Goal: Task Accomplishment & Management: Manage account settings

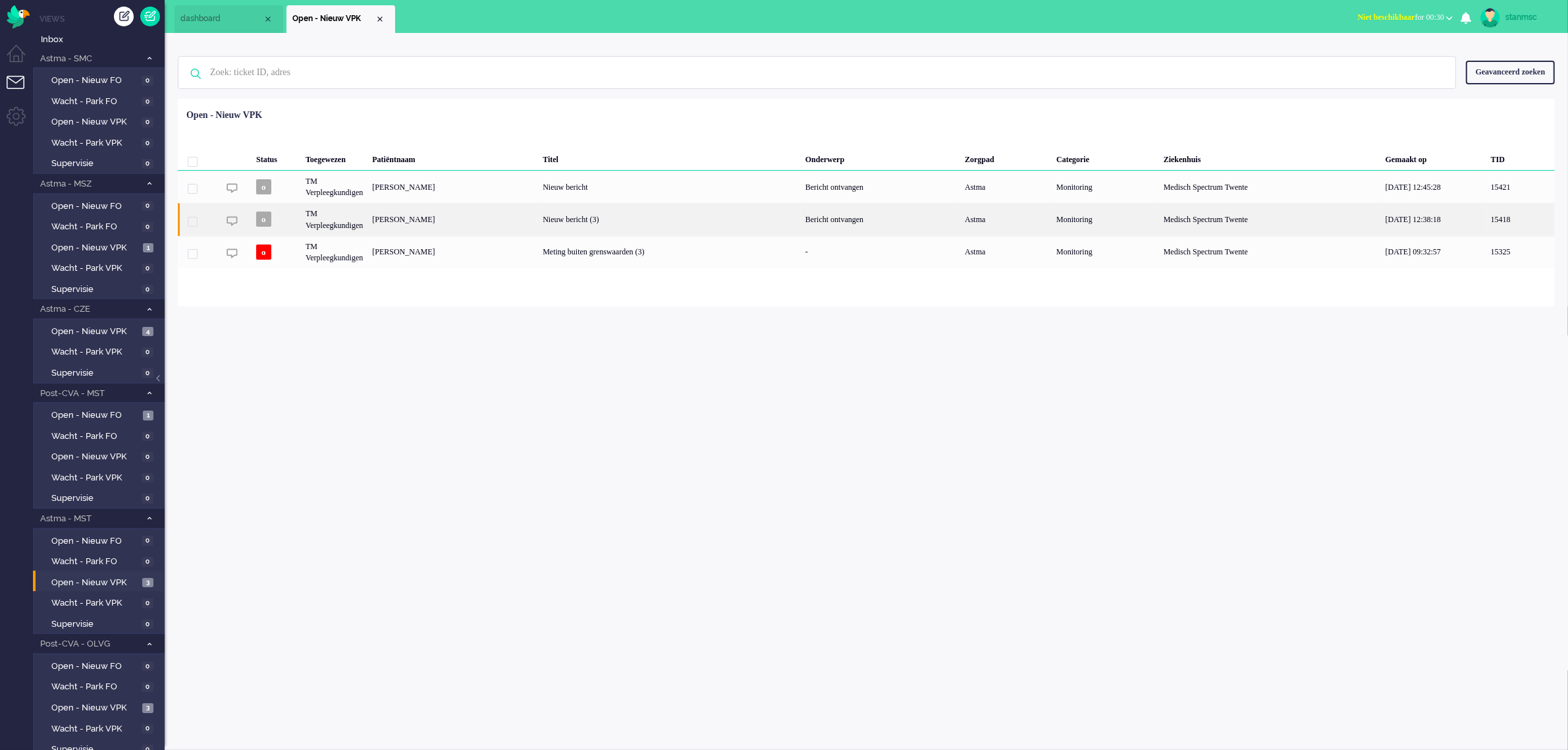
click at [356, 220] on div "TM Verpleegkundigen" at bounding box center [334, 219] width 66 height 32
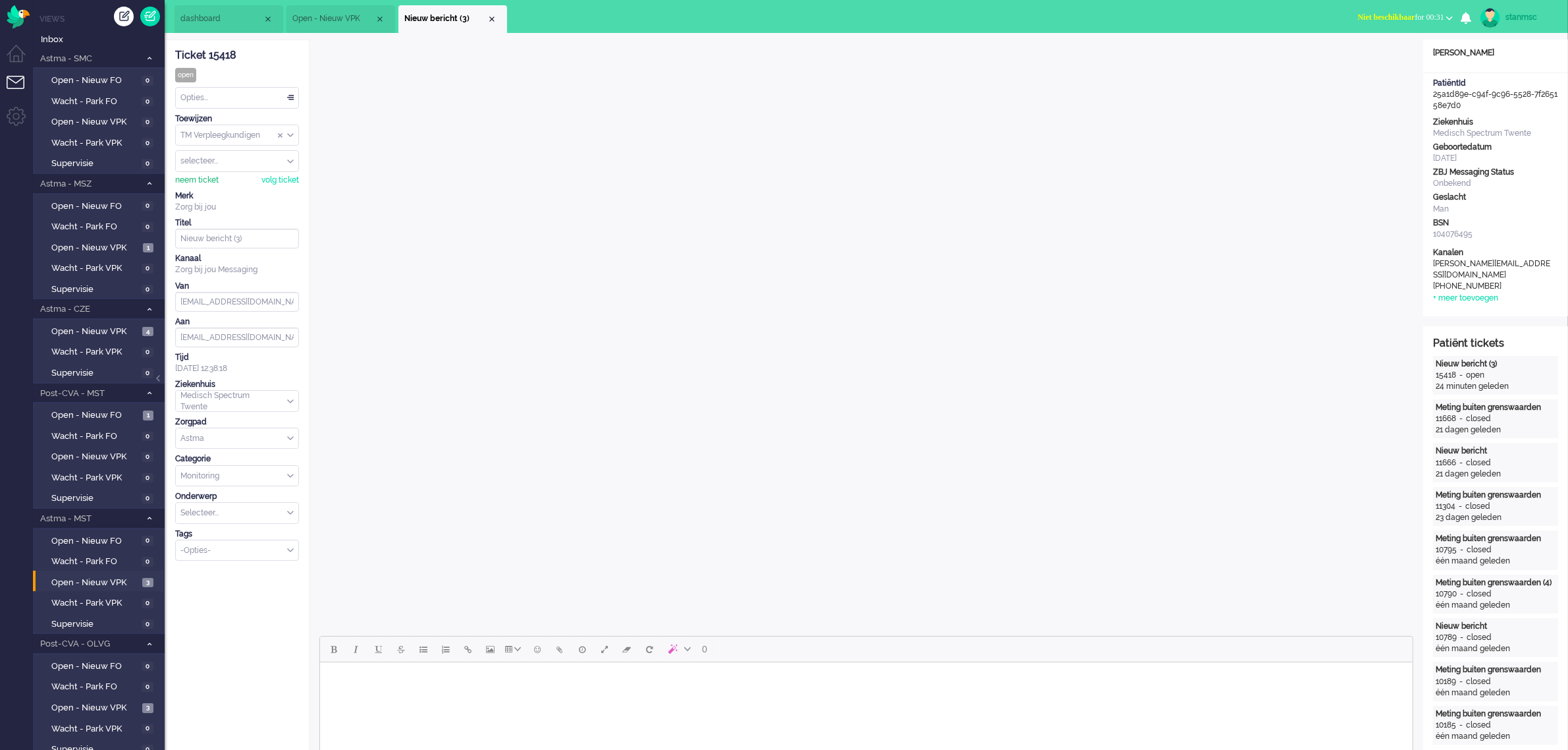
click at [191, 182] on div "neem ticket" at bounding box center [197, 180] width 44 height 11
click at [210, 92] on div "Opties..." at bounding box center [237, 97] width 122 height 20
click at [206, 187] on span "Opgelost" at bounding box center [198, 192] width 33 height 11
click at [493, 15] on div "Close tab" at bounding box center [491, 19] width 11 height 11
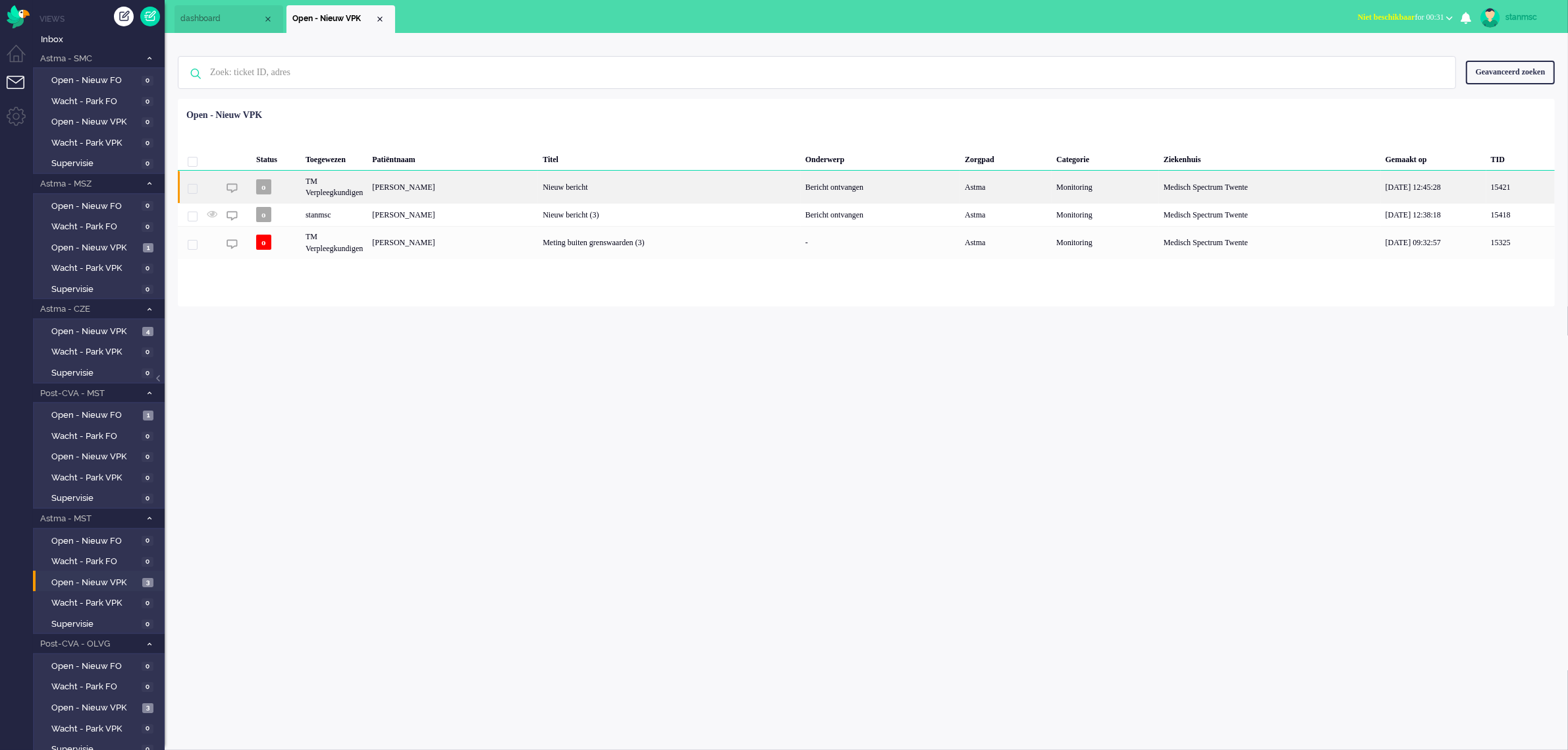
click at [349, 189] on div "TM Verpleegkundigen" at bounding box center [334, 187] width 66 height 32
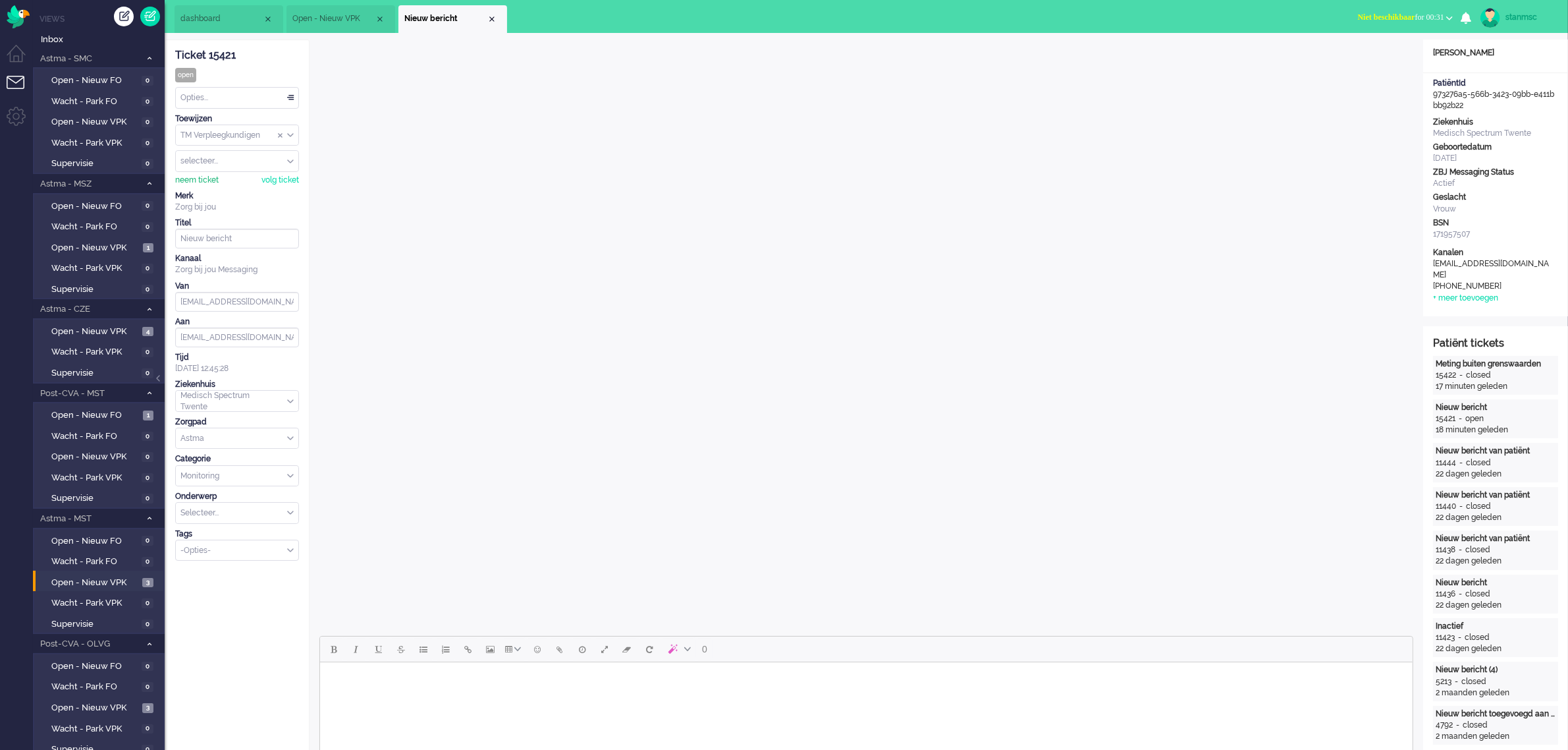
click at [201, 181] on div "neem ticket" at bounding box center [197, 180] width 44 height 11
click at [230, 97] on div "Opties..." at bounding box center [237, 97] width 122 height 20
click at [218, 192] on li "Opgelost" at bounding box center [237, 191] width 122 height 19
click at [493, 18] on div "Close tab" at bounding box center [491, 19] width 11 height 11
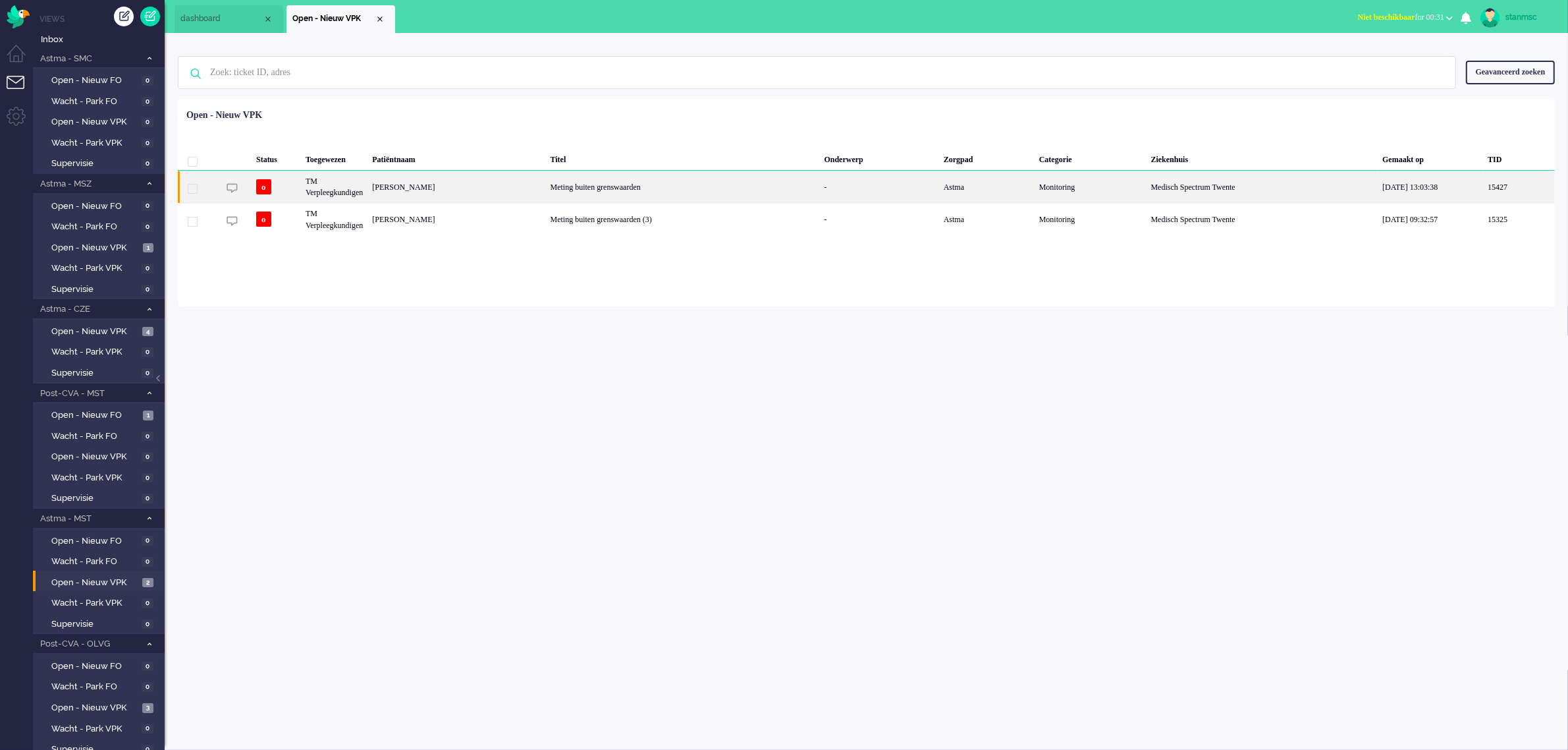
click at [363, 188] on div "TM Verpleegkundigen" at bounding box center [334, 187] width 66 height 32
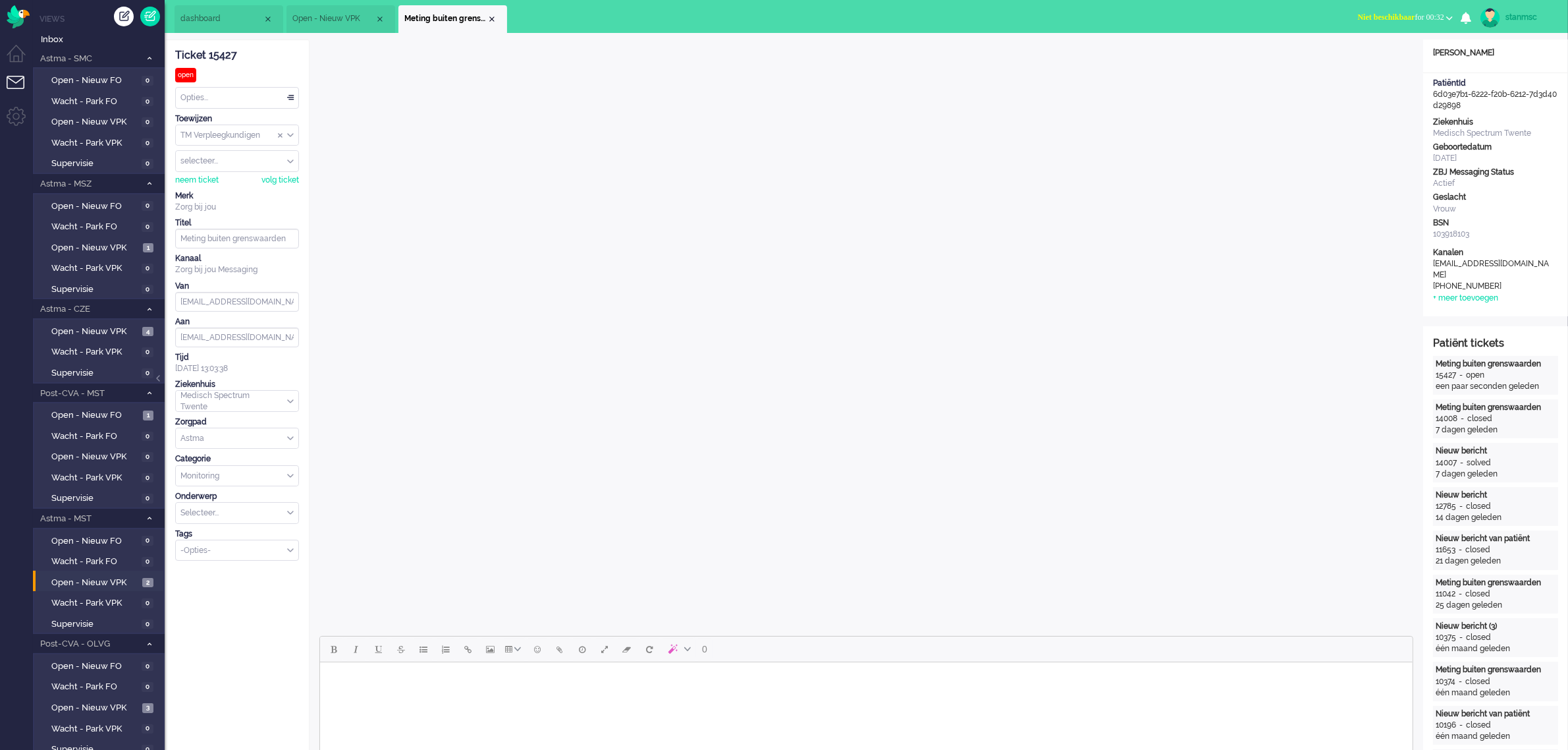
click at [1430, 18] on span "Niet beschikbaar for 00:32" at bounding box center [1401, 17] width 87 height 9
click at [1365, 56] on label "Online" at bounding box center [1398, 59] width 104 height 11
click at [493, 20] on div "Close tab" at bounding box center [491, 19] width 11 height 11
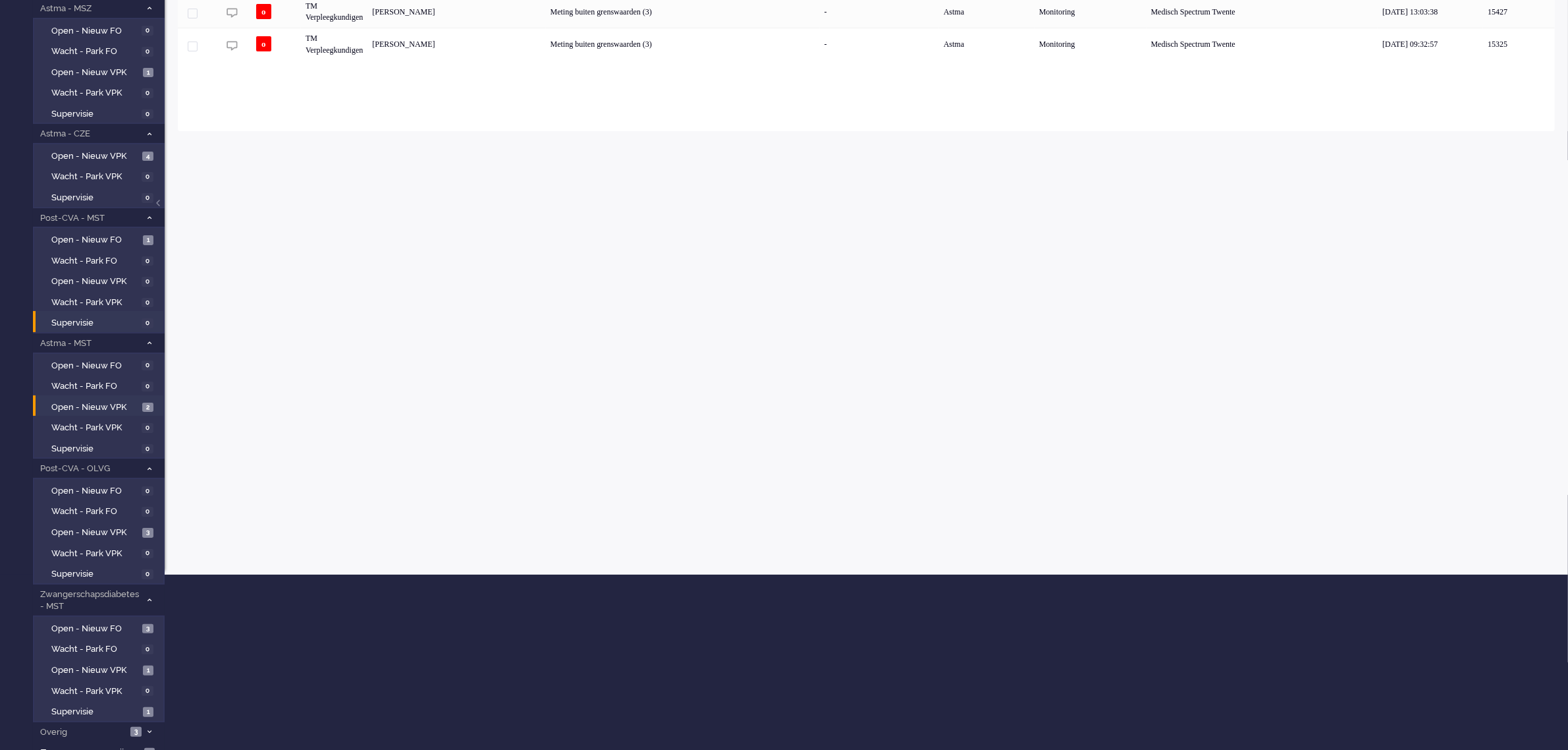
scroll to position [179, 0]
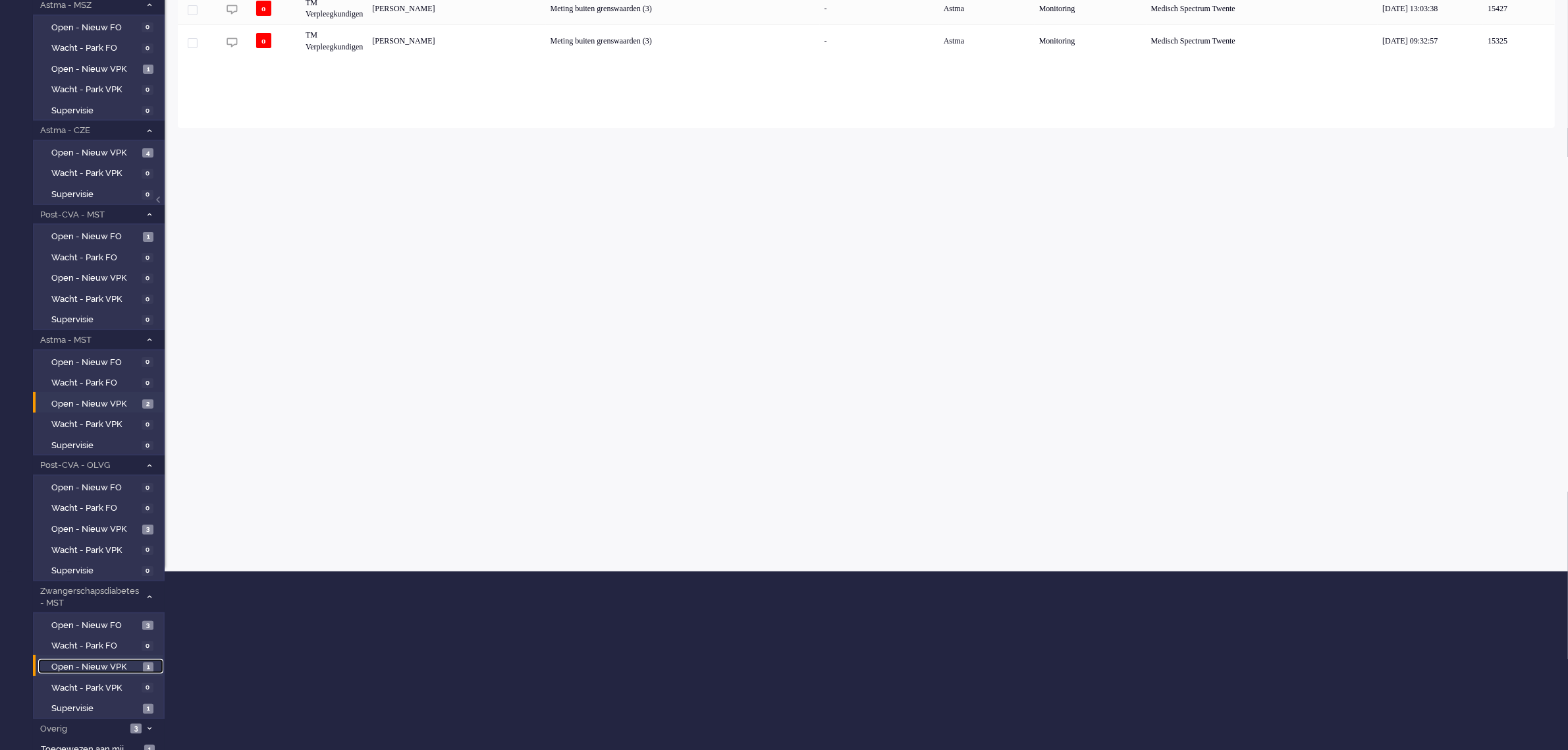
click at [107, 661] on span "Open - Nieuw VPK" at bounding box center [95, 667] width 88 height 13
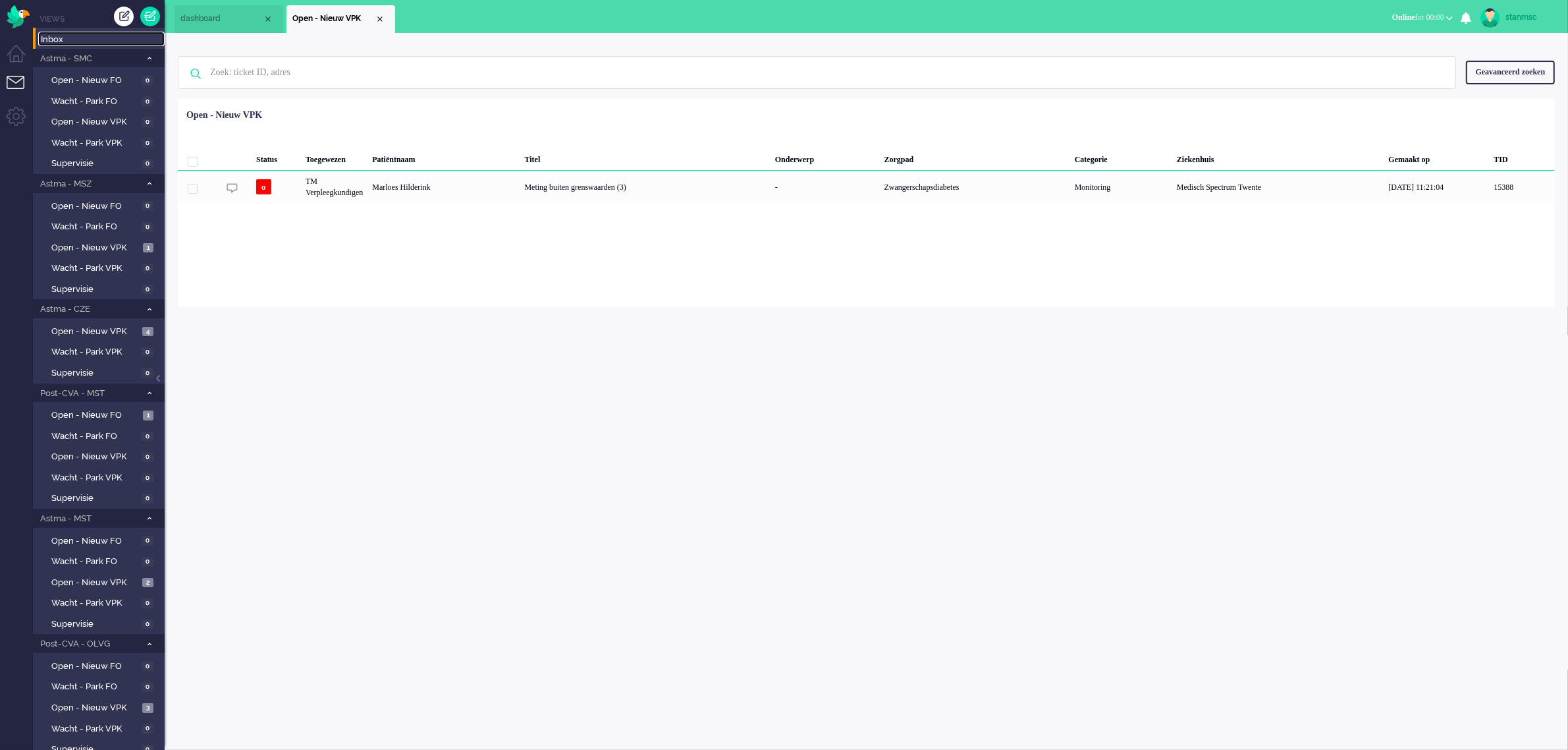
click at [69, 41] on span "Inbox" at bounding box center [103, 40] width 124 height 13
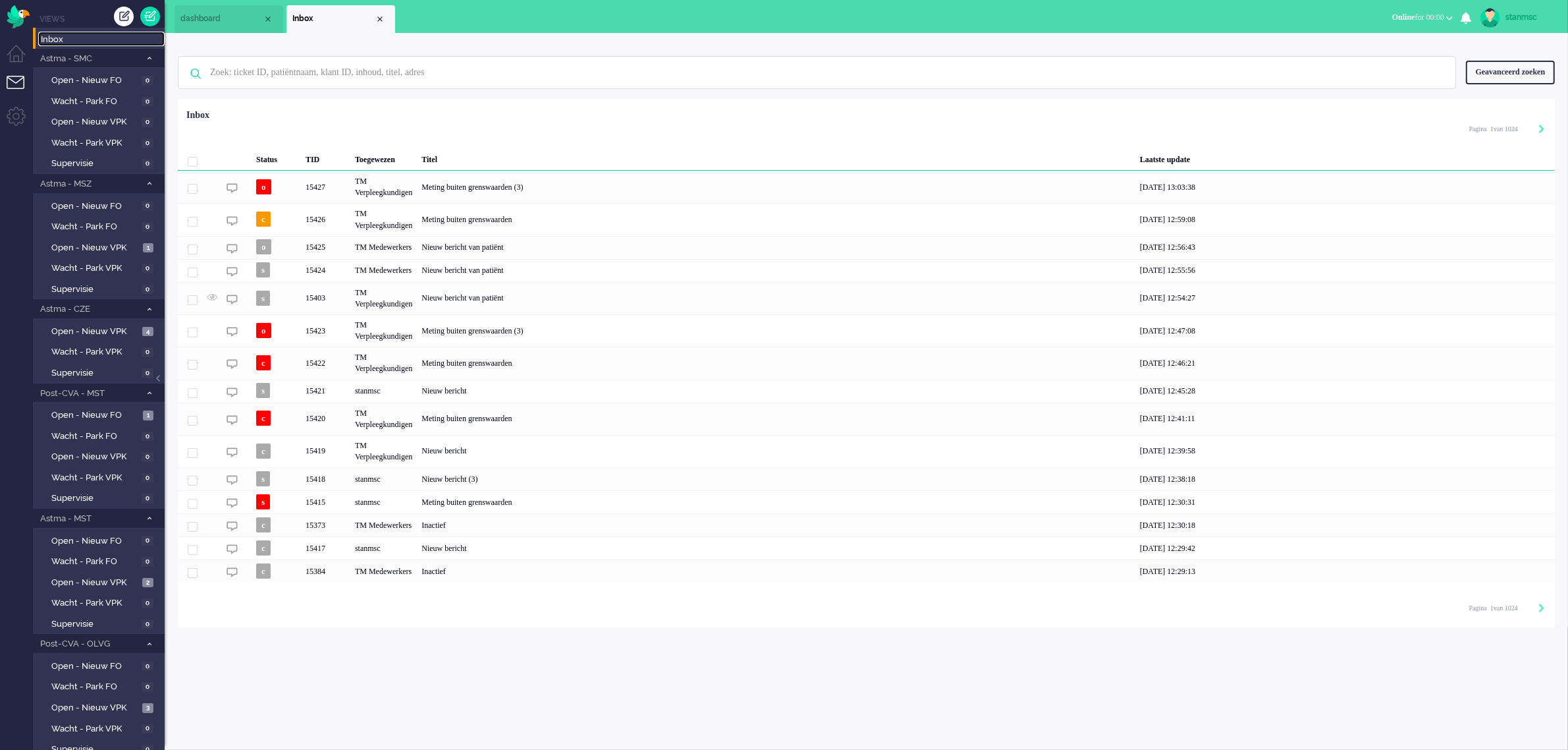
click at [218, 15] on span "dashboard" at bounding box center [221, 19] width 82 height 11
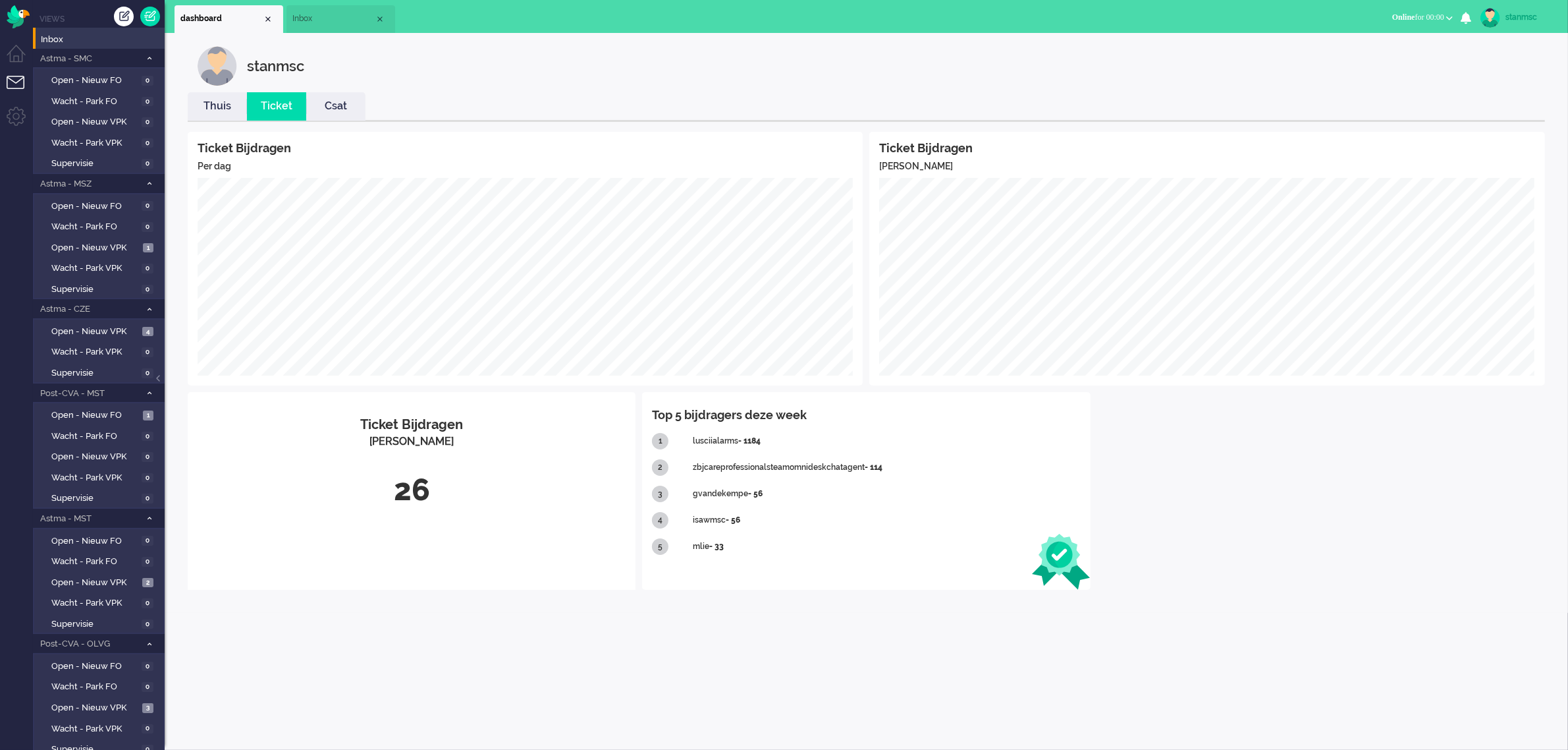
click at [212, 103] on link "Thuis" at bounding box center [217, 106] width 59 height 15
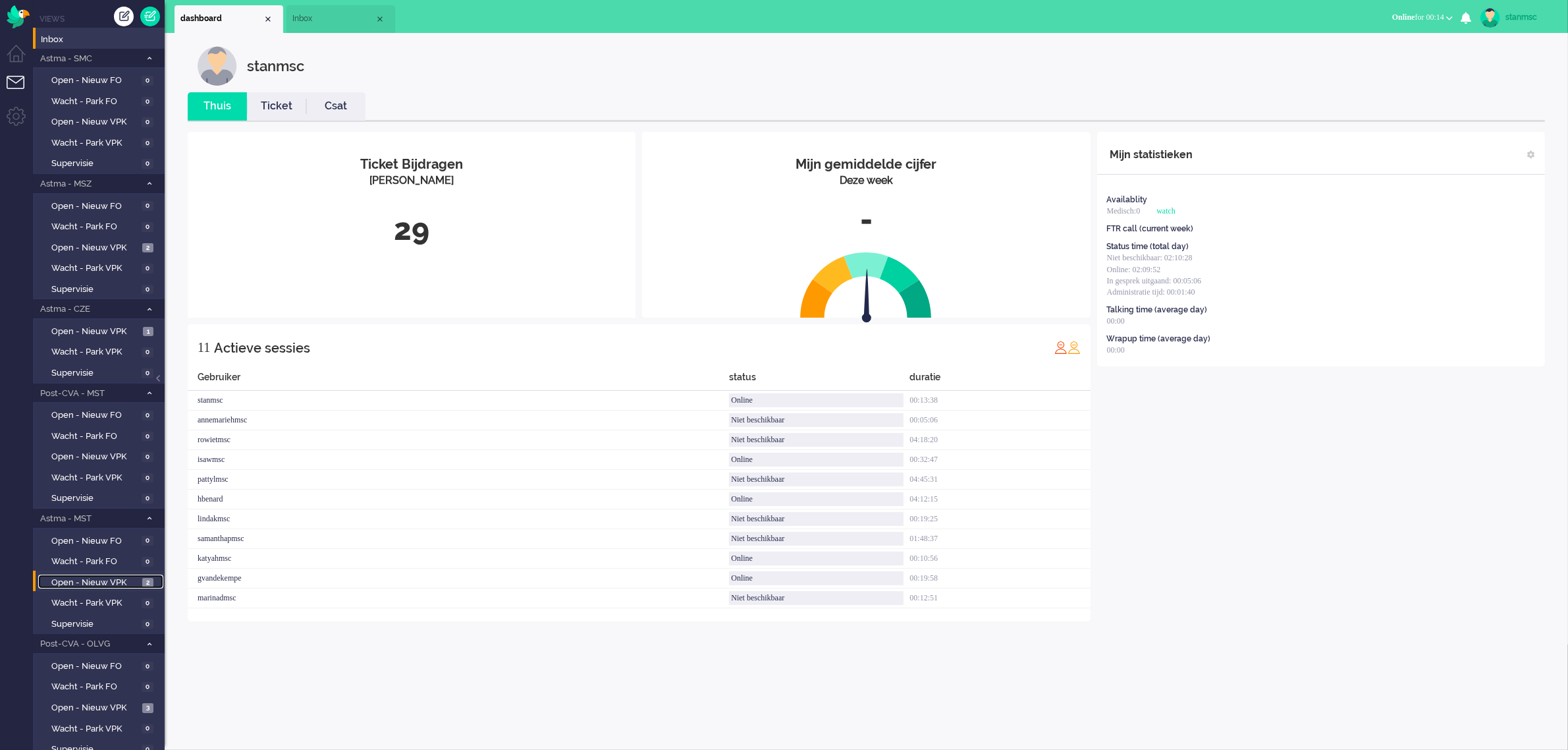
click at [123, 577] on span "Open - Nieuw VPK" at bounding box center [95, 583] width 87 height 13
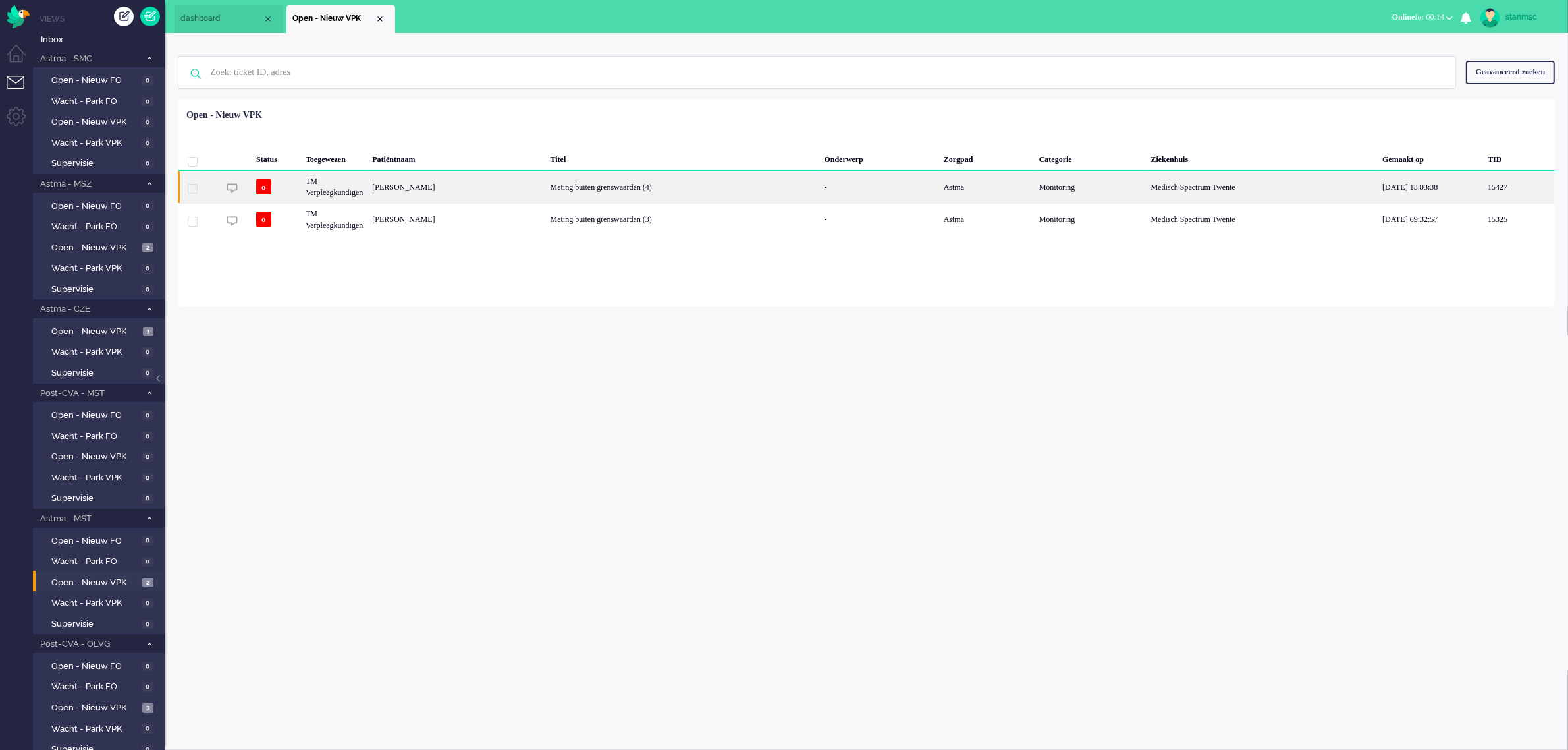
click at [405, 189] on div "[PERSON_NAME]" at bounding box center [456, 187] width 178 height 32
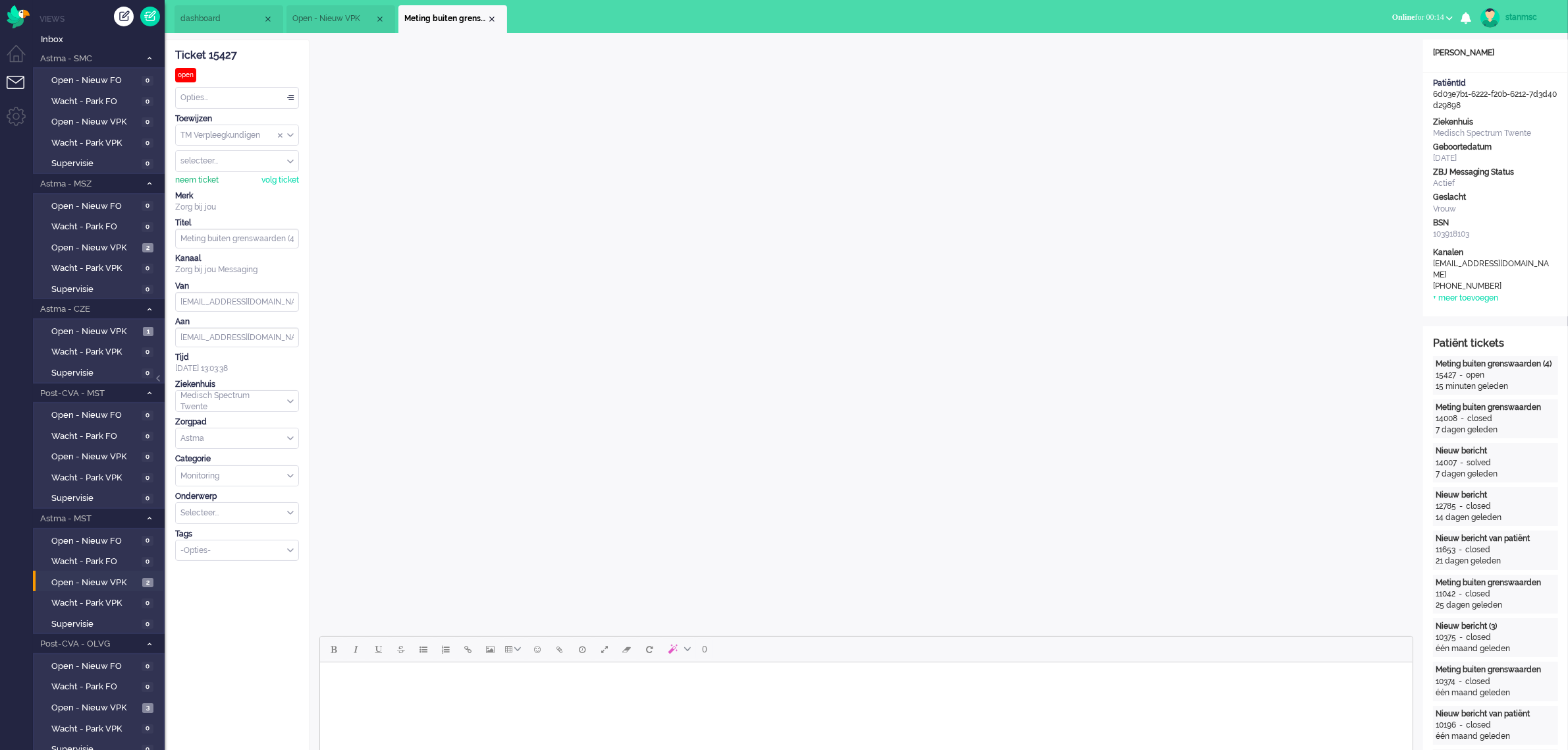
click at [203, 185] on div "neem ticket" at bounding box center [197, 180] width 44 height 11
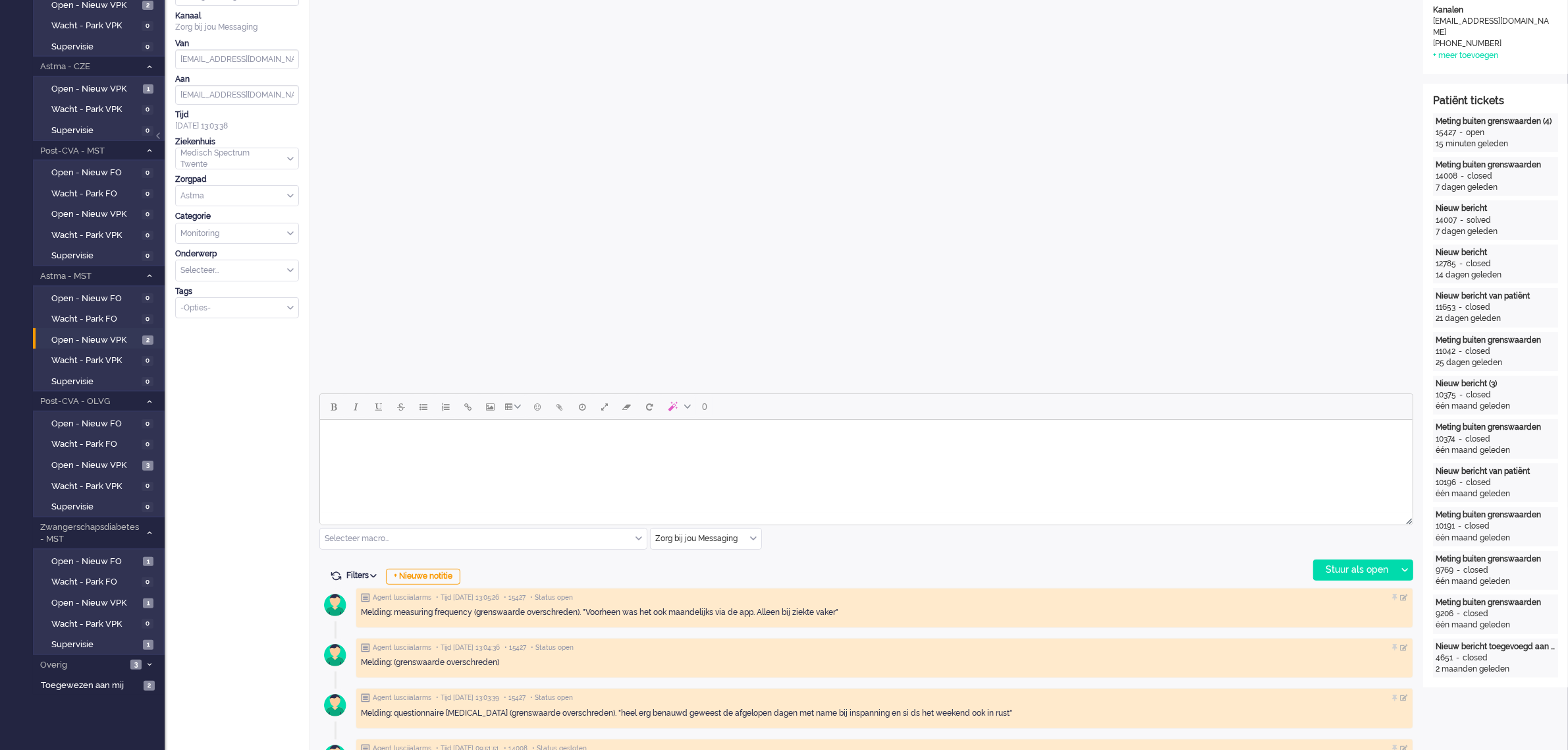
scroll to position [330, 0]
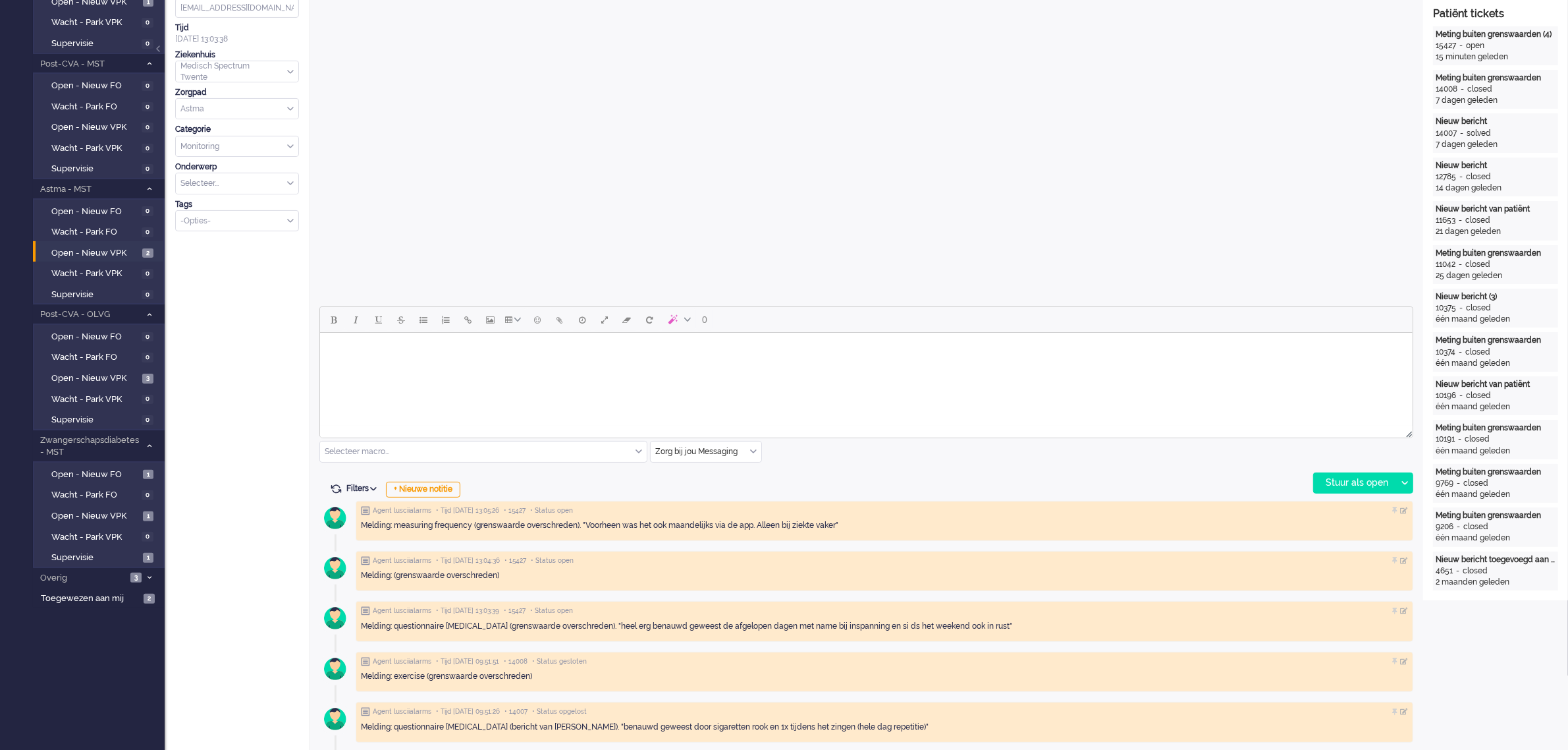
click at [541, 353] on body "Rich Text Area. Press ALT-0 for help." at bounding box center [865, 349] width 1082 height 23
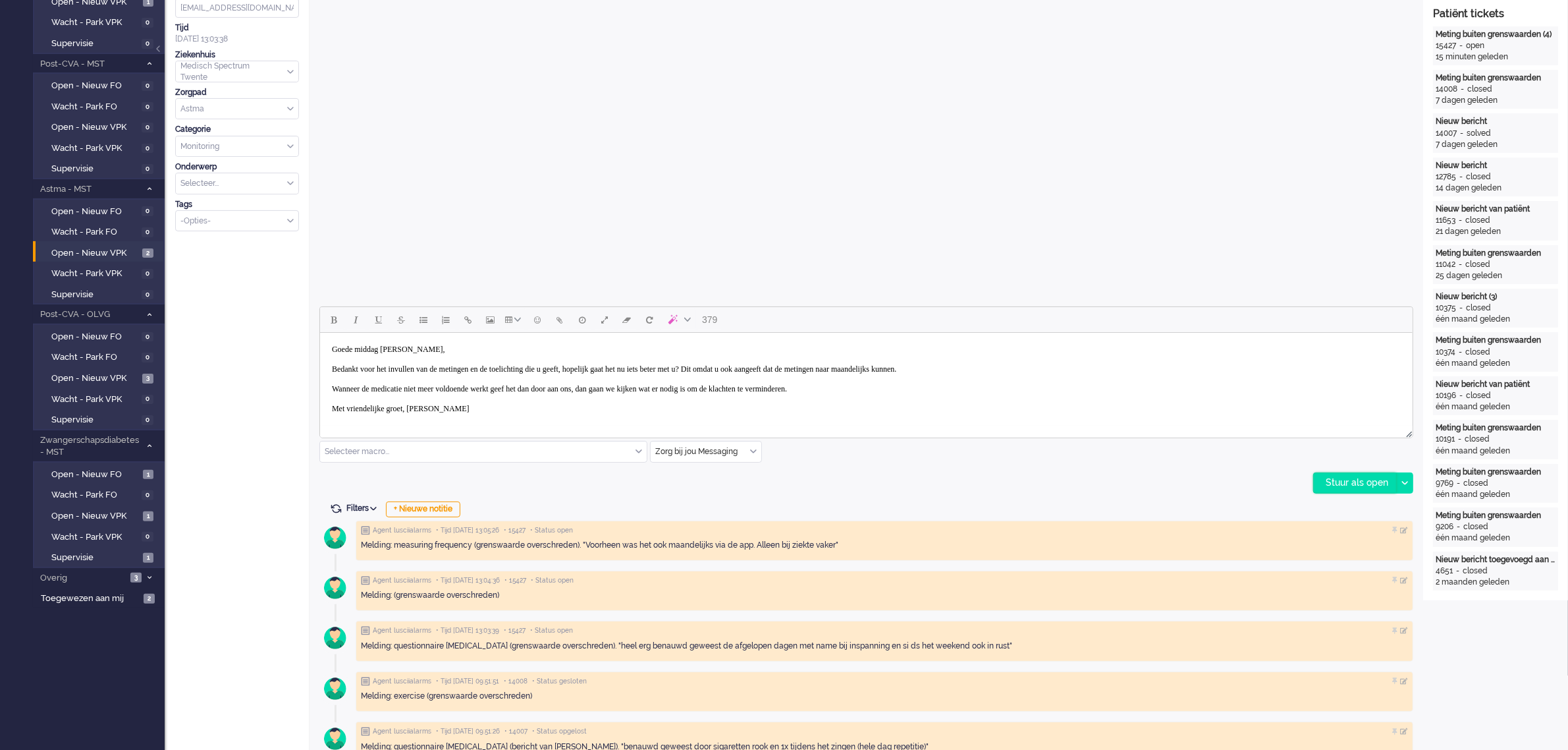
click at [1367, 480] on div "Stuur als open" at bounding box center [1354, 483] width 82 height 20
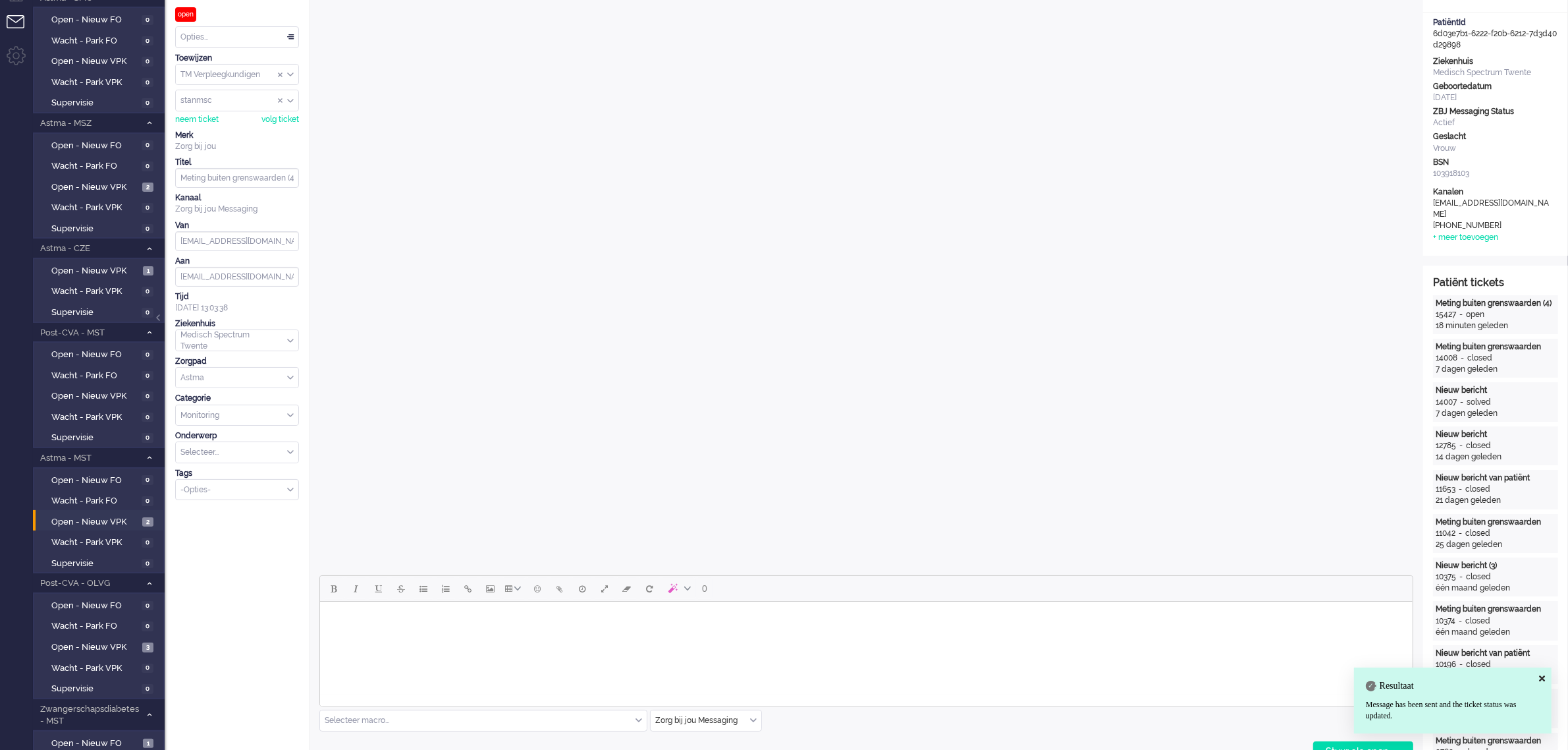
scroll to position [0, 0]
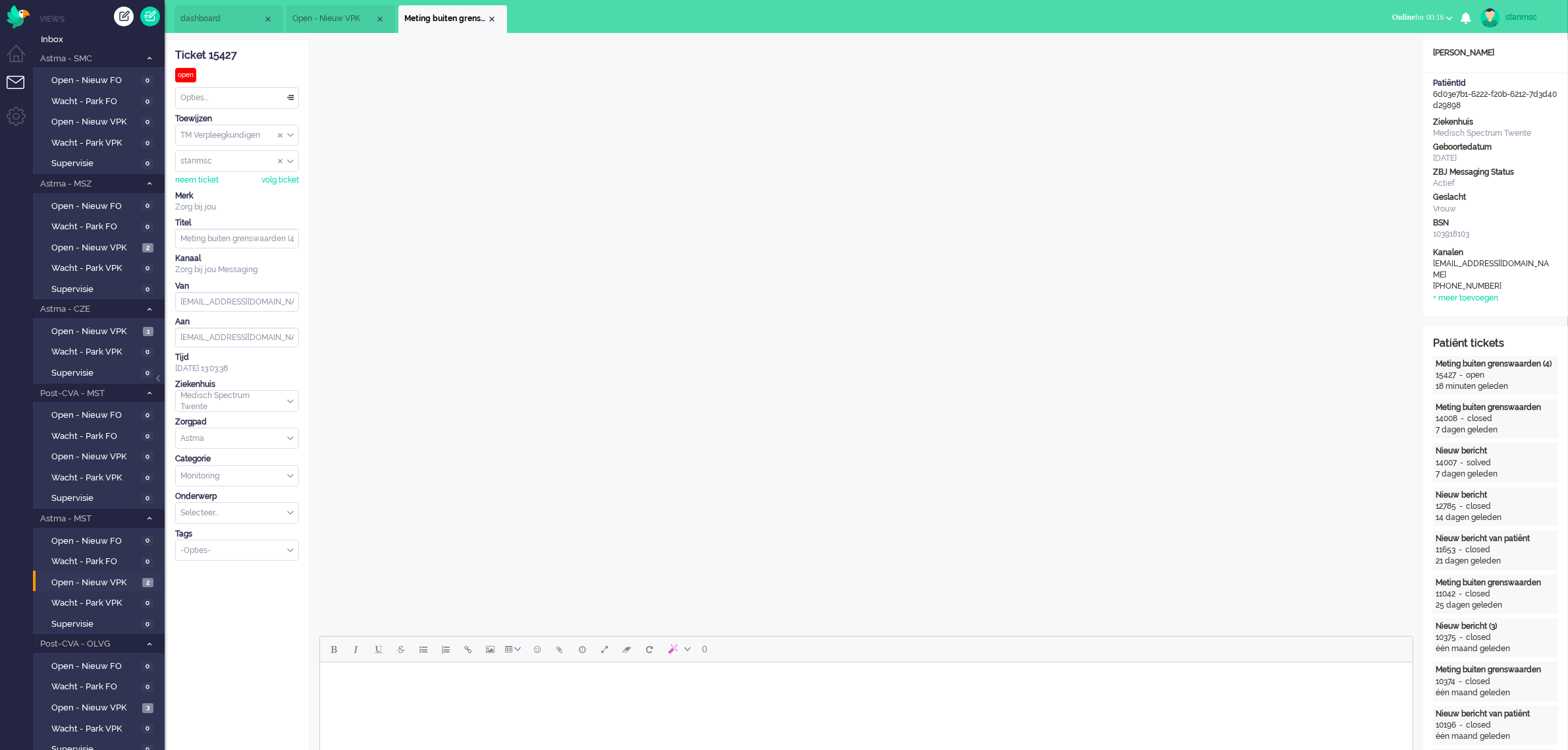
click at [212, 99] on div "Opties..." at bounding box center [237, 97] width 122 height 20
click at [212, 193] on span "Opgelost" at bounding box center [198, 192] width 33 height 11
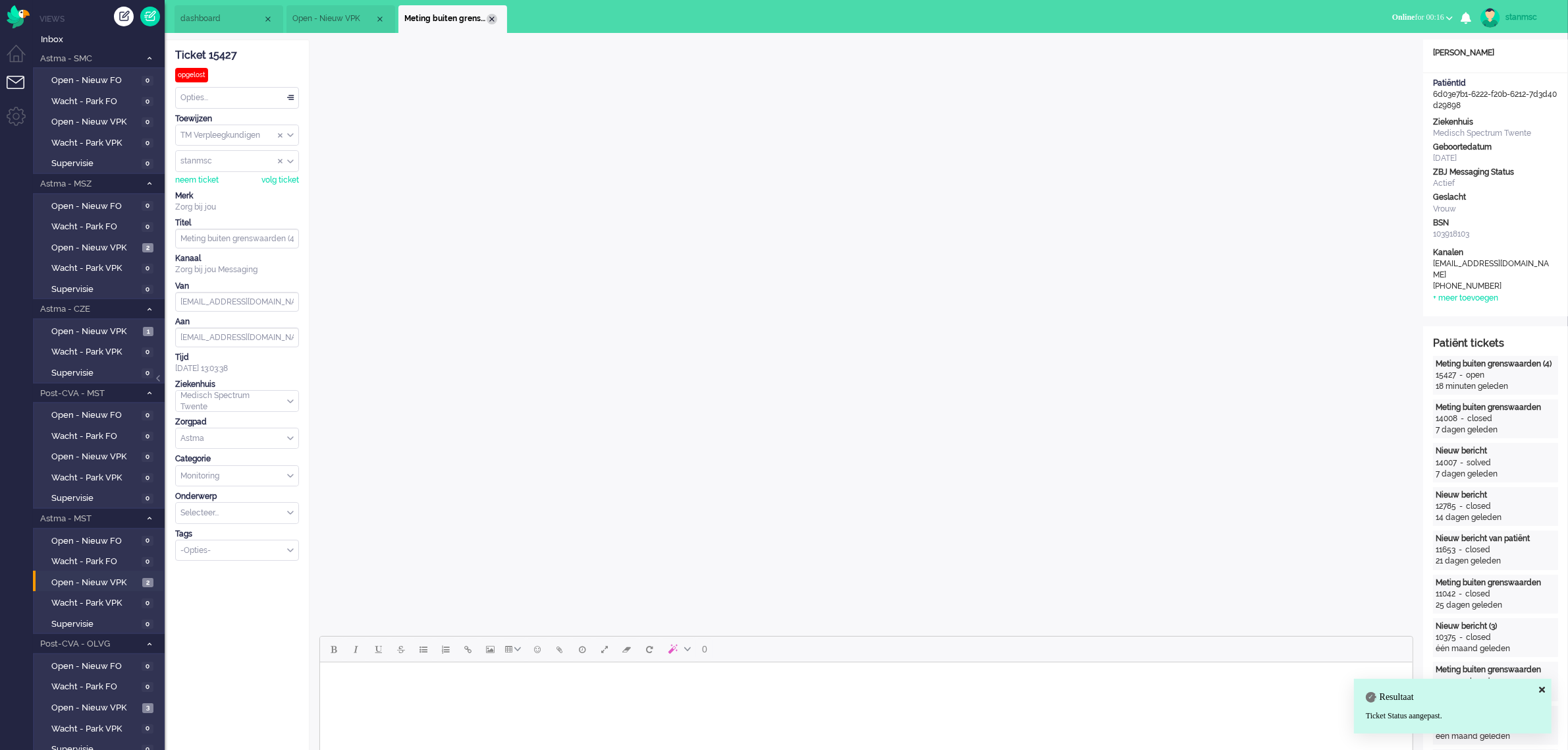
click at [491, 22] on div "Close tab" at bounding box center [491, 19] width 11 height 11
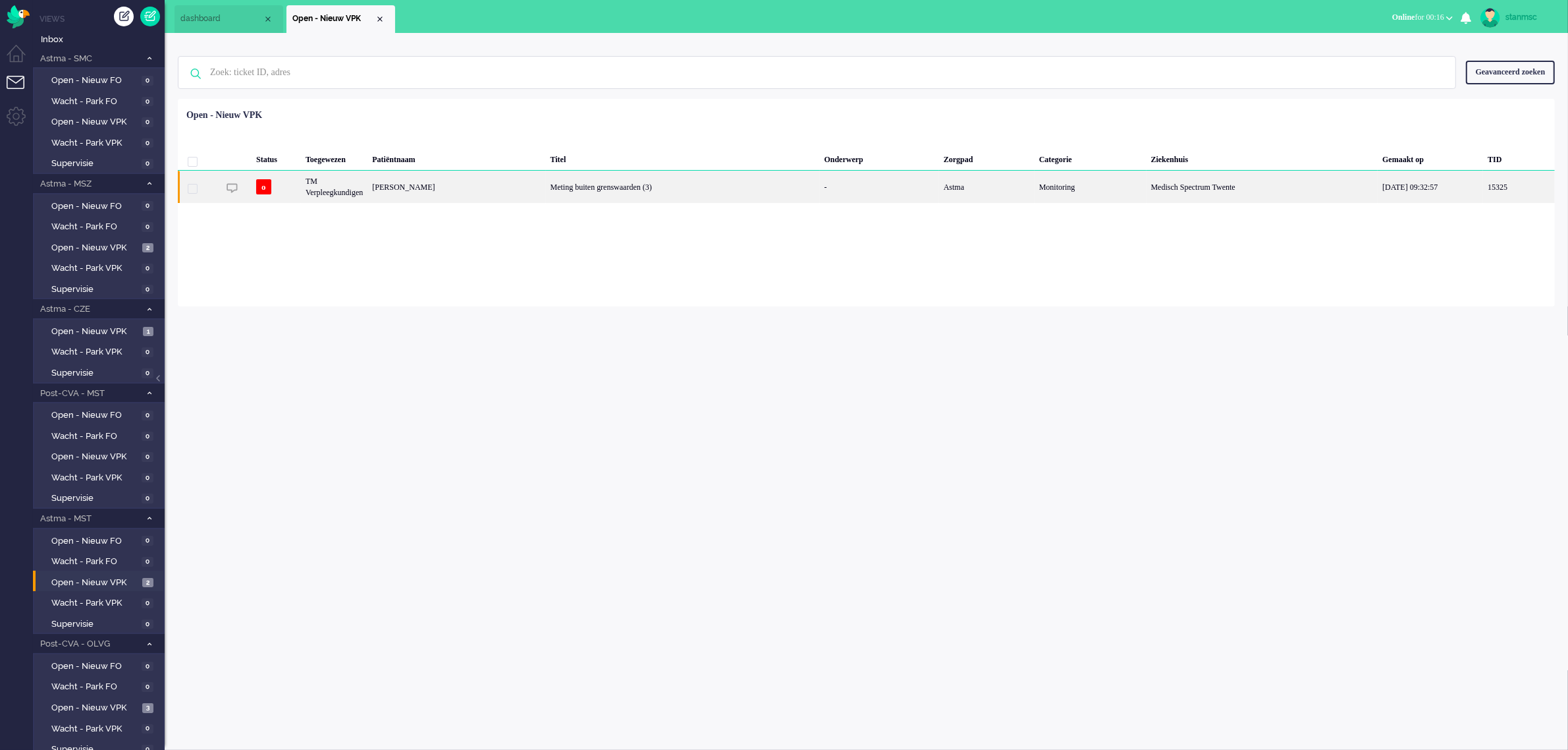
click at [343, 185] on div "TM Verpleegkundigen" at bounding box center [334, 187] width 66 height 32
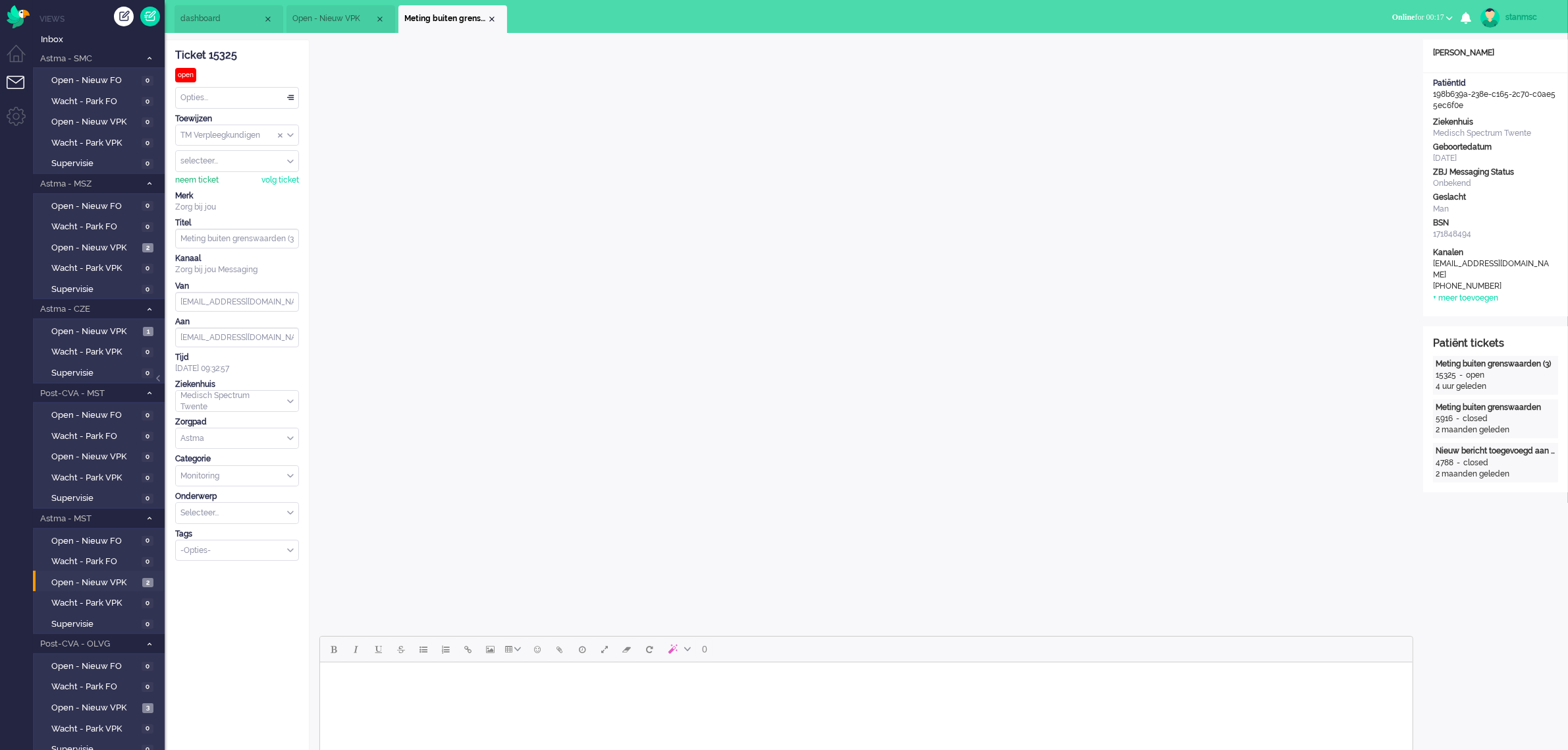
click at [208, 179] on div "neem ticket" at bounding box center [197, 180] width 44 height 11
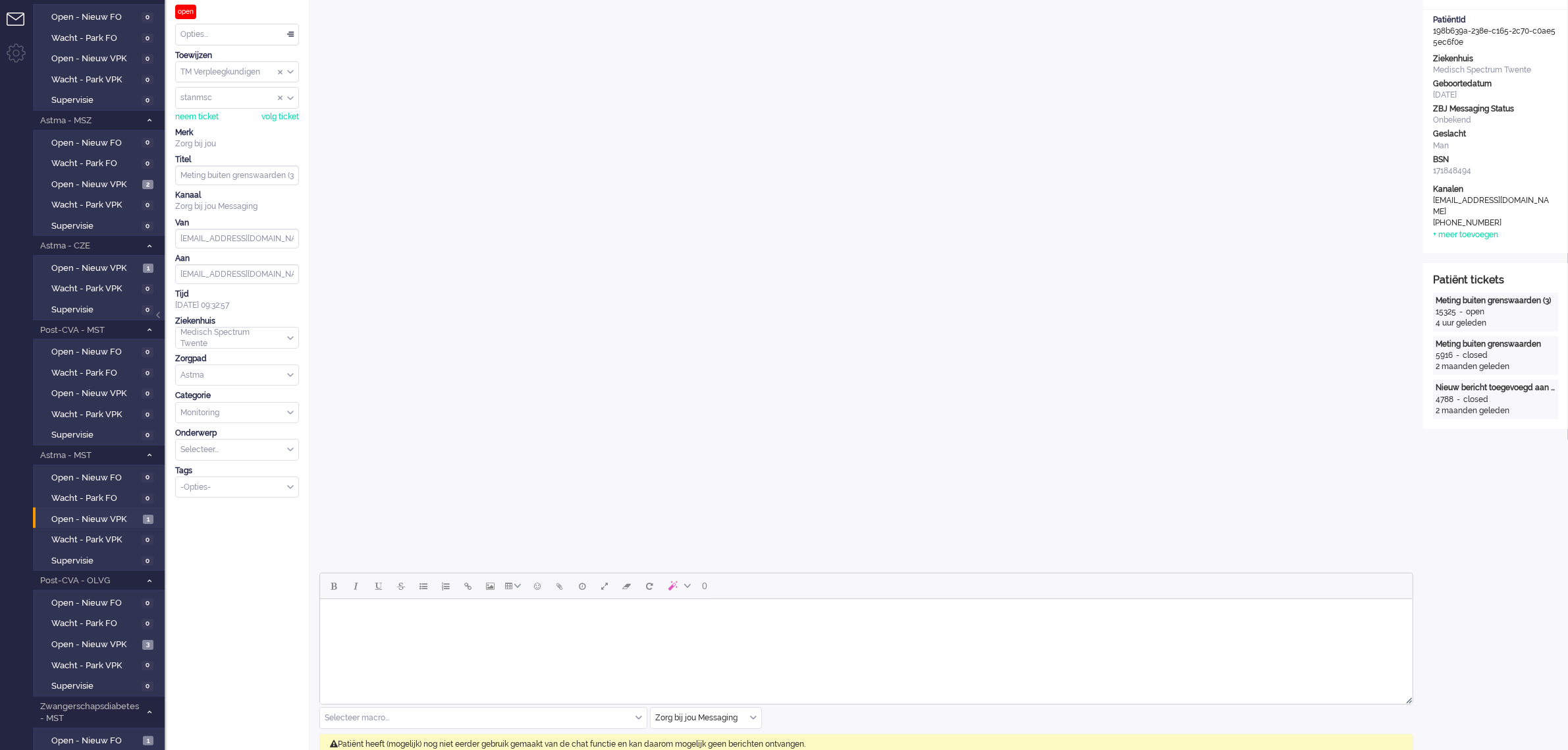
scroll to position [247, 0]
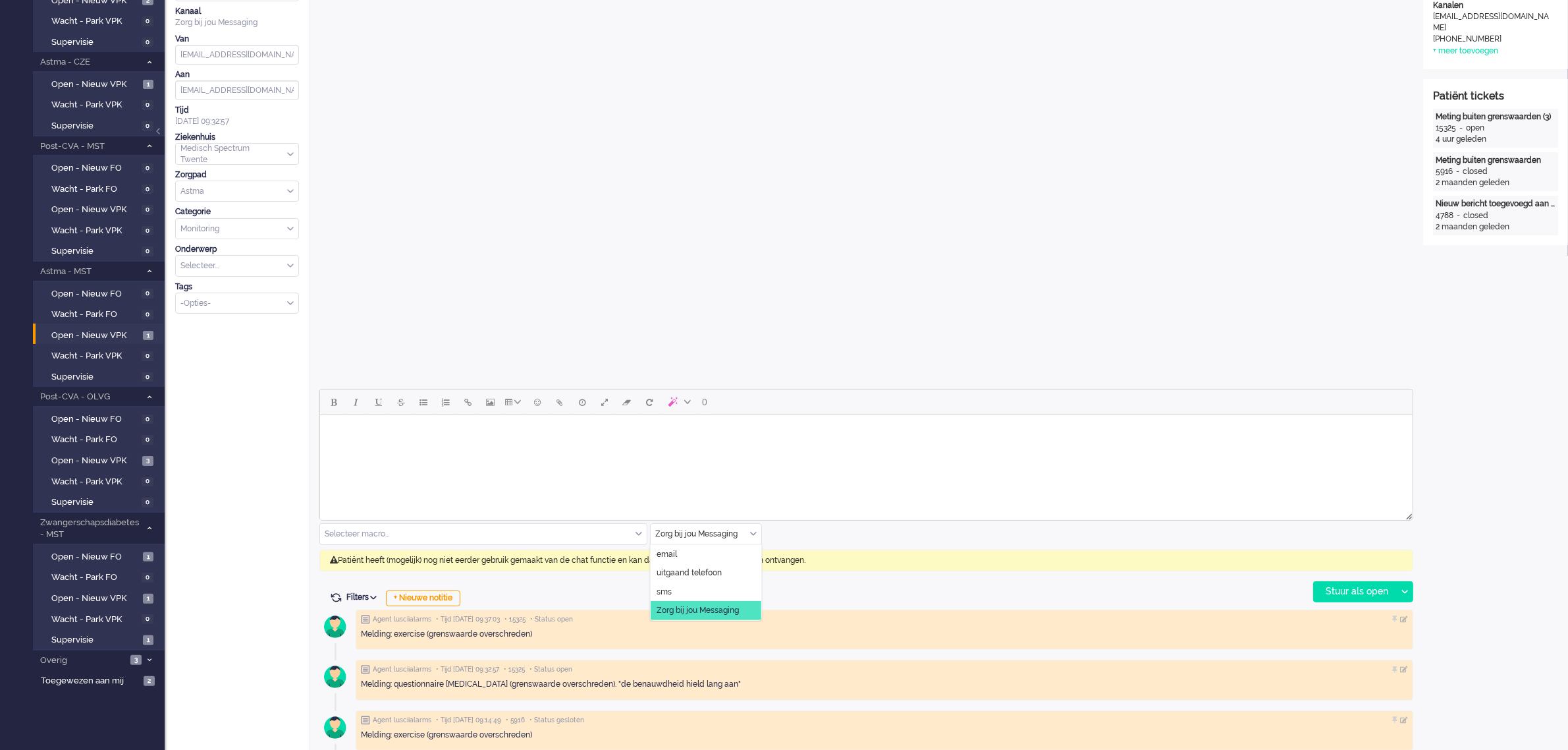
click at [759, 531] on input "text" at bounding box center [705, 534] width 110 height 20
click at [719, 570] on span "uitgaand telefoon" at bounding box center [689, 573] width 65 height 11
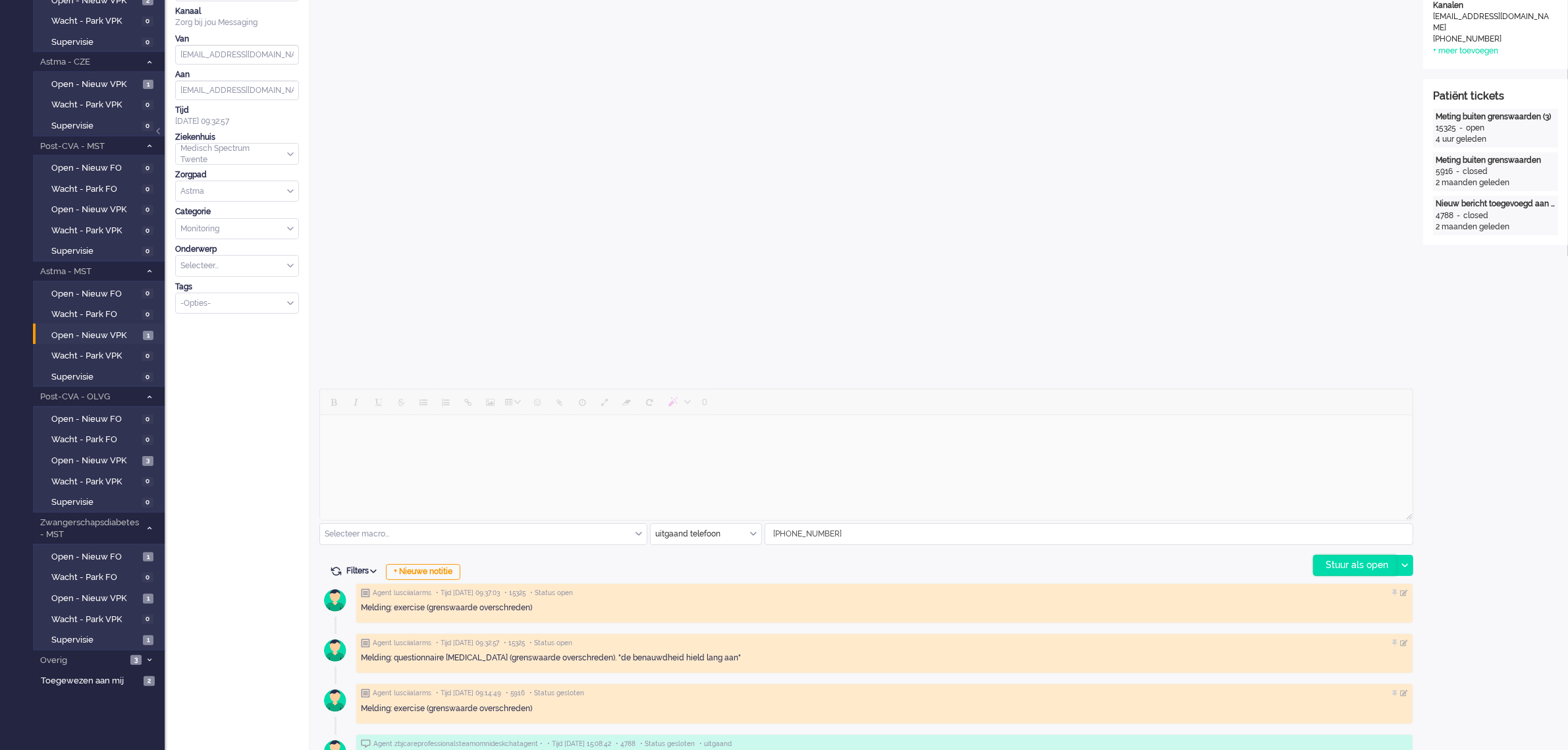
click at [1350, 565] on div "Stuur als open" at bounding box center [1354, 565] width 82 height 20
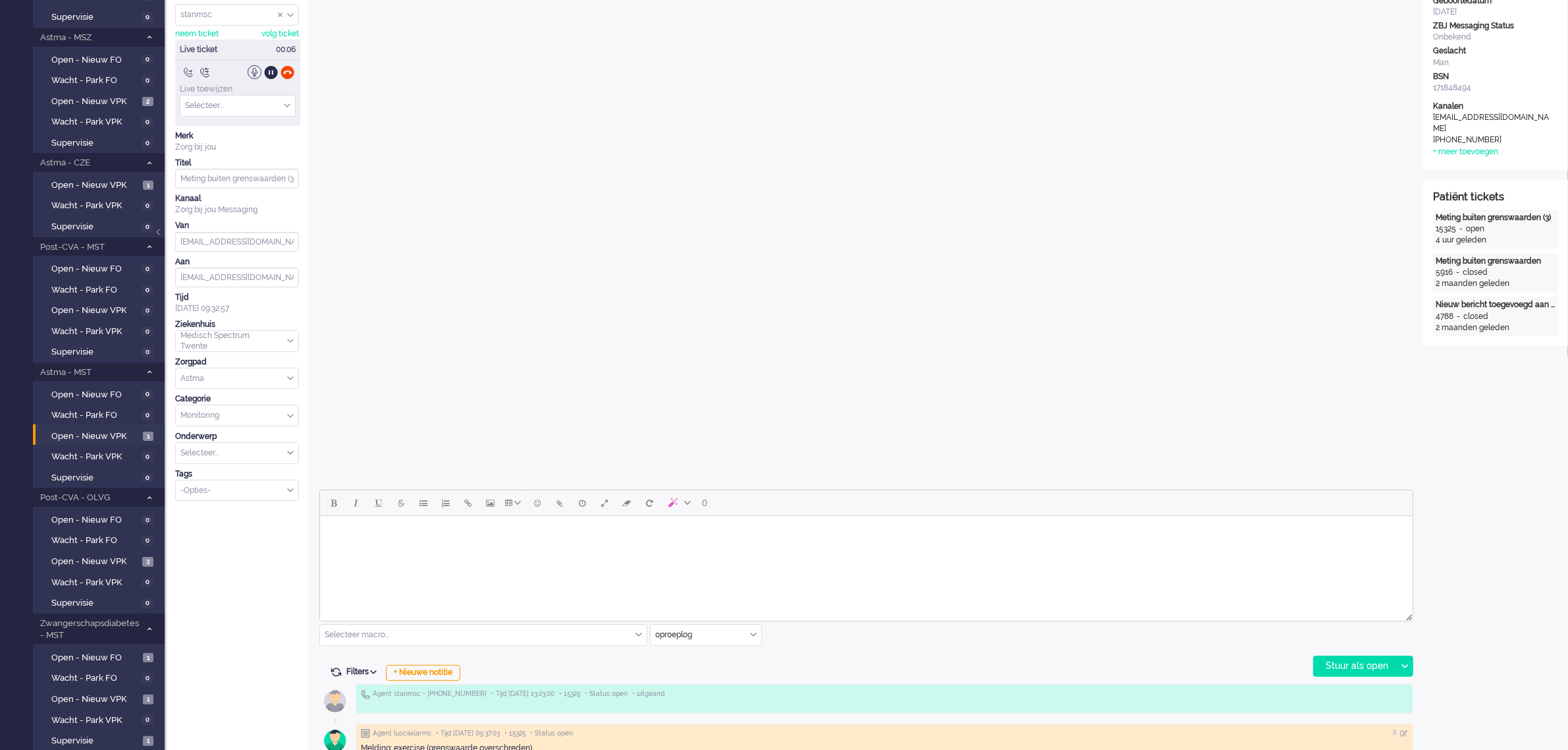
scroll to position [0, 0]
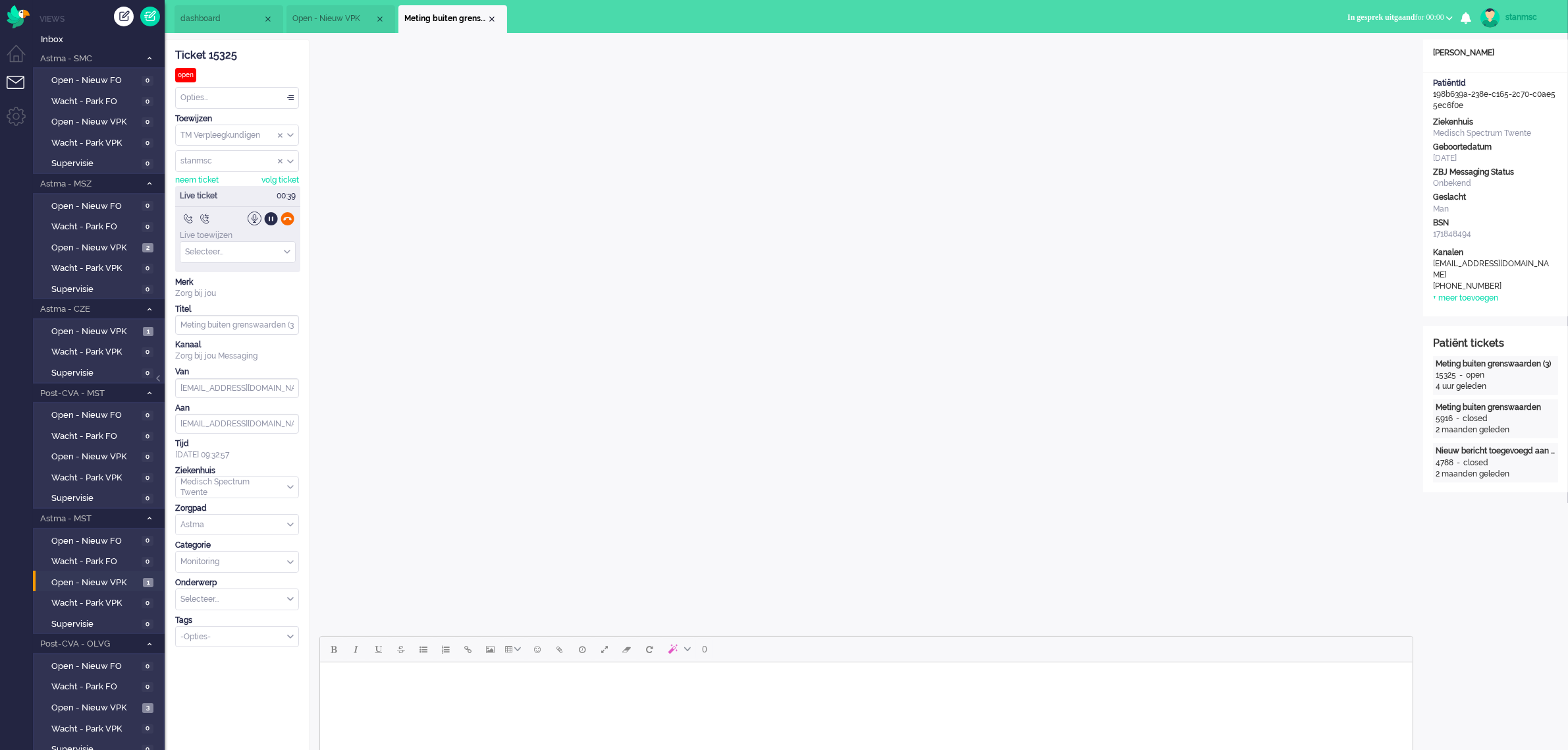
click at [287, 216] on div at bounding box center [288, 218] width 14 height 14
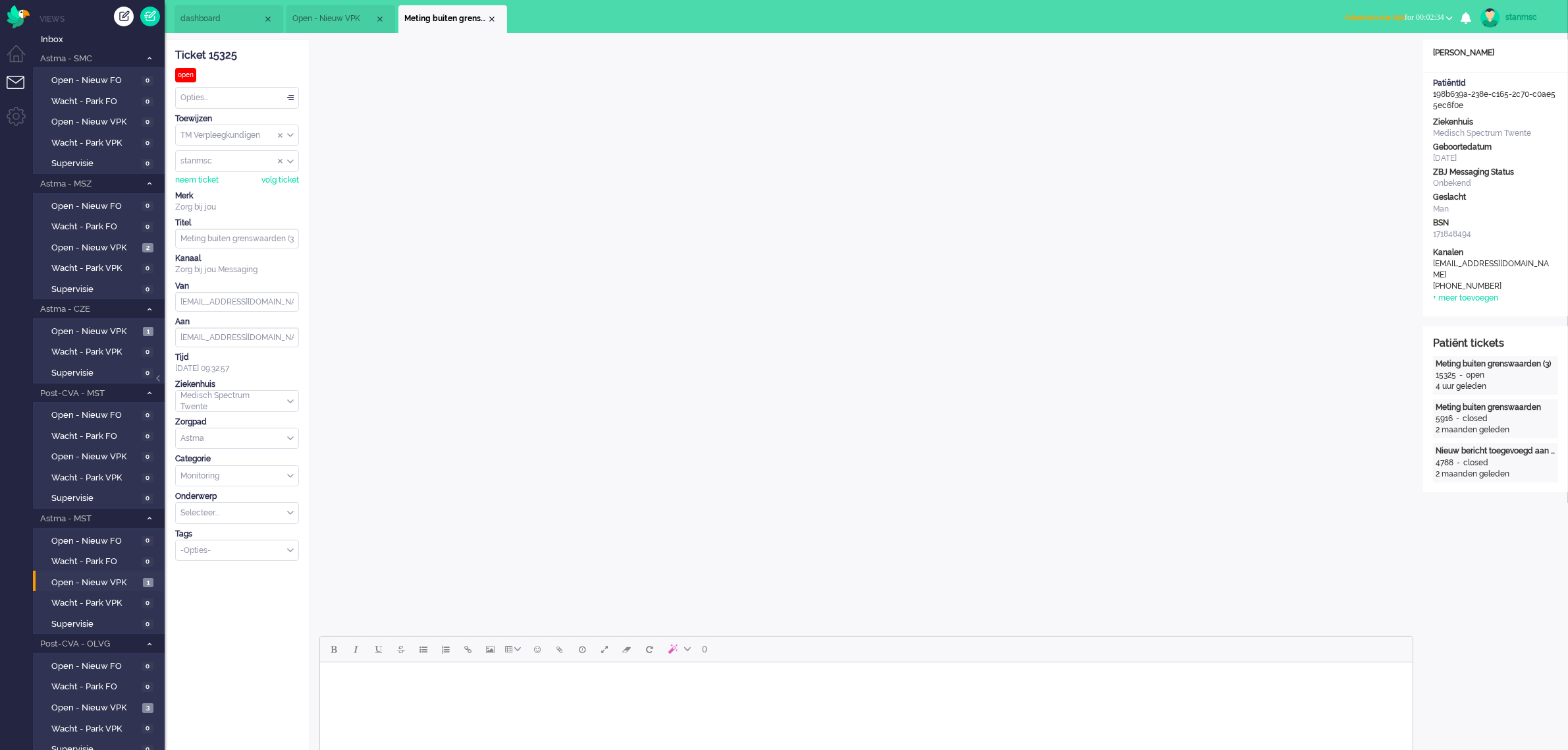
click at [1394, 18] on span "Administratie tijd for 00:02:34" at bounding box center [1393, 17] width 100 height 9
click at [1373, 57] on label "Online" at bounding box center [1398, 59] width 104 height 11
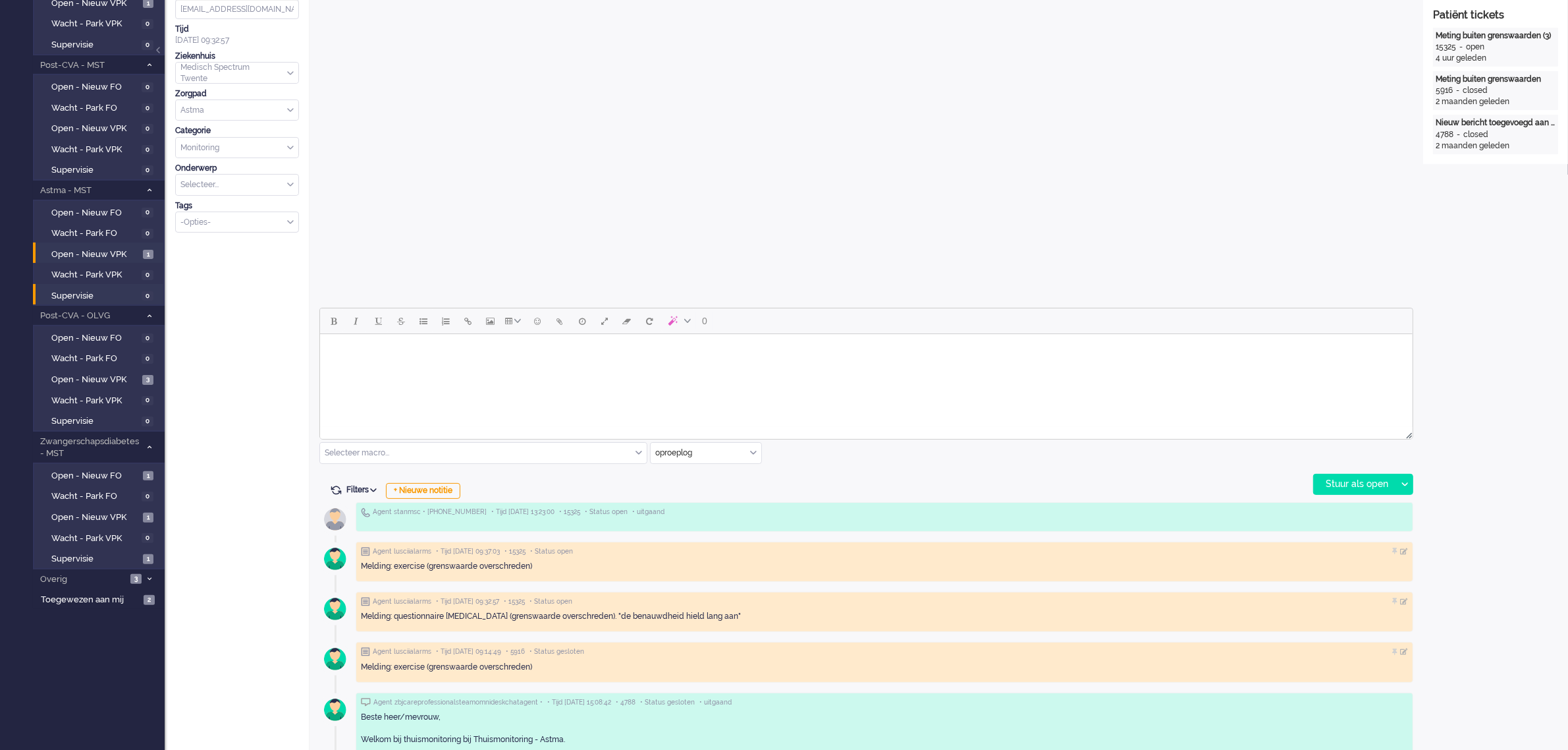
scroll to position [278, 0]
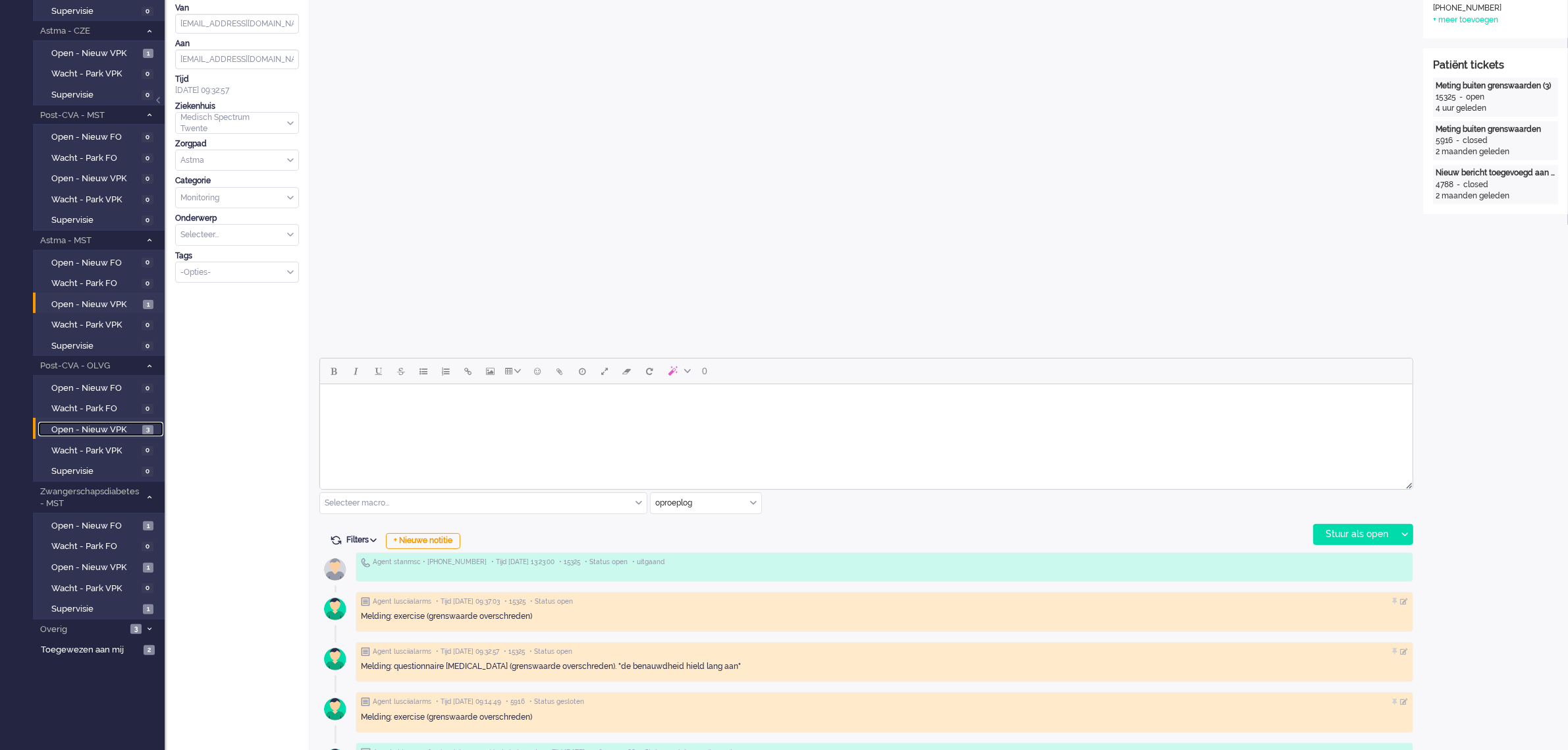
click at [97, 424] on span "Open - Nieuw VPK" at bounding box center [95, 430] width 87 height 13
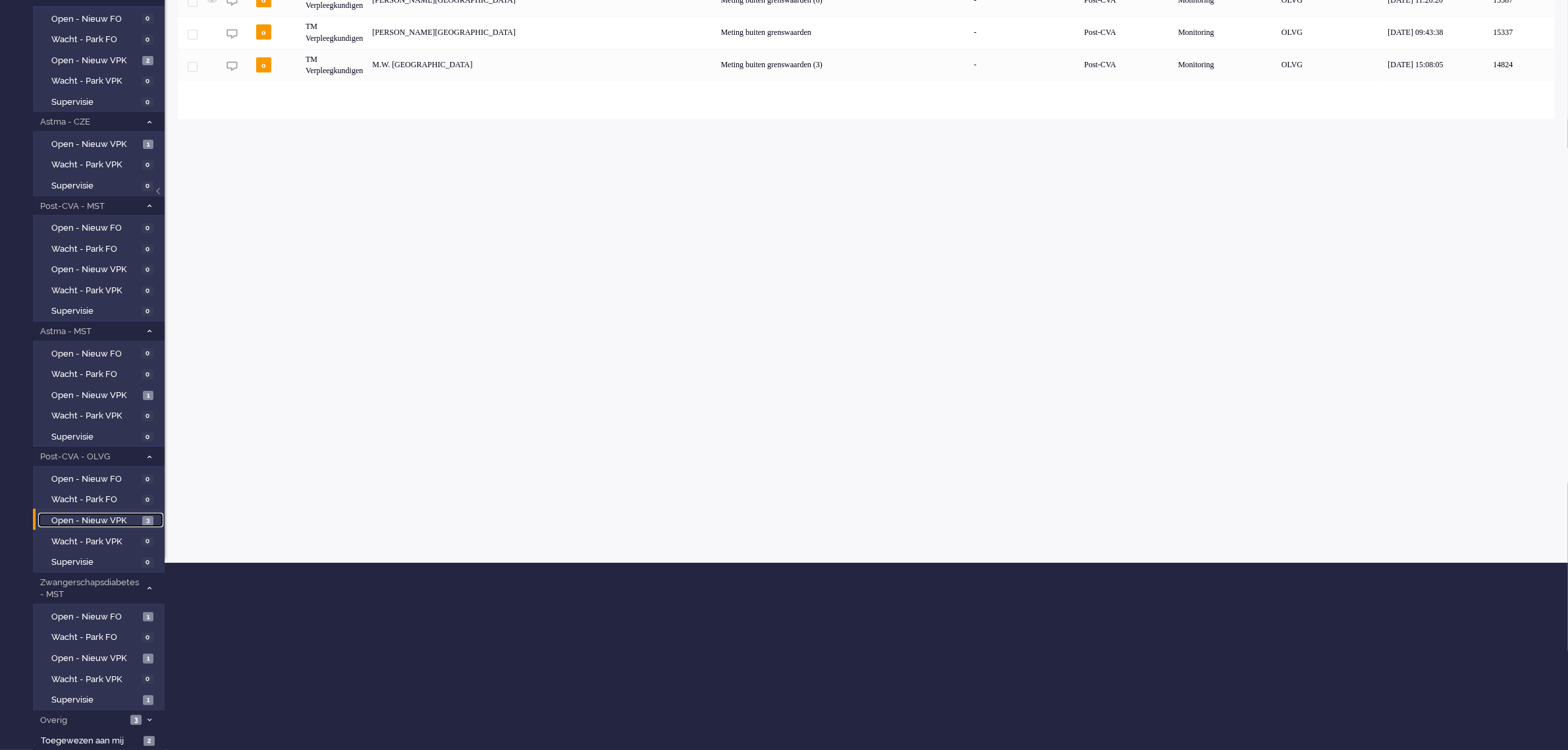
scroll to position [179, 0]
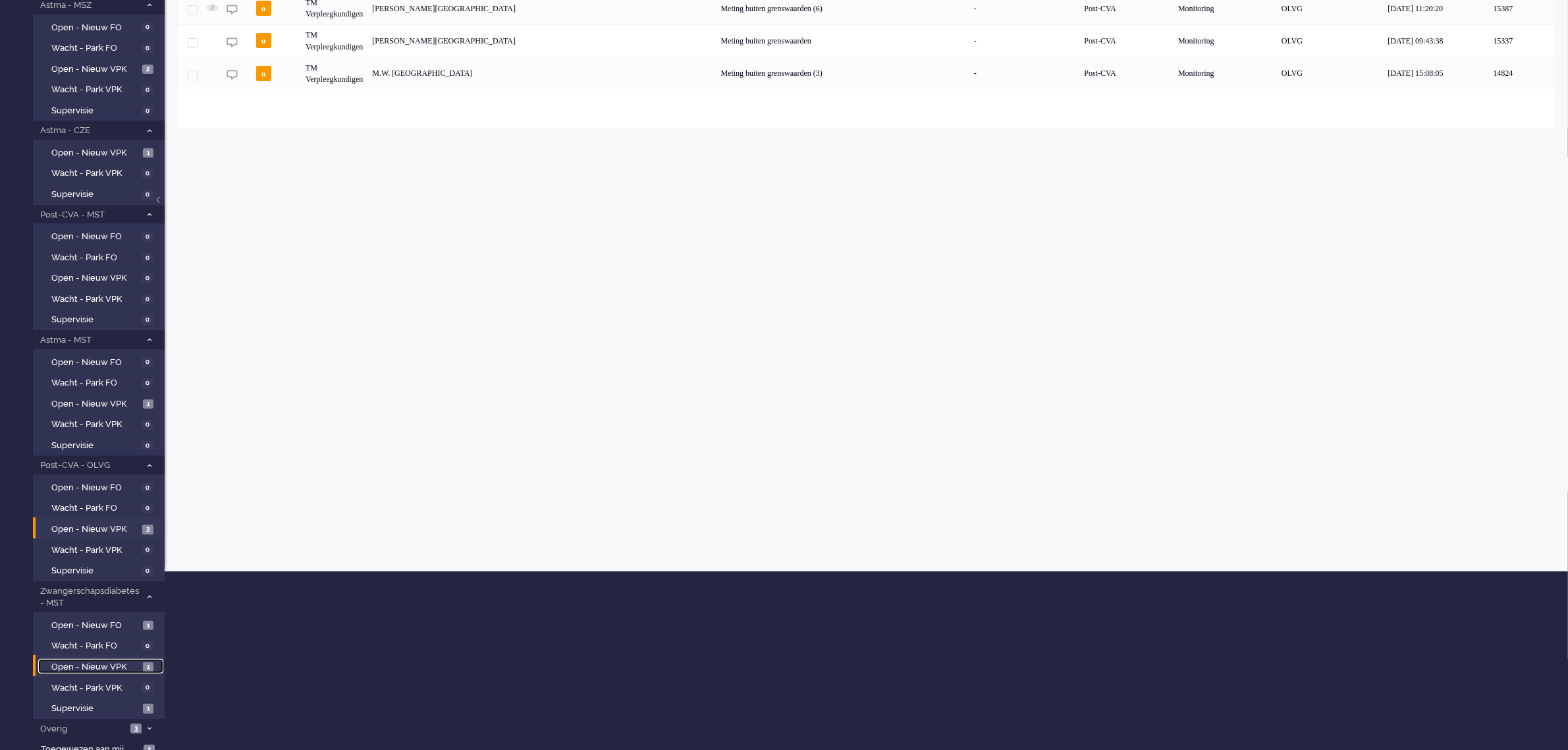
click at [97, 661] on span "Open - Nieuw VPK" at bounding box center [95, 667] width 88 height 13
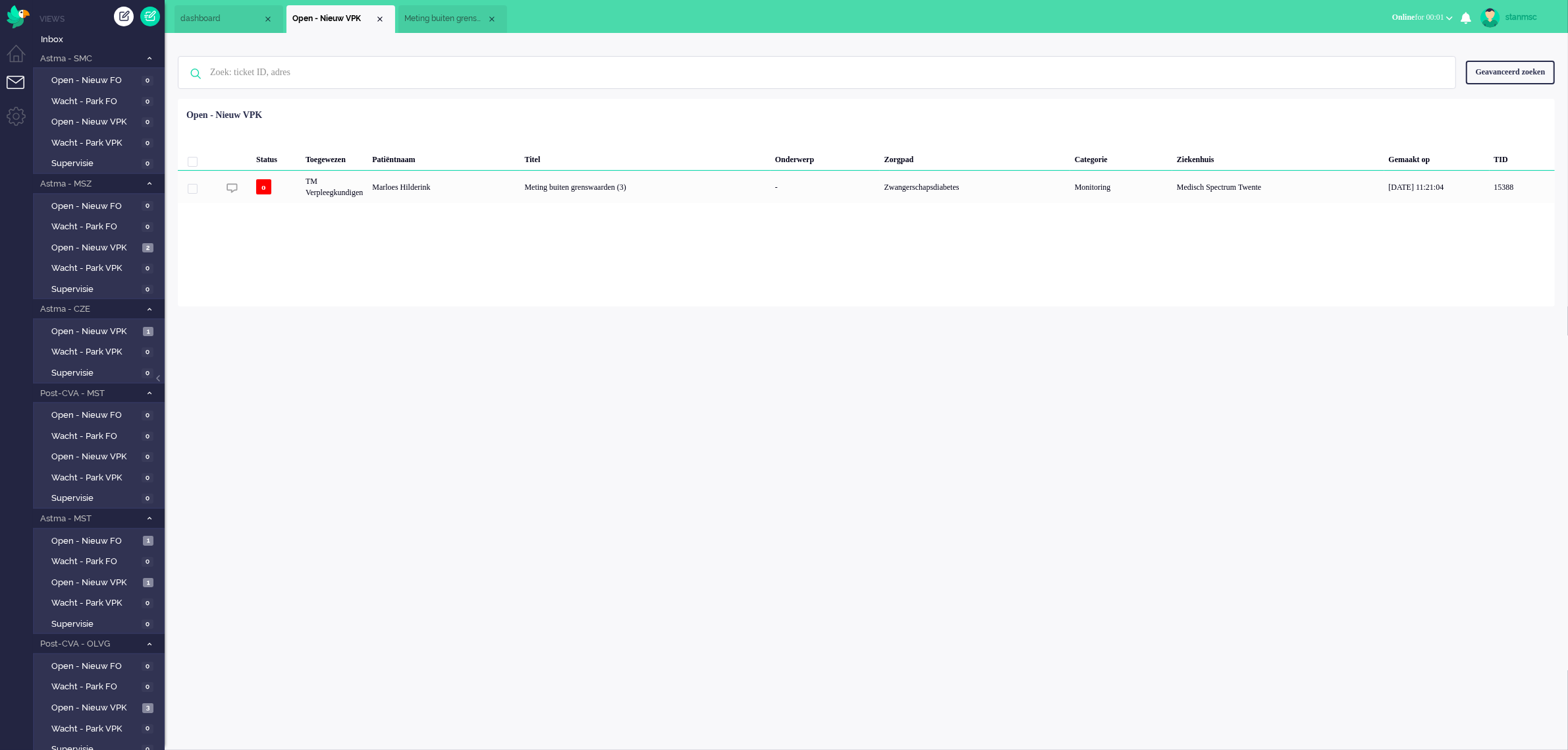
click at [436, 25] on span "Meting buiten grenswaarden (3)" at bounding box center [445, 19] width 82 height 11
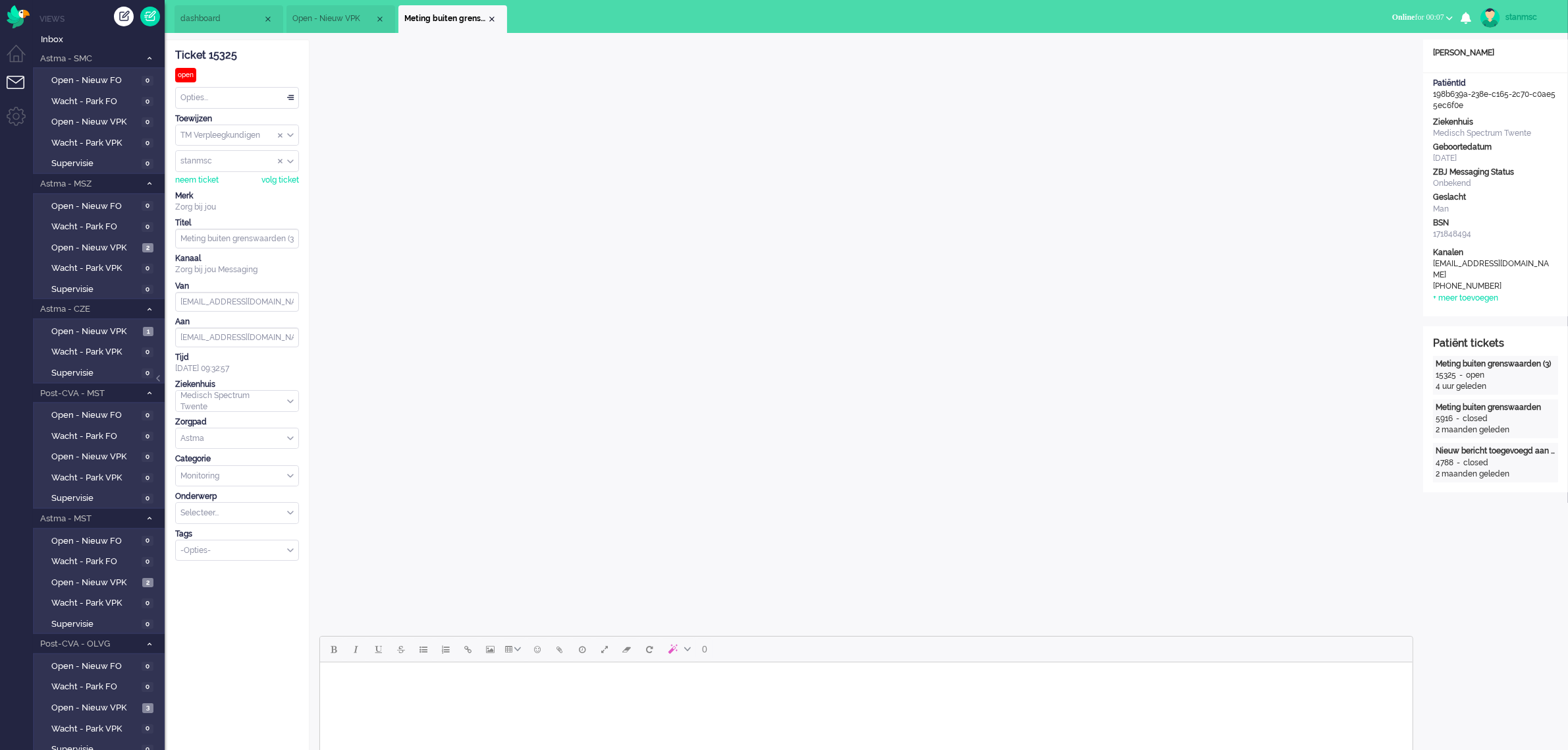
click at [235, 20] on span "dashboard" at bounding box center [221, 19] width 82 height 11
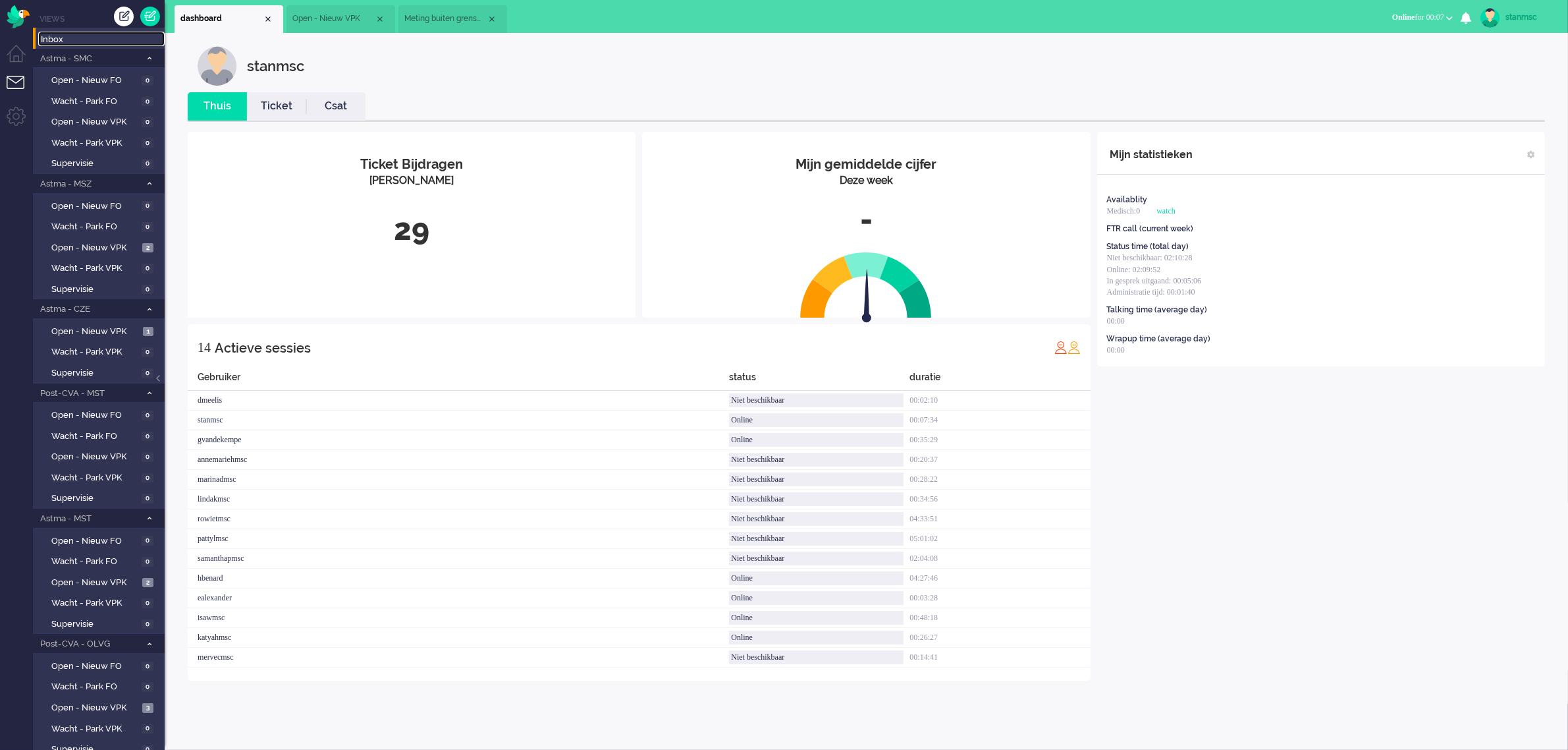
click at [70, 40] on span "Inbox" at bounding box center [103, 40] width 124 height 13
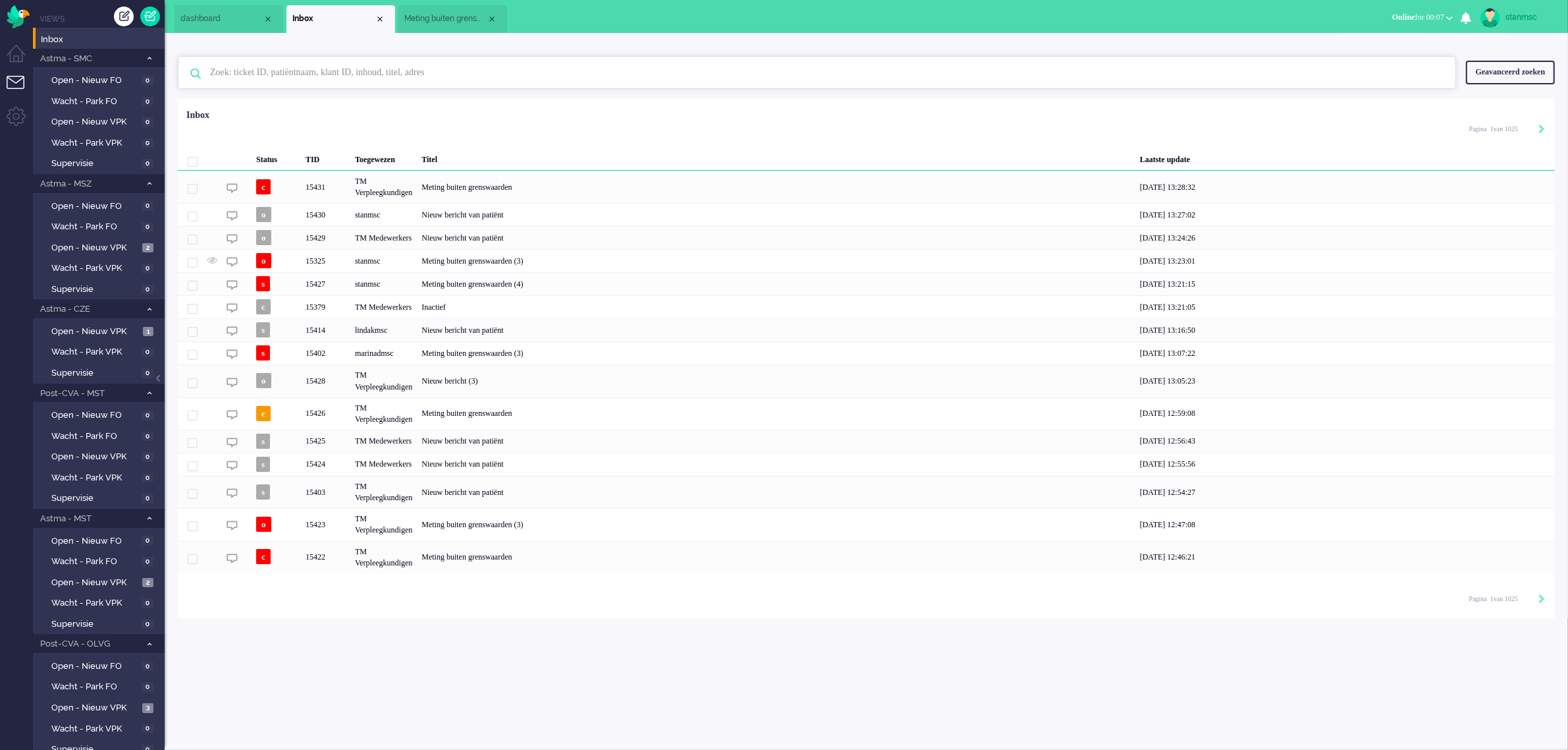
click at [343, 74] on input "text" at bounding box center [818, 72] width 1237 height 32
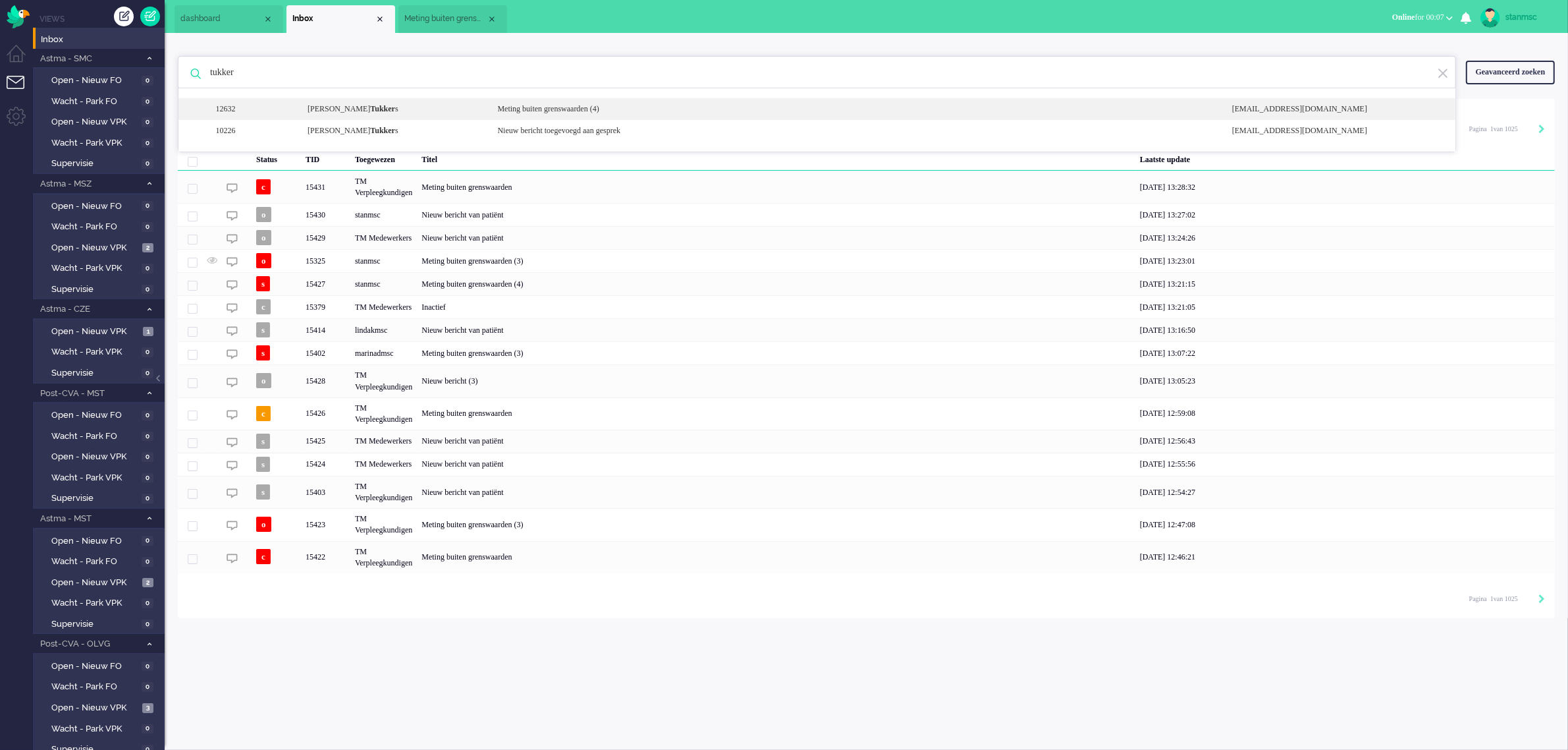
click at [384, 106] on b "Tukker" at bounding box center [383, 108] width 25 height 9
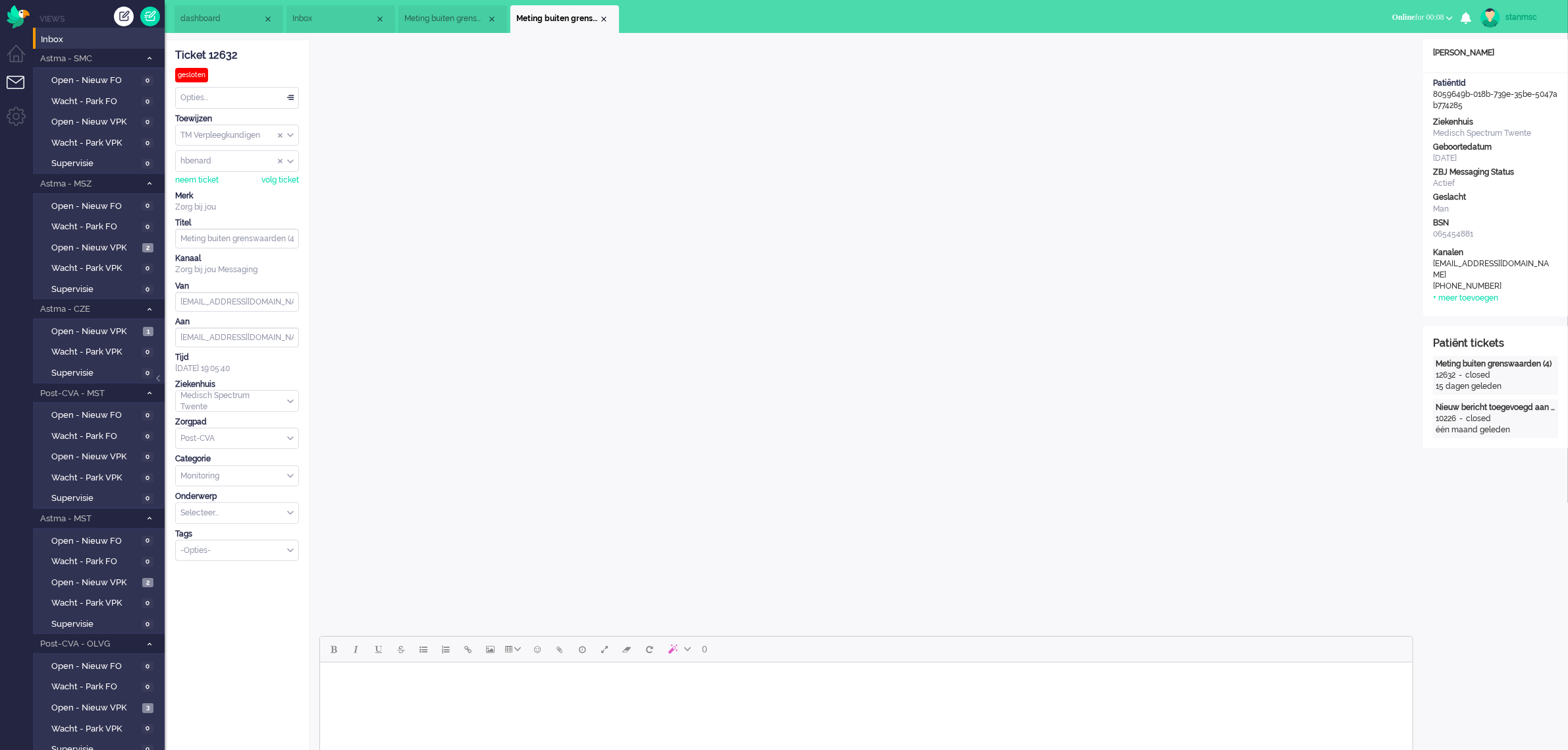
click at [229, 14] on span "dashboard" at bounding box center [221, 19] width 82 height 11
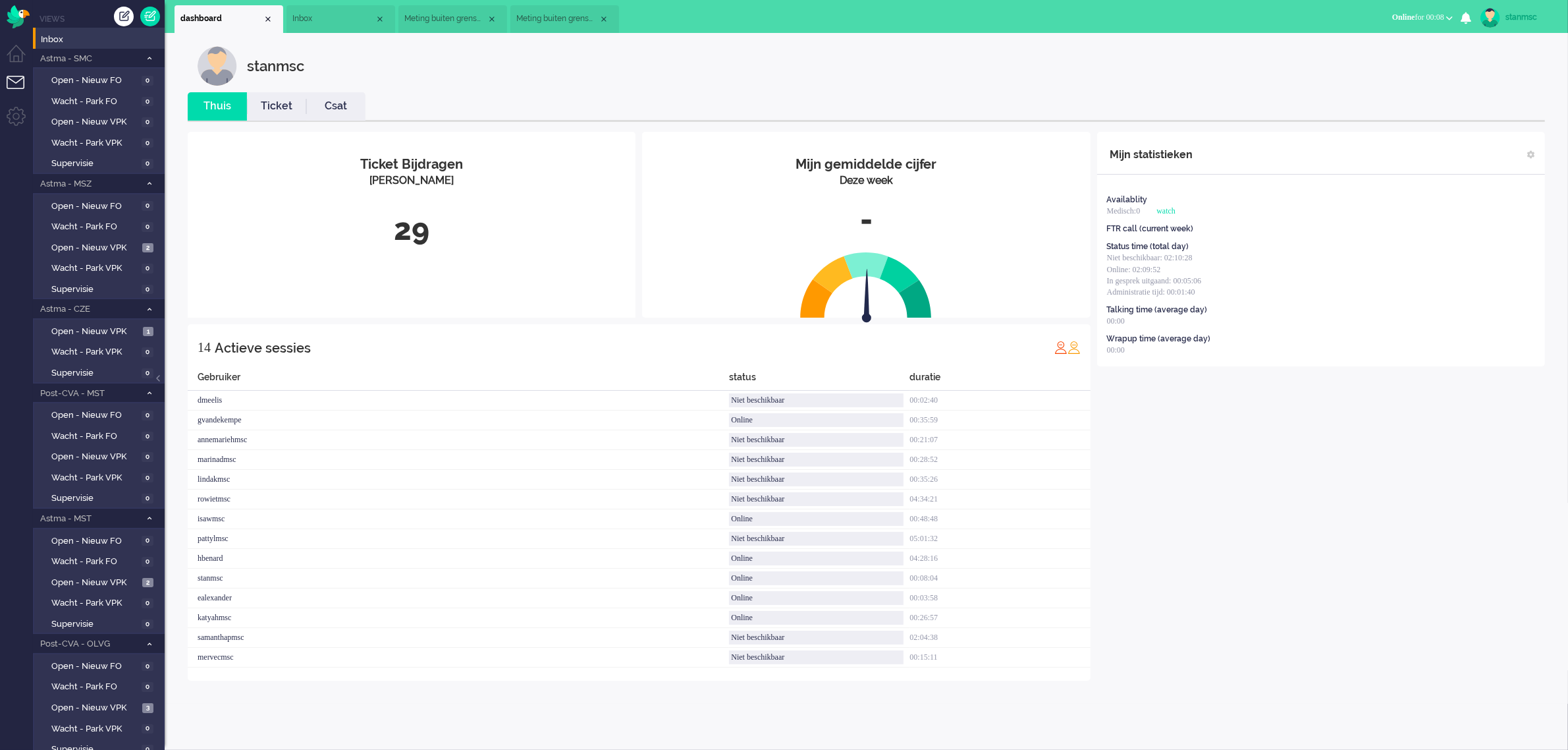
click at [313, 18] on span "Inbox" at bounding box center [333, 19] width 82 height 11
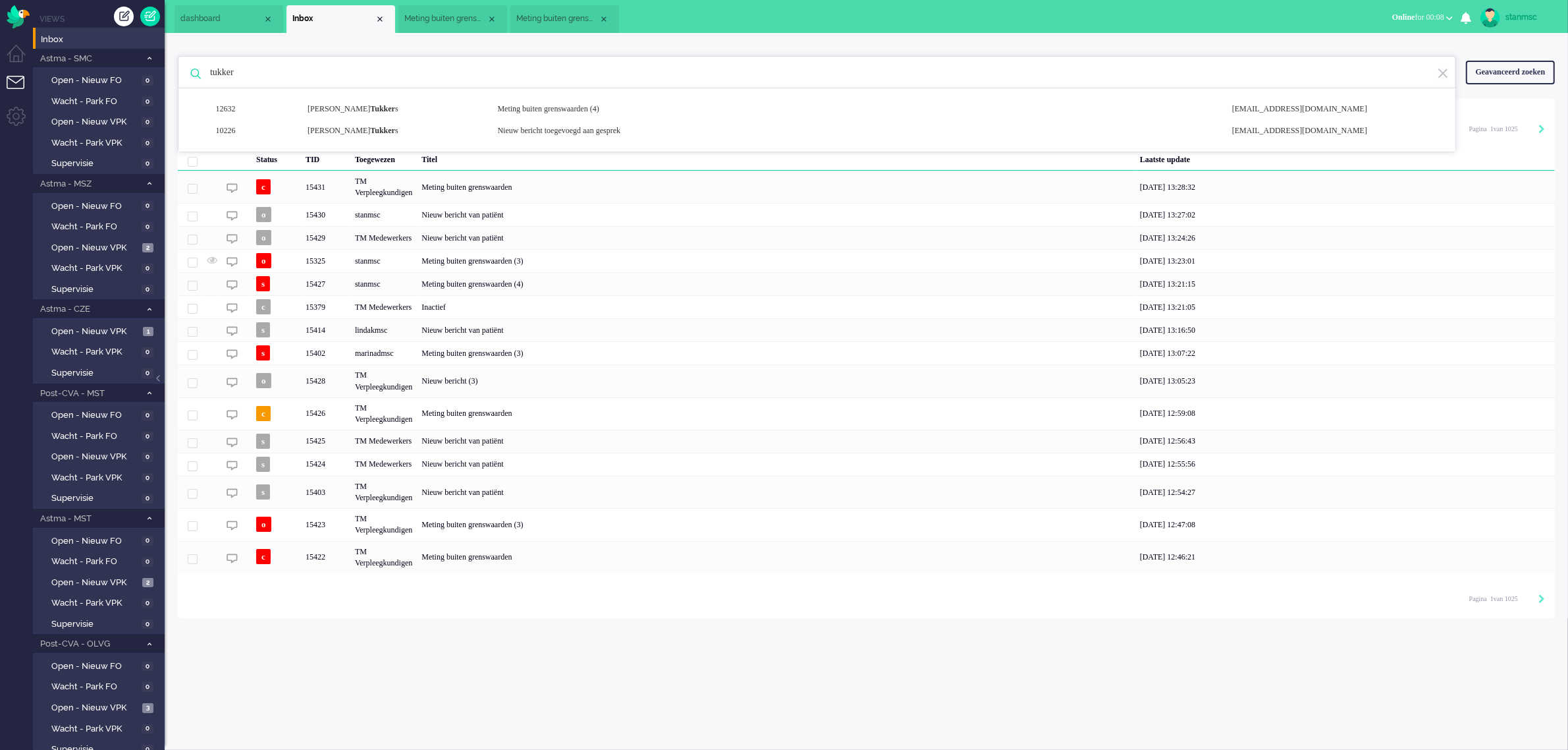
click at [340, 74] on input "tukker" at bounding box center [818, 72] width 1237 height 32
type input "t"
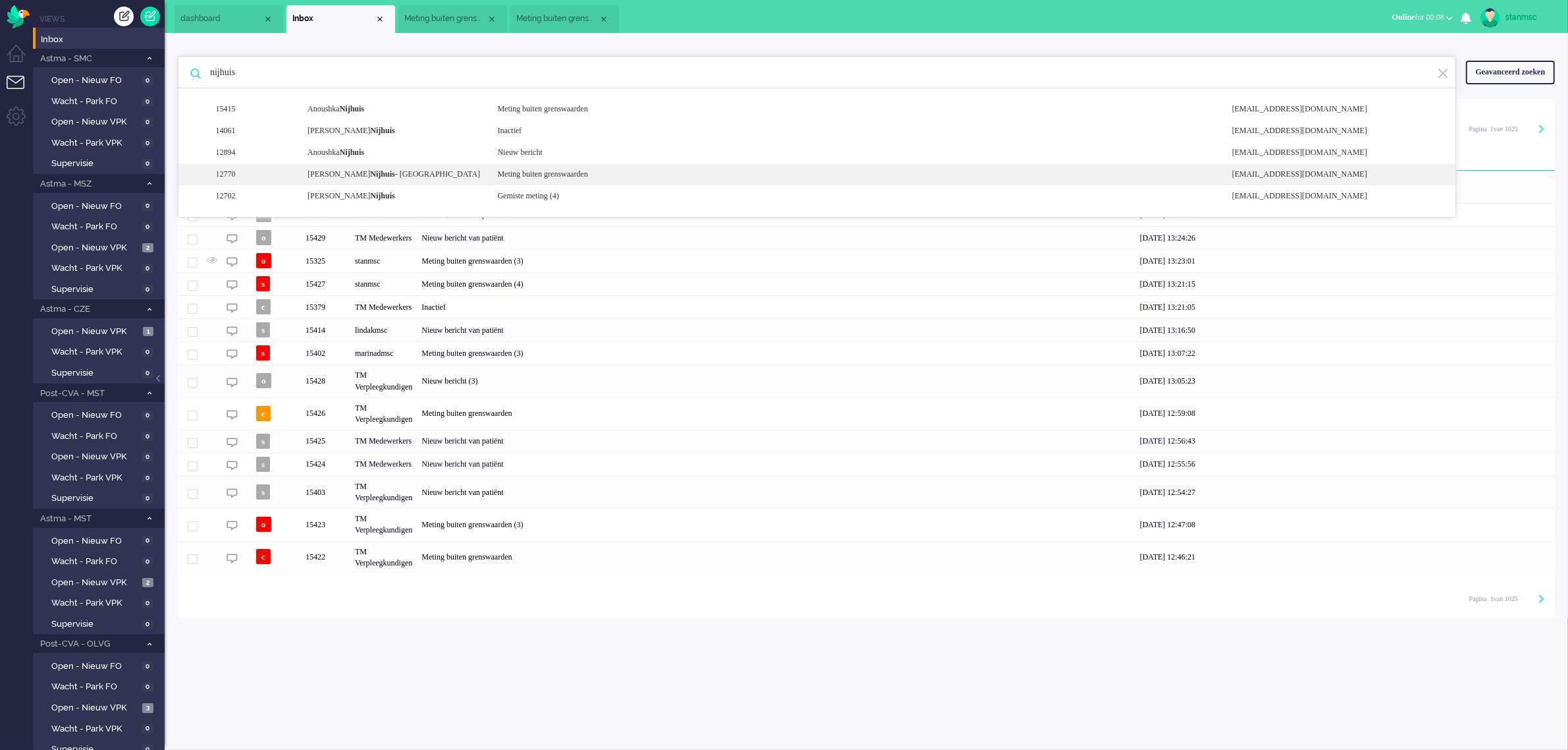
click at [370, 170] on b "Nijhuis" at bounding box center [382, 173] width 25 height 9
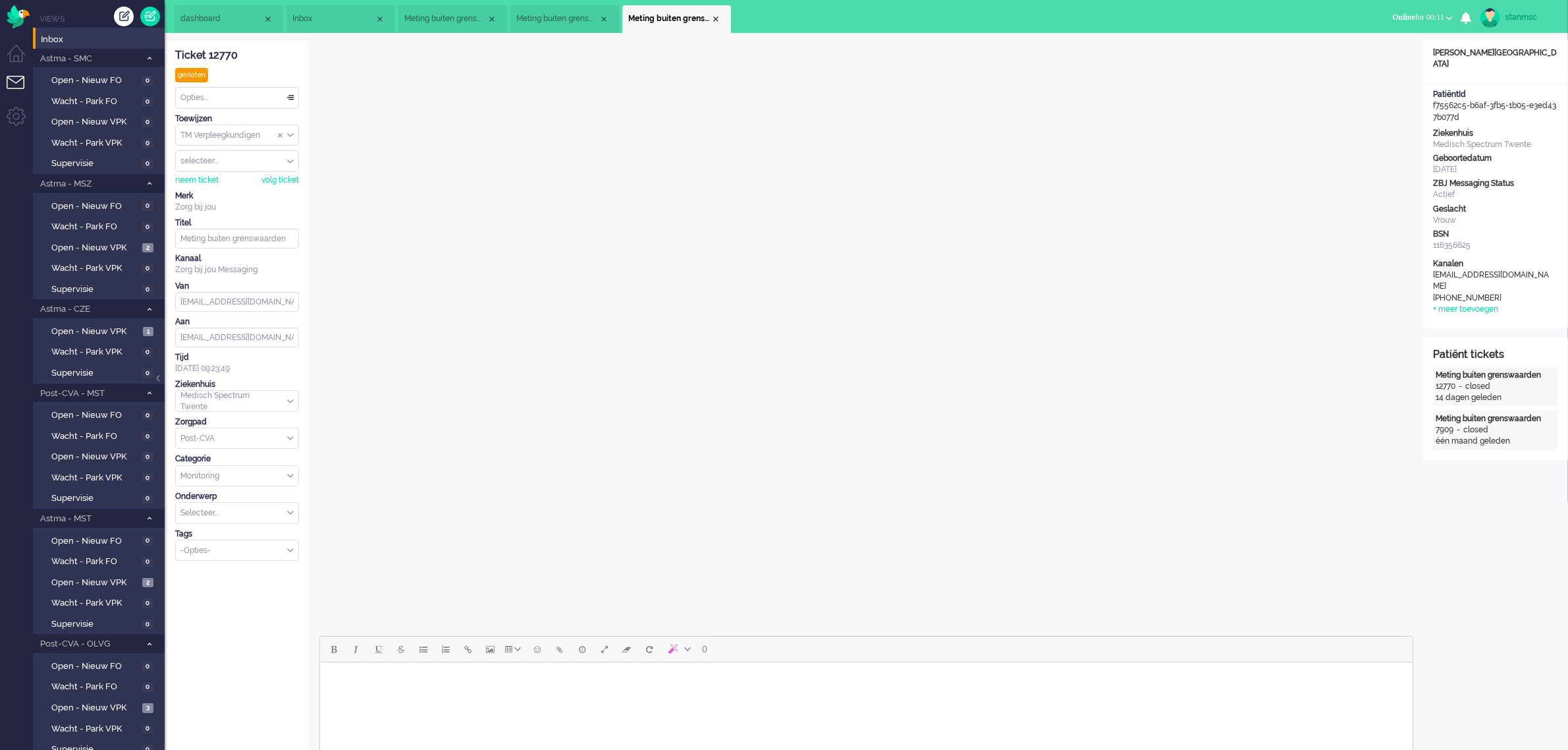
click at [308, 13] on span "Inbox" at bounding box center [333, 19] width 82 height 11
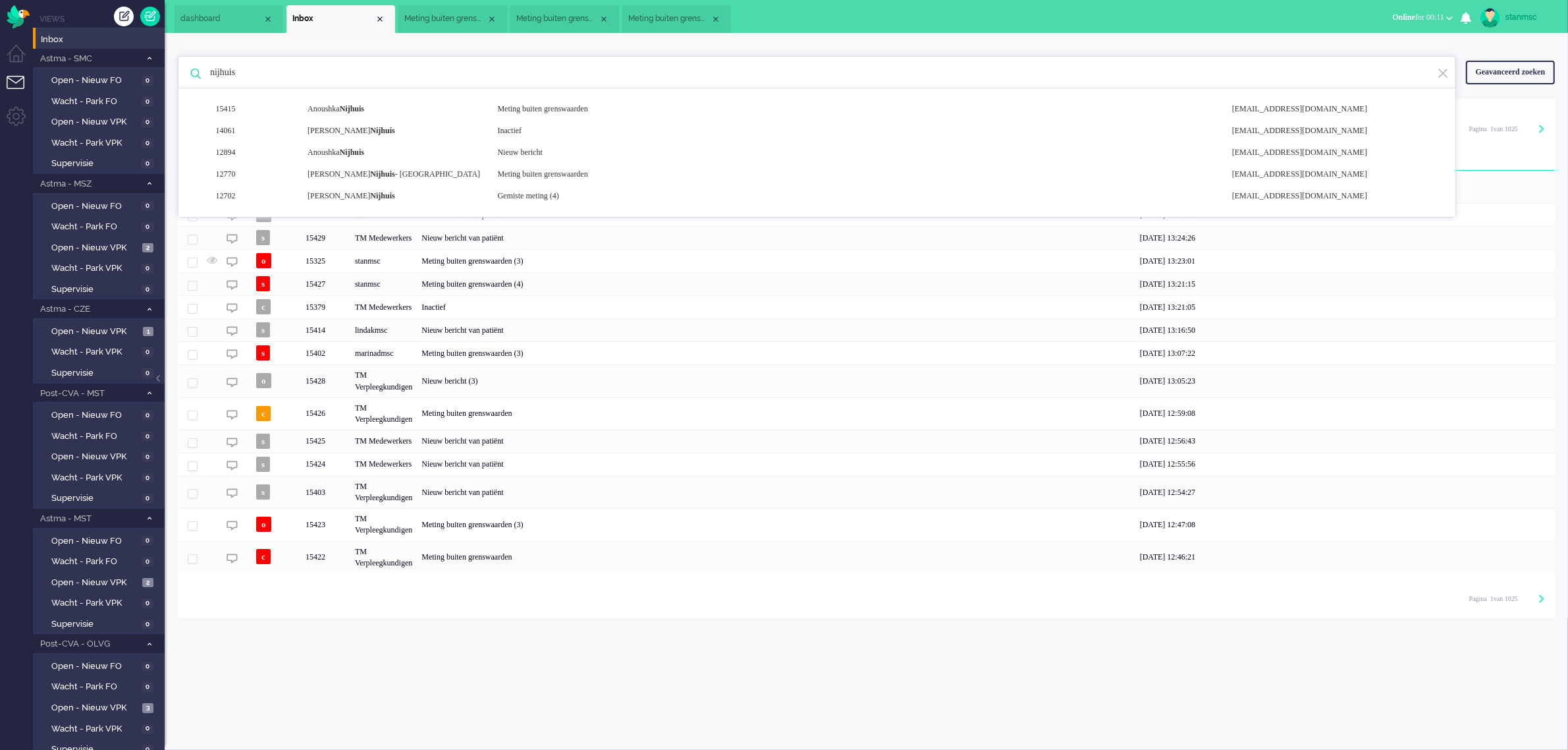
click at [301, 70] on input "nijhuis" at bounding box center [818, 72] width 1237 height 32
type input "n"
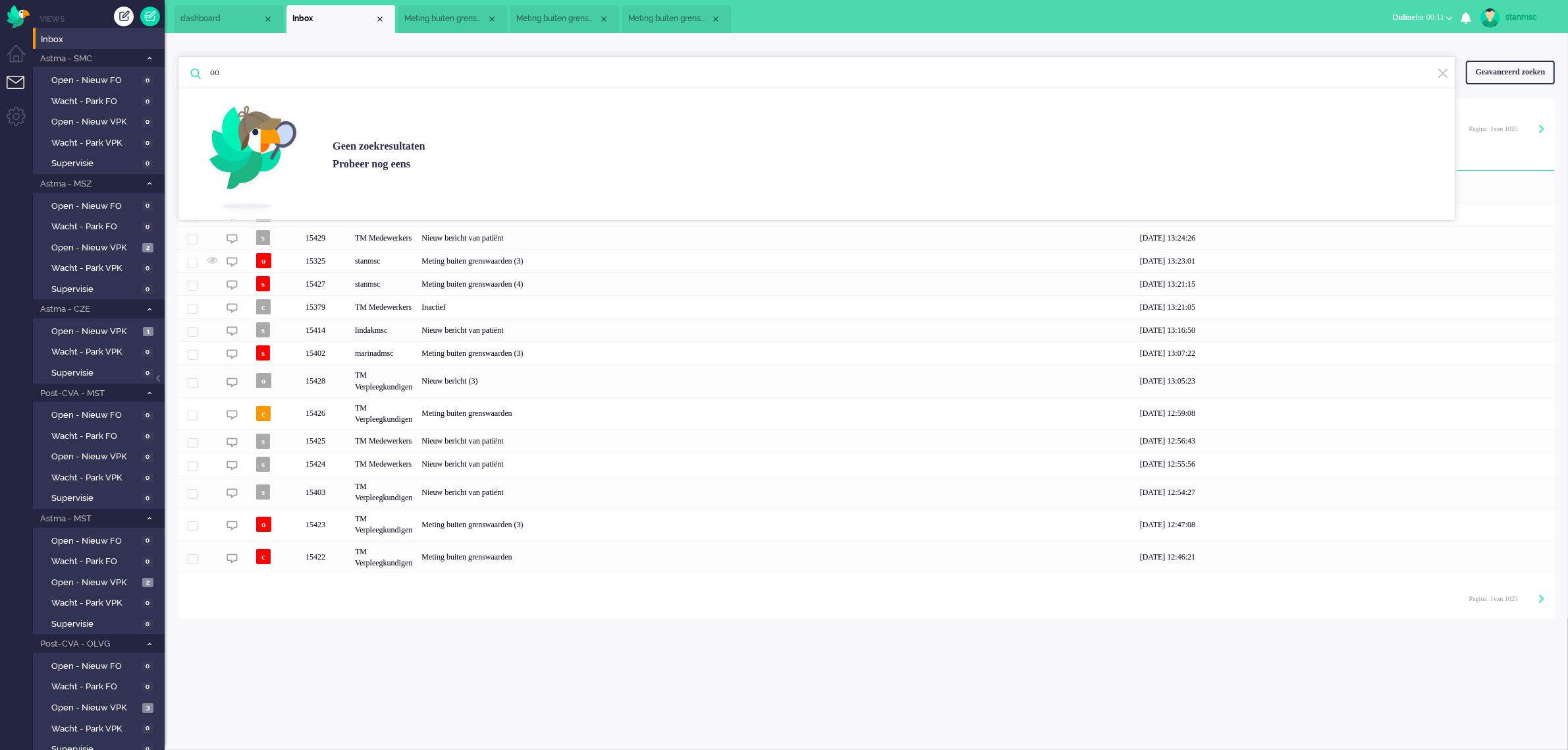
type input "o"
type input "d"
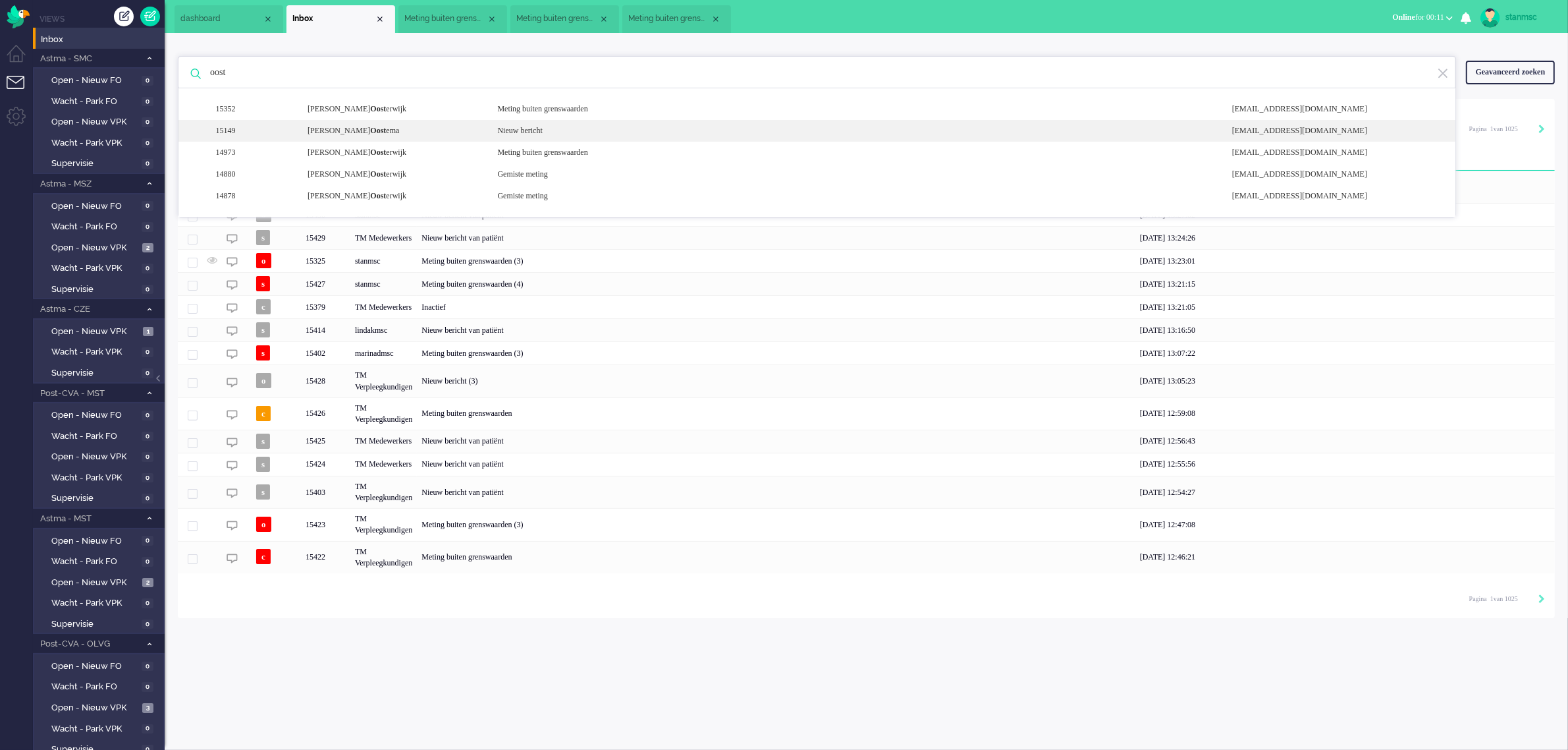
click at [316, 128] on div "[PERSON_NAME] ema" at bounding box center [392, 131] width 189 height 11
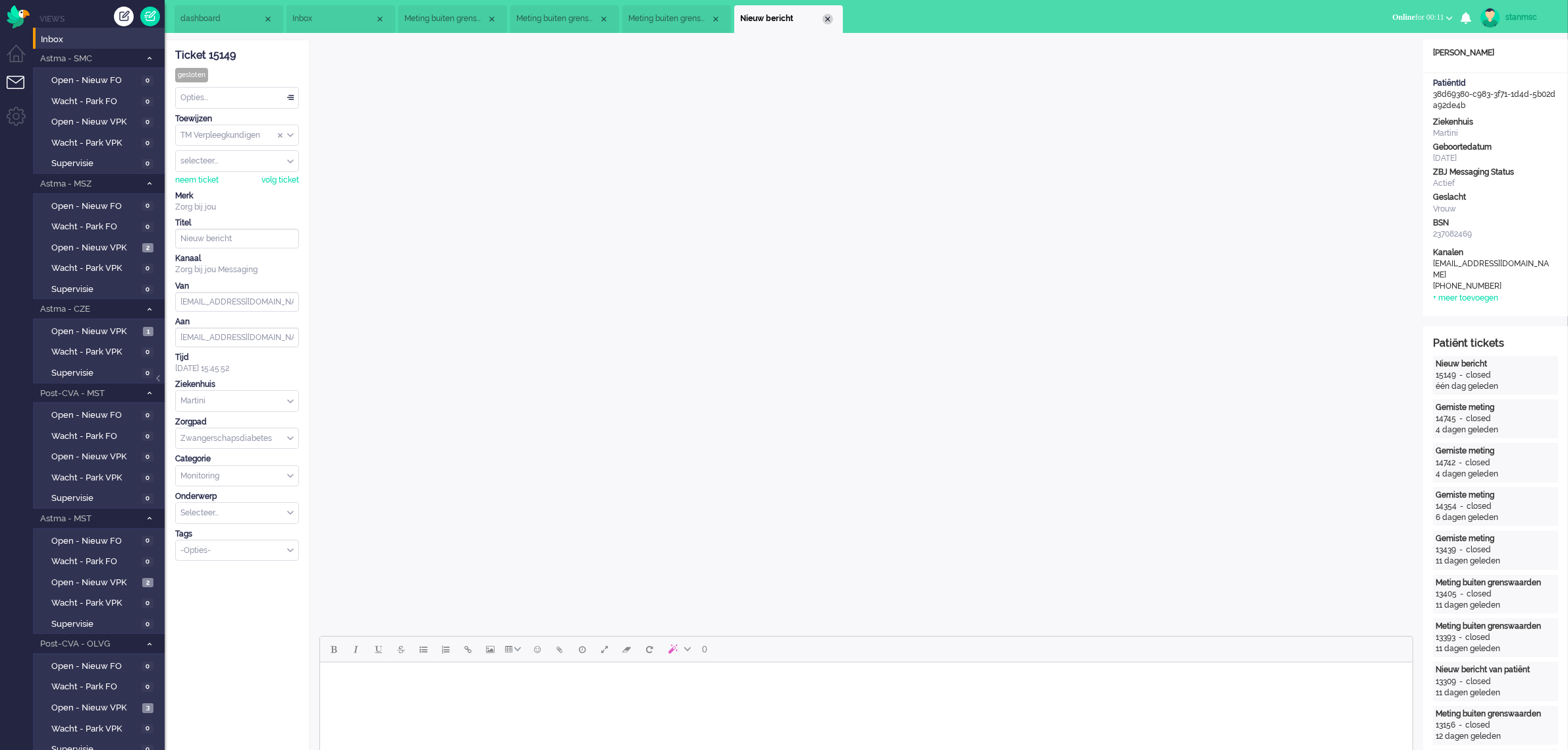
click at [826, 20] on div "Close tab" at bounding box center [828, 19] width 11 height 11
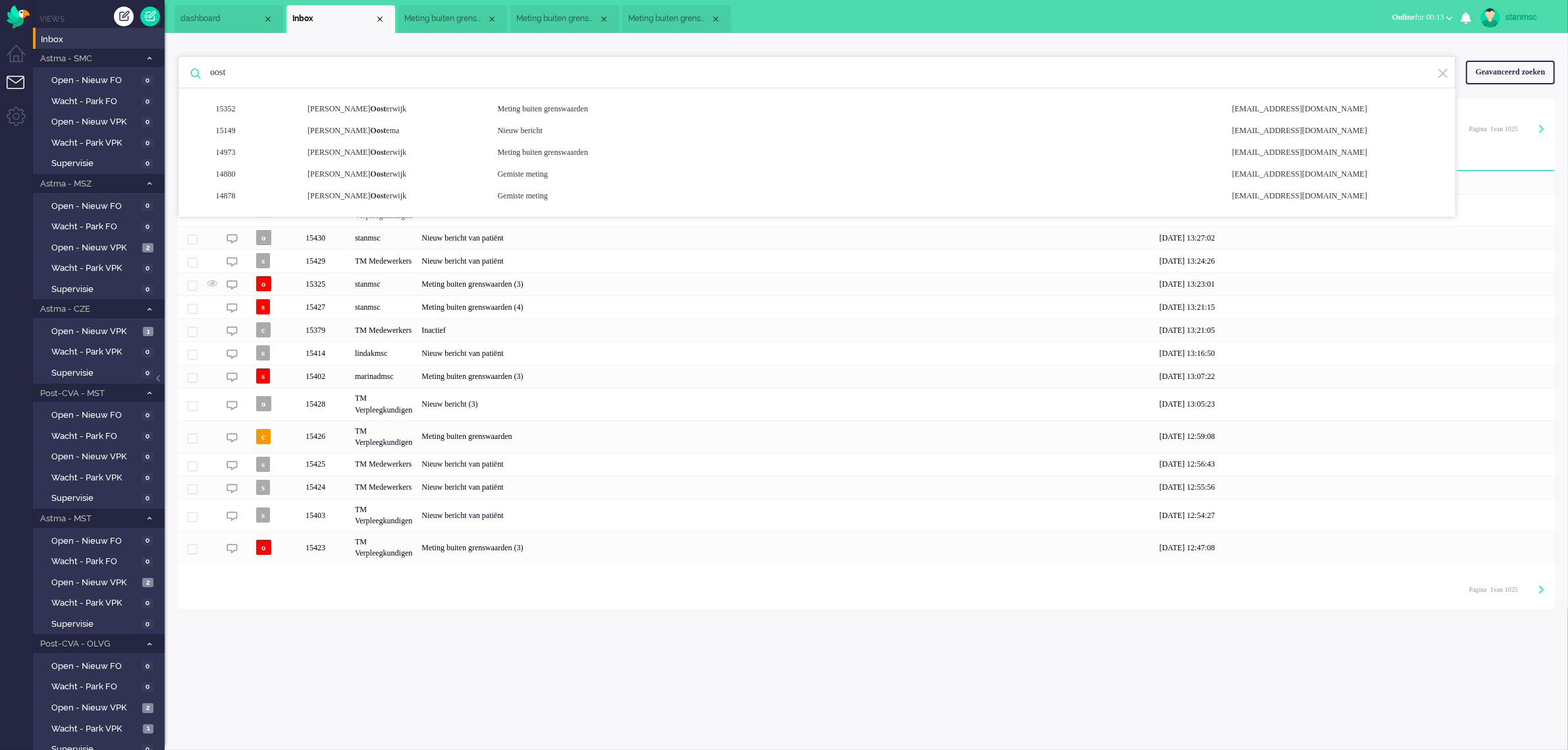
drag, startPoint x: 255, startPoint y: 70, endPoint x: 176, endPoint y: 73, distance: 79.1
click at [176, 73] on div "oost 15352 [PERSON_NAME] erwijk Meting buiten grenswaarden [EMAIL_ADDRESS][DOMA…" at bounding box center [866, 321] width 1403 height 576
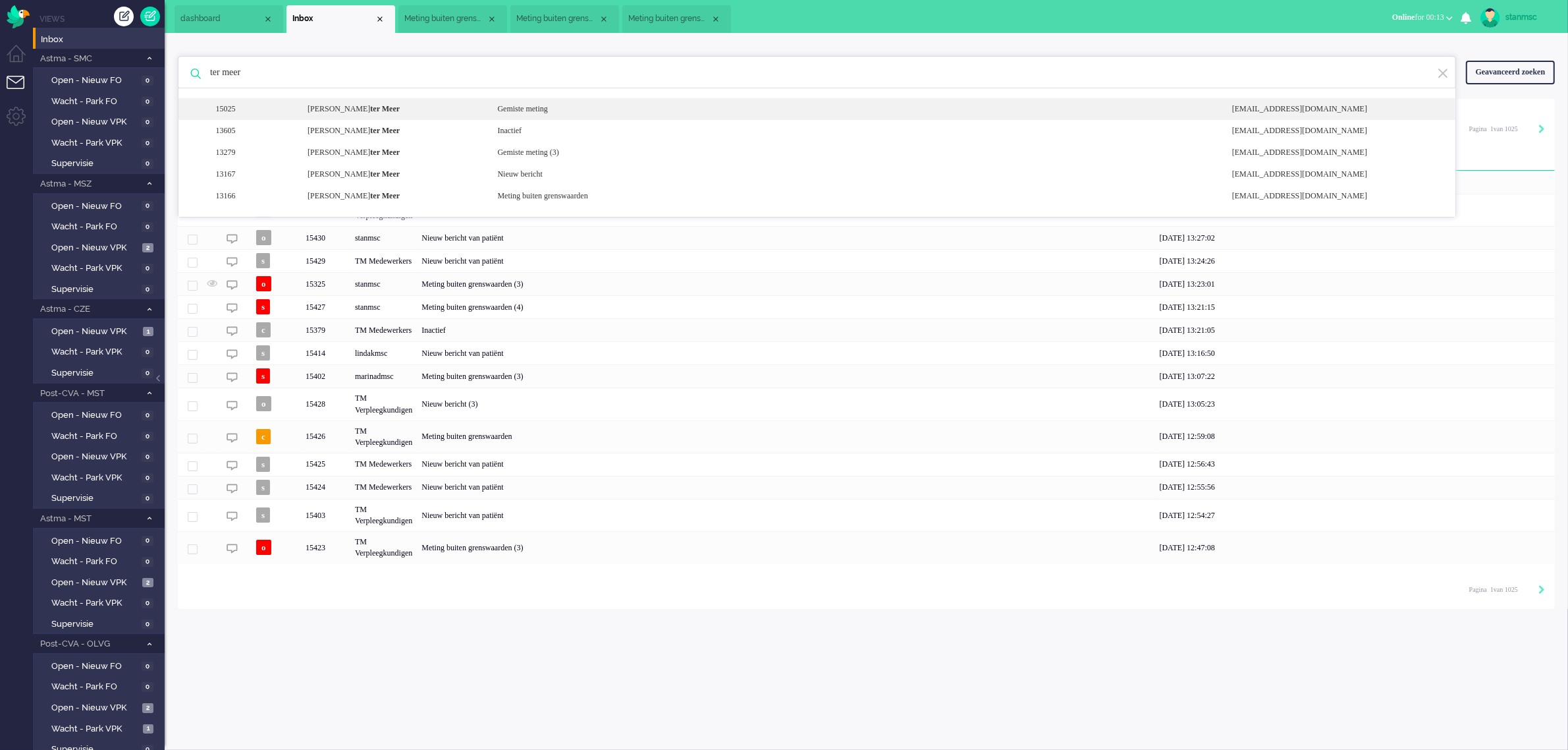
type input "ter meer"
click at [353, 109] on div "[PERSON_NAME]" at bounding box center [392, 109] width 189 height 11
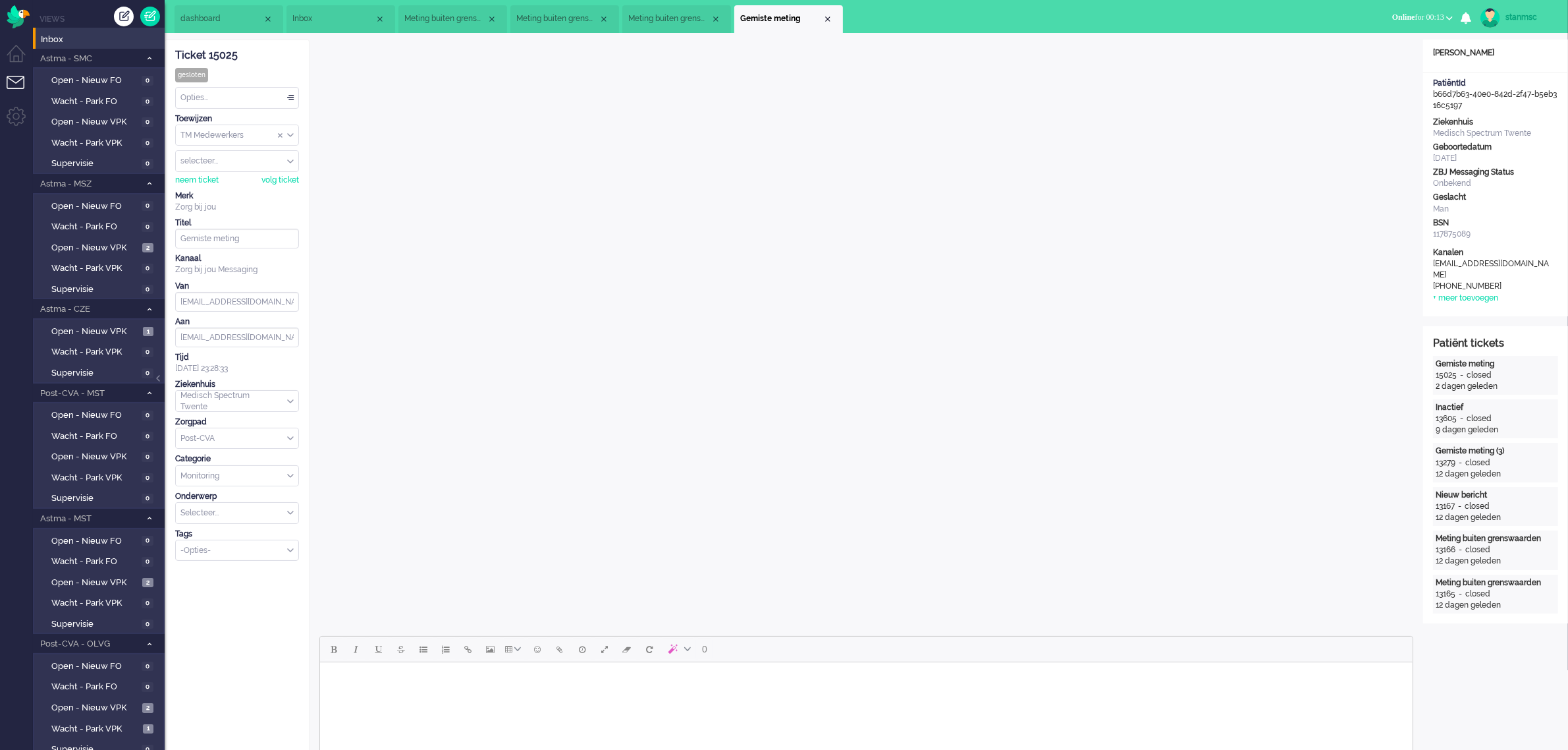
click at [676, 13] on span "Meting buiten grenswaarden" at bounding box center [669, 19] width 82 height 11
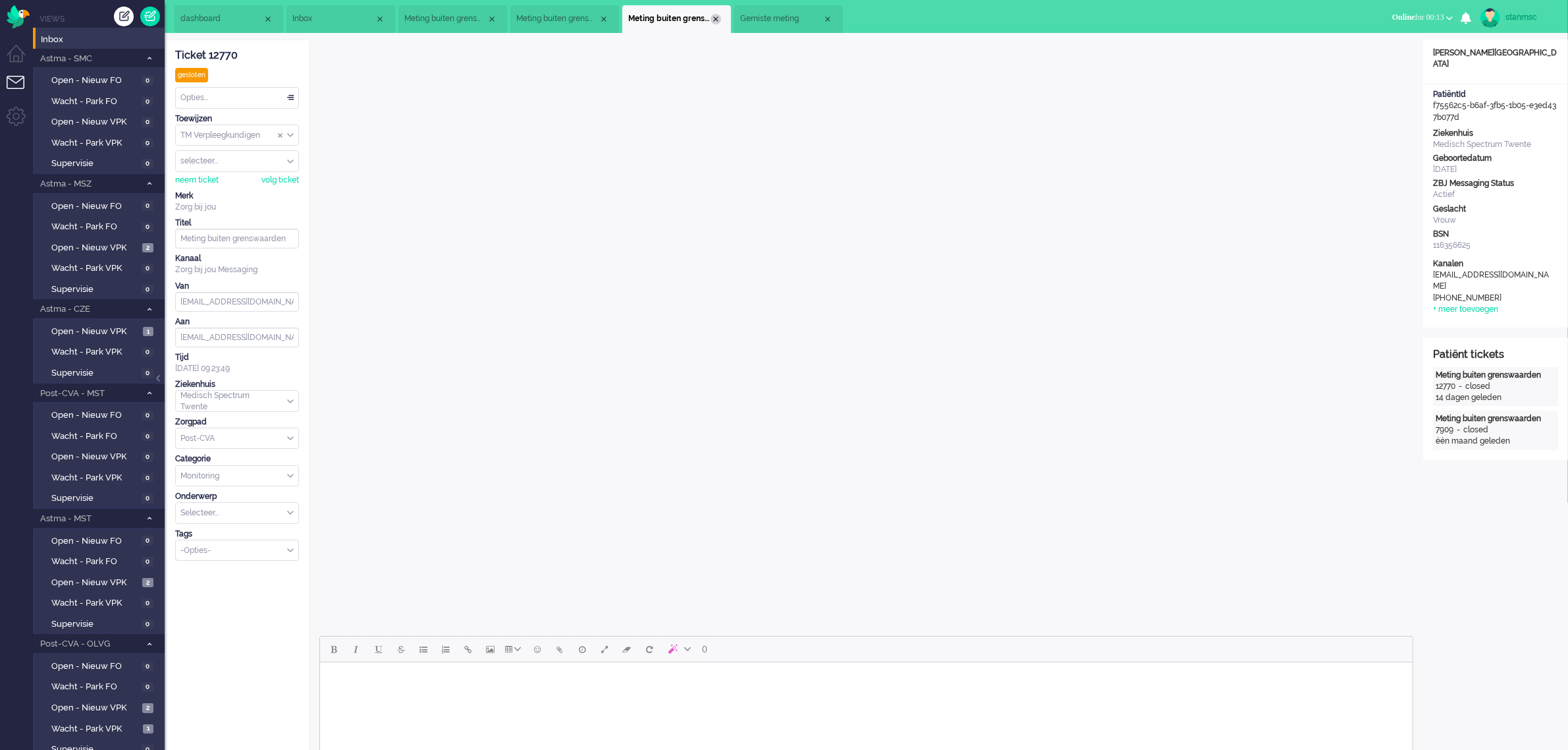
click at [715, 18] on div "Close tab" at bounding box center [715, 19] width 11 height 11
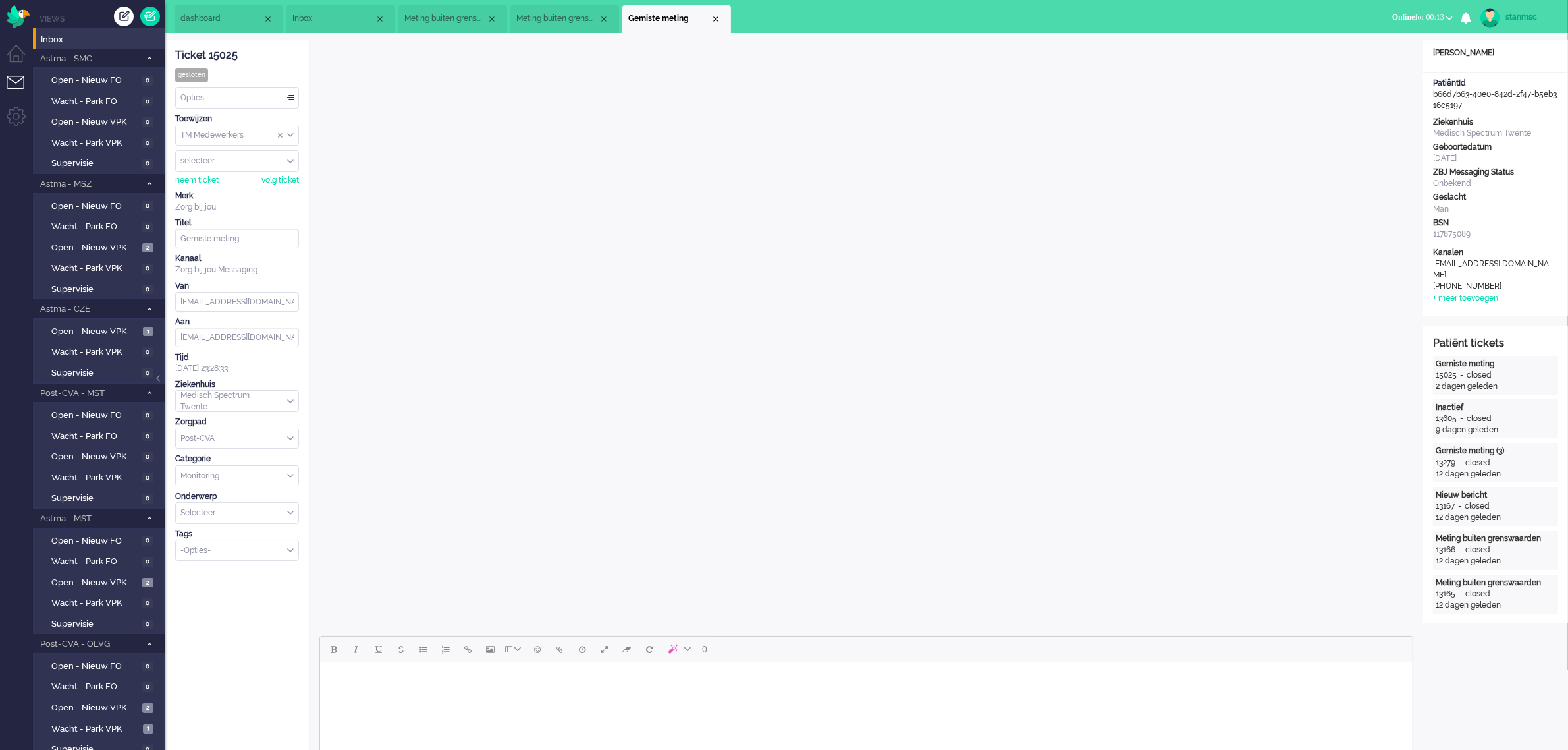
click at [557, 17] on span "Meting buiten grenswaarden (4)" at bounding box center [557, 19] width 82 height 11
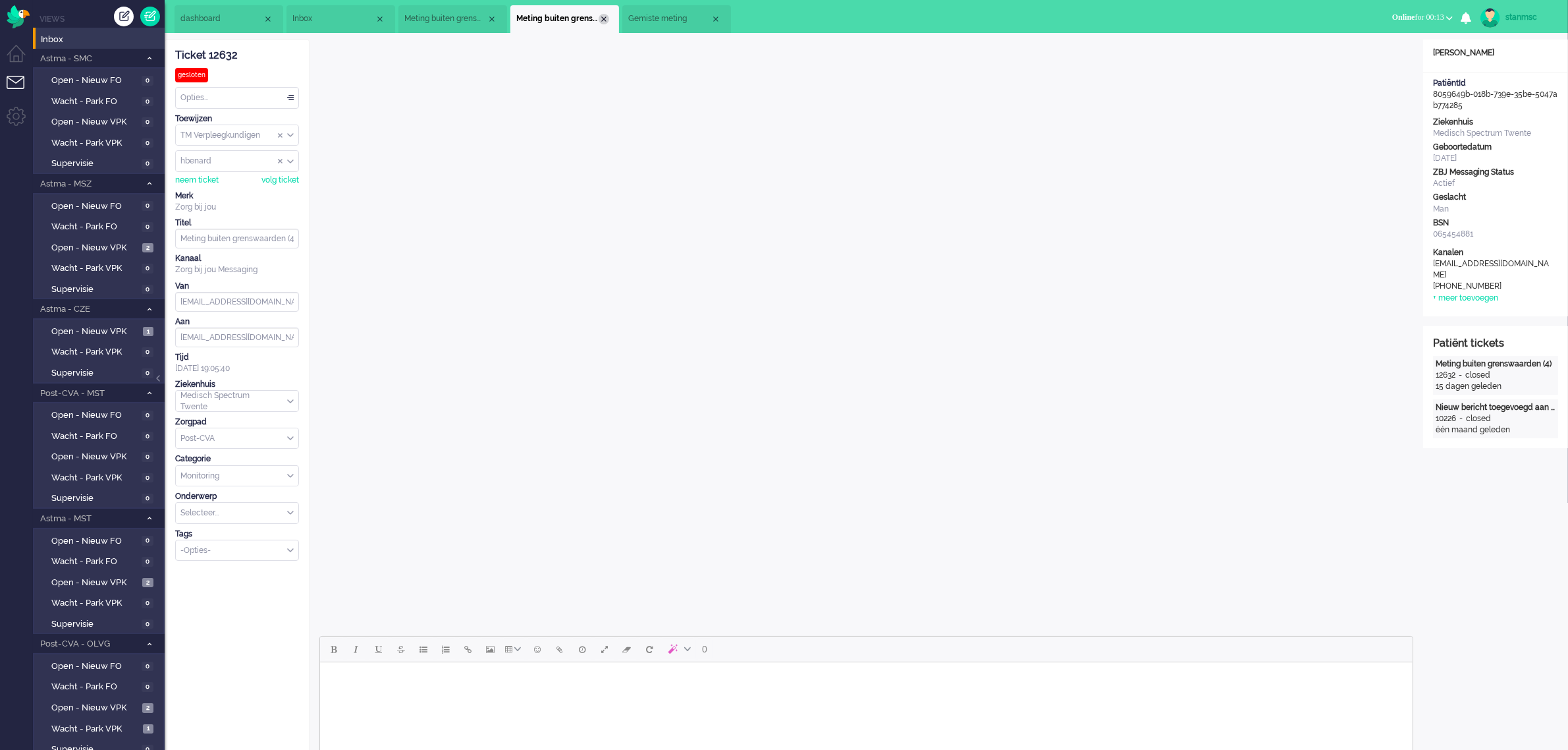
click at [602, 18] on div "Close tab" at bounding box center [603, 19] width 11 height 11
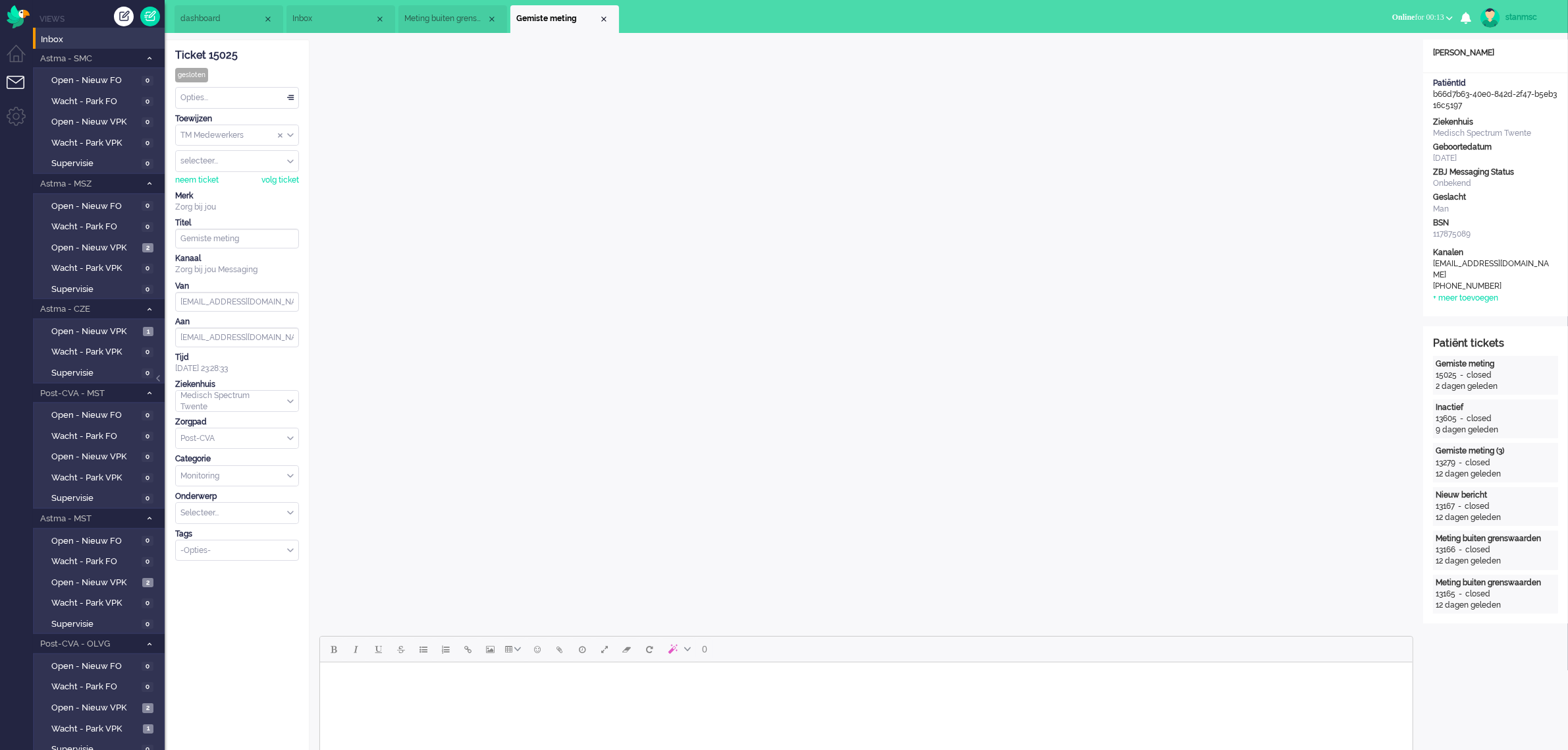
click at [455, 20] on span "Meting buiten grenswaarden (3)" at bounding box center [445, 19] width 82 height 11
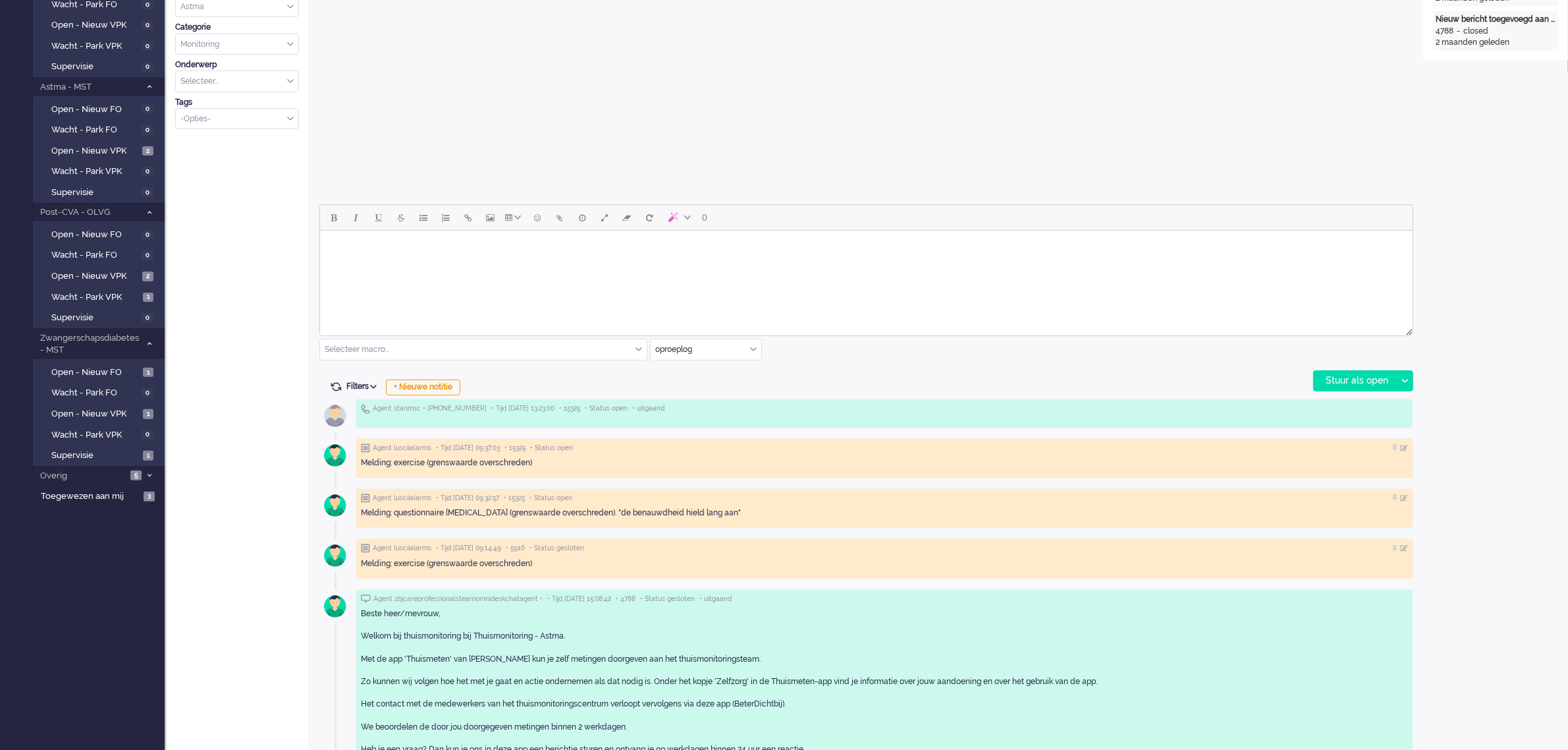
scroll to position [525, 0]
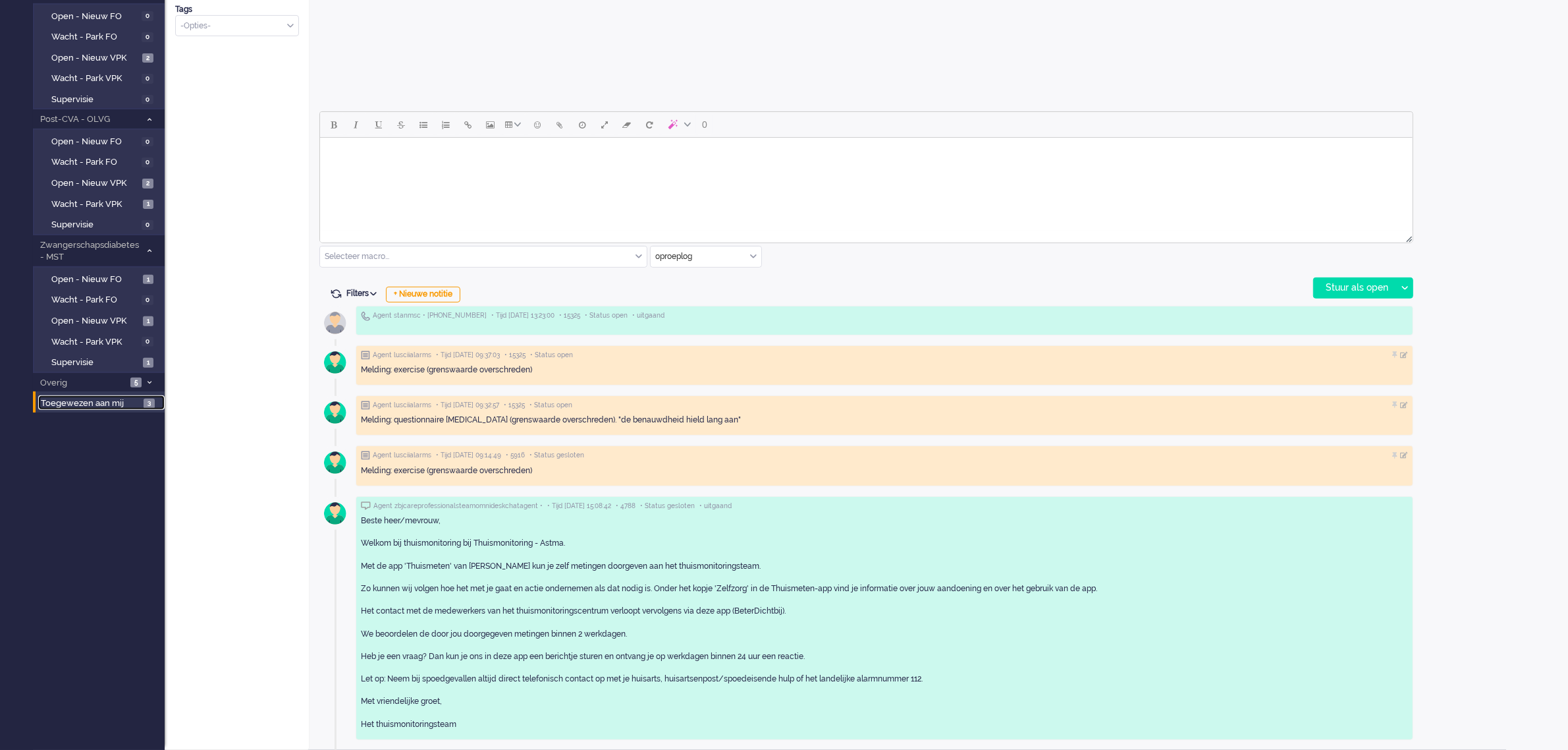
click at [96, 397] on span "Toegewezen aan mij" at bounding box center [90, 404] width 99 height 13
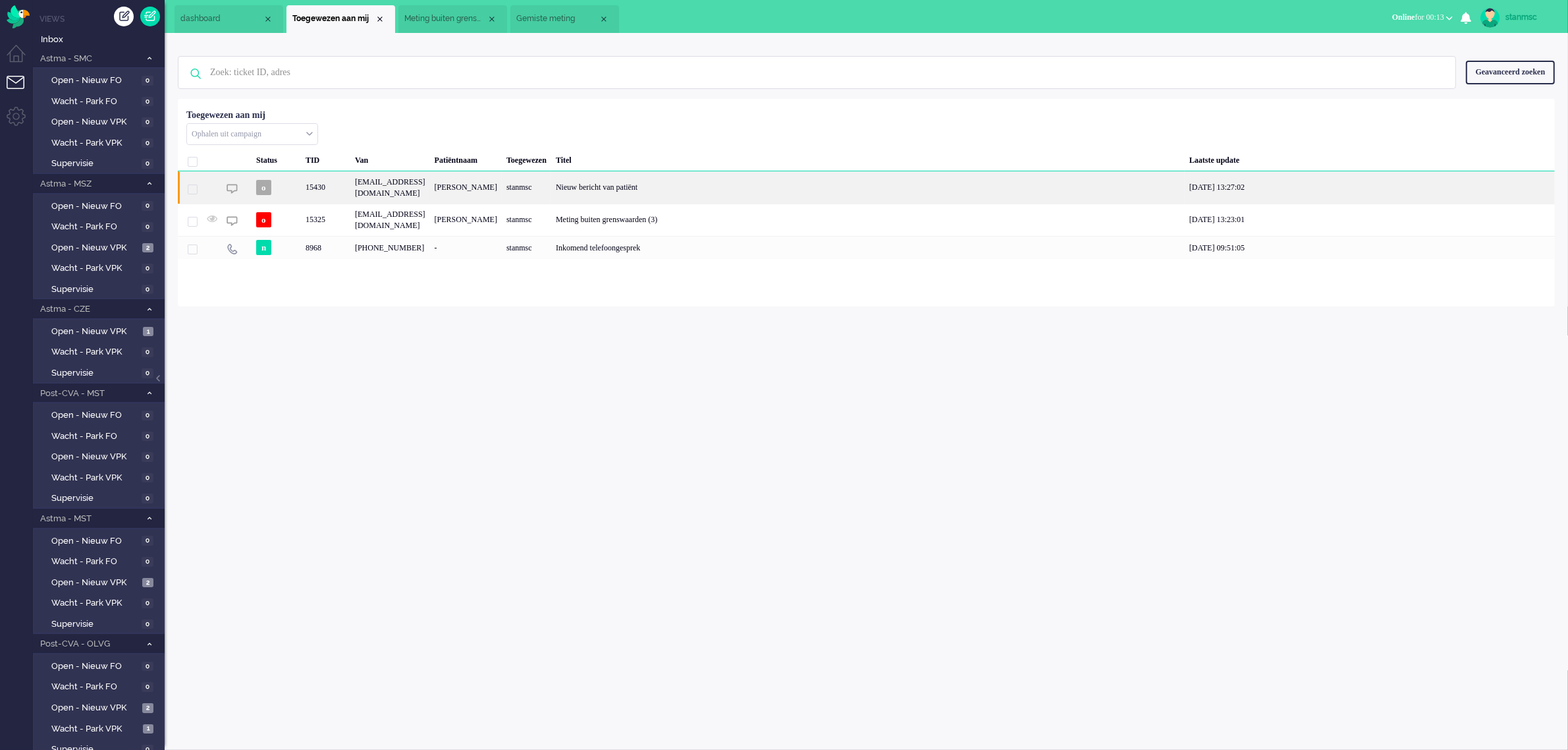
click at [430, 185] on div "[EMAIL_ADDRESS][DOMAIN_NAME]" at bounding box center [390, 187] width 80 height 32
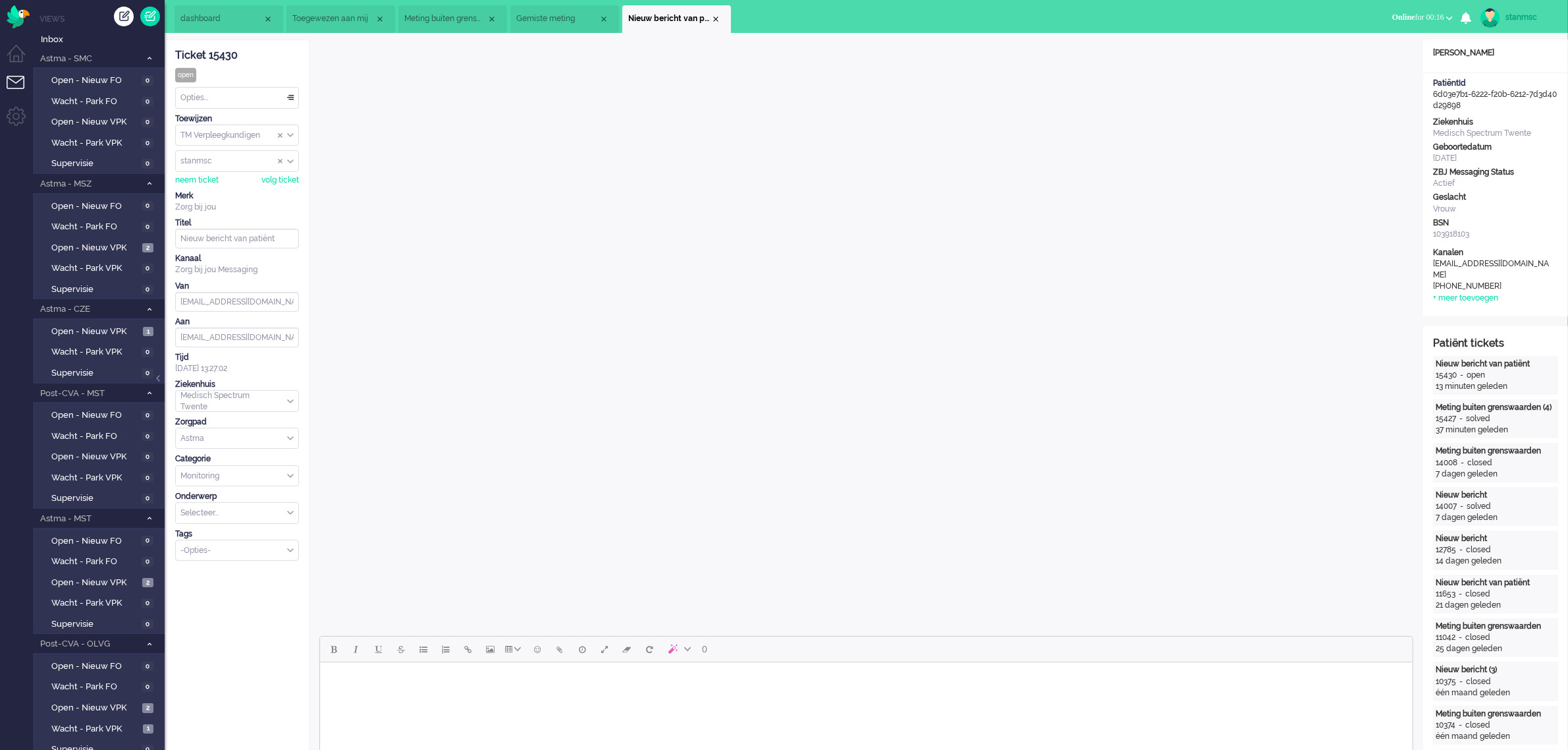
click at [569, 15] on span "Gemiste meting" at bounding box center [557, 19] width 82 height 11
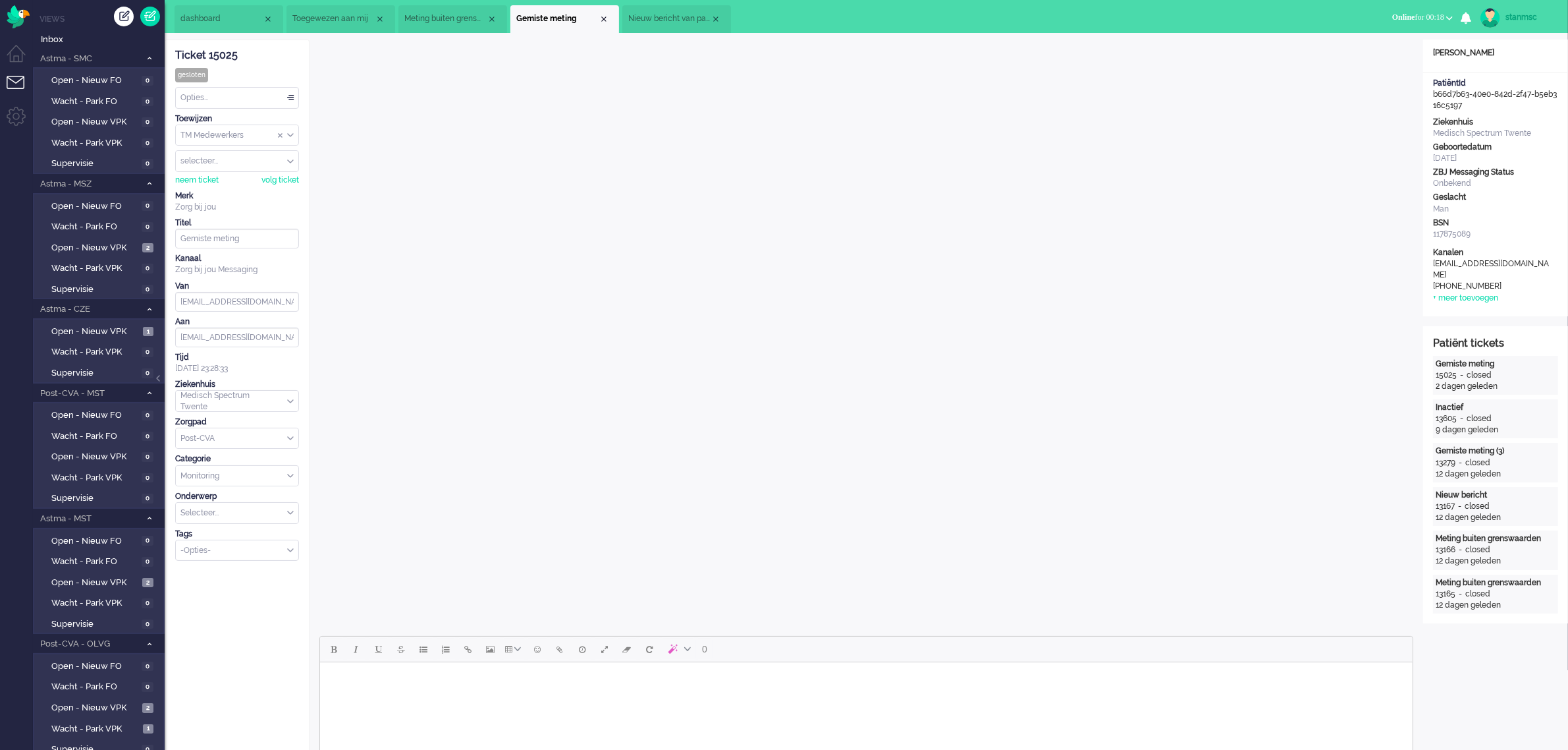
click at [230, 18] on span "dashboard" at bounding box center [221, 19] width 82 height 11
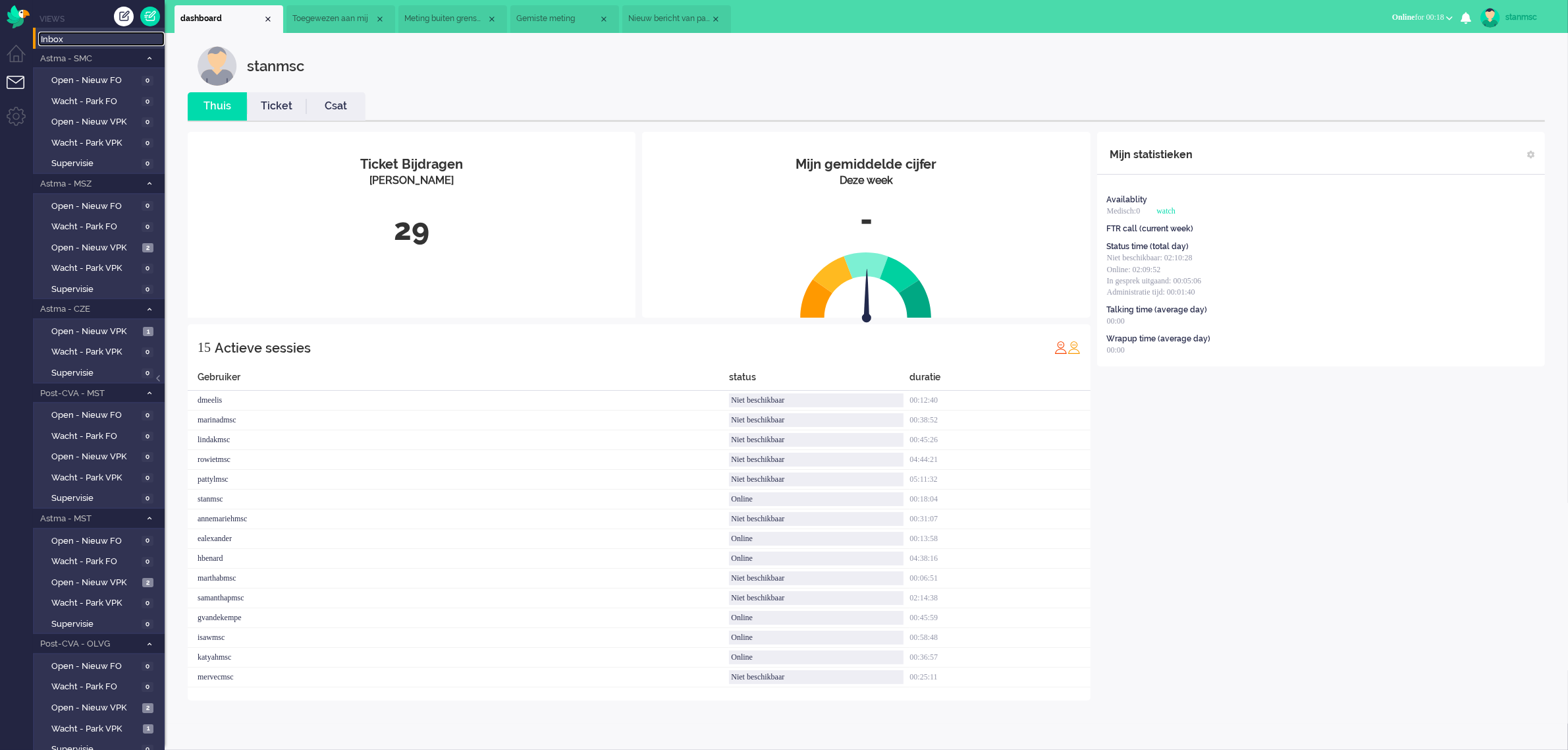
click at [97, 39] on span "Inbox" at bounding box center [103, 40] width 124 height 13
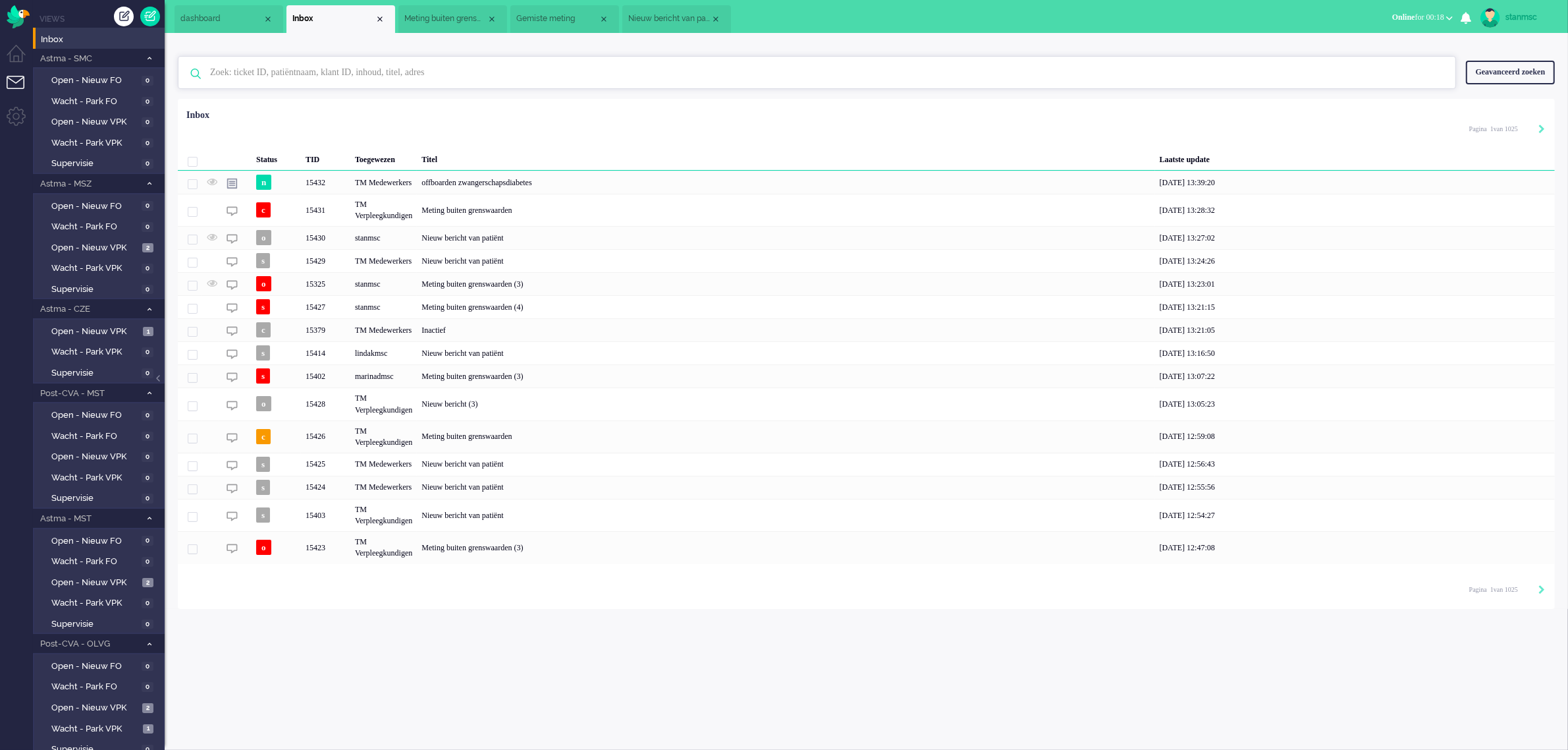
click at [288, 68] on input "text" at bounding box center [818, 72] width 1237 height 32
type input "d"
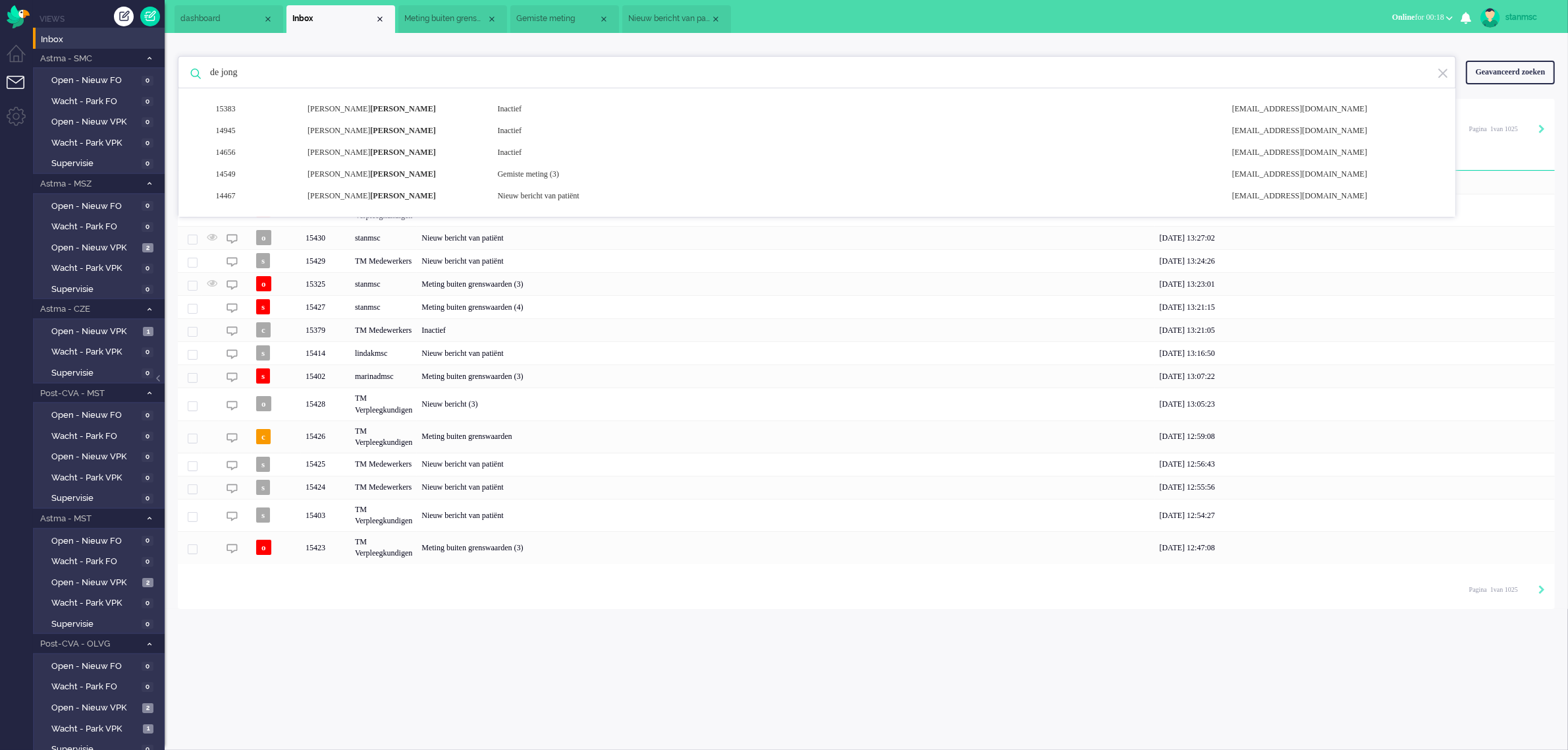
type input "de jong"
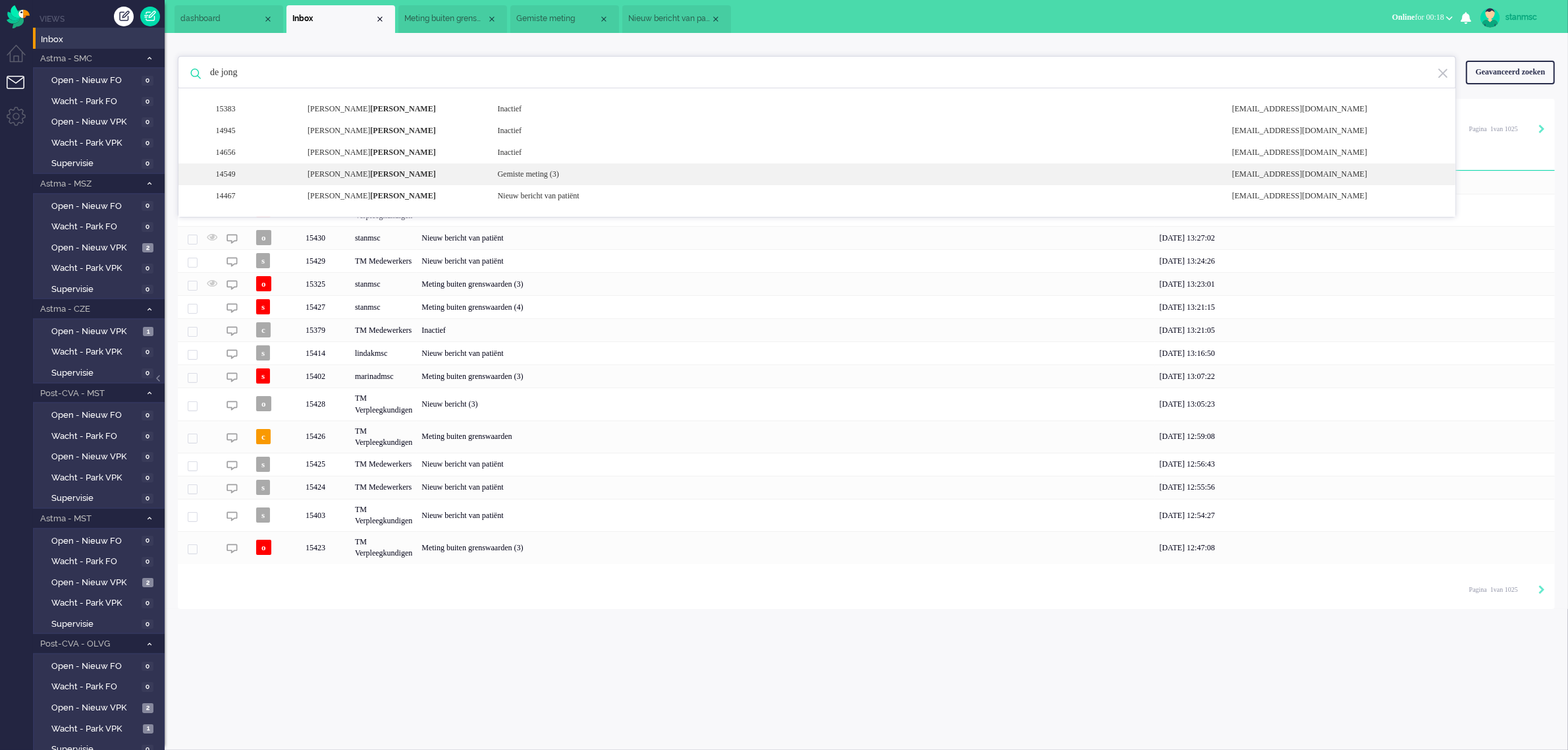
click at [371, 173] on div "[PERSON_NAME]" at bounding box center [392, 175] width 189 height 11
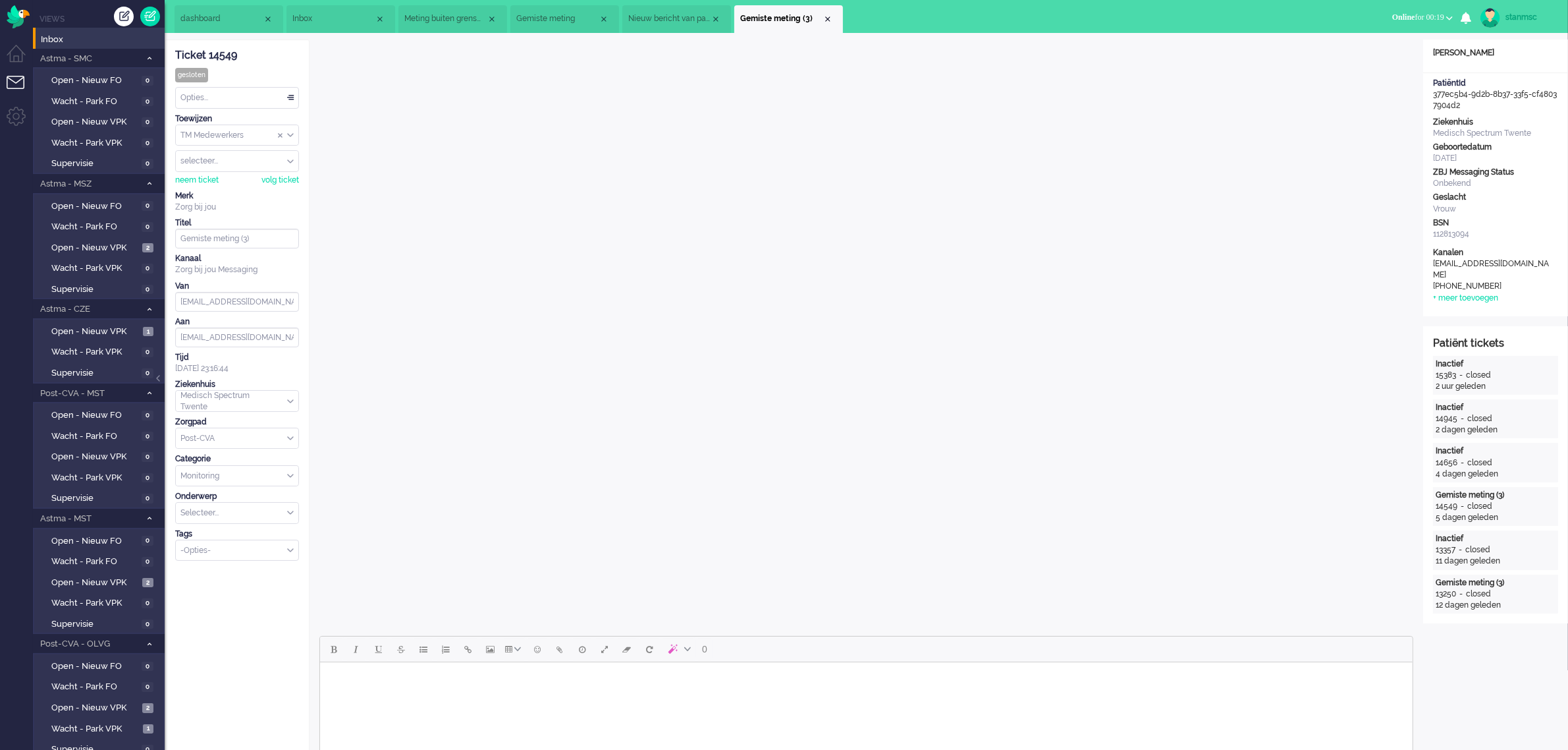
click at [252, 161] on input "Assign User" at bounding box center [237, 161] width 122 height 20
type input "g"
click at [227, 218] on span "gvandekempe" at bounding box center [208, 219] width 53 height 11
click at [242, 159] on input "Assign User" at bounding box center [237, 161] width 122 height 20
type input "e"
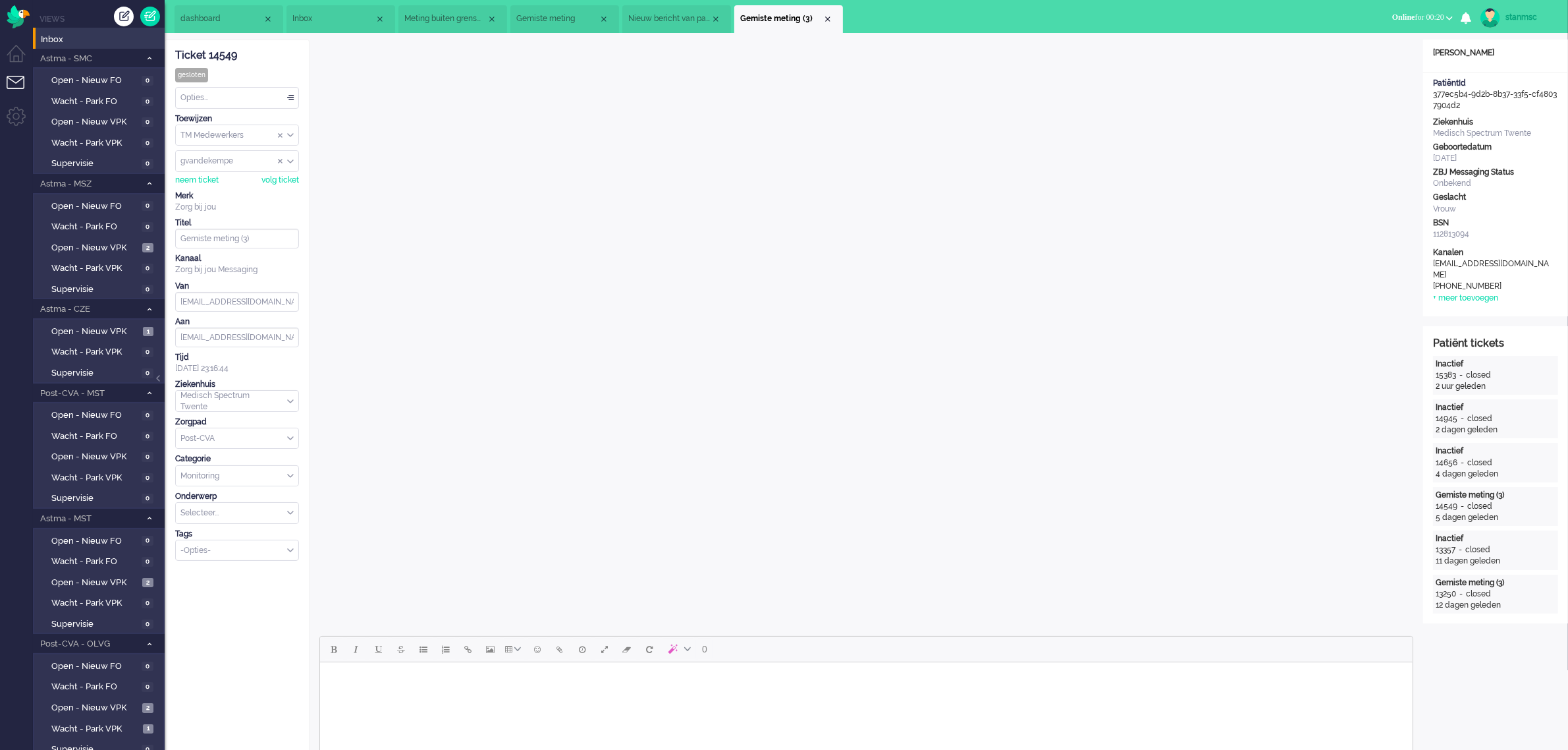
click at [267, 56] on div "Ticket 14549" at bounding box center [237, 56] width 124 height 15
click at [828, 16] on div "Close tab" at bounding box center [828, 19] width 11 height 11
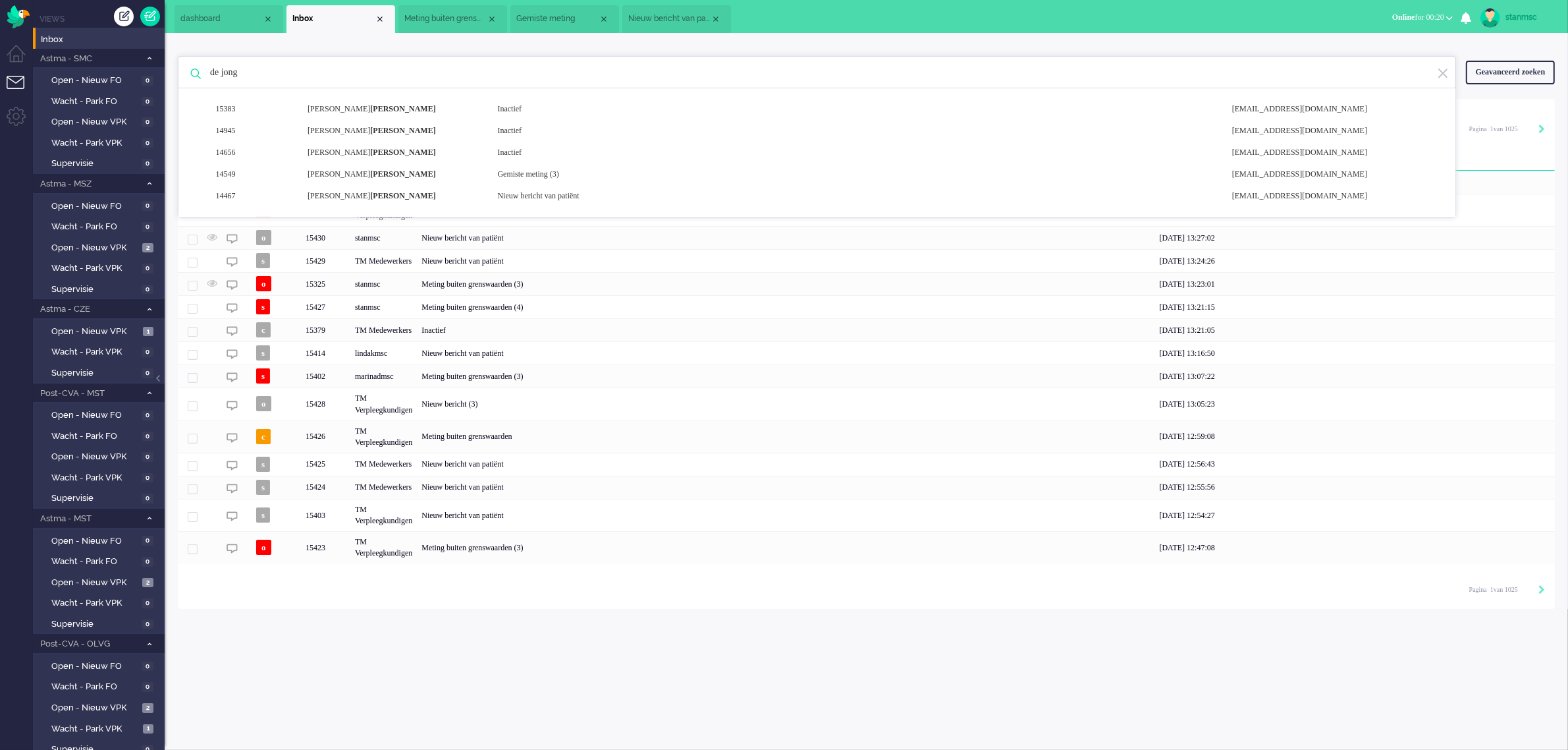
drag, startPoint x: 280, startPoint y: 73, endPoint x: 170, endPoint y: 80, distance: 110.2
click at [170, 80] on div "de jong 15383 [PERSON_NAME] [EMAIL_ADDRESS][DOMAIN_NAME] 14945 [PERSON_NAME] [E…" at bounding box center [866, 321] width 1403 height 576
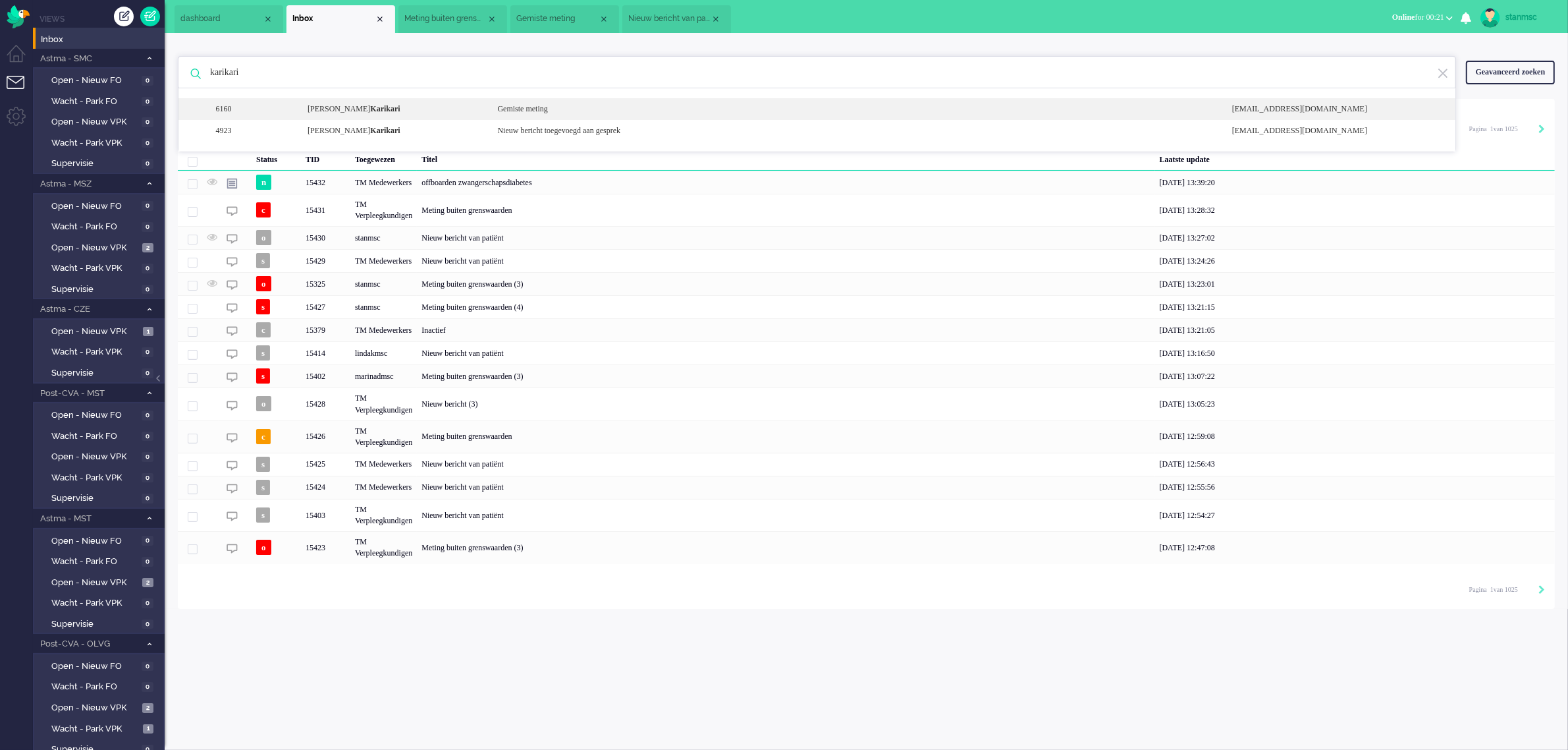
type input "karikari"
click at [393, 106] on div "[PERSON_NAME]" at bounding box center [392, 109] width 189 height 11
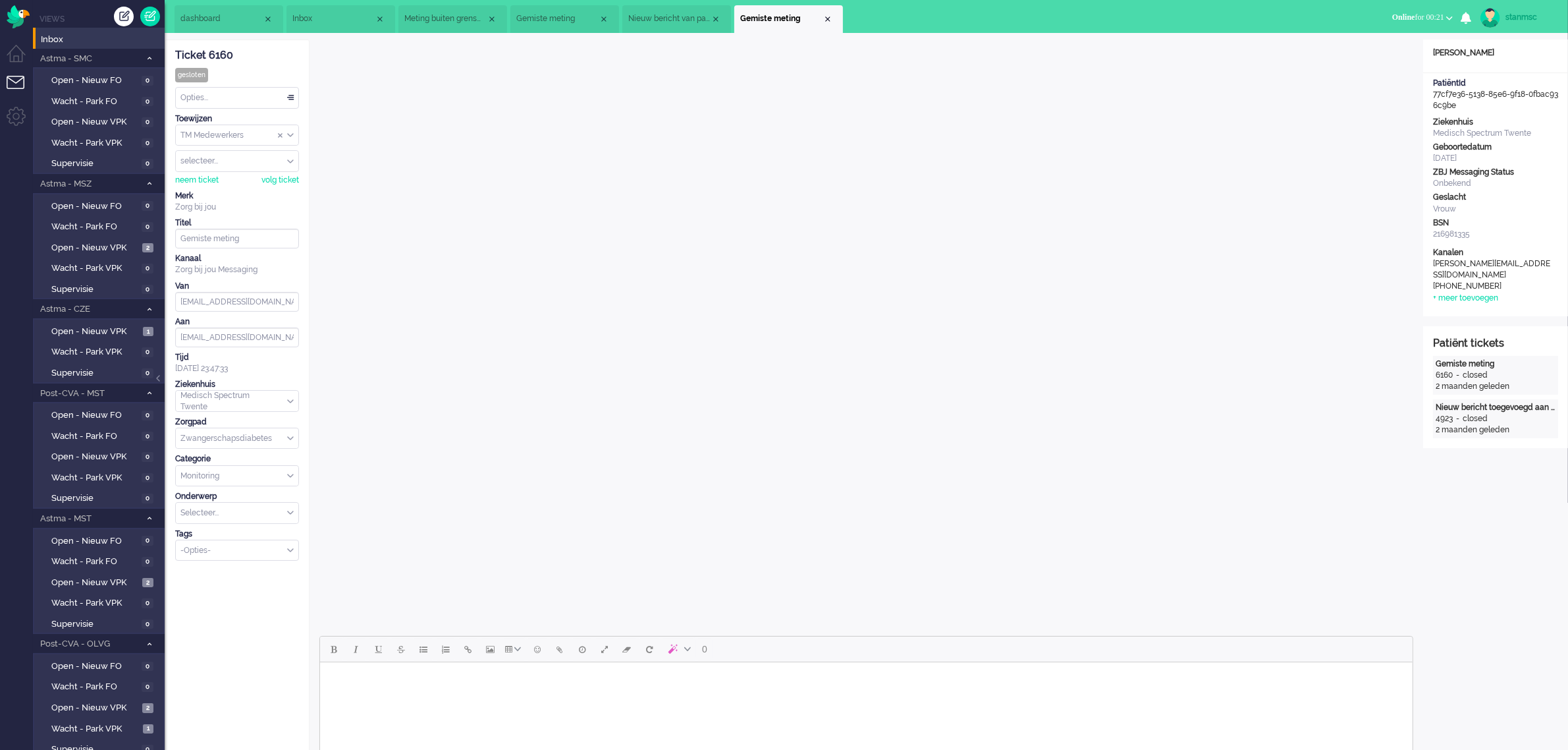
click at [254, 160] on input "Assign User" at bounding box center [237, 161] width 122 height 20
type input "hbe"
click at [216, 177] on li "hbenard" at bounding box center [237, 181] width 122 height 19
click at [826, 17] on div "Close tab" at bounding box center [828, 19] width 11 height 11
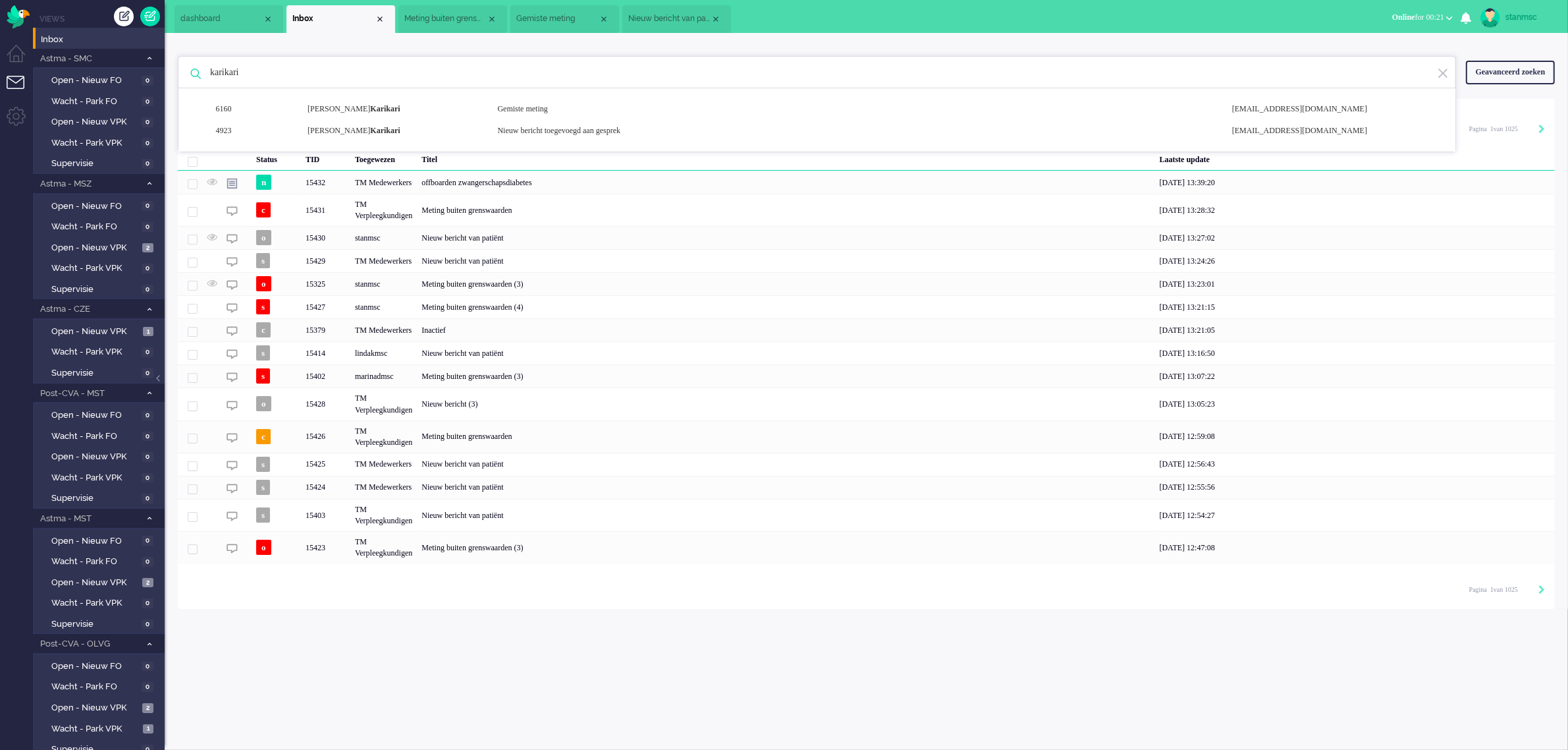
click at [682, 20] on span "Nieuw bericht van patiënt" at bounding box center [669, 19] width 82 height 11
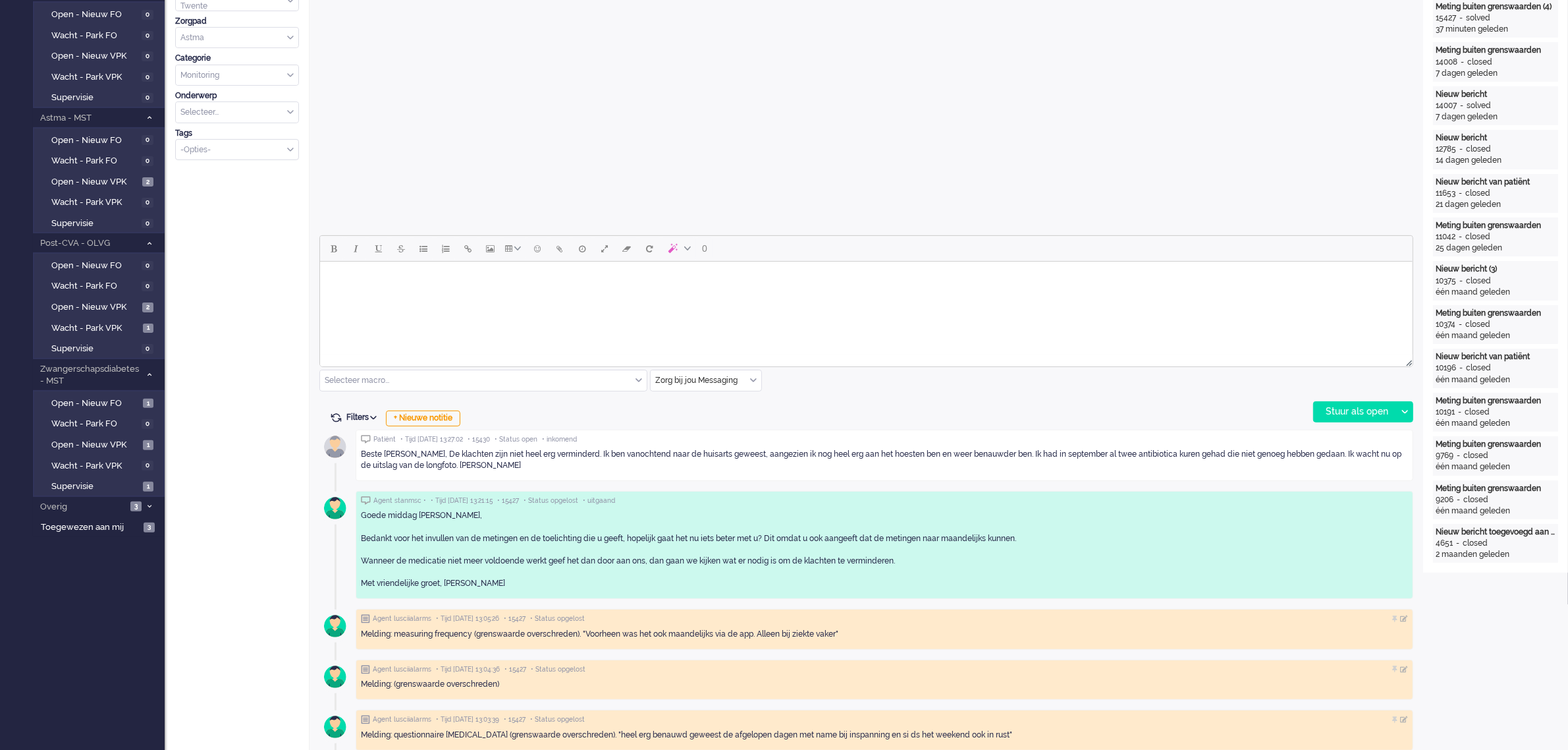
scroll to position [412, 0]
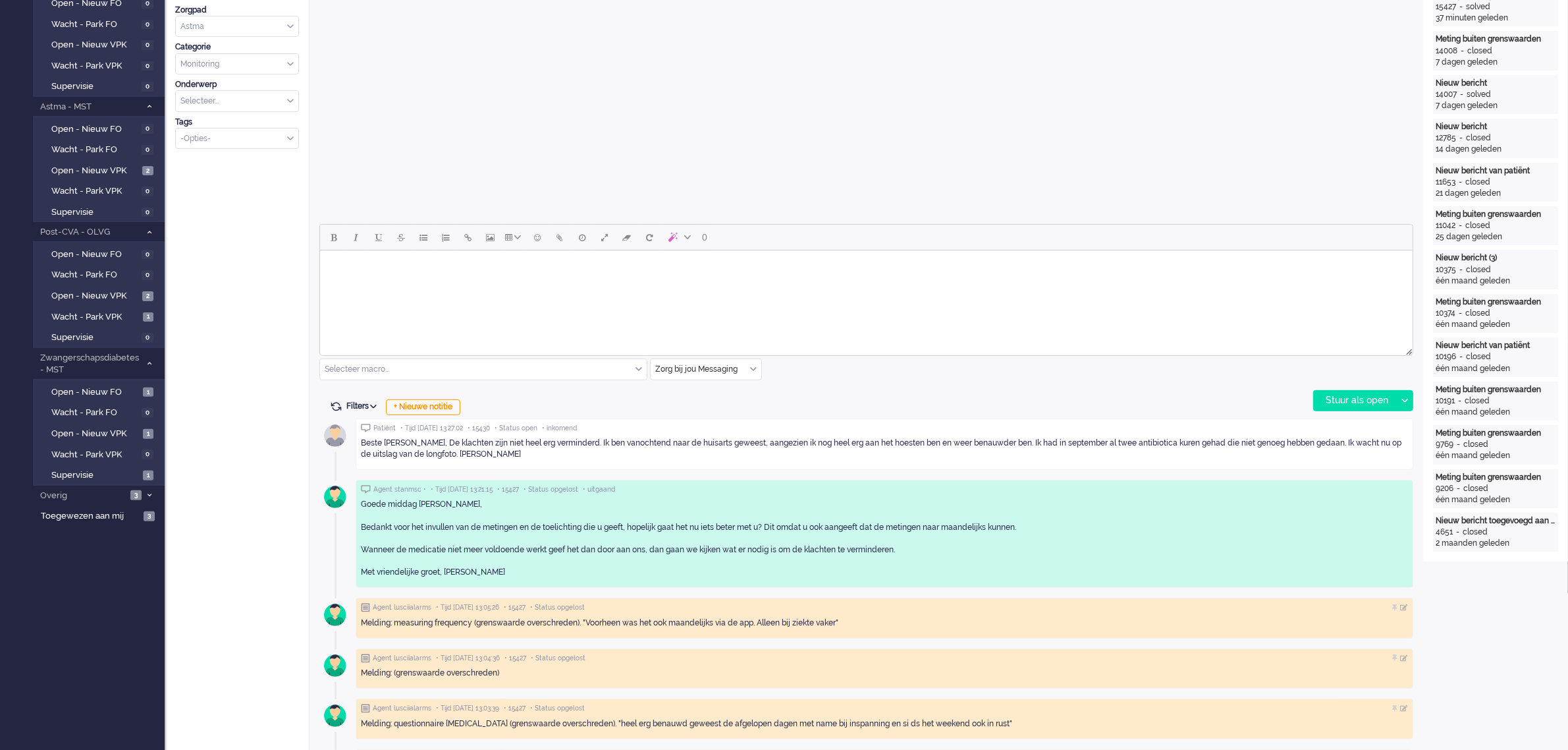
click at [373, 284] on html at bounding box center [866, 268] width 1092 height 34
click at [1351, 399] on div "Stuur als open" at bounding box center [1354, 401] width 82 height 20
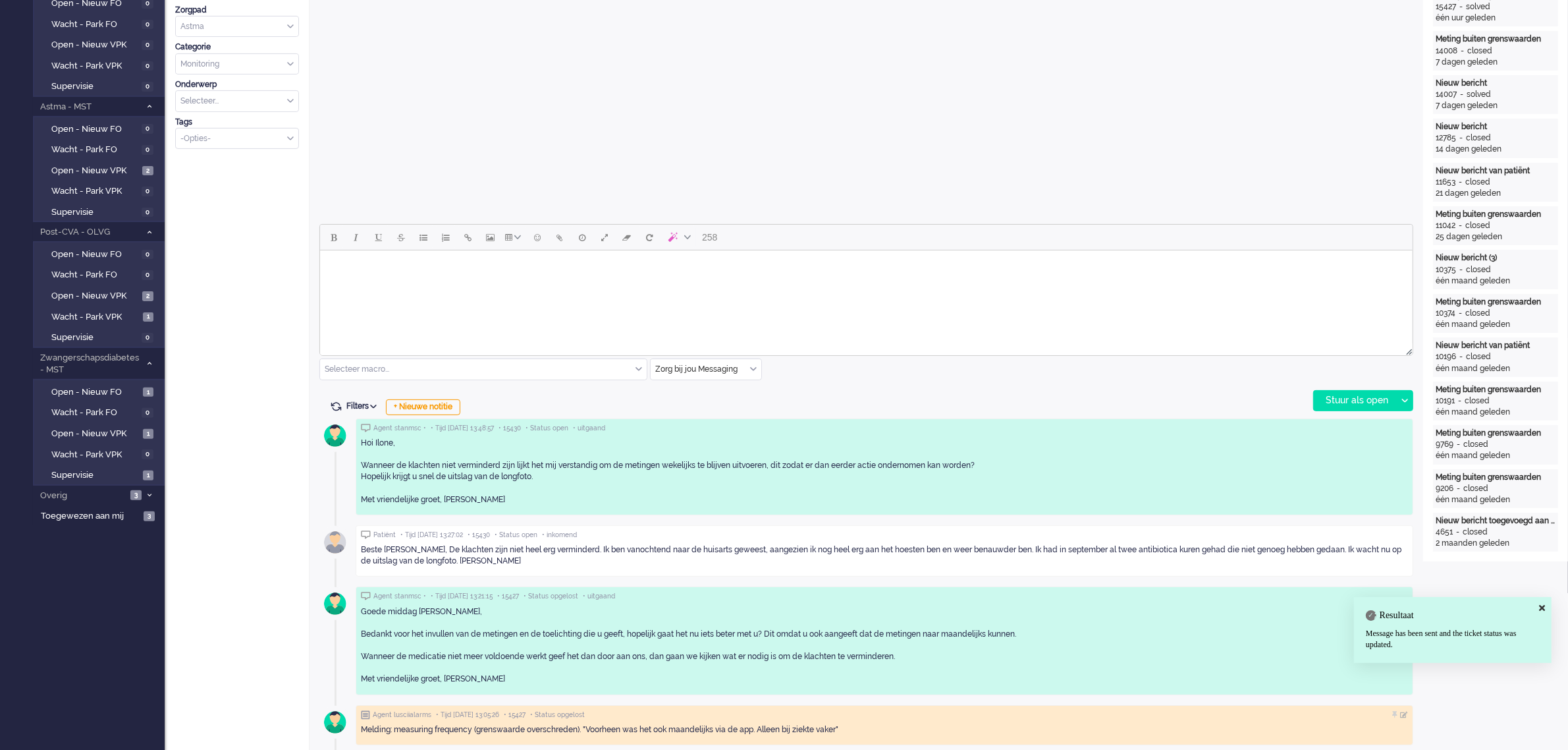
scroll to position [0, 0]
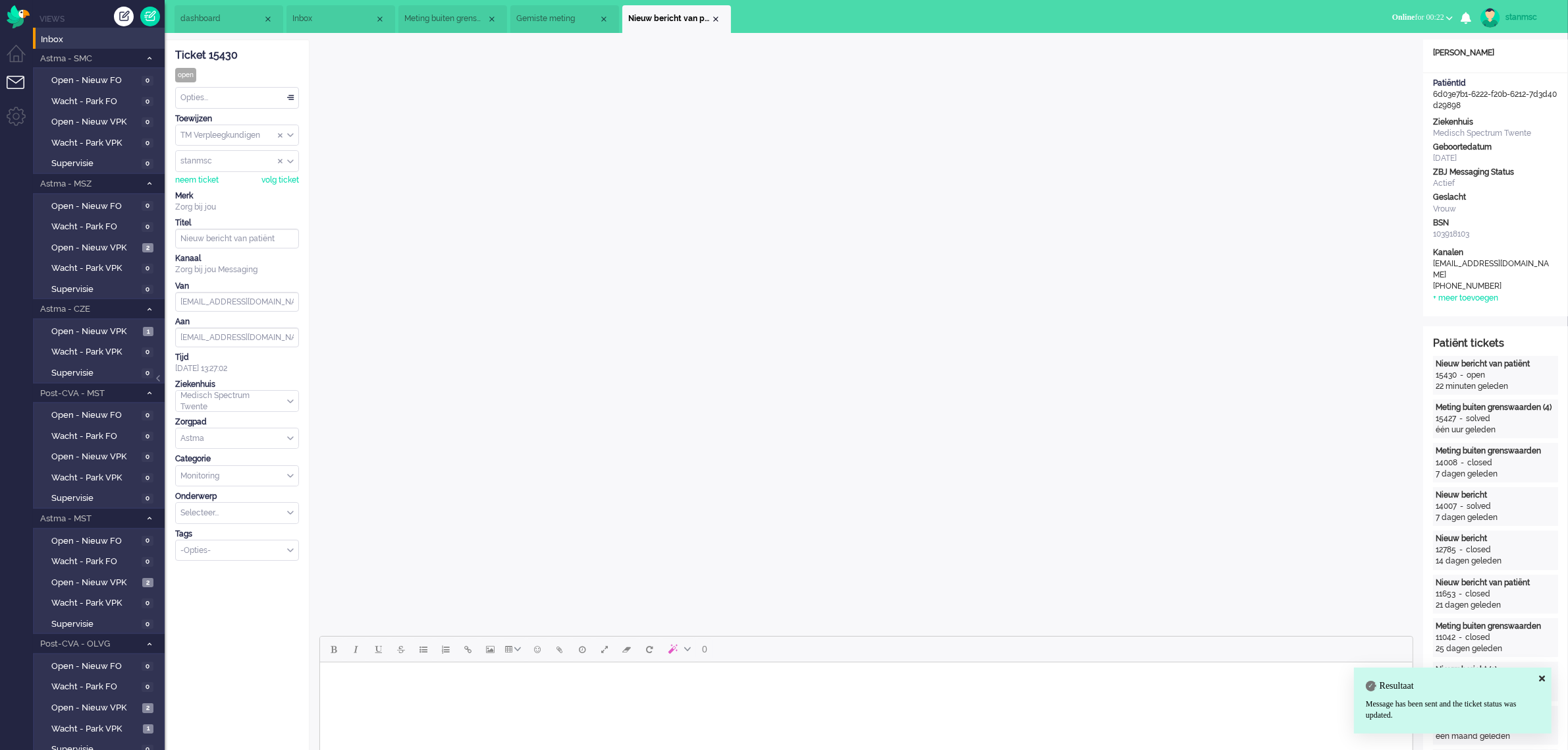
click at [199, 94] on div "Opties..." at bounding box center [237, 97] width 122 height 20
click at [217, 187] on li "Opgelost" at bounding box center [237, 191] width 122 height 19
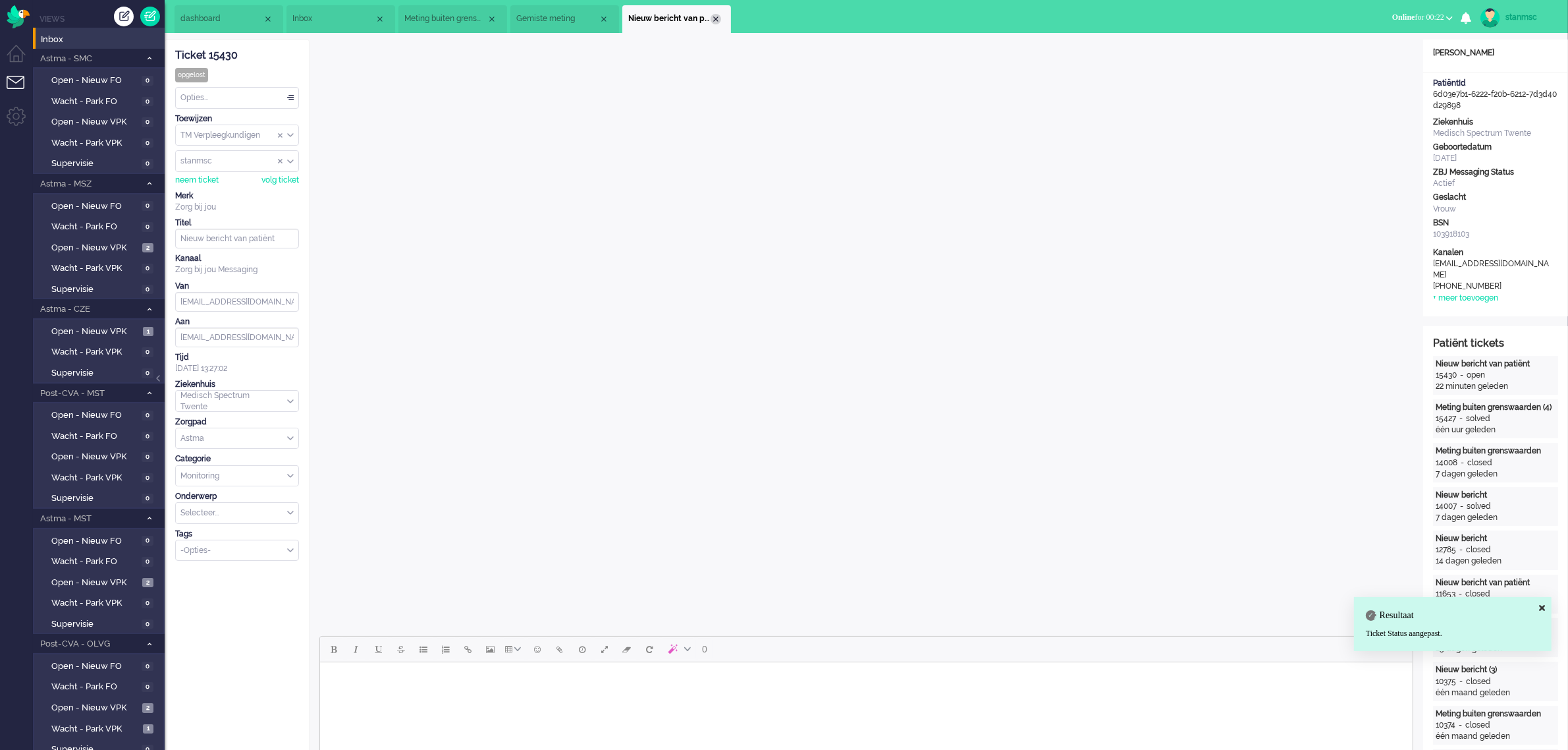
click at [720, 17] on div "Close tab" at bounding box center [715, 19] width 11 height 11
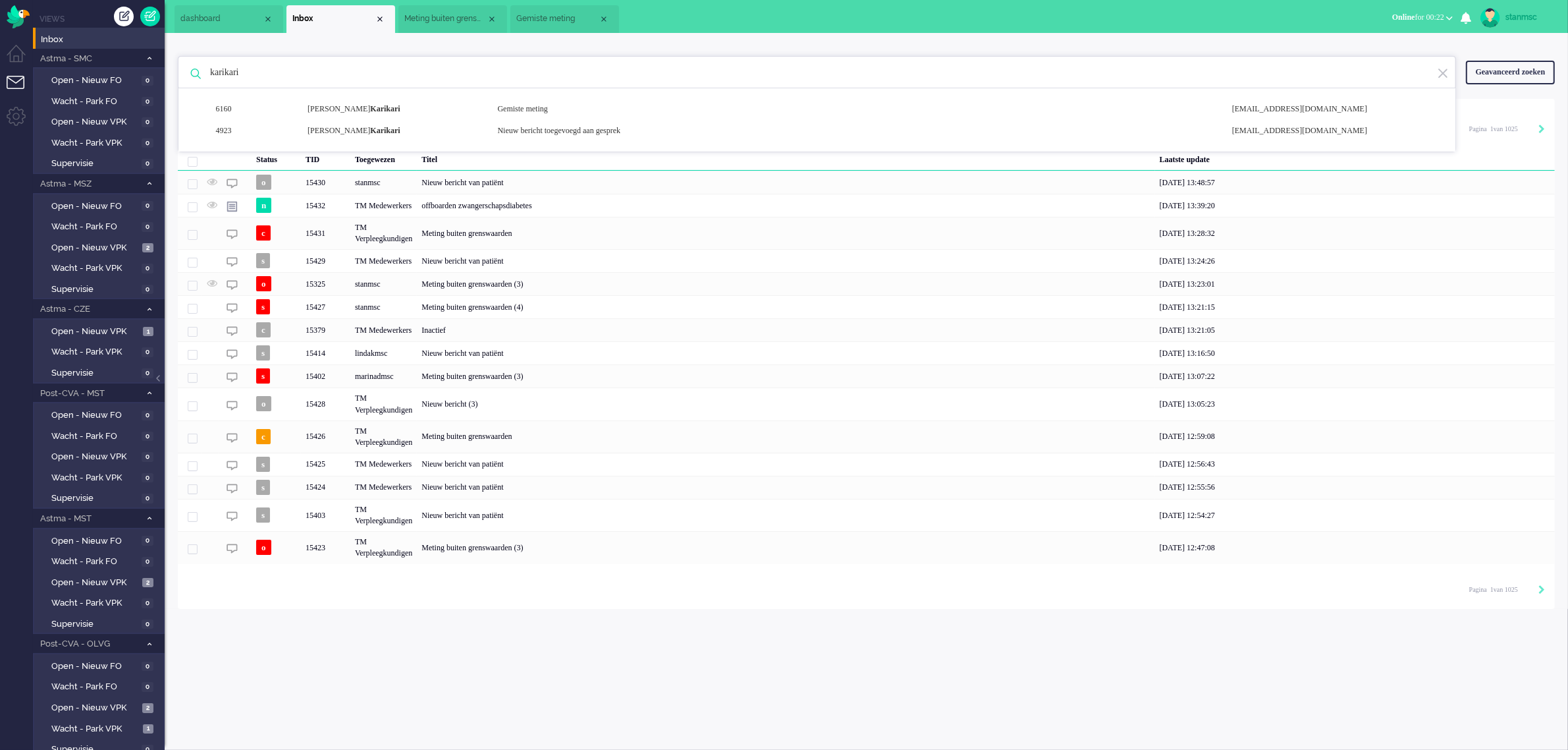
click at [548, 11] on li "Gemiste meting" at bounding box center [564, 18] width 108 height 27
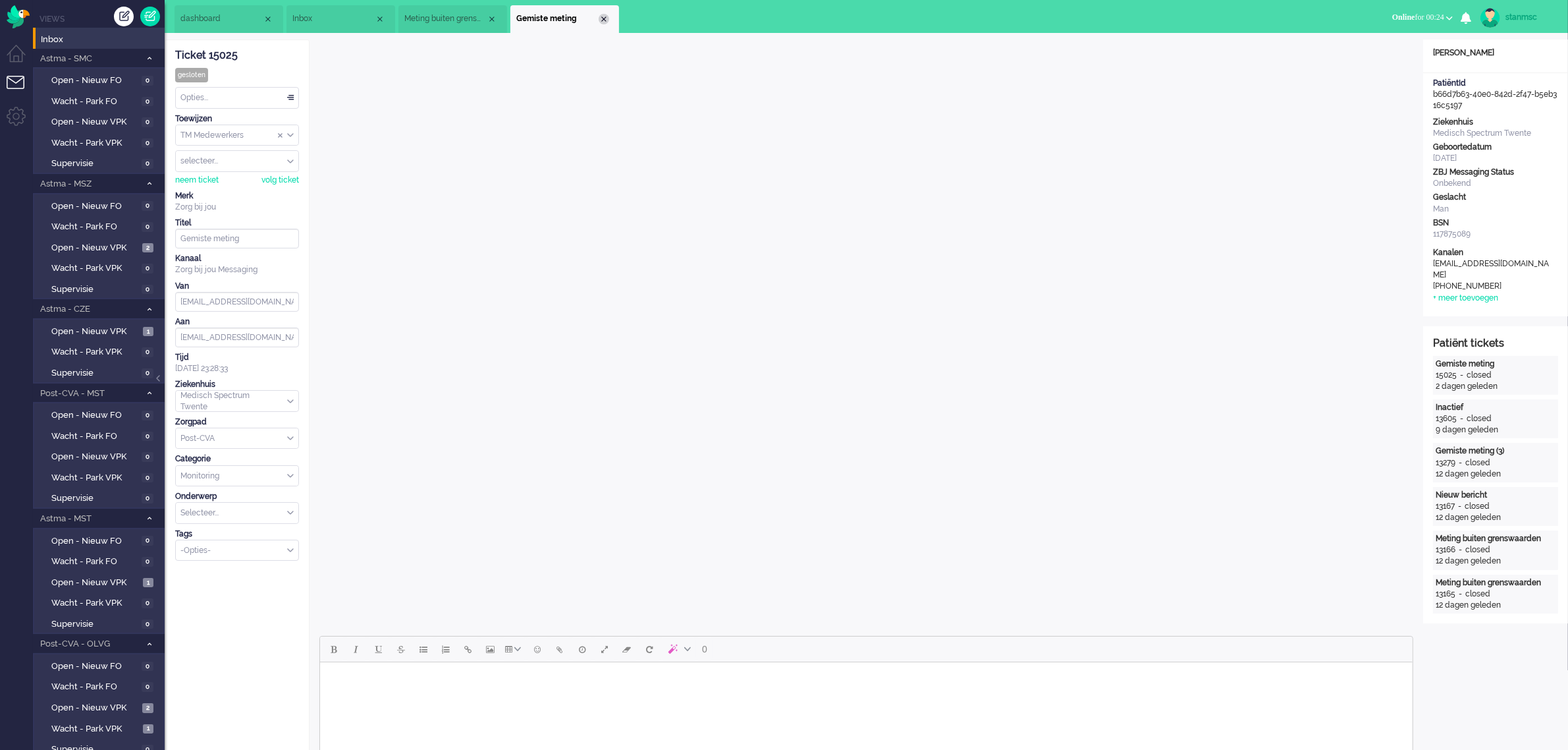
click at [599, 17] on div "Close tab" at bounding box center [603, 19] width 11 height 11
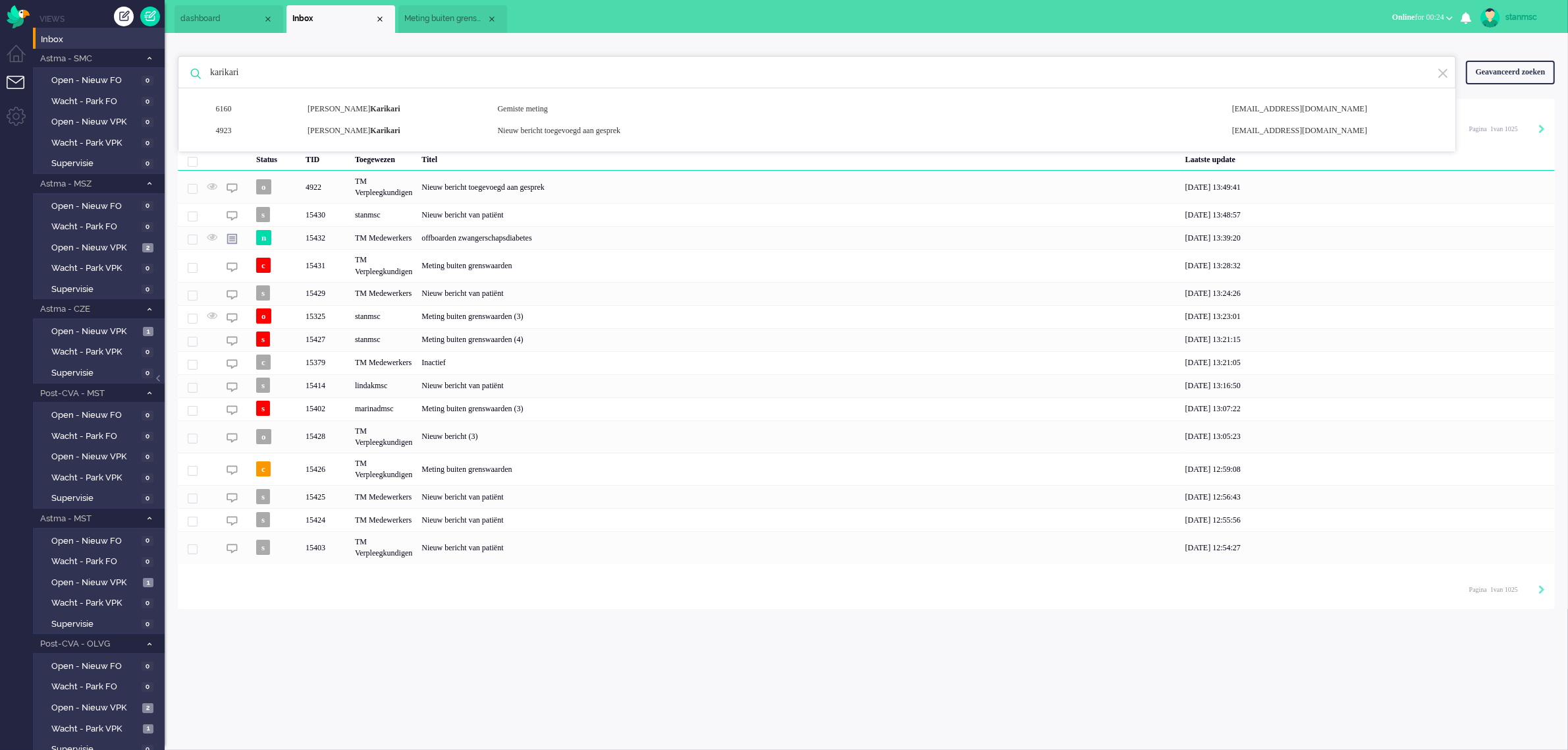
click at [317, 77] on input "karikari" at bounding box center [818, 72] width 1237 height 32
type input "k"
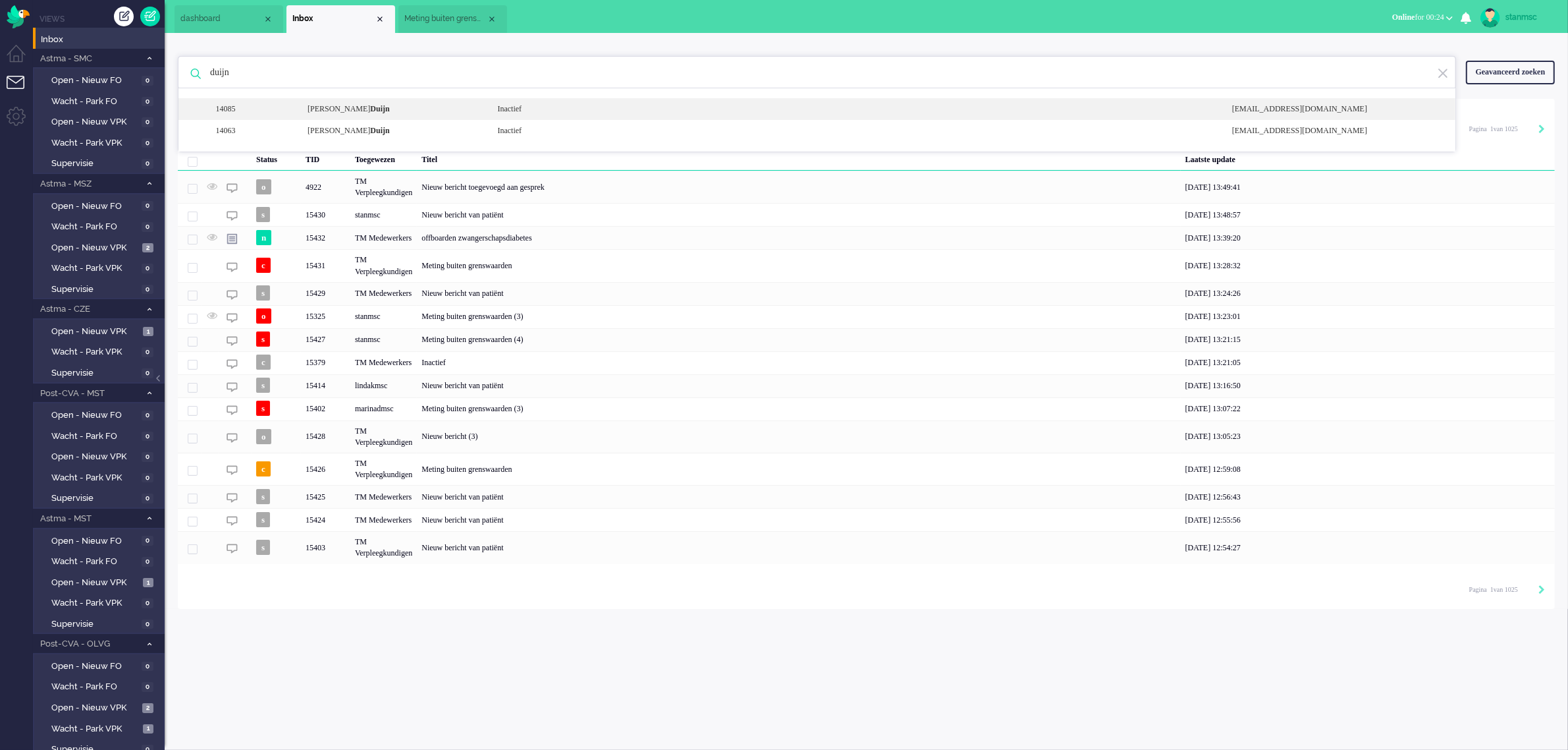
click at [356, 106] on div "[PERSON_NAME]" at bounding box center [392, 109] width 189 height 11
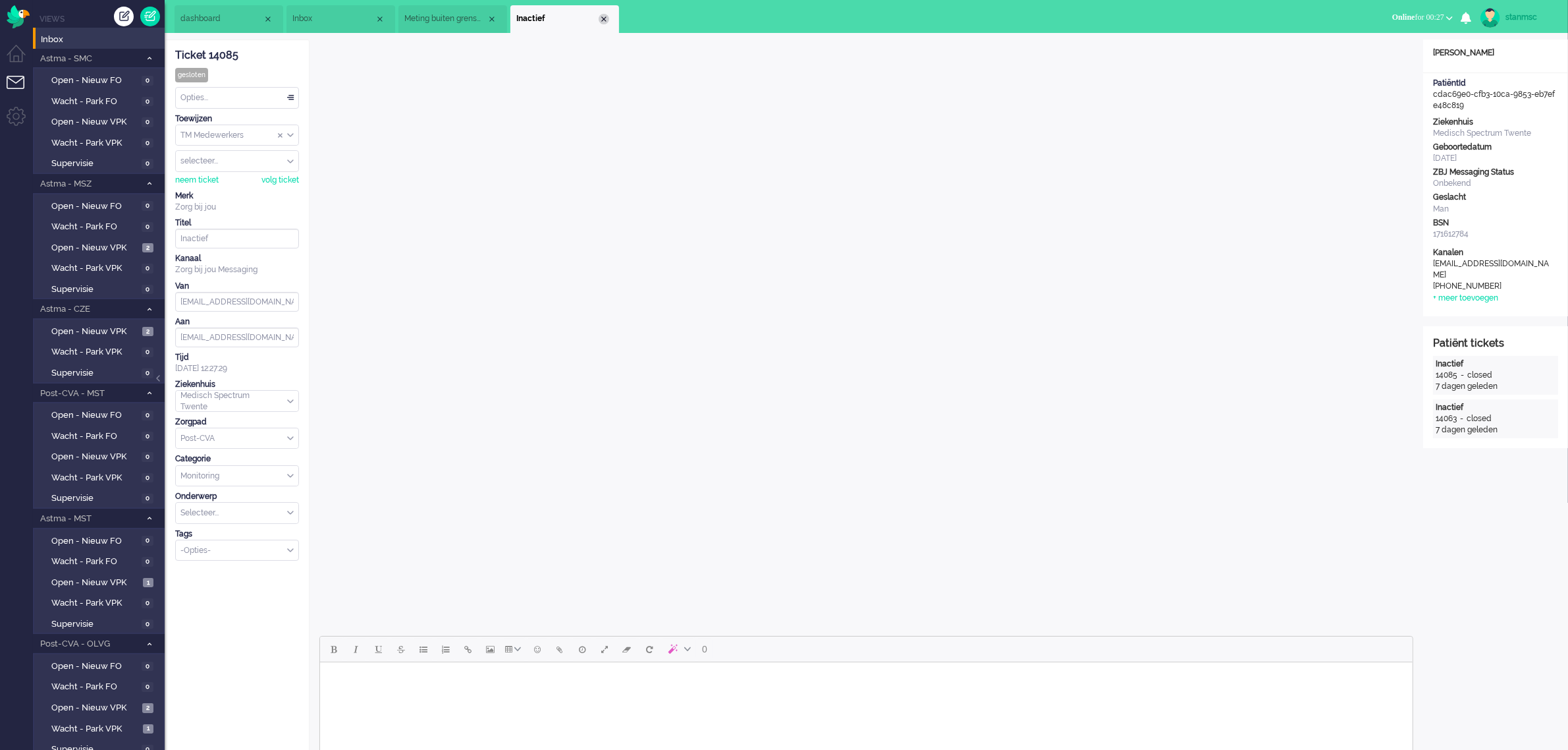
click at [600, 20] on div "Close tab" at bounding box center [603, 19] width 11 height 11
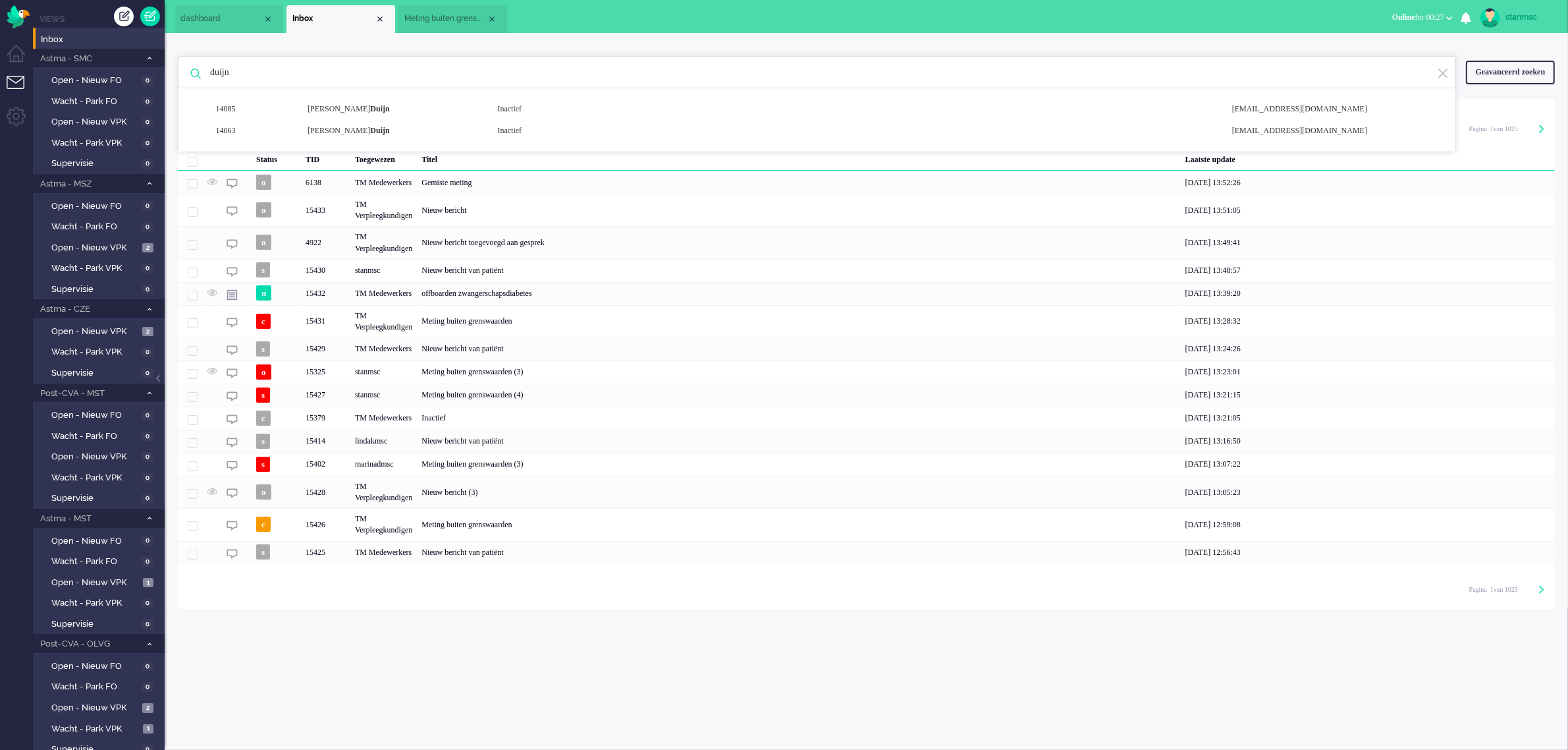
drag, startPoint x: 314, startPoint y: 69, endPoint x: 185, endPoint y: 73, distance: 129.1
click at [185, 73] on div "duijn 14085 [PERSON_NAME] Inactief [EMAIL_ADDRESS][DOMAIN_NAME] 14063 [PERSON_N…" at bounding box center [817, 73] width 1278 height 33
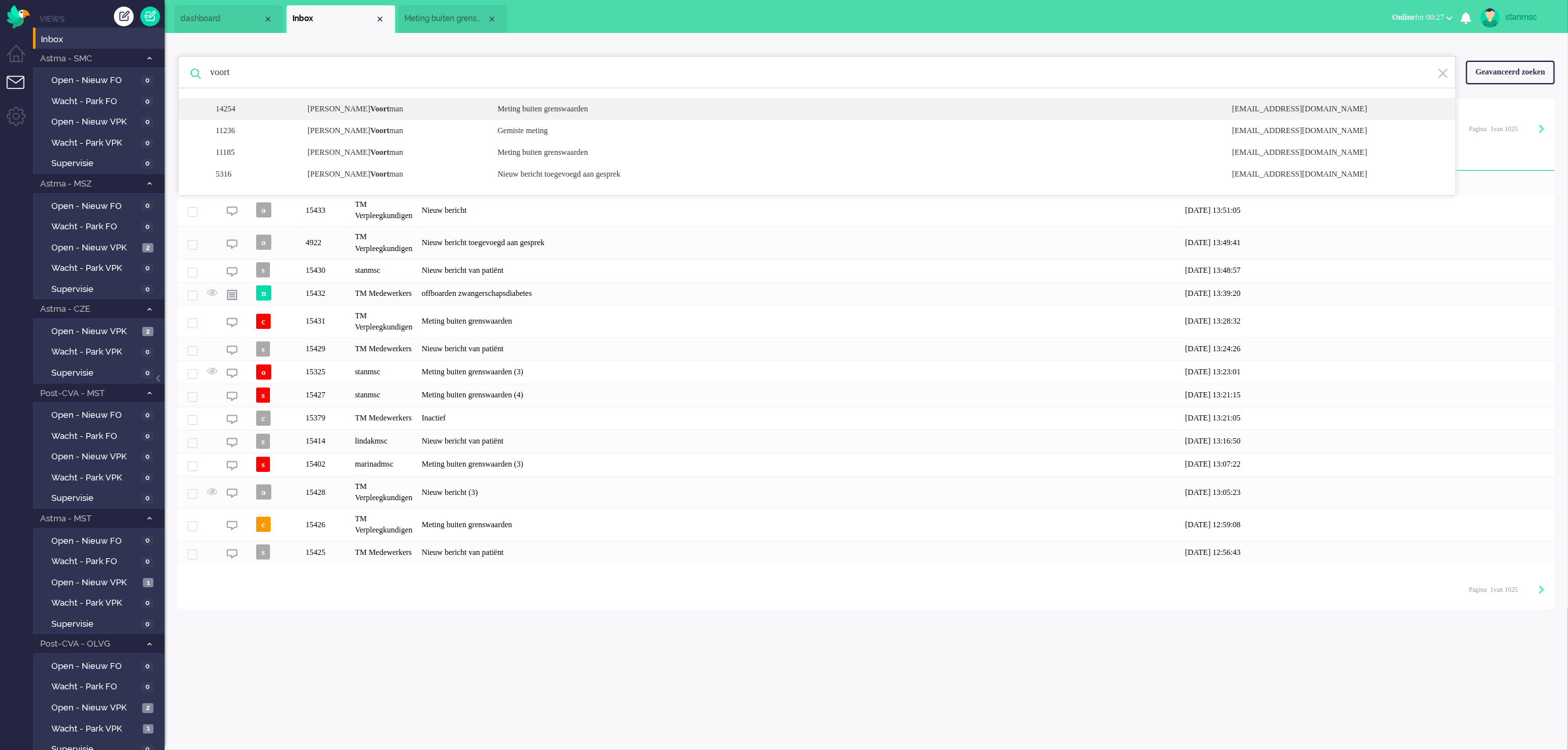
click at [367, 118] on div "14254 [PERSON_NAME] man Meting buiten grenswaarden [EMAIL_ADDRESS][DOMAIN_NAME]" at bounding box center [817, 108] width 1277 height 22
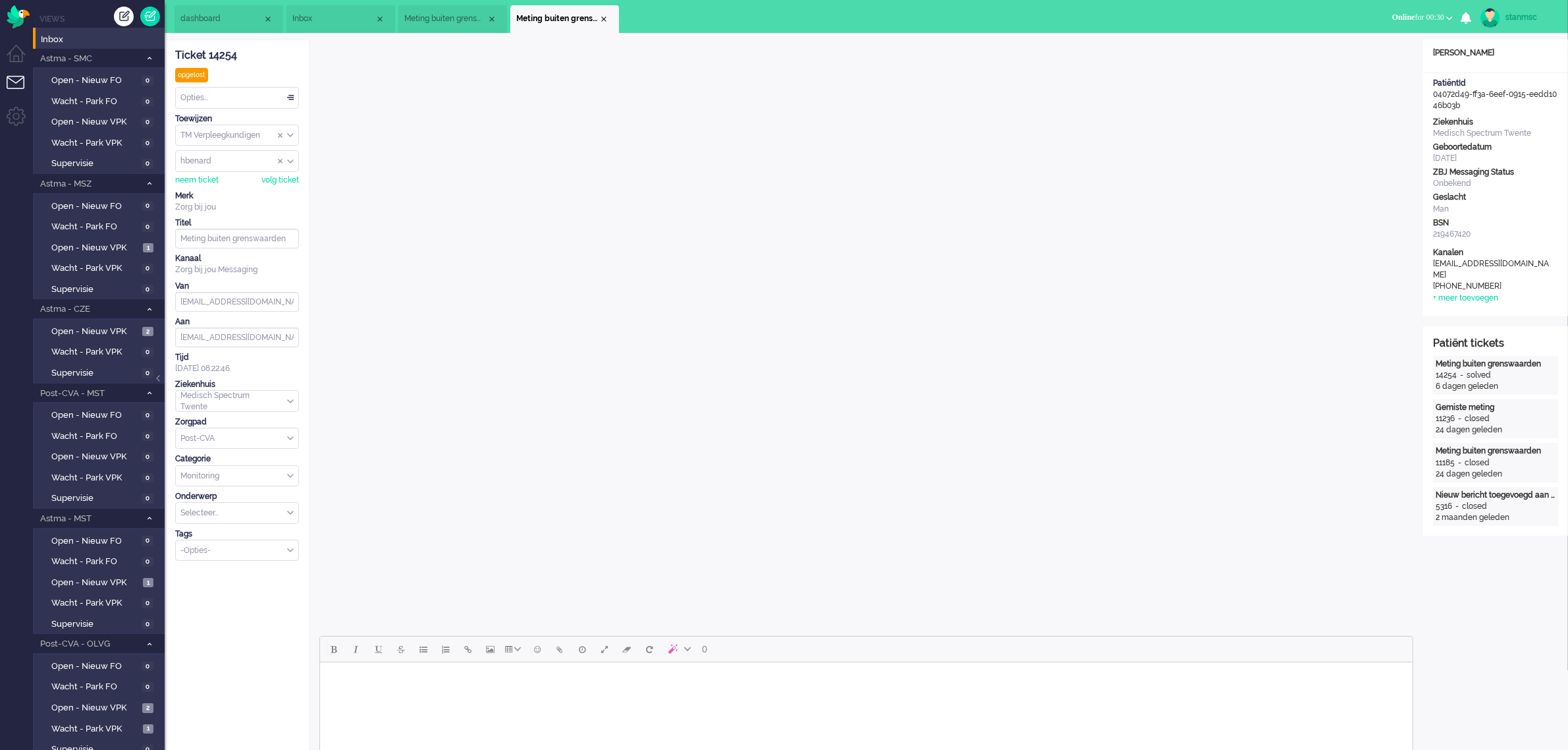
click at [323, 16] on span "Inbox" at bounding box center [333, 19] width 82 height 11
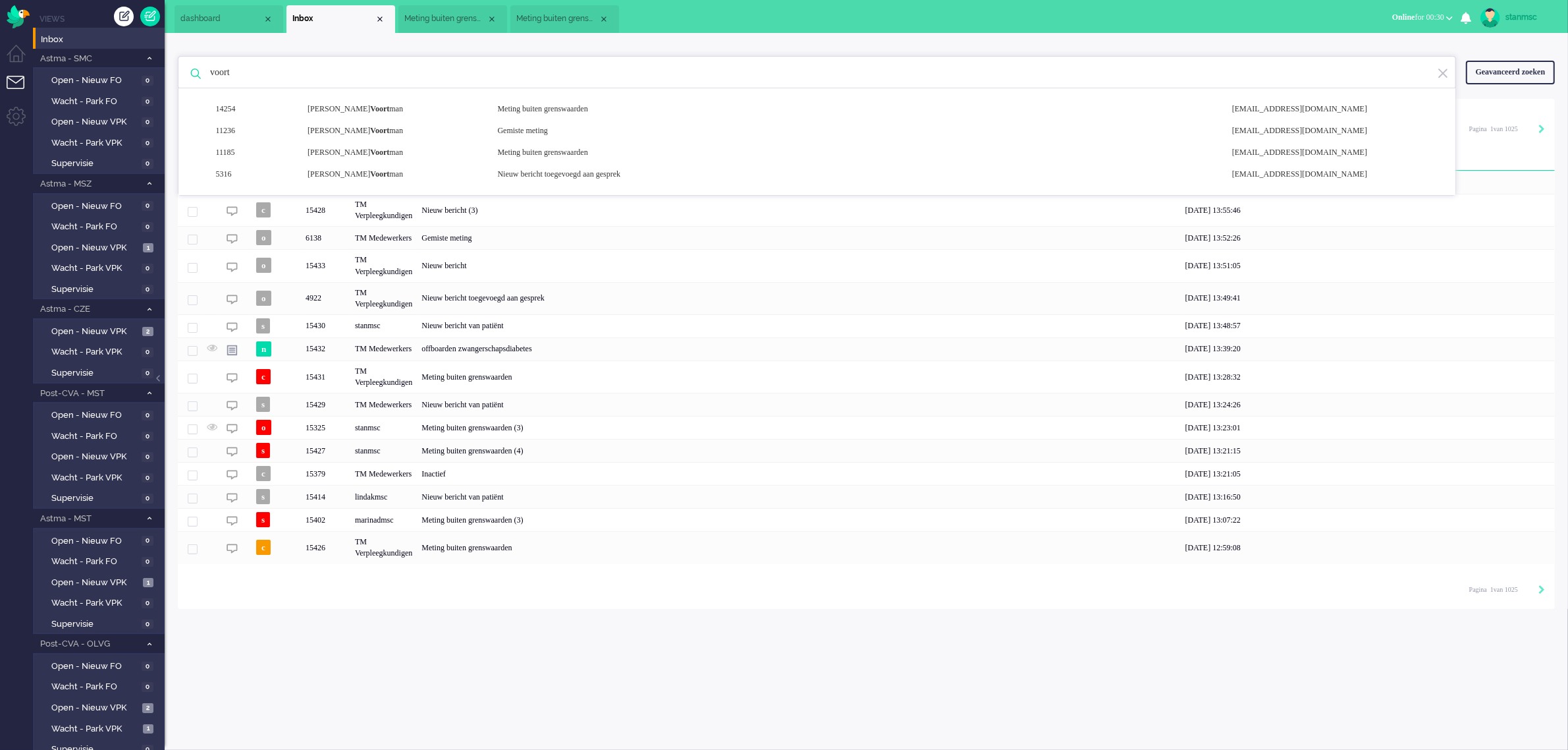
drag, startPoint x: 331, startPoint y: 67, endPoint x: 196, endPoint y: 73, distance: 135.1
click at [196, 73] on div "voort 14254 [PERSON_NAME] man Meting buiten grenswaarden [EMAIL_ADDRESS][DOMAIN…" at bounding box center [817, 73] width 1278 height 33
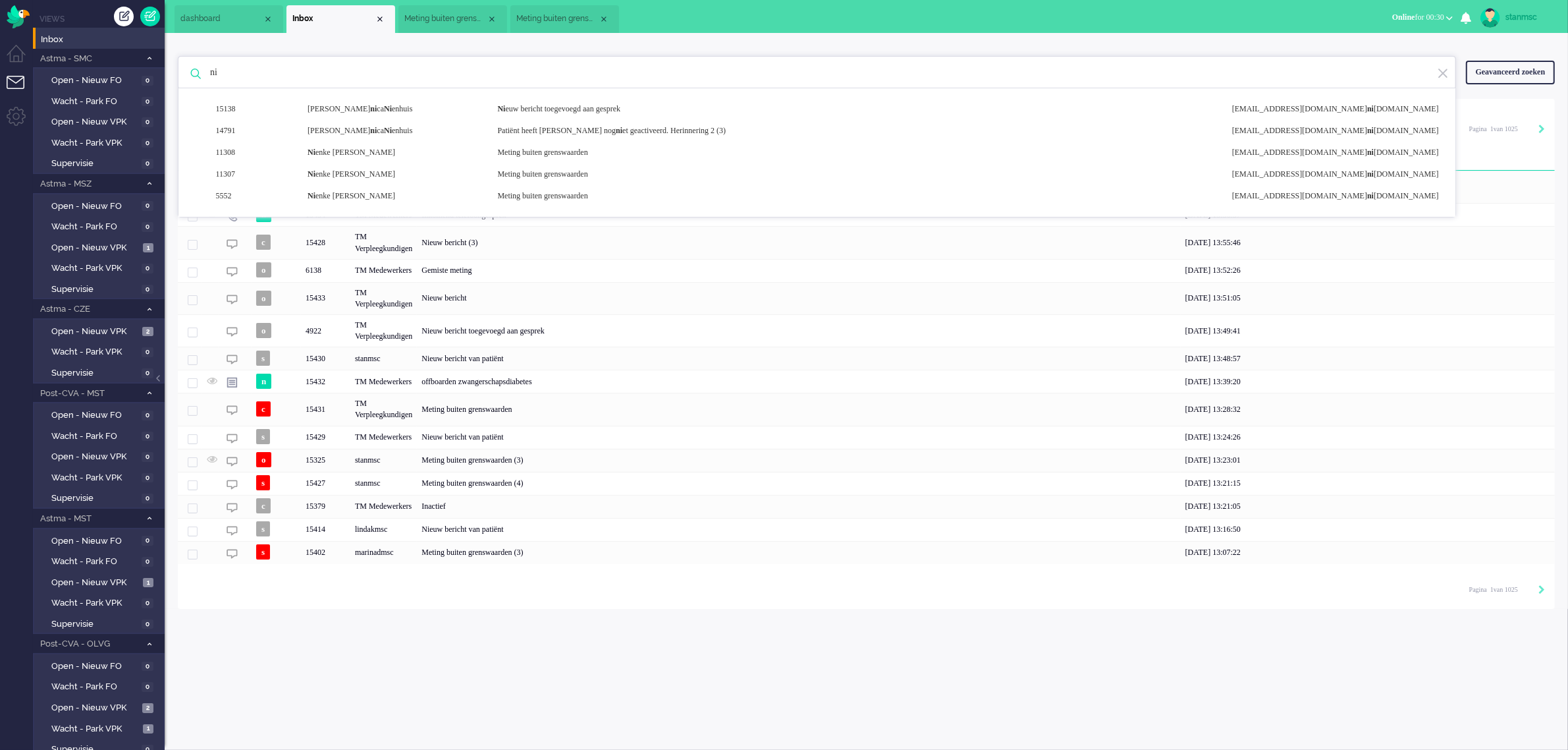
type input "n"
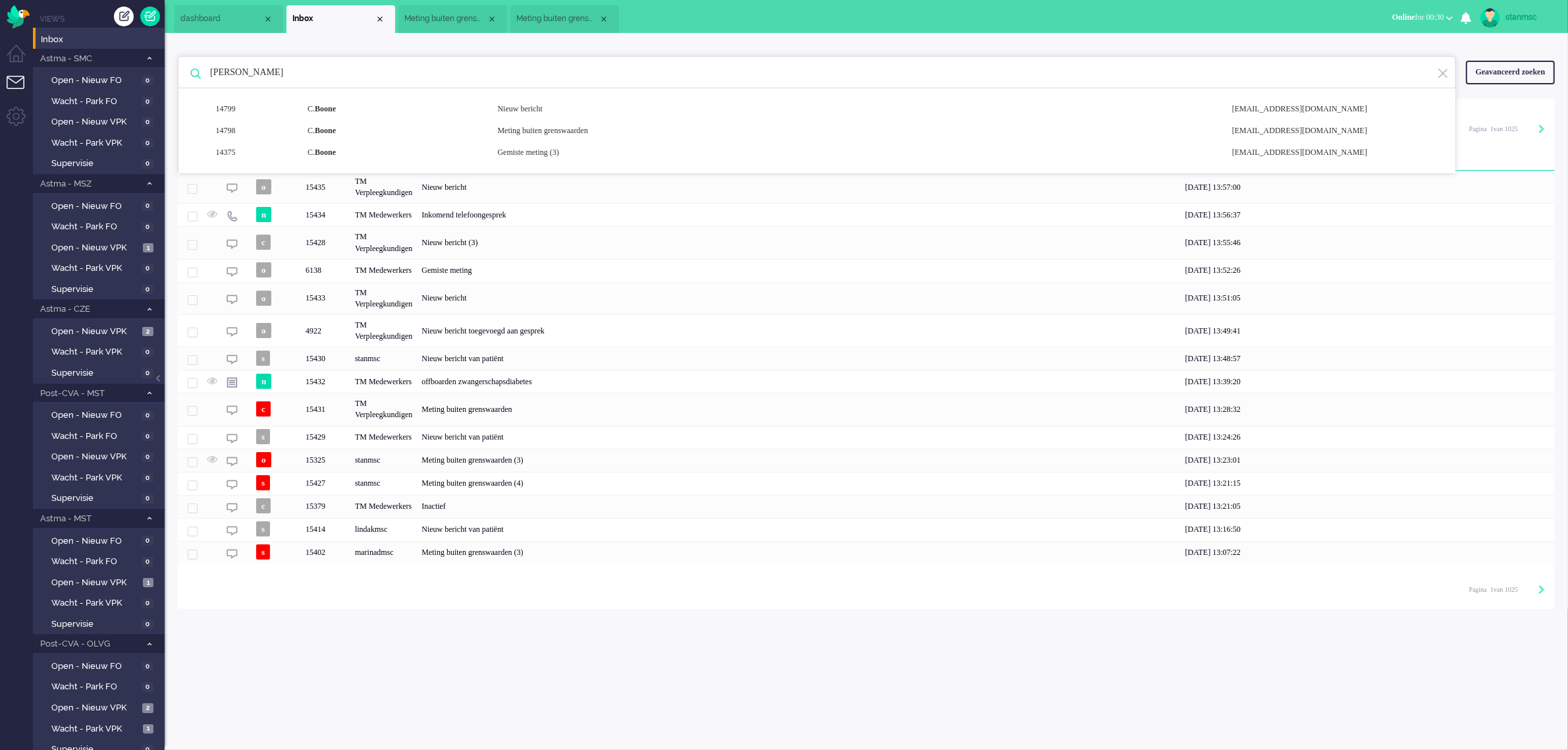
type input "[PERSON_NAME]"
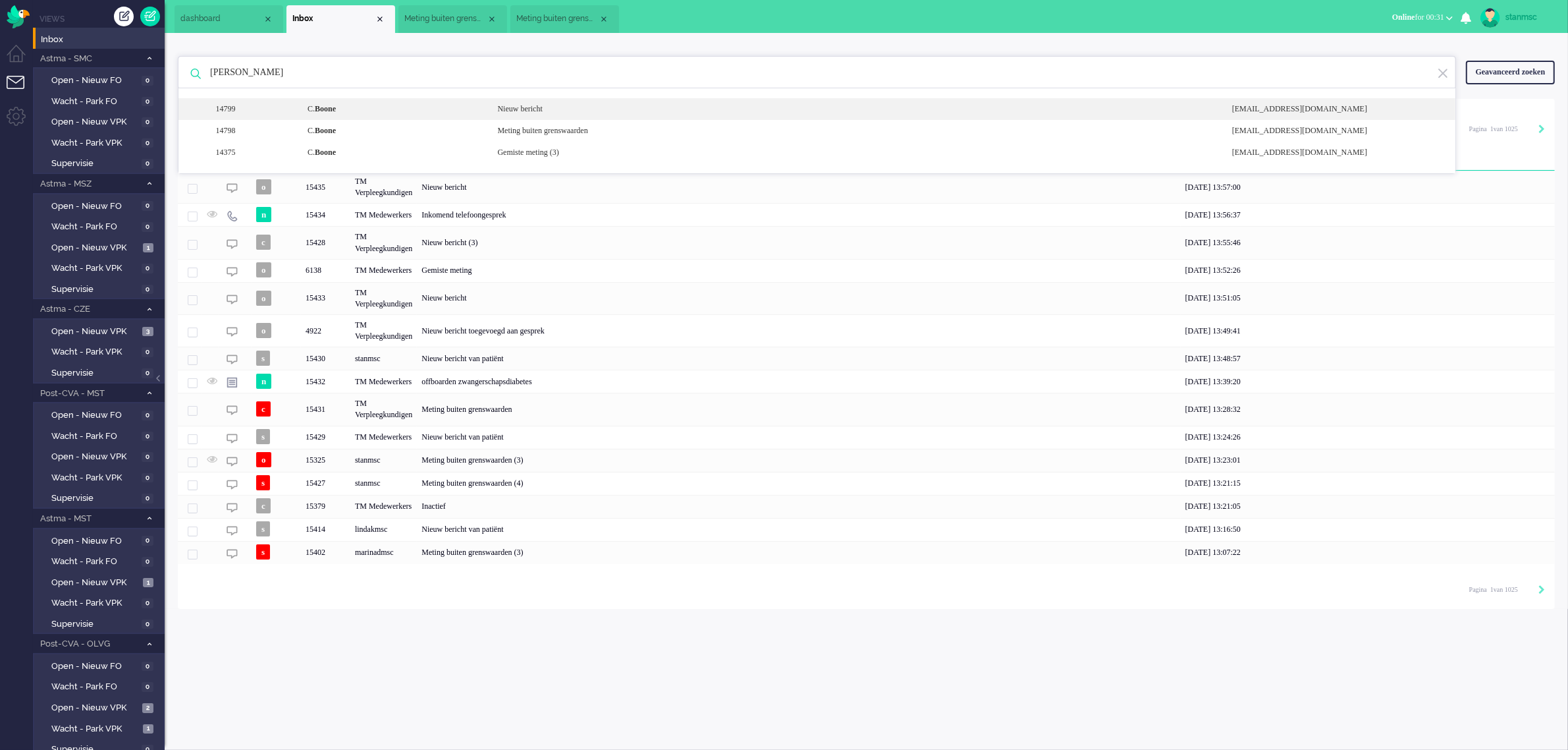
click at [336, 108] on b "Boone" at bounding box center [325, 108] width 21 height 9
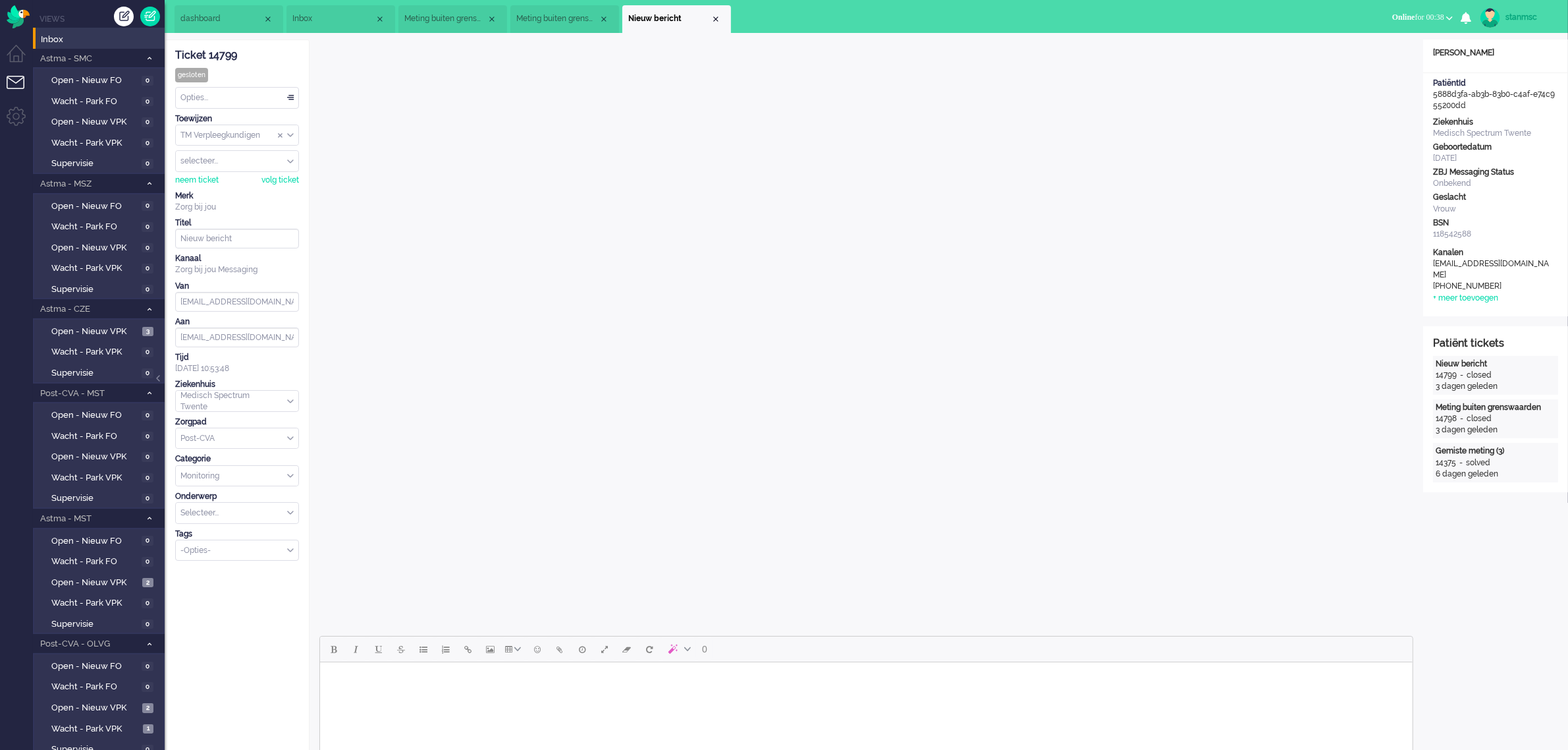
click at [449, 16] on span "Meting buiten grenswaarden (3)" at bounding box center [445, 19] width 82 height 11
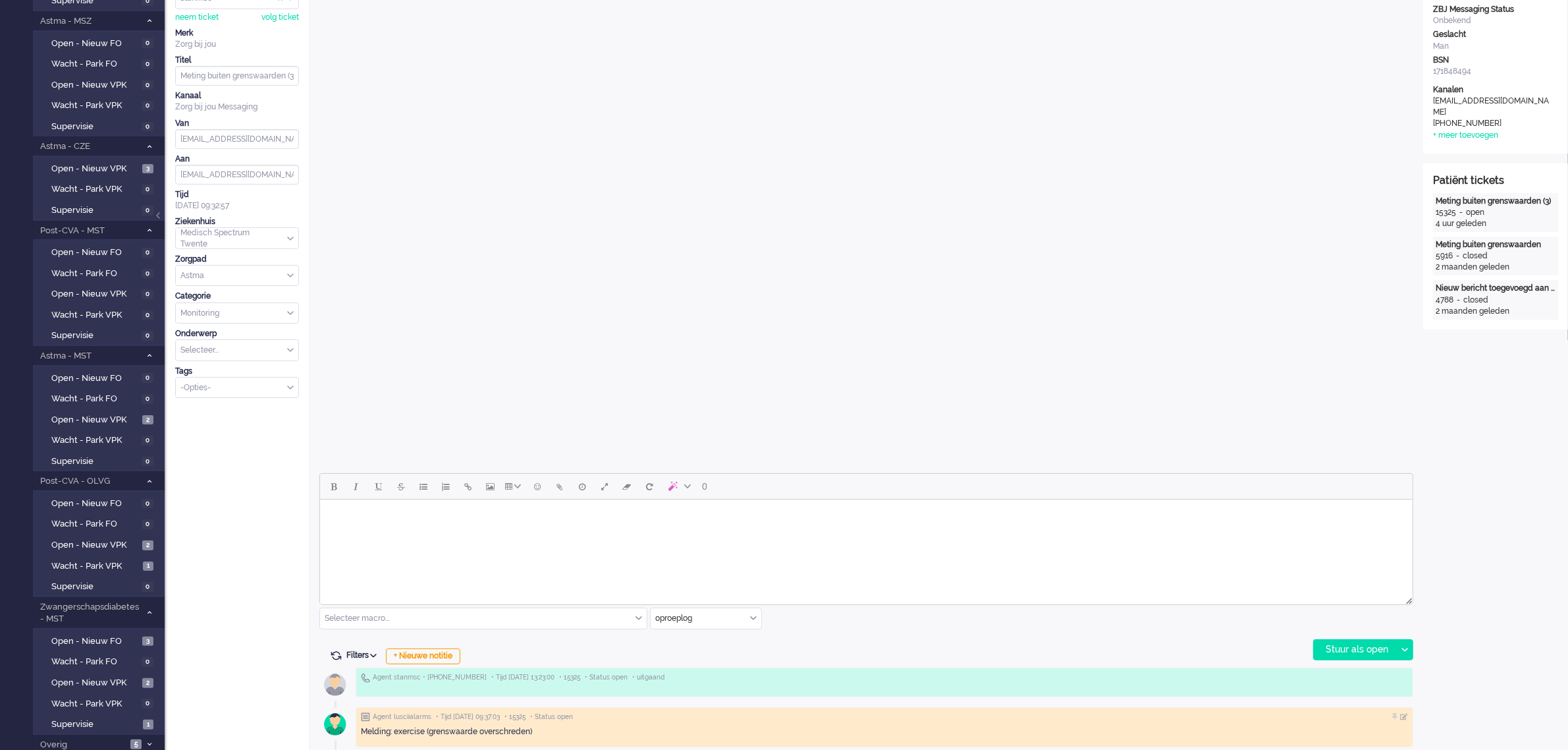
scroll to position [412, 0]
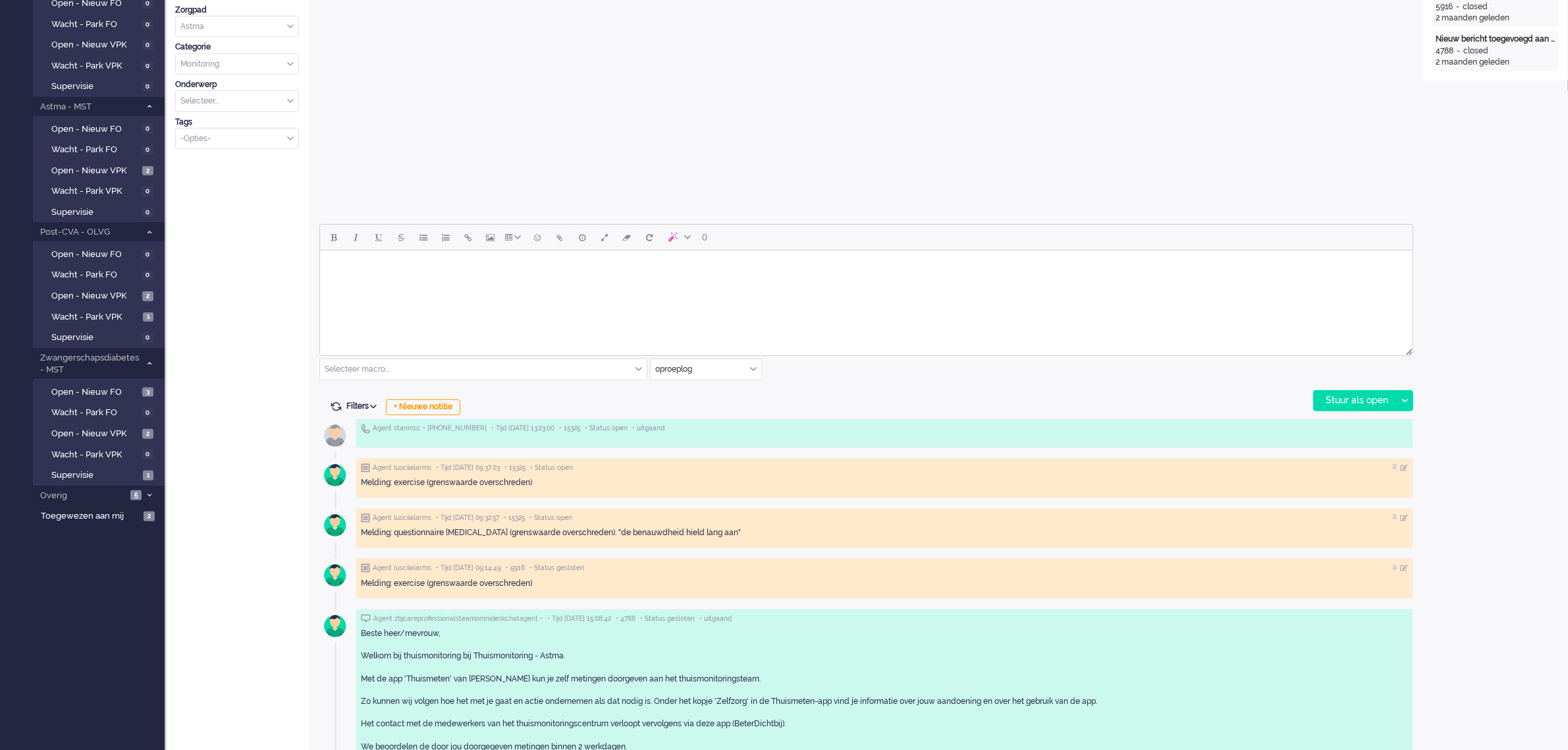
click at [749, 363] on input "text" at bounding box center [705, 369] width 110 height 20
click at [706, 406] on span "uitgaand telefoon" at bounding box center [689, 408] width 65 height 11
click at [1363, 400] on div "Stuur als open" at bounding box center [1354, 401] width 82 height 20
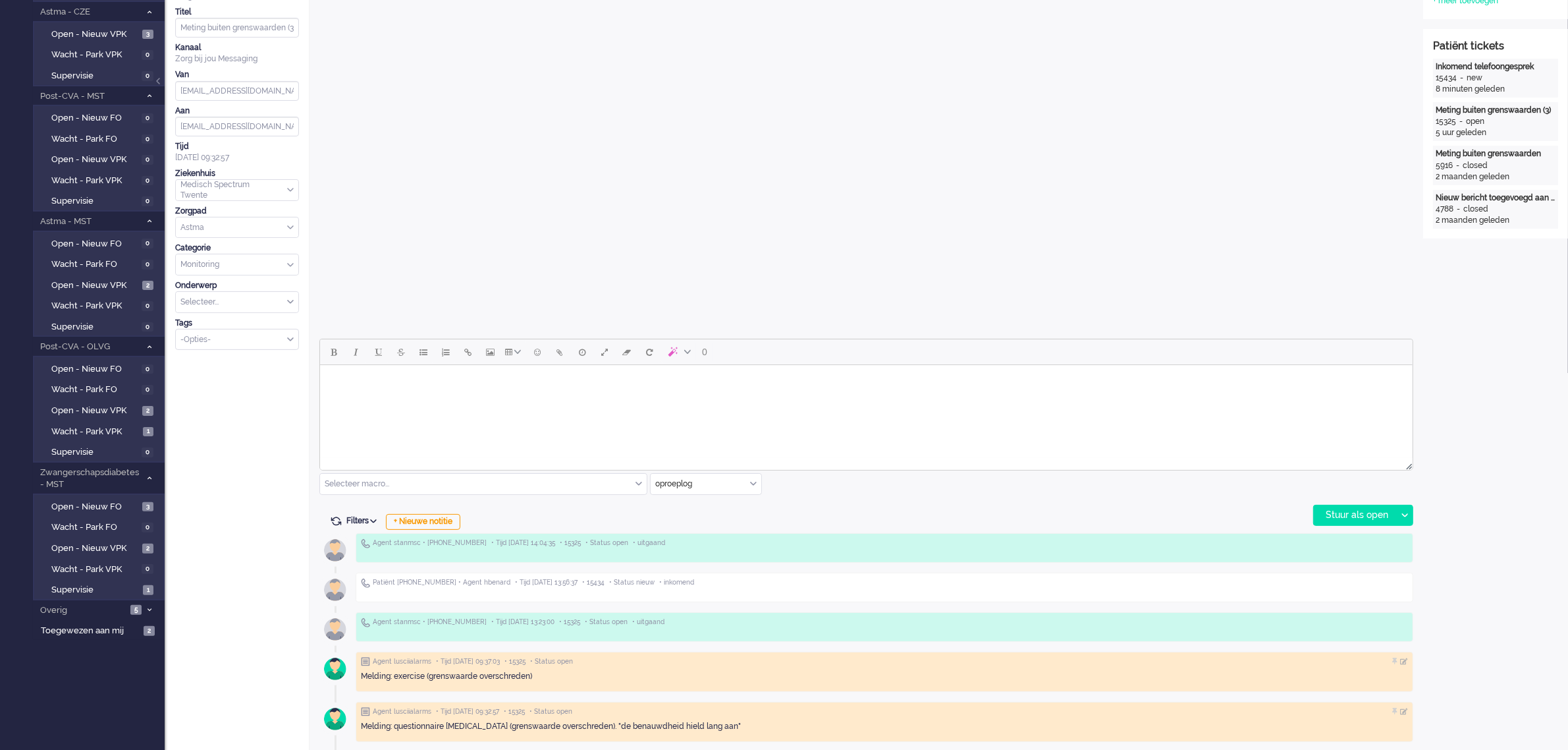
scroll to position [0, 0]
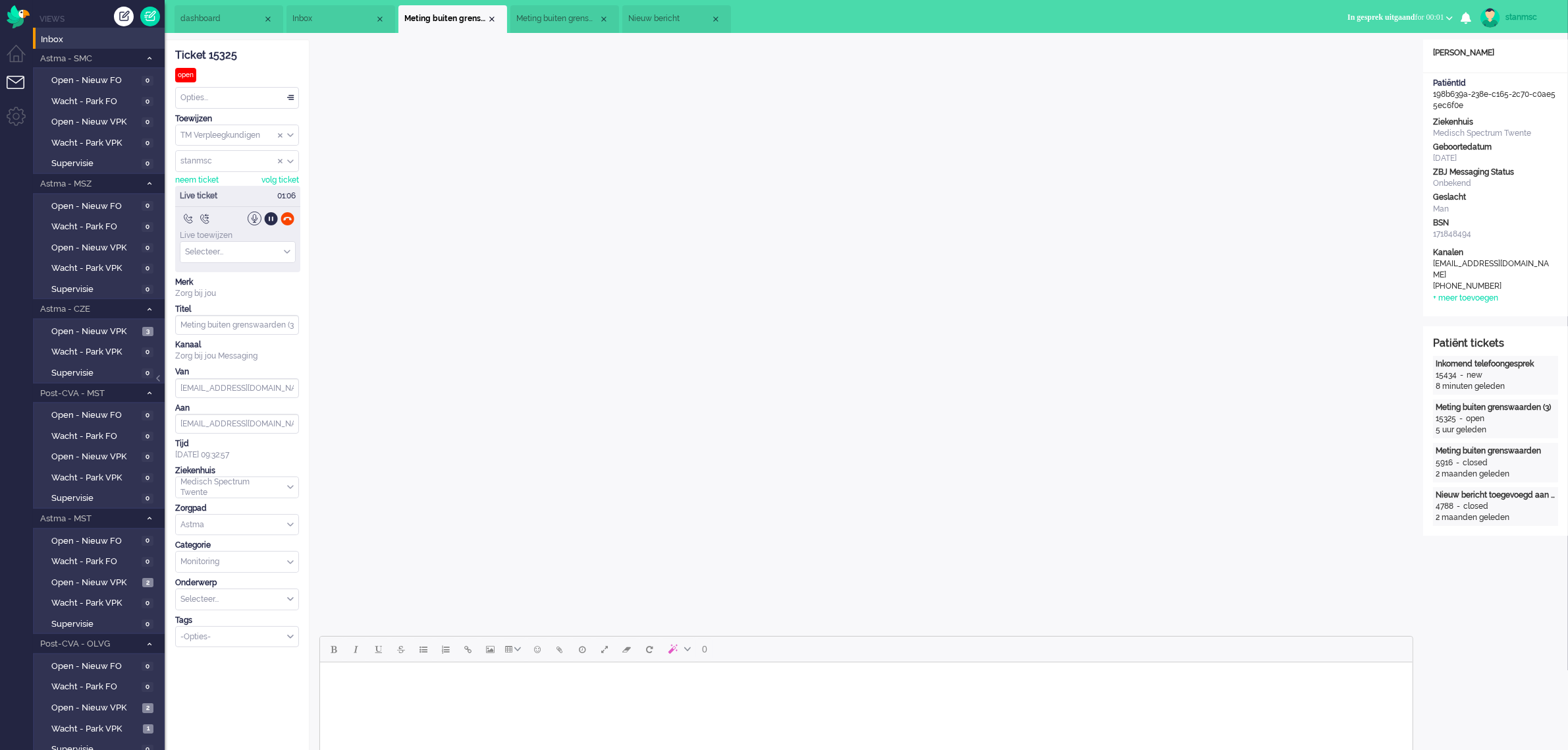
click at [659, 20] on span "Nieuw bericht" at bounding box center [669, 19] width 82 height 11
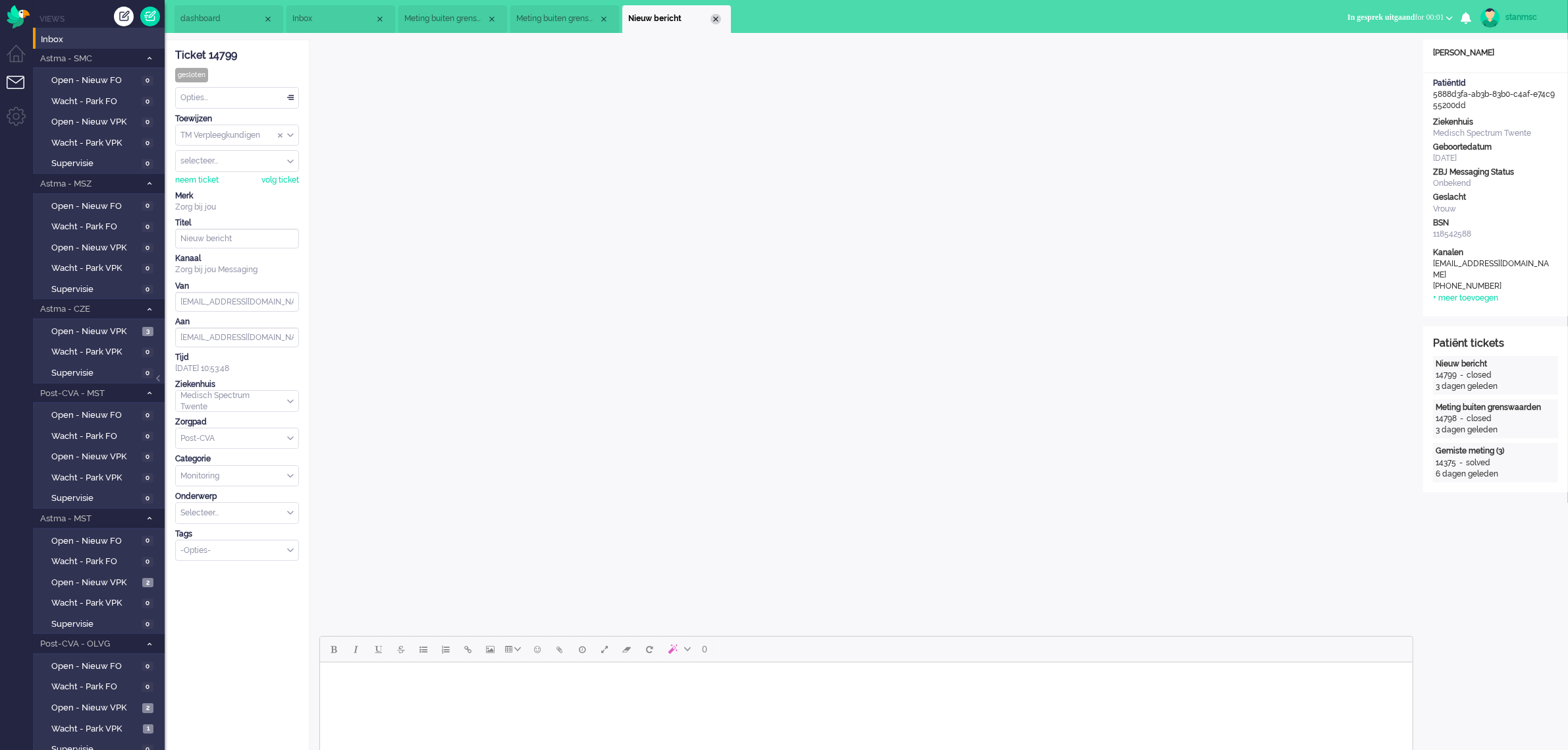
click at [713, 20] on div "Close tab" at bounding box center [715, 19] width 11 height 11
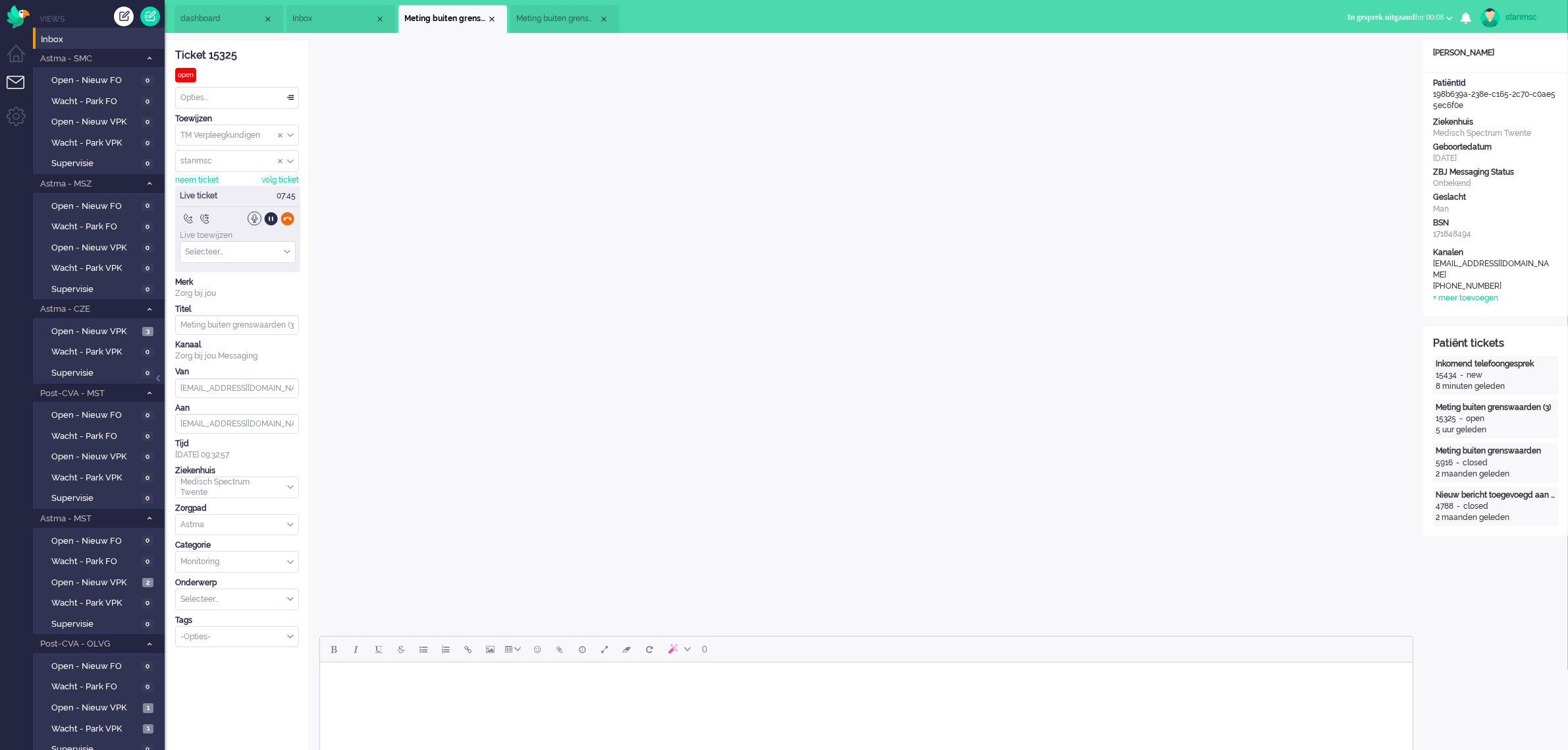
click at [287, 221] on div at bounding box center [288, 218] width 14 height 14
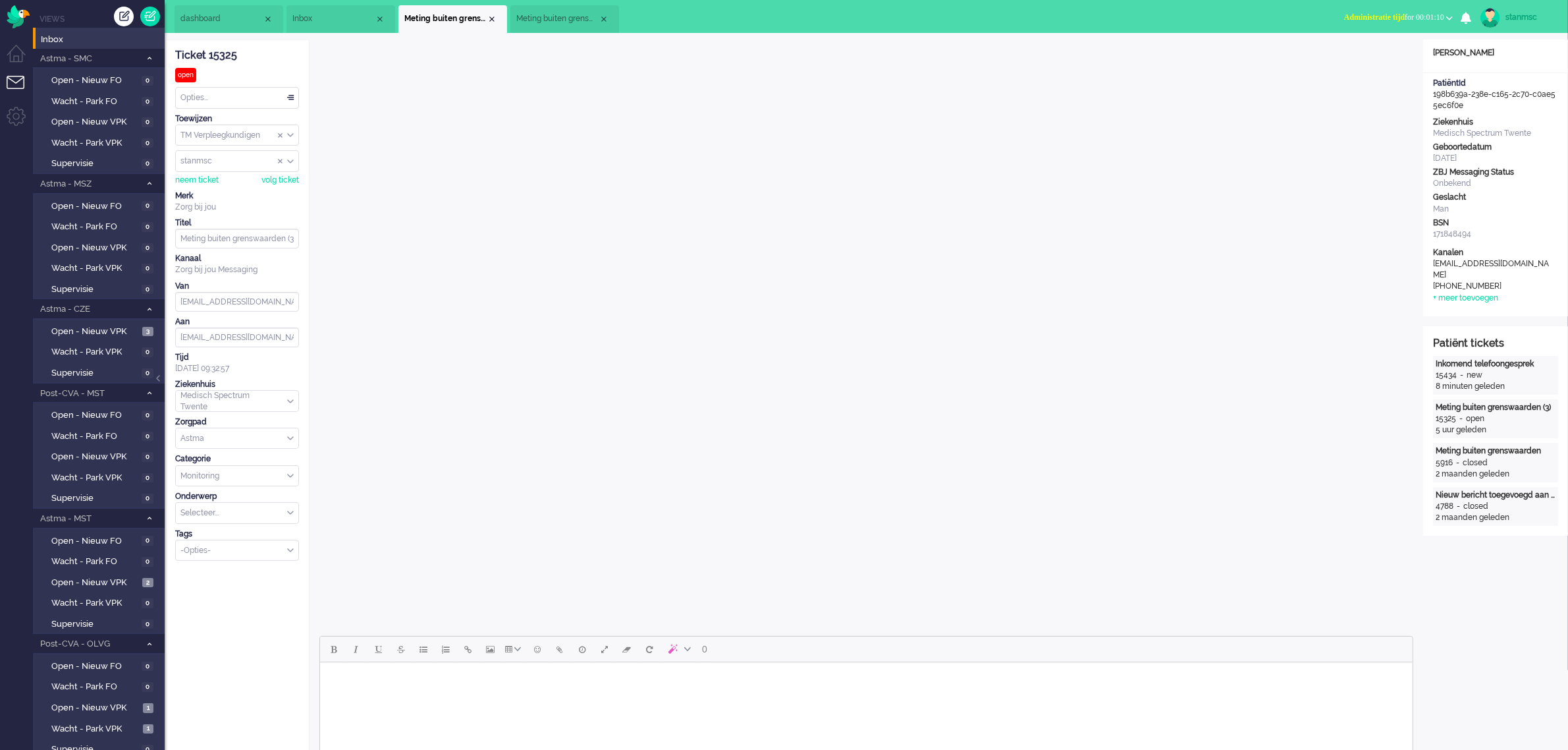
click at [1436, 18] on span "Administratie tijd for 00:01:10" at bounding box center [1393, 17] width 100 height 9
click at [1366, 57] on label "Online" at bounding box center [1398, 59] width 104 height 11
click at [84, 577] on span "Open - Nieuw VPK" at bounding box center [95, 583] width 87 height 13
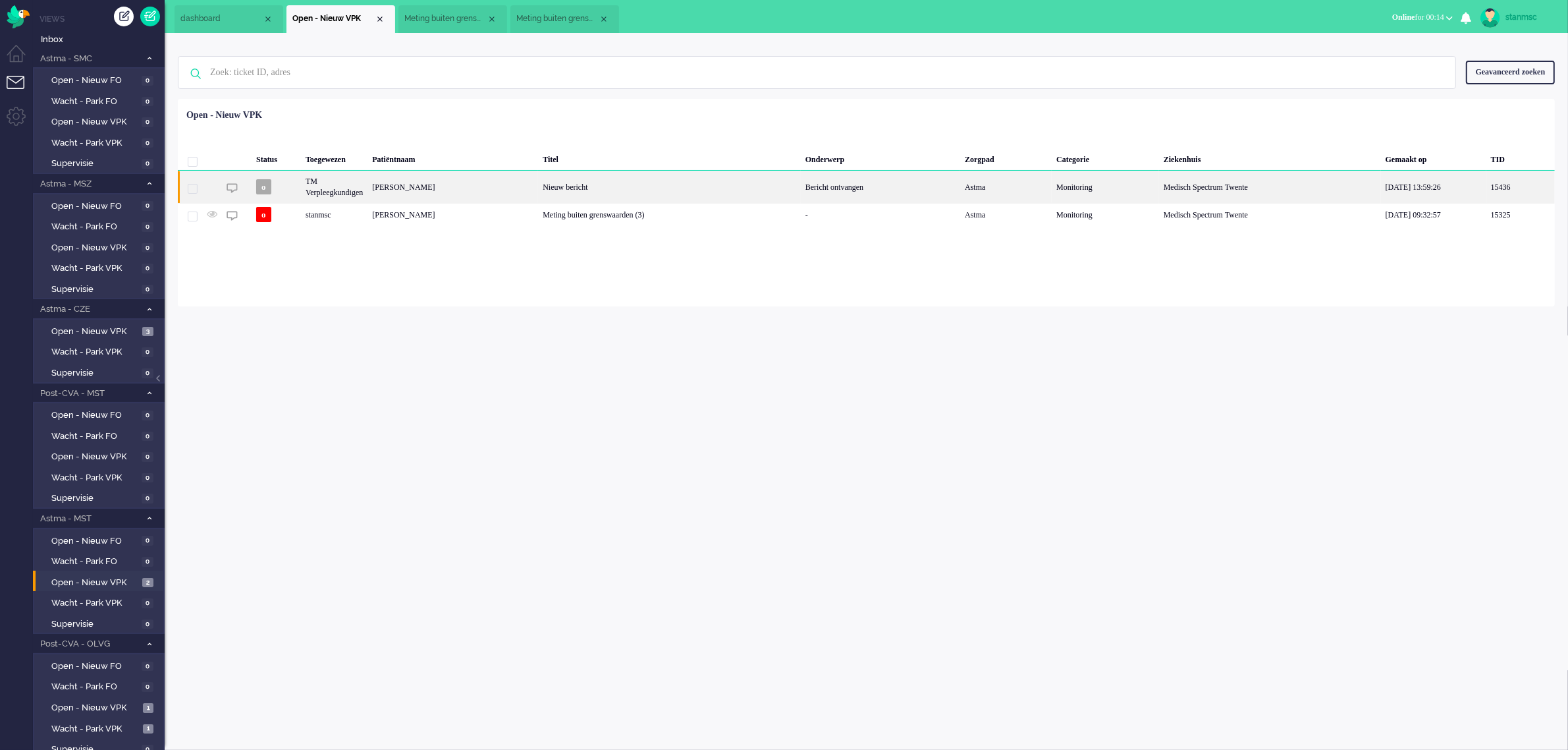
click at [341, 189] on div "TM Verpleegkundigen" at bounding box center [334, 187] width 66 height 32
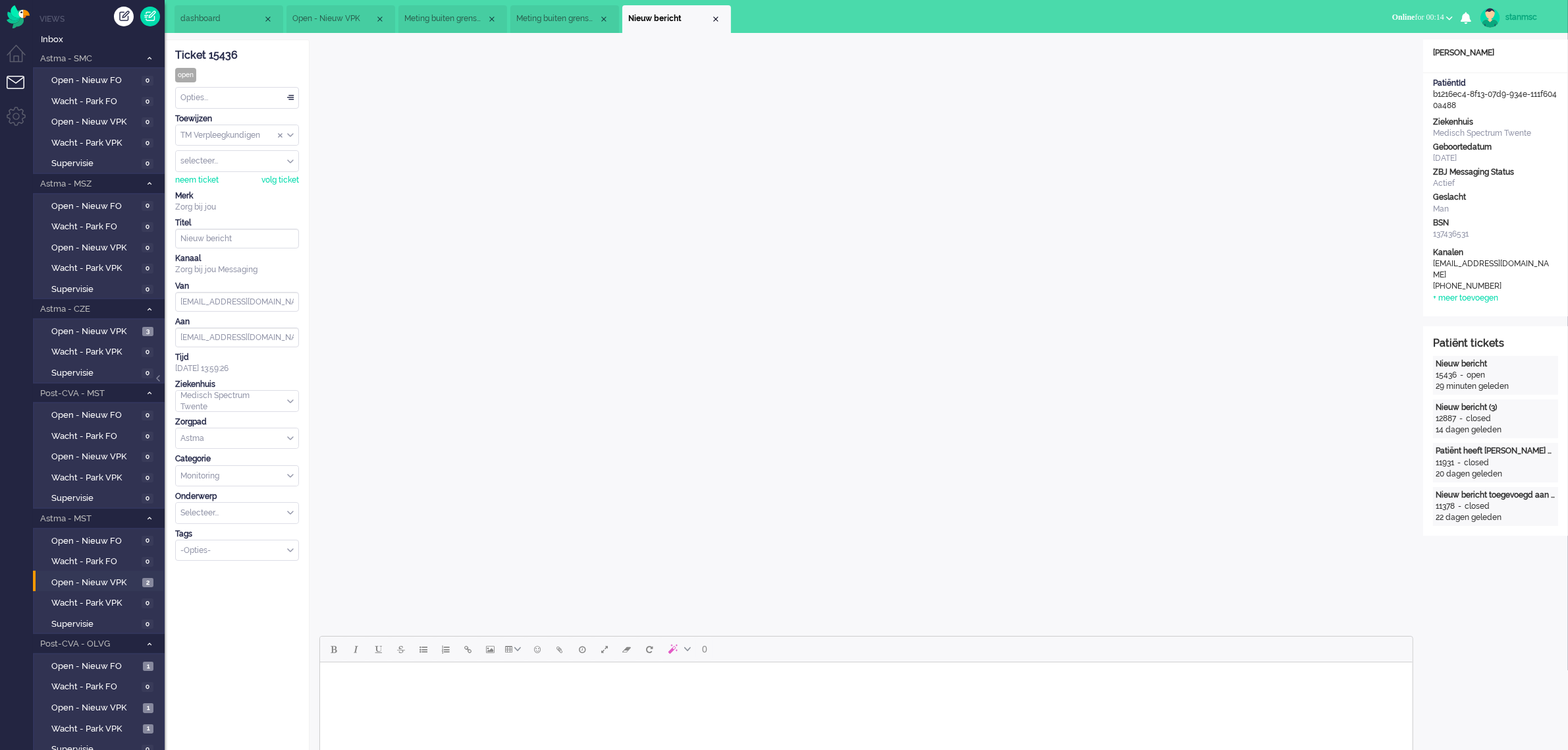
drag, startPoint x: 202, startPoint y: 179, endPoint x: 246, endPoint y: 175, distance: 44.2
click at [204, 179] on div "neem ticket" at bounding box center [197, 180] width 44 height 11
click at [214, 93] on div "Opties..." at bounding box center [237, 97] width 122 height 20
click at [215, 187] on span "Opgelost" at bounding box center [198, 192] width 33 height 11
click at [712, 15] on div "Close tab" at bounding box center [715, 19] width 11 height 11
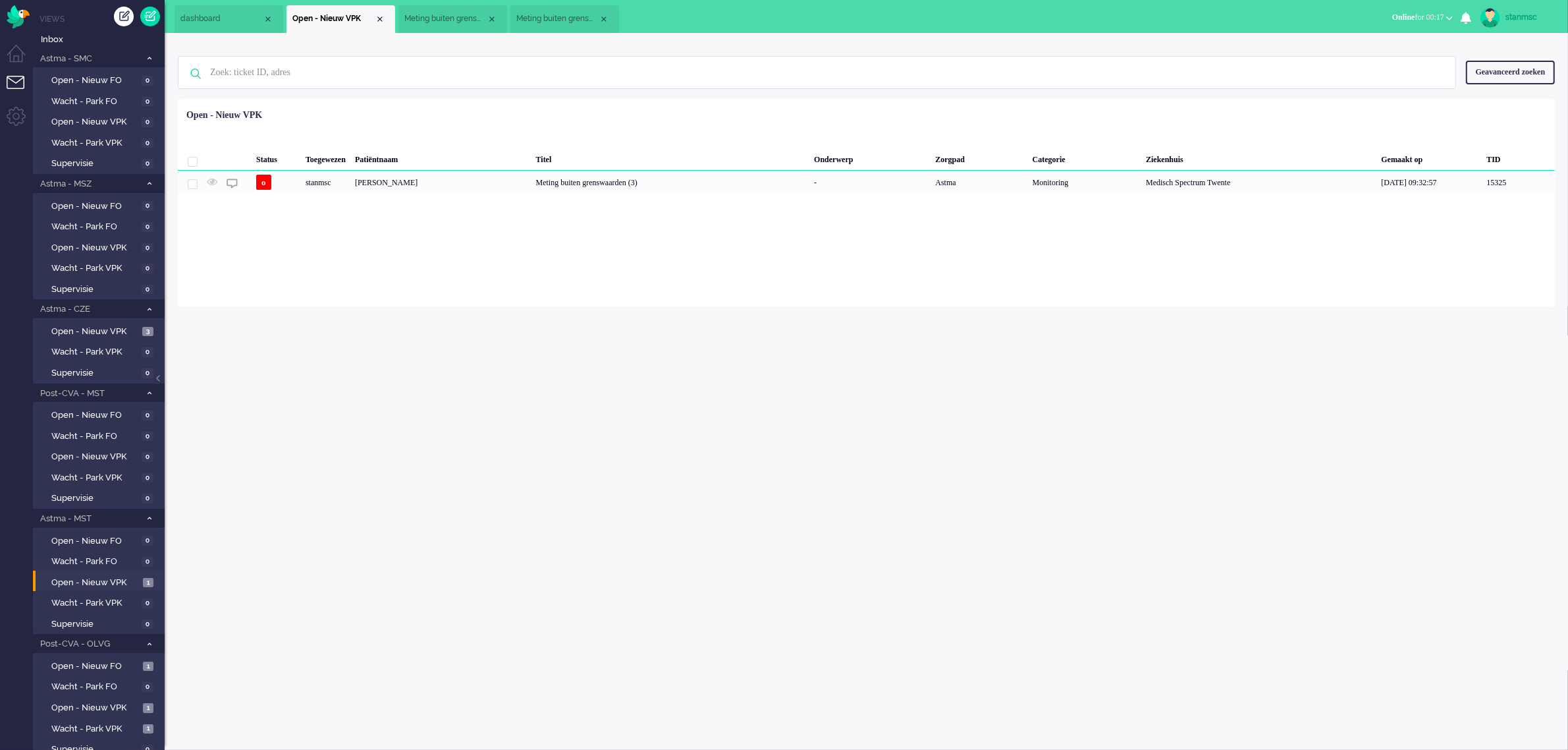
click at [453, 18] on span "Meting buiten grenswaarden (3)" at bounding box center [445, 19] width 82 height 11
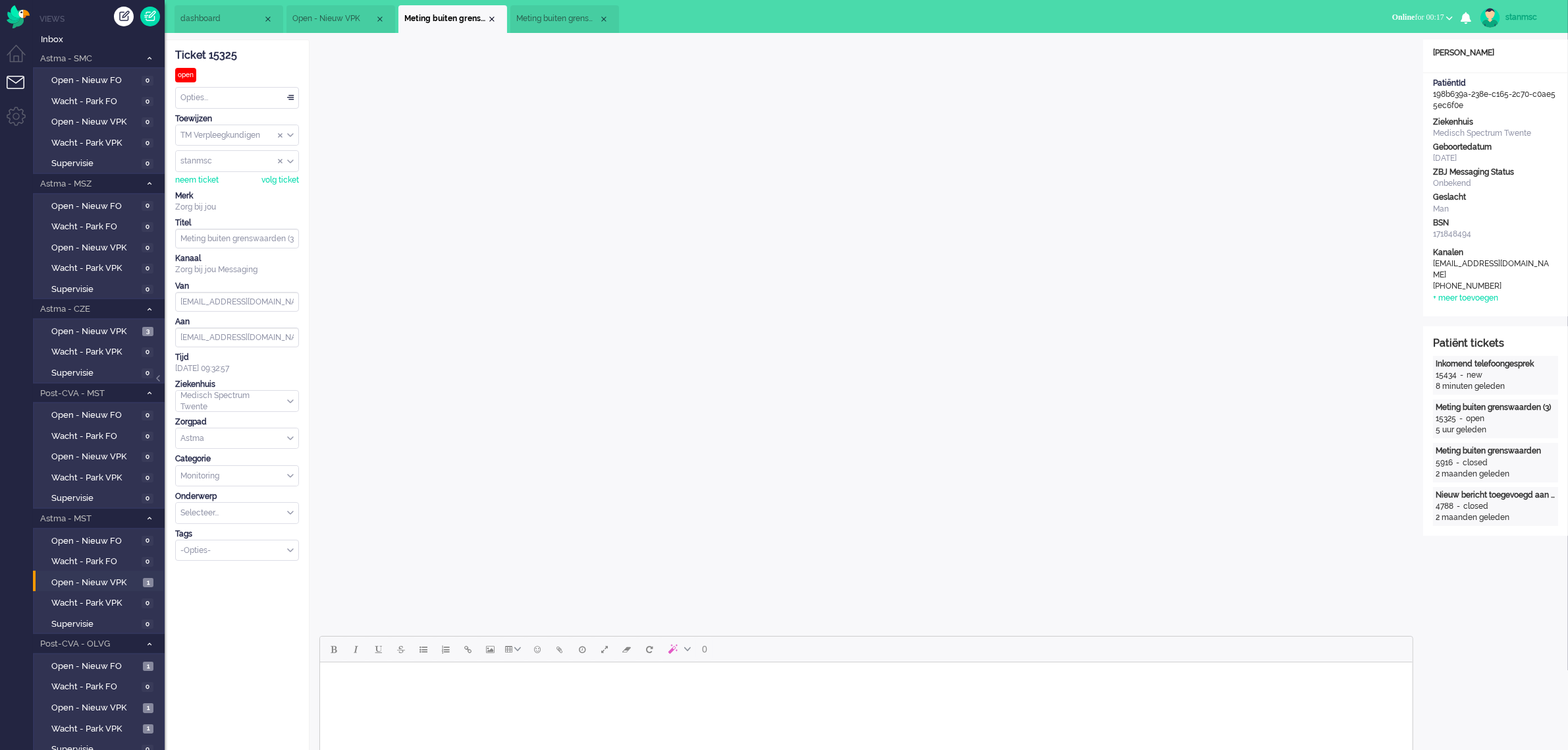
click at [540, 16] on span "Meting buiten grenswaarden" at bounding box center [557, 19] width 82 height 11
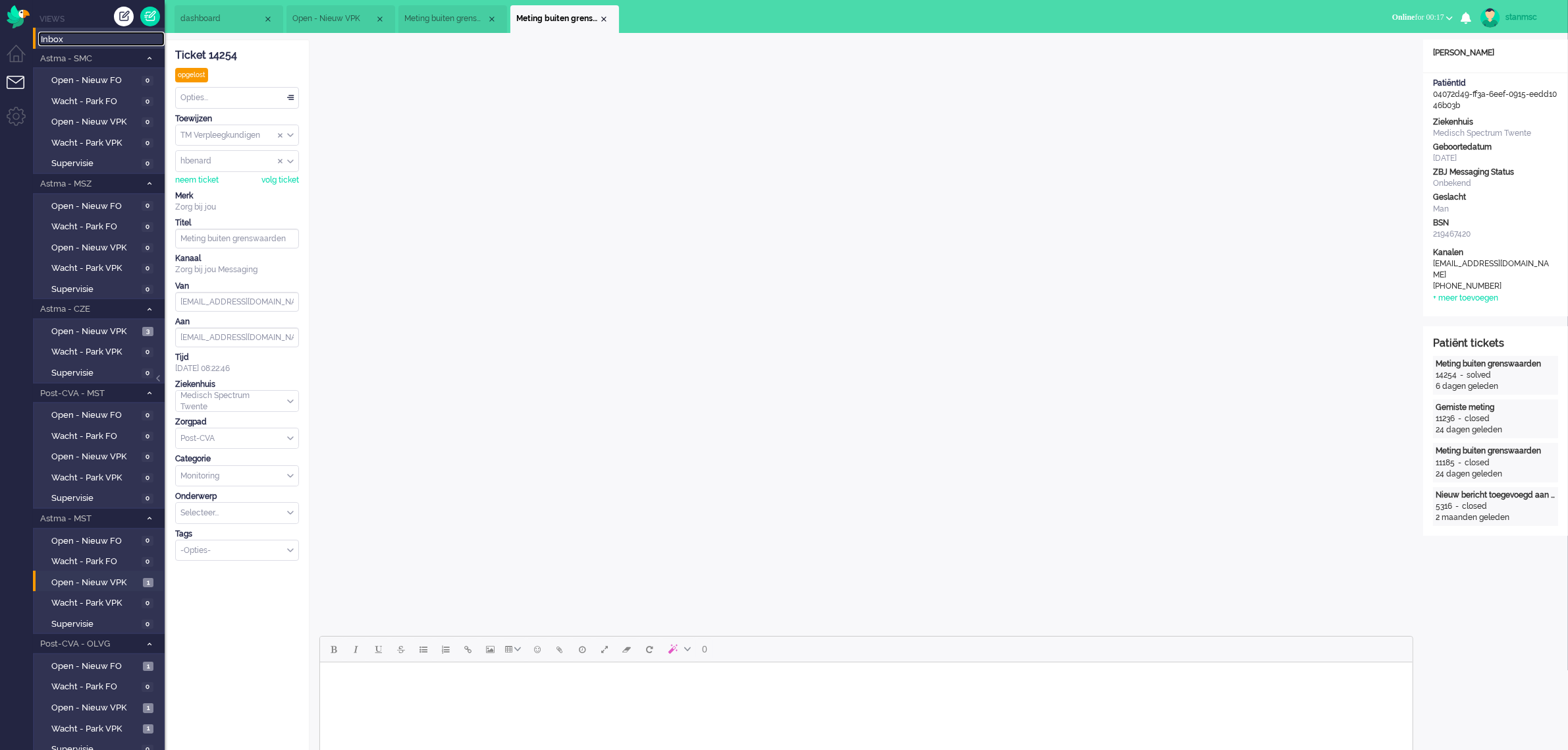
click at [69, 38] on span "Inbox" at bounding box center [103, 40] width 124 height 13
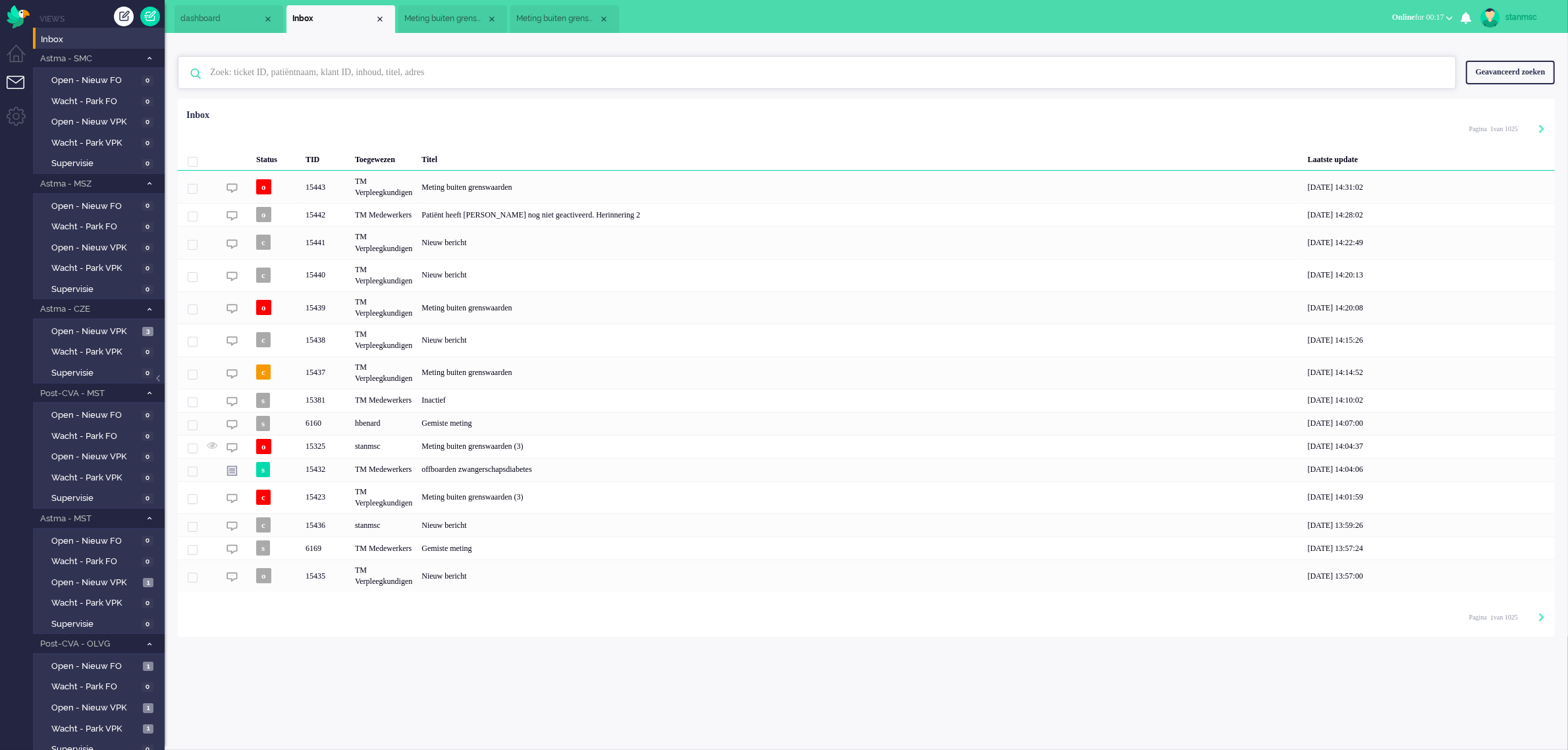
click at [275, 75] on input "text" at bounding box center [818, 72] width 1237 height 32
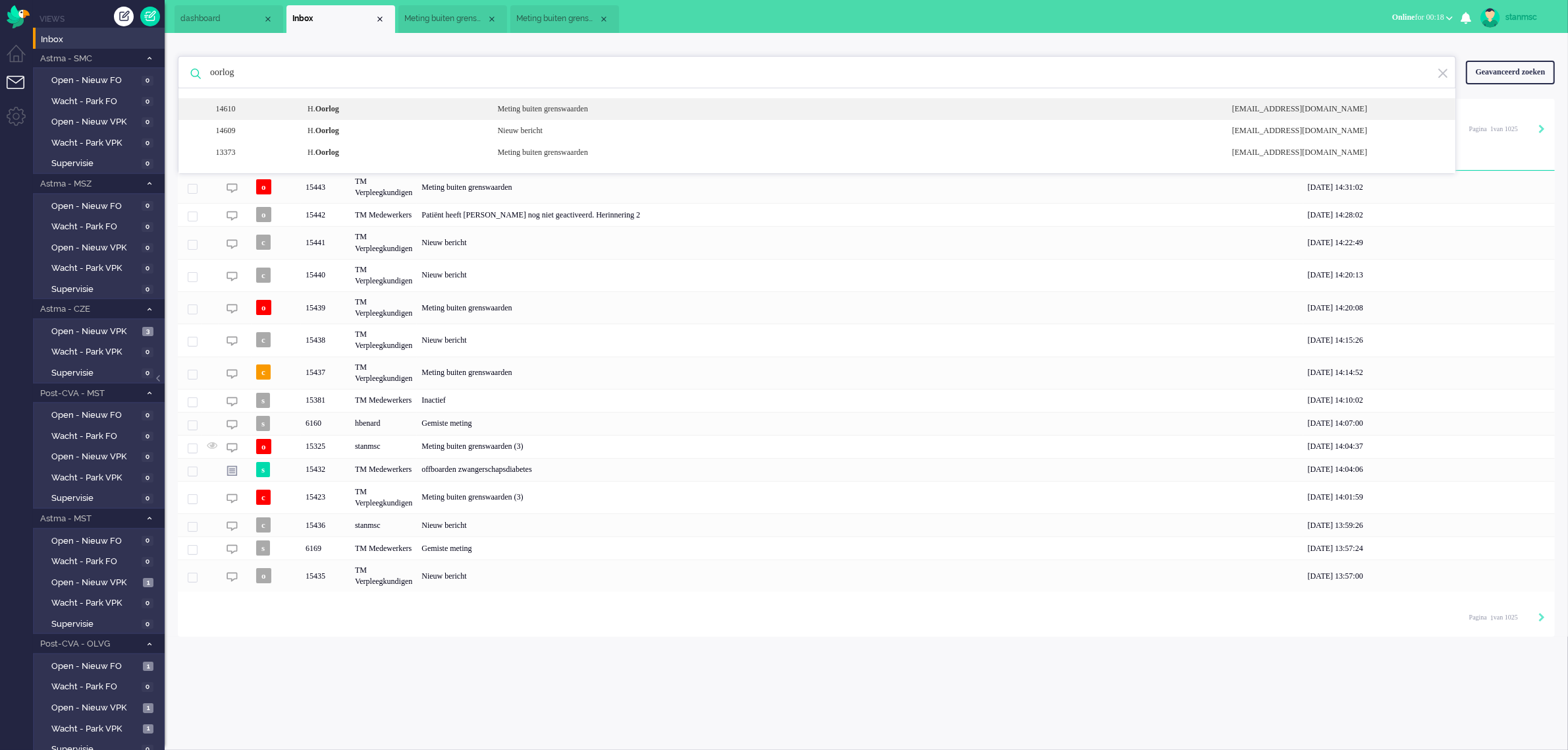
click at [339, 111] on b "Oorlog" at bounding box center [327, 108] width 24 height 9
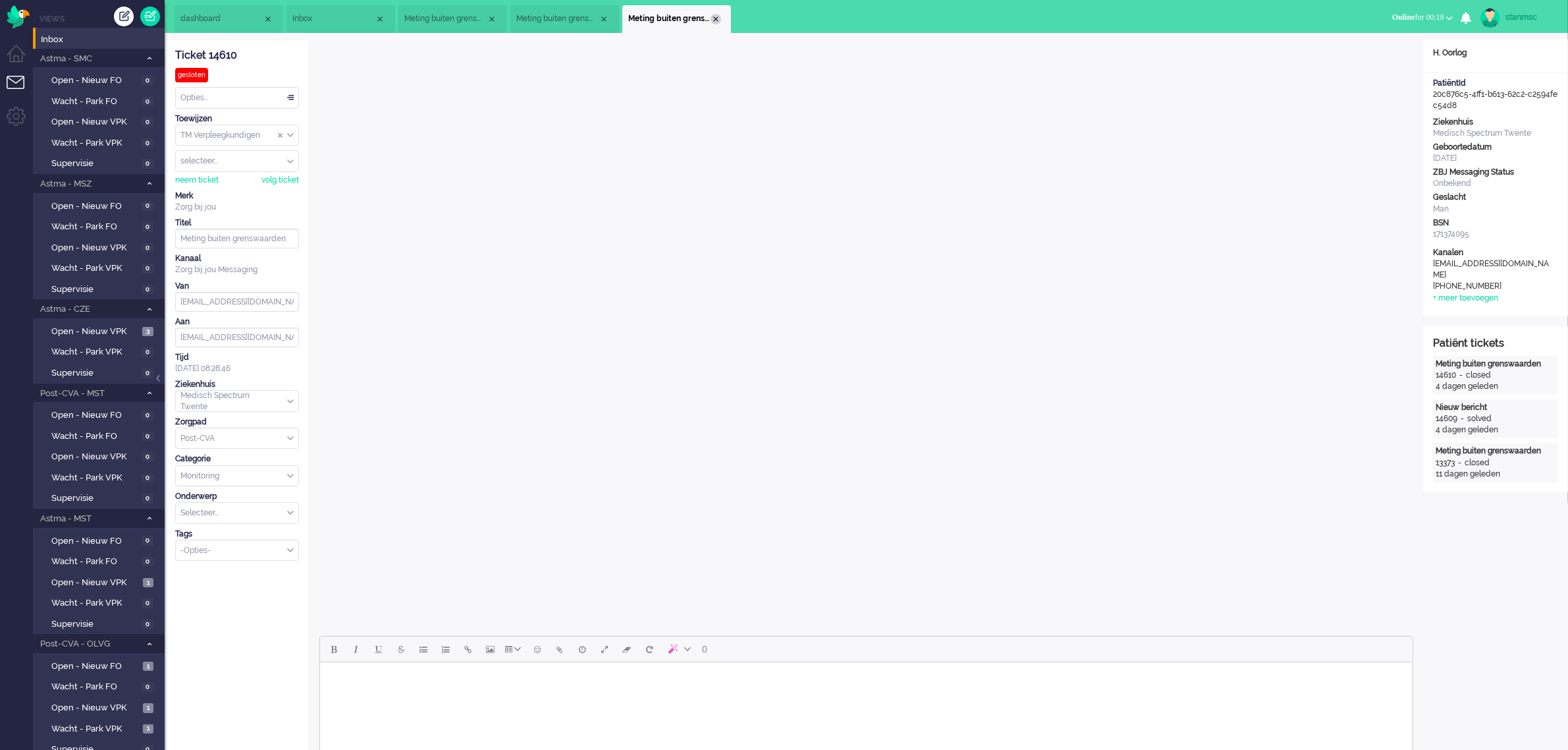
click at [716, 15] on div "Close tab" at bounding box center [715, 19] width 11 height 11
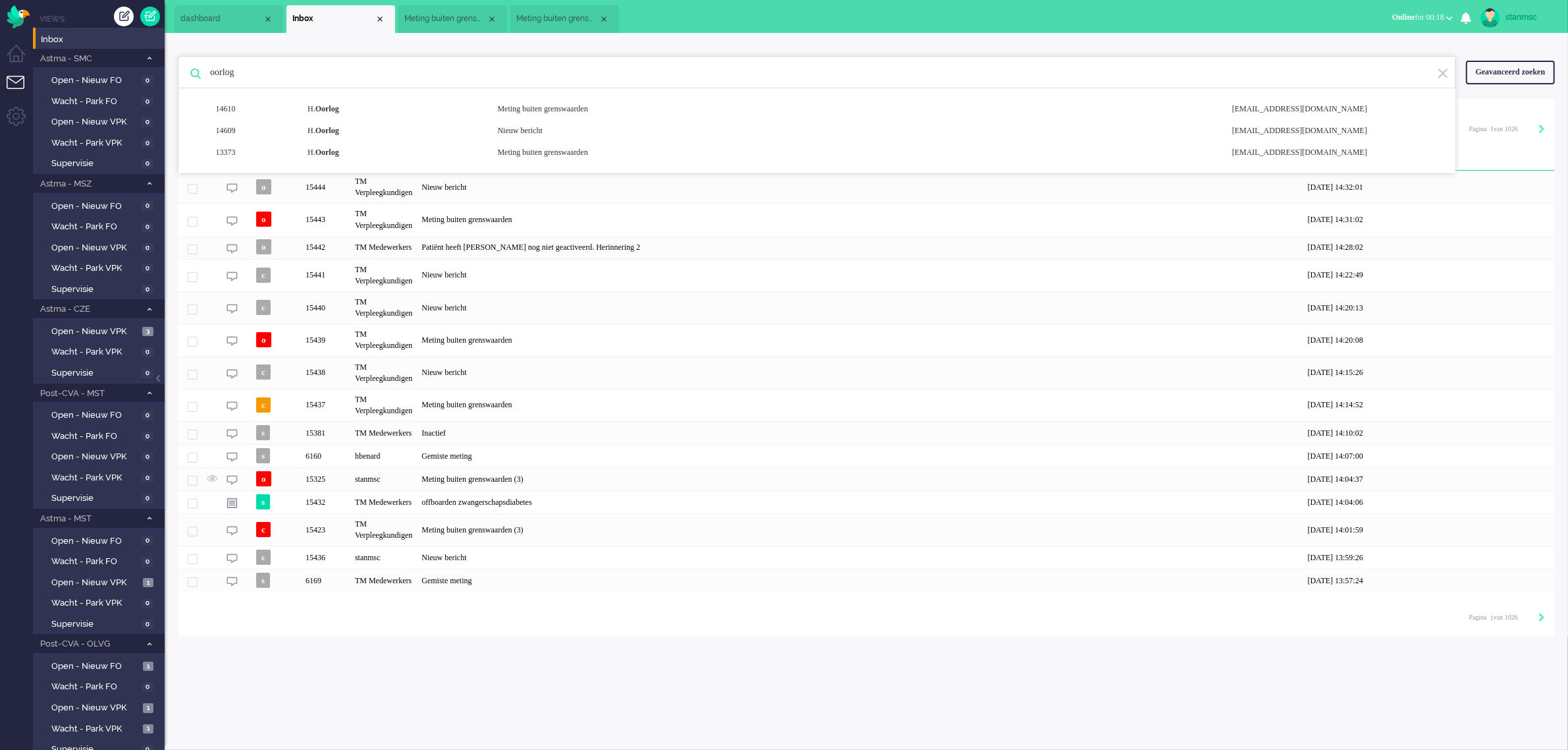
drag, startPoint x: 324, startPoint y: 70, endPoint x: 199, endPoint y: 76, distance: 125.1
click at [199, 76] on div "oorlog 14610 H. Oorlog Meting buiten grenswaarden [EMAIL_ADDRESS][DOMAIN_NAME] …" at bounding box center [817, 73] width 1278 height 33
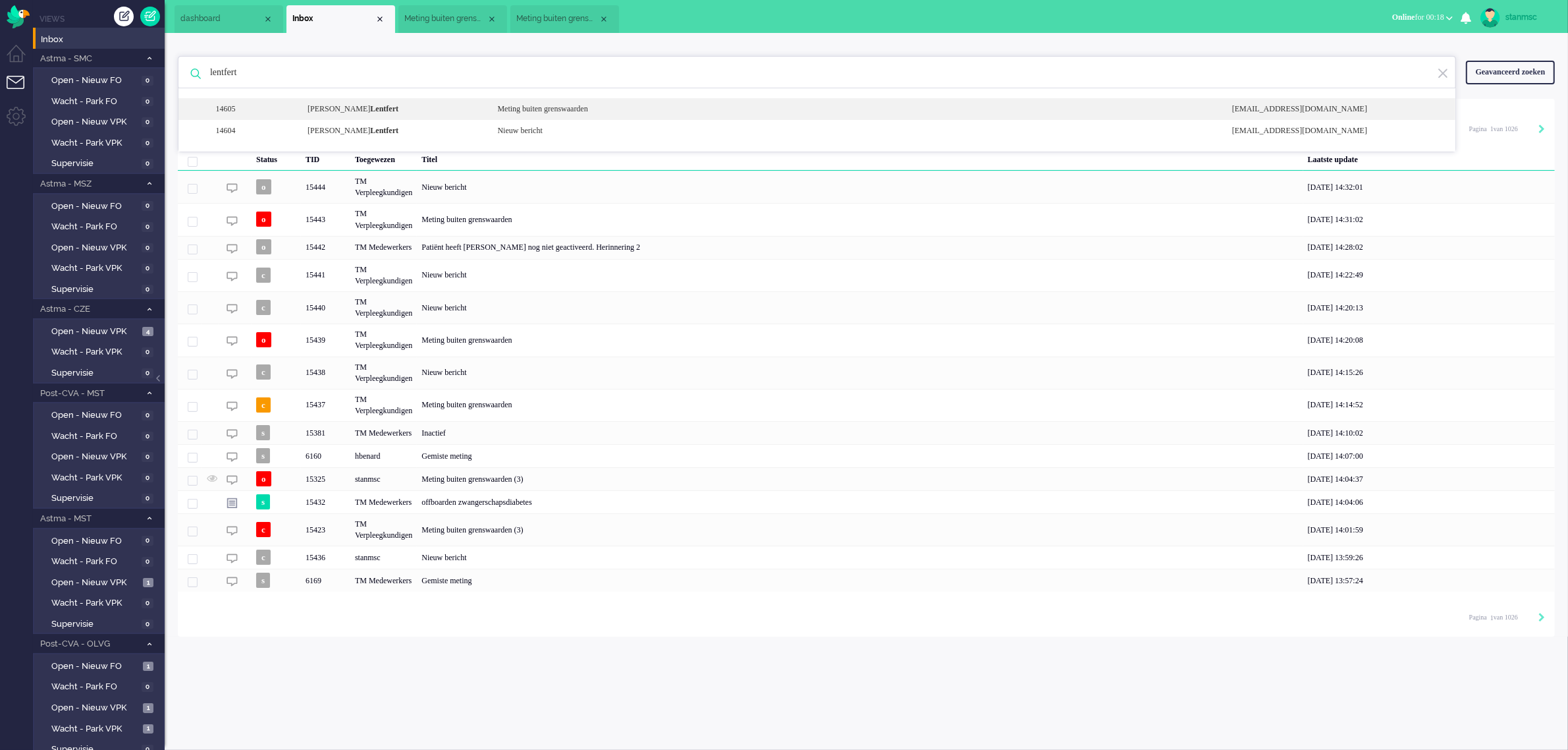
click at [384, 108] on div "[PERSON_NAME]" at bounding box center [392, 109] width 189 height 11
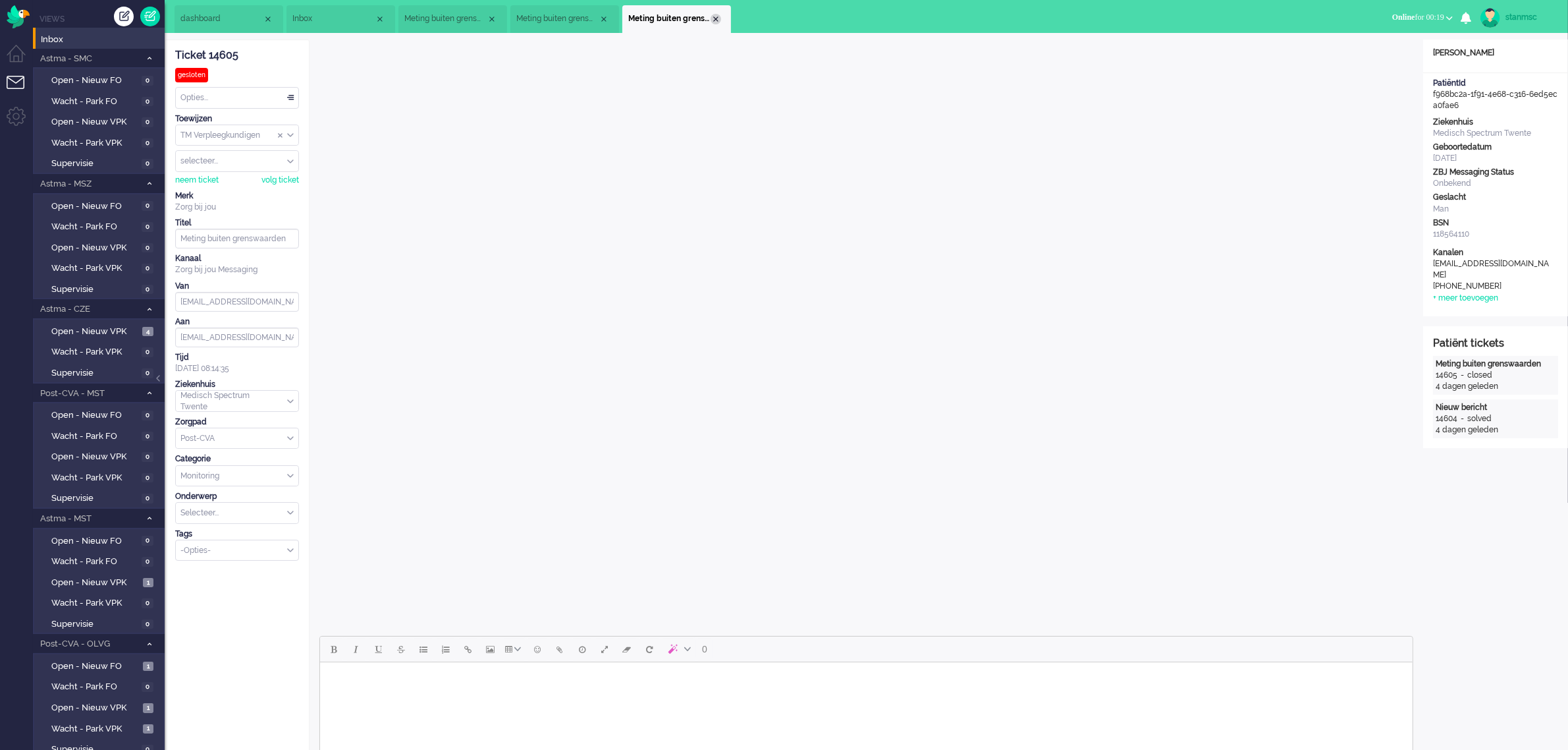
click at [715, 16] on div "Close tab" at bounding box center [715, 19] width 11 height 11
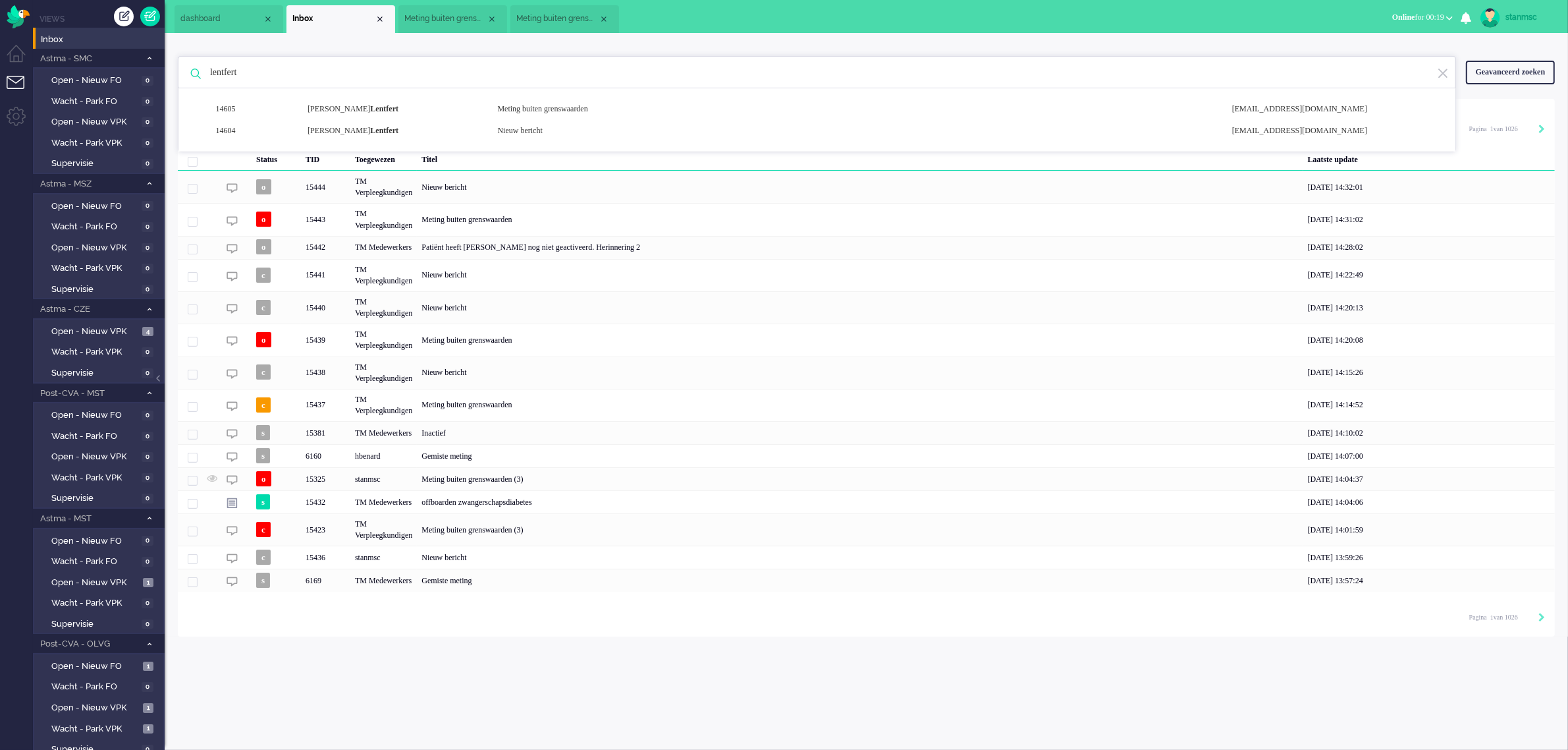
click at [303, 73] on input "lentfert" at bounding box center [818, 72] width 1237 height 32
drag, startPoint x: 301, startPoint y: 71, endPoint x: 148, endPoint y: 63, distance: 153.2
click at [148, 63] on div "Thuis Dashboard [GEOGRAPHIC_DATA] Volgen [GEOGRAPHIC_DATA] release_2.1.2 Views …" at bounding box center [784, 375] width 1568 height 750
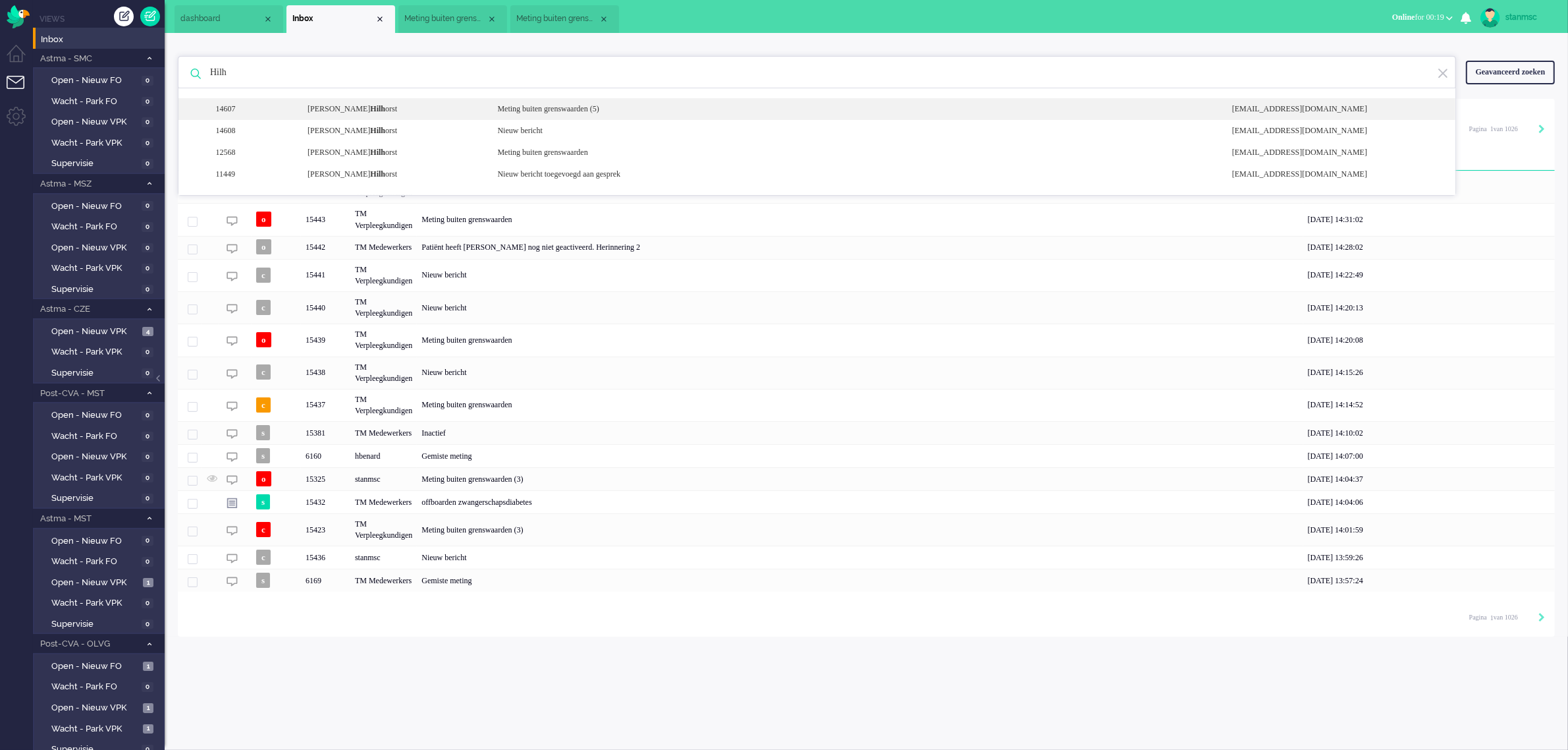
click at [370, 111] on b "Hilh" at bounding box center [378, 108] width 15 height 9
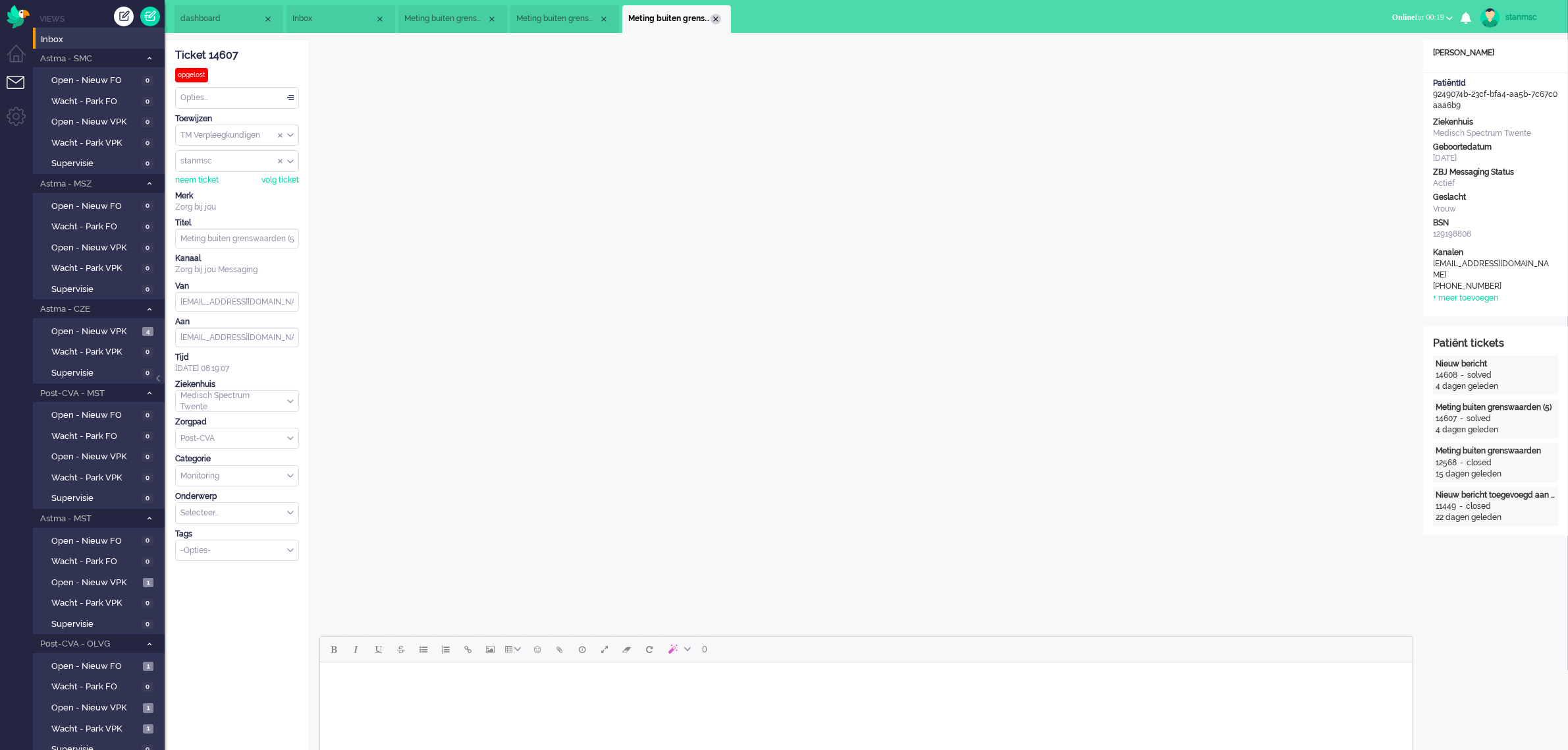
click at [715, 15] on div "Close tab" at bounding box center [715, 19] width 11 height 11
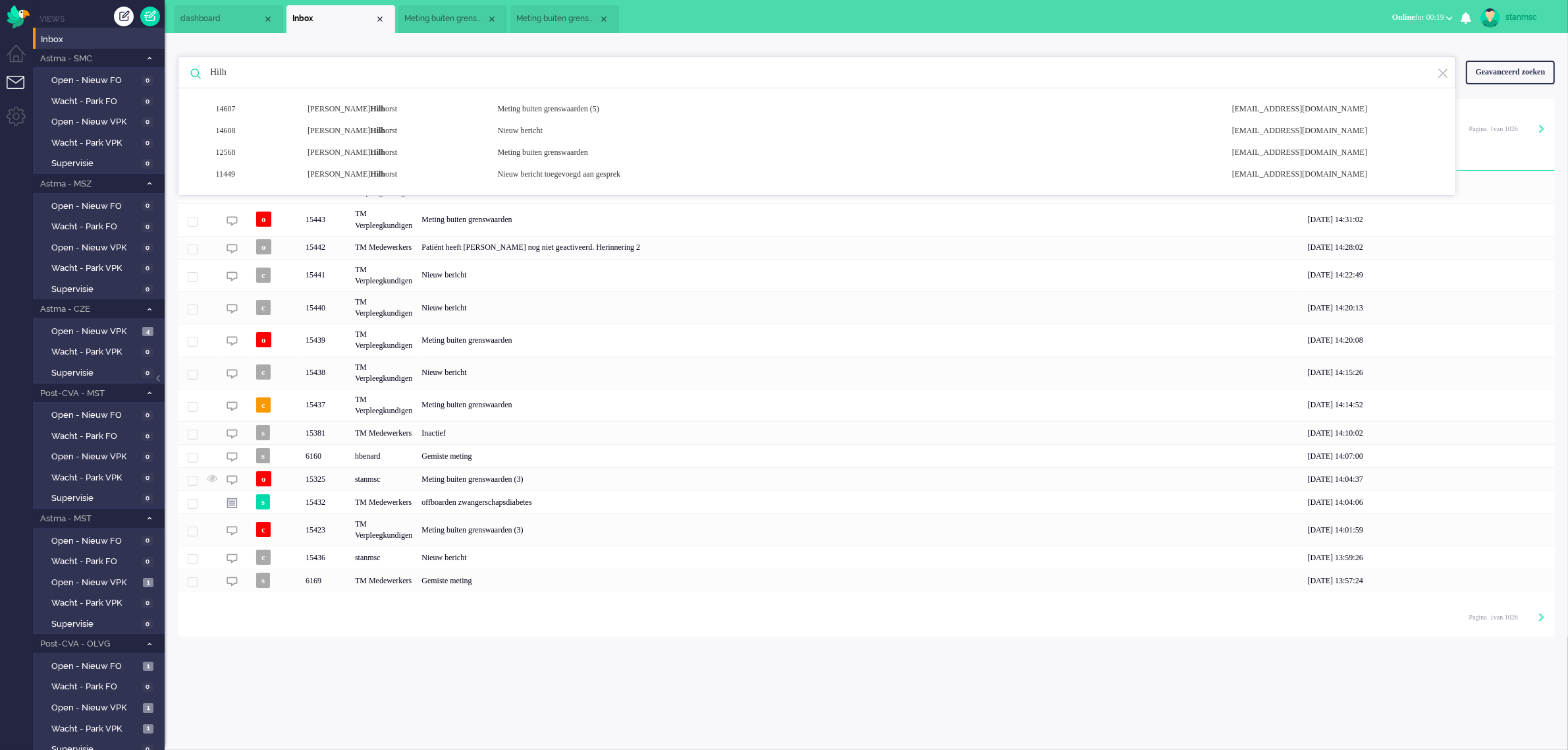
drag, startPoint x: 291, startPoint y: 74, endPoint x: 171, endPoint y: 81, distance: 120.2
click at [172, 80] on div "Hilh 14607 [PERSON_NAME] orst Meting buiten grenswaarden (5) [EMAIL_ADDRESS][DO…" at bounding box center [866, 335] width 1403 height 604
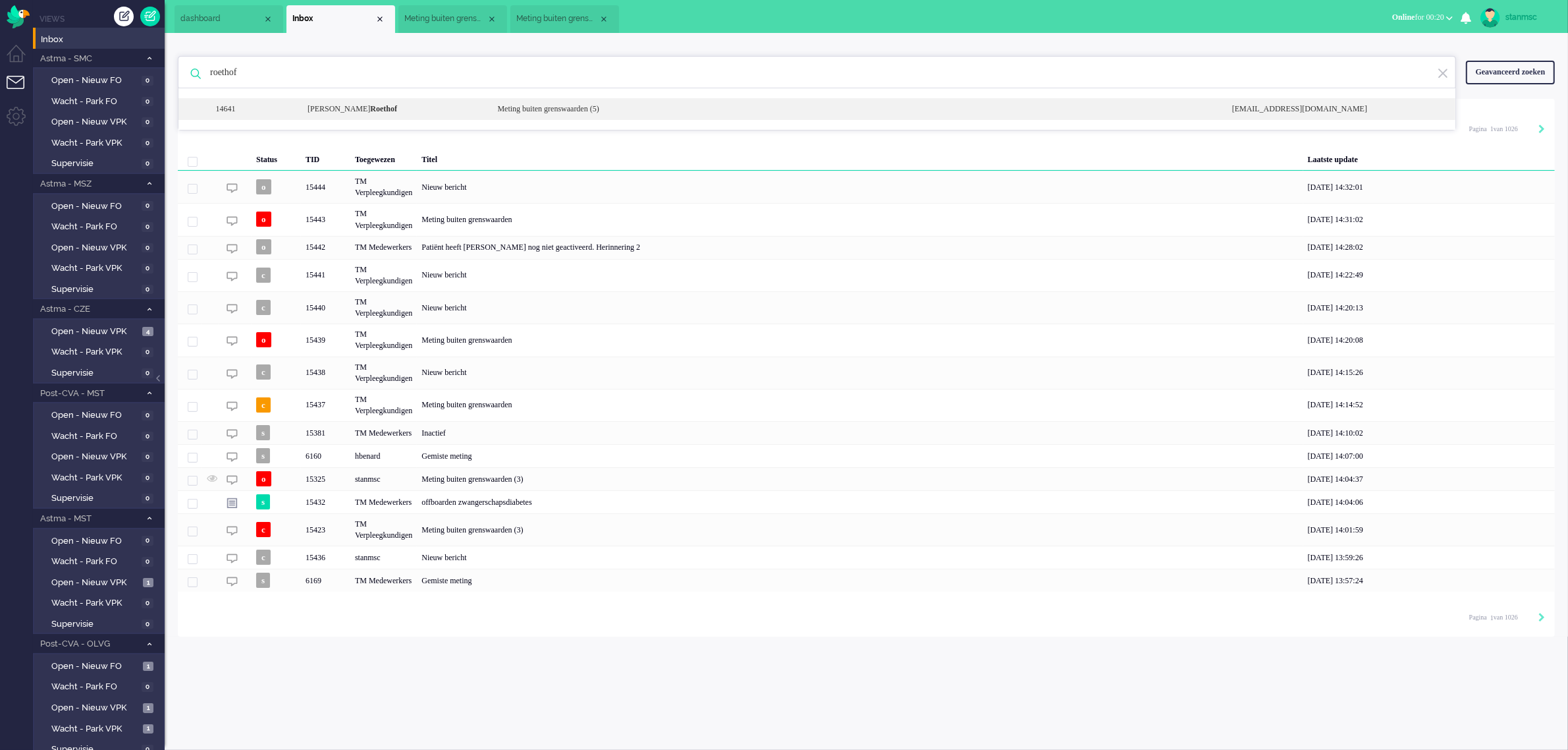
click at [384, 106] on div "[PERSON_NAME]" at bounding box center [392, 109] width 189 height 11
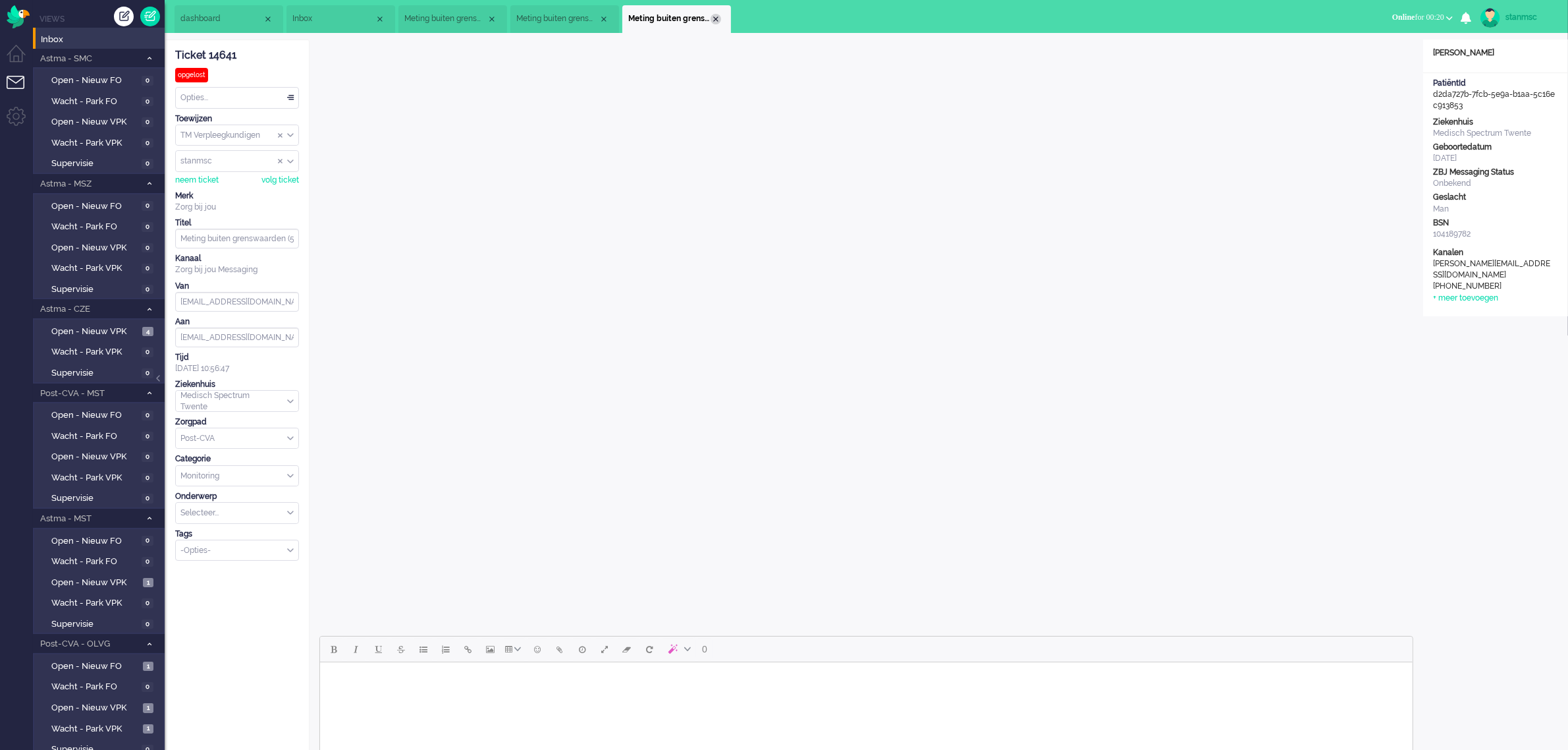
click at [719, 16] on div "Close tab" at bounding box center [715, 19] width 11 height 11
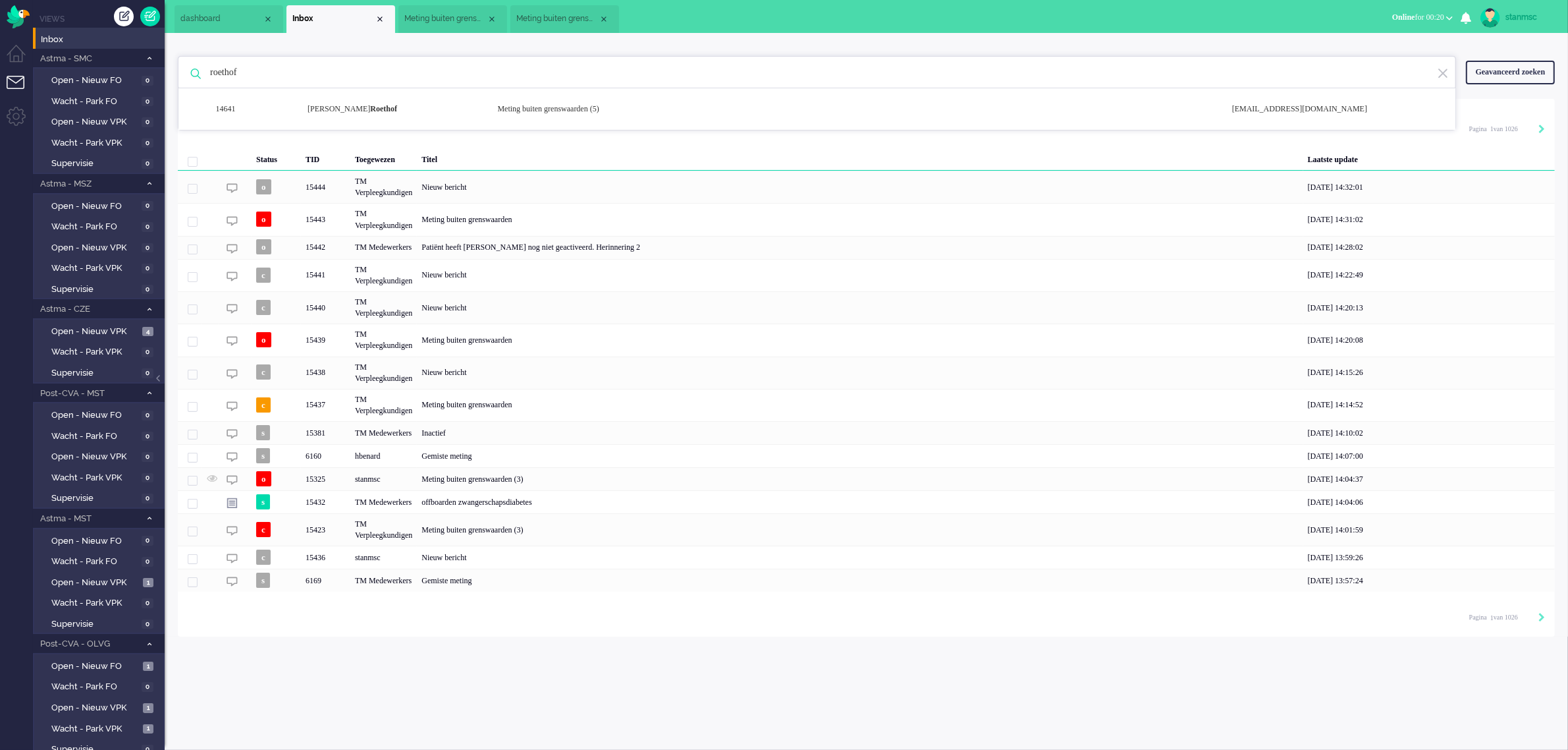
click at [564, 15] on span "Meting buiten grenswaarden" at bounding box center [557, 19] width 82 height 11
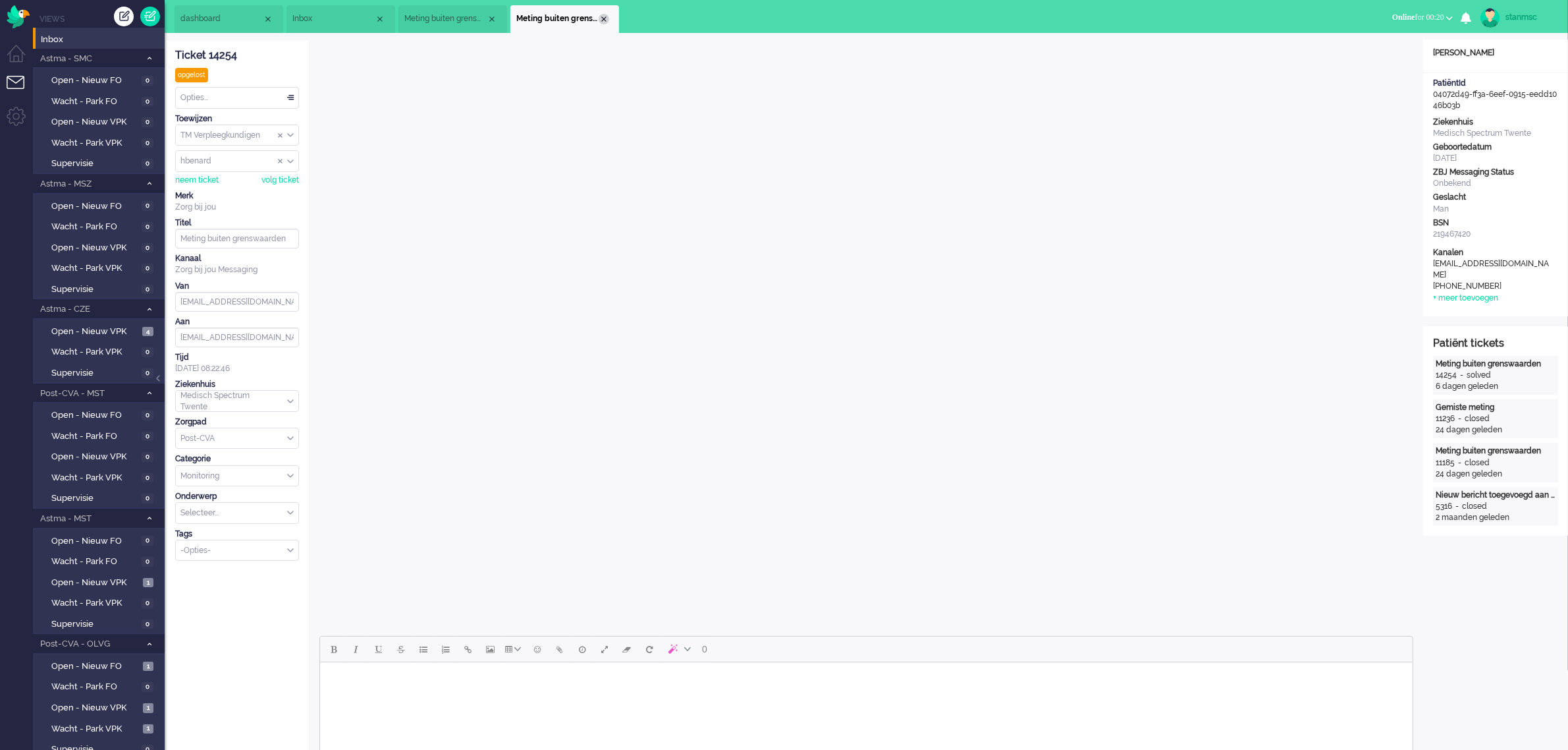
click at [600, 17] on div "Close tab" at bounding box center [603, 19] width 11 height 11
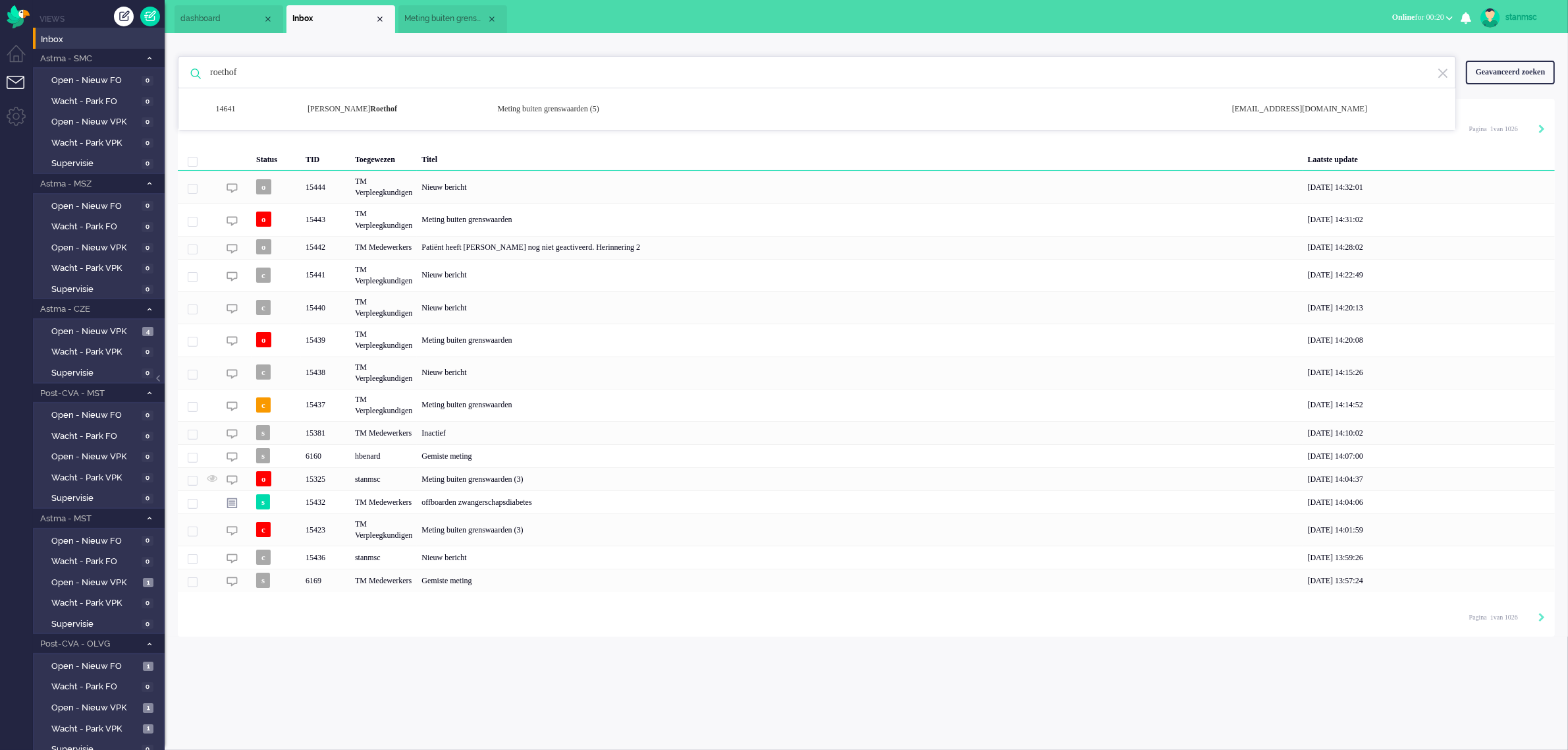
drag, startPoint x: 323, startPoint y: 70, endPoint x: 173, endPoint y: 76, distance: 150.1
click at [173, 76] on div "roethof 14641 [PERSON_NAME] Meting buiten grenswaarden (5) [EMAIL_ADDRESS][DOMA…" at bounding box center [866, 335] width 1403 height 604
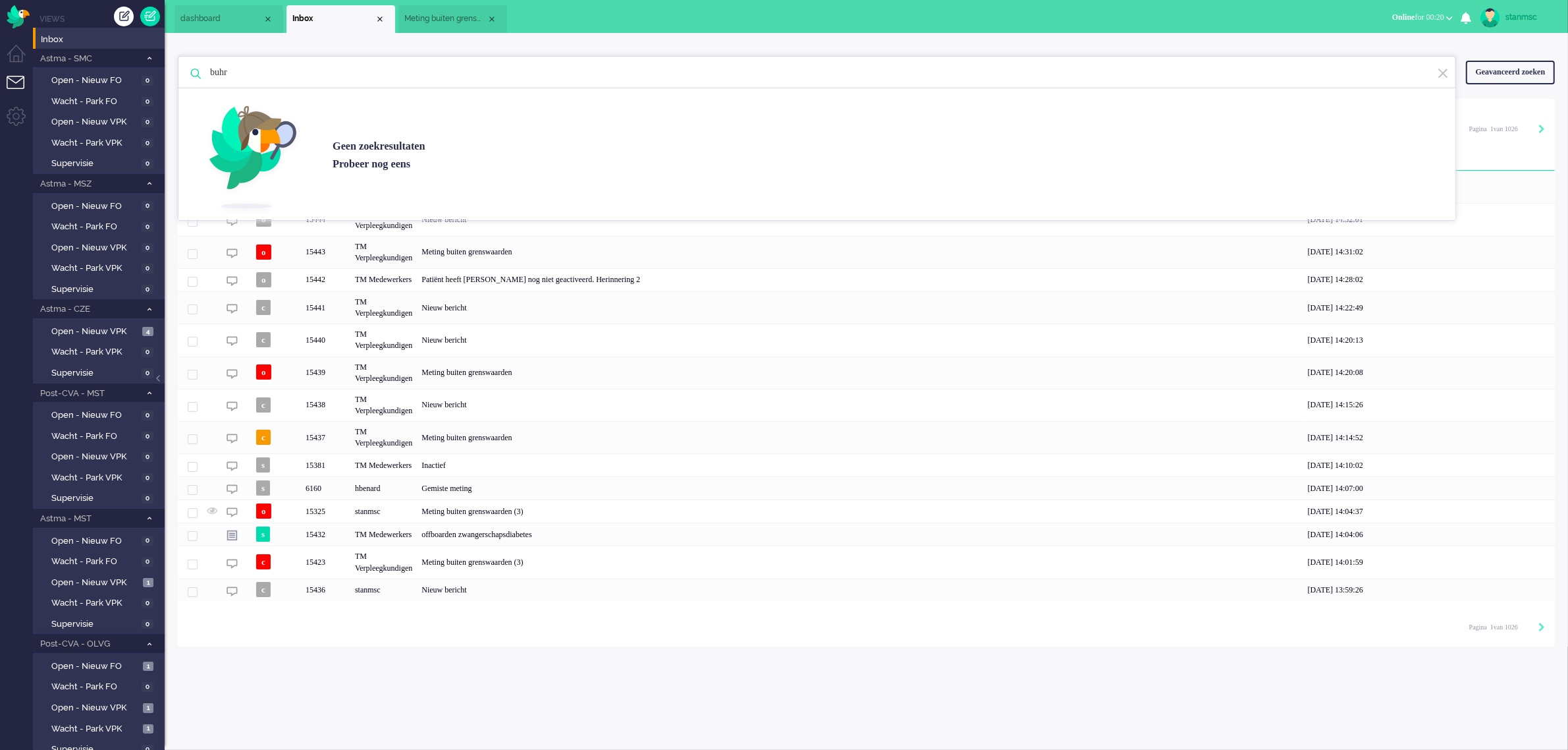
drag, startPoint x: 246, startPoint y: 69, endPoint x: 192, endPoint y: 70, distance: 54.0
click at [192, 70] on div "buhr Geen zoekresultaten [PERSON_NAME] nog eens" at bounding box center [817, 73] width 1278 height 33
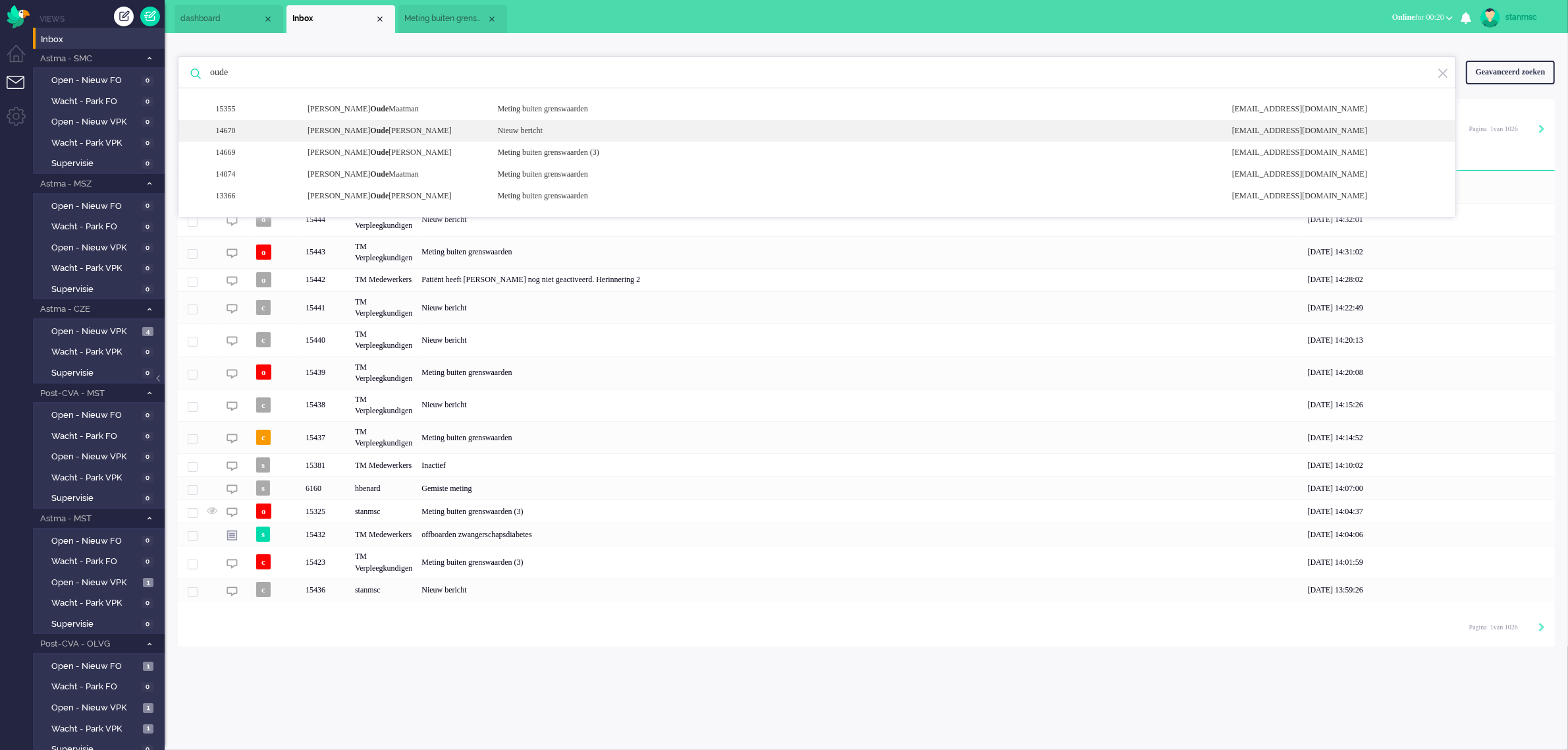
click at [346, 127] on div "[PERSON_NAME] Oude [PERSON_NAME]" at bounding box center [392, 131] width 189 height 11
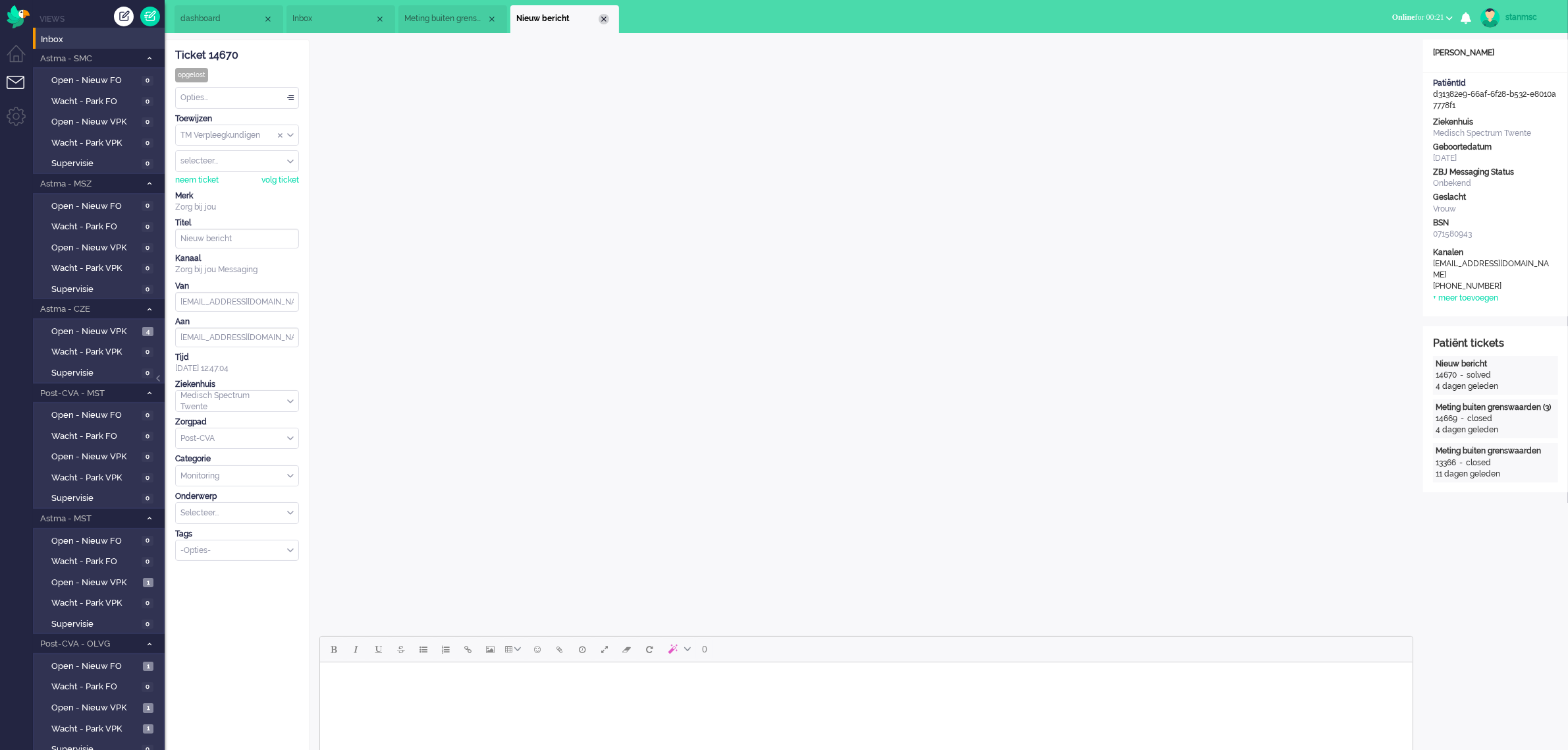
click at [600, 17] on div "Close tab" at bounding box center [603, 19] width 11 height 11
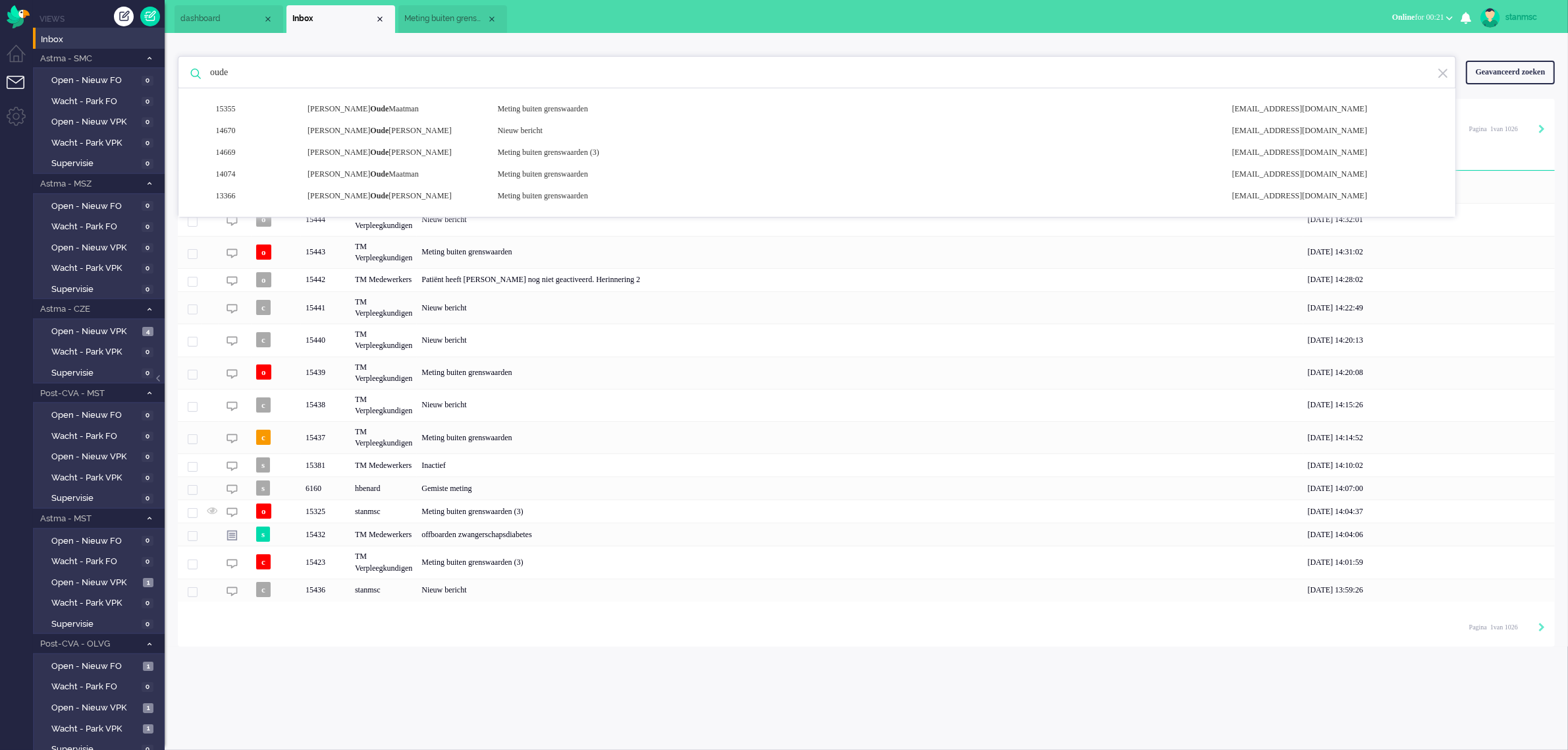
drag, startPoint x: 342, startPoint y: 71, endPoint x: 179, endPoint y: 73, distance: 163.0
click at [179, 71] on div "oude 15355 [PERSON_NAME] Meting buiten grenswaarden [EMAIL_ADDRESS][DOMAIN_NAME…" at bounding box center [817, 73] width 1278 height 33
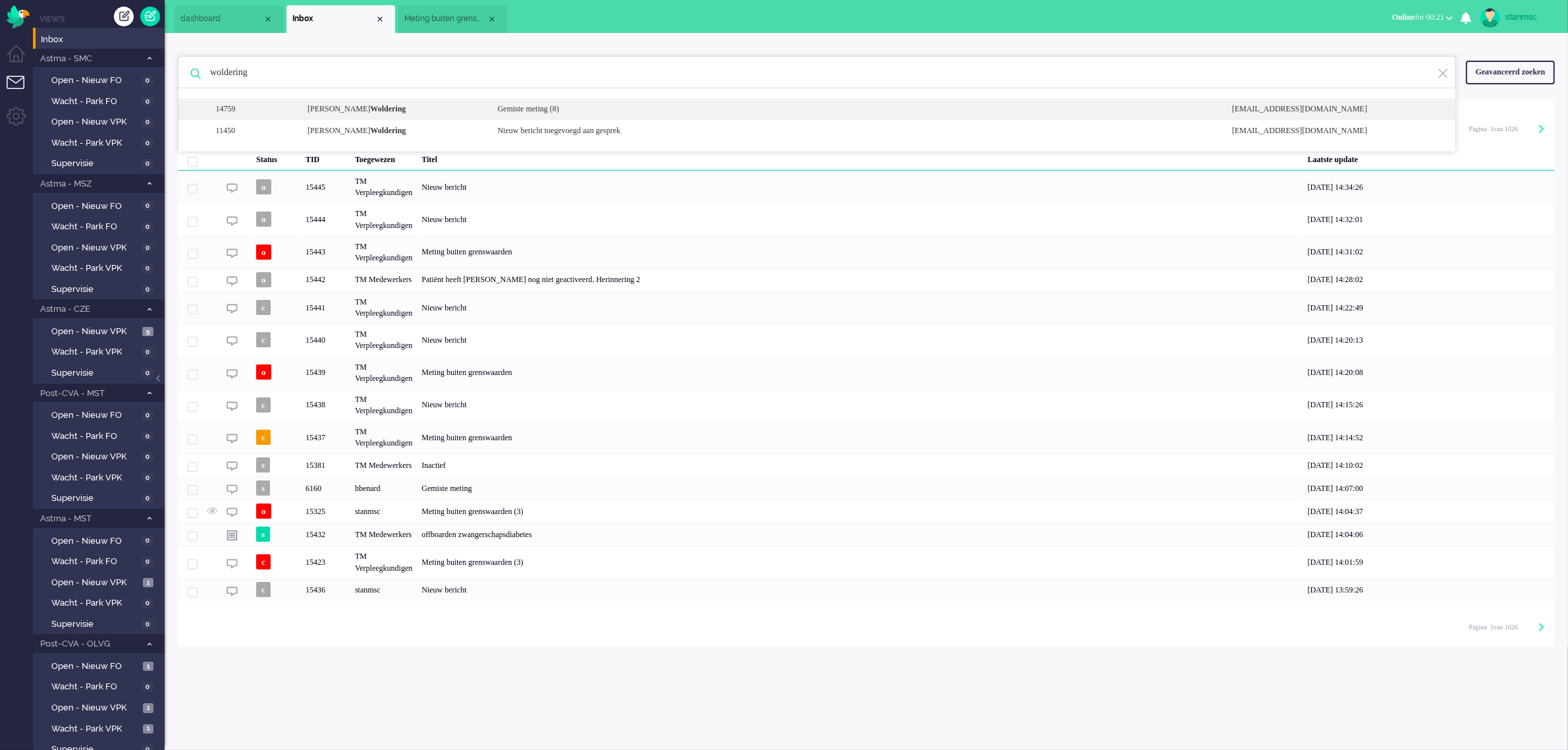
click at [370, 107] on b "Woldering" at bounding box center [388, 108] width 36 height 9
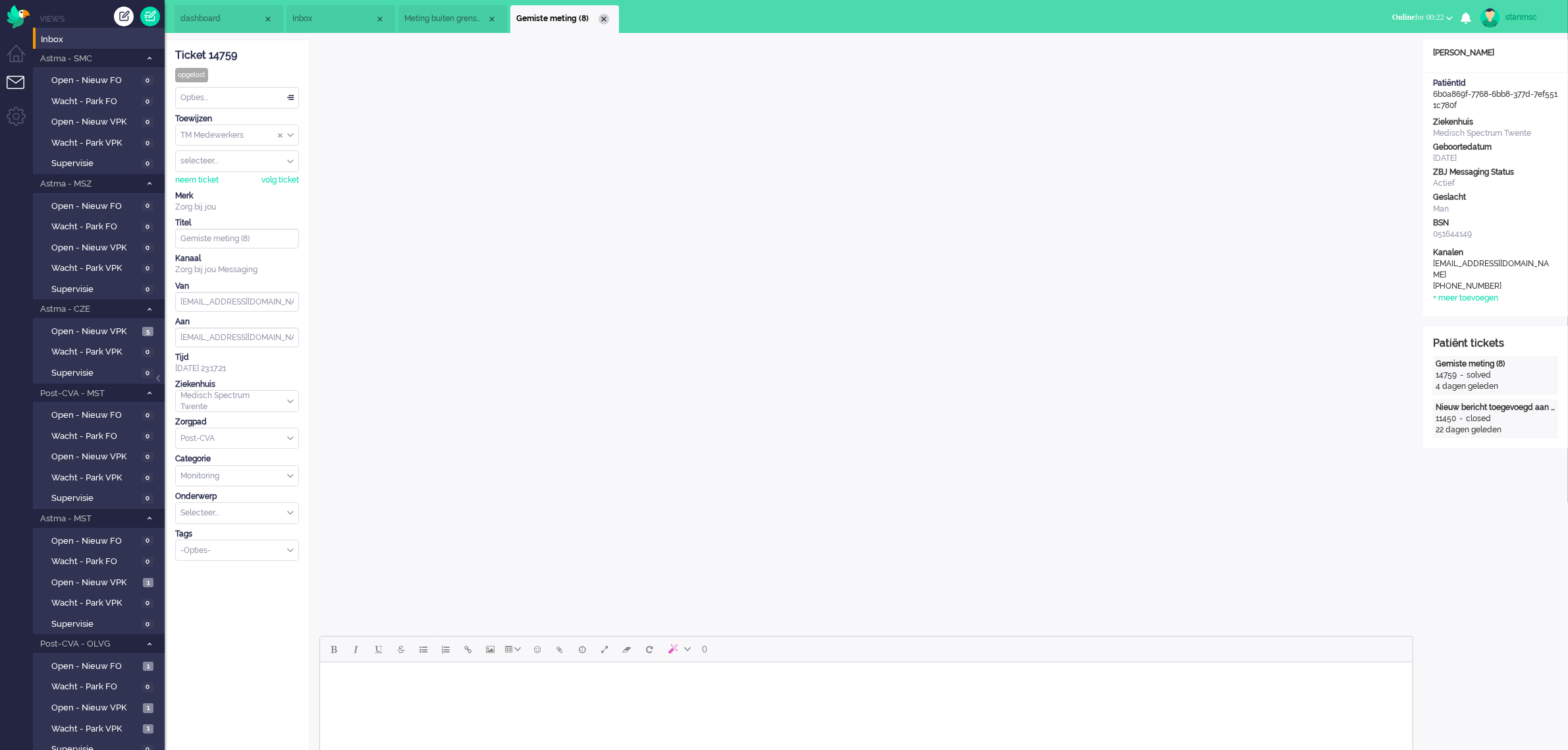
click at [606, 16] on div "Close tab" at bounding box center [603, 19] width 11 height 11
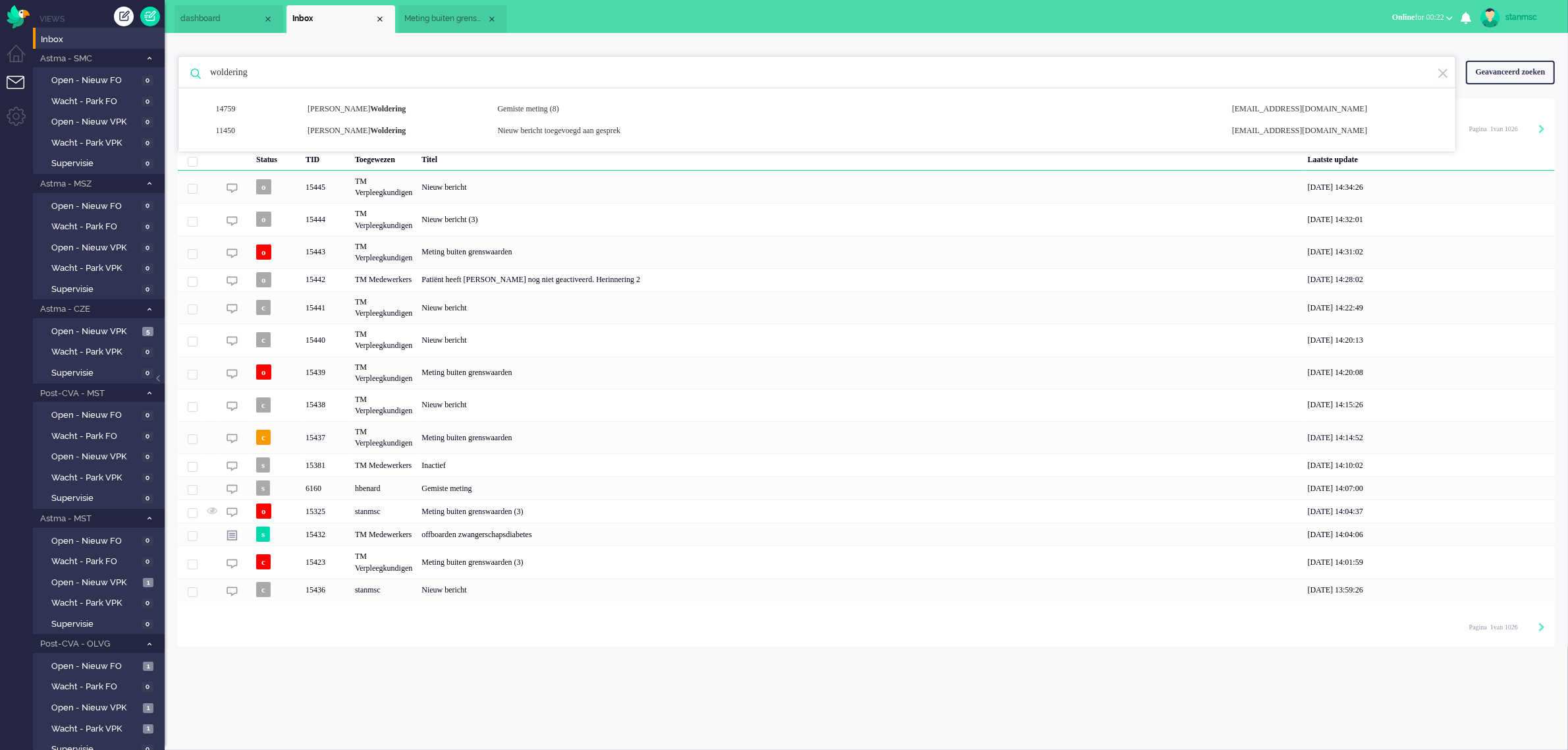
drag, startPoint x: 324, startPoint y: 73, endPoint x: 189, endPoint y: 77, distance: 135.1
click at [189, 77] on div "woldering 14759 [PERSON_NAME] Gemiste meting (8) [EMAIL_ADDRESS][DOMAIN_NAME] 1…" at bounding box center [817, 73] width 1278 height 33
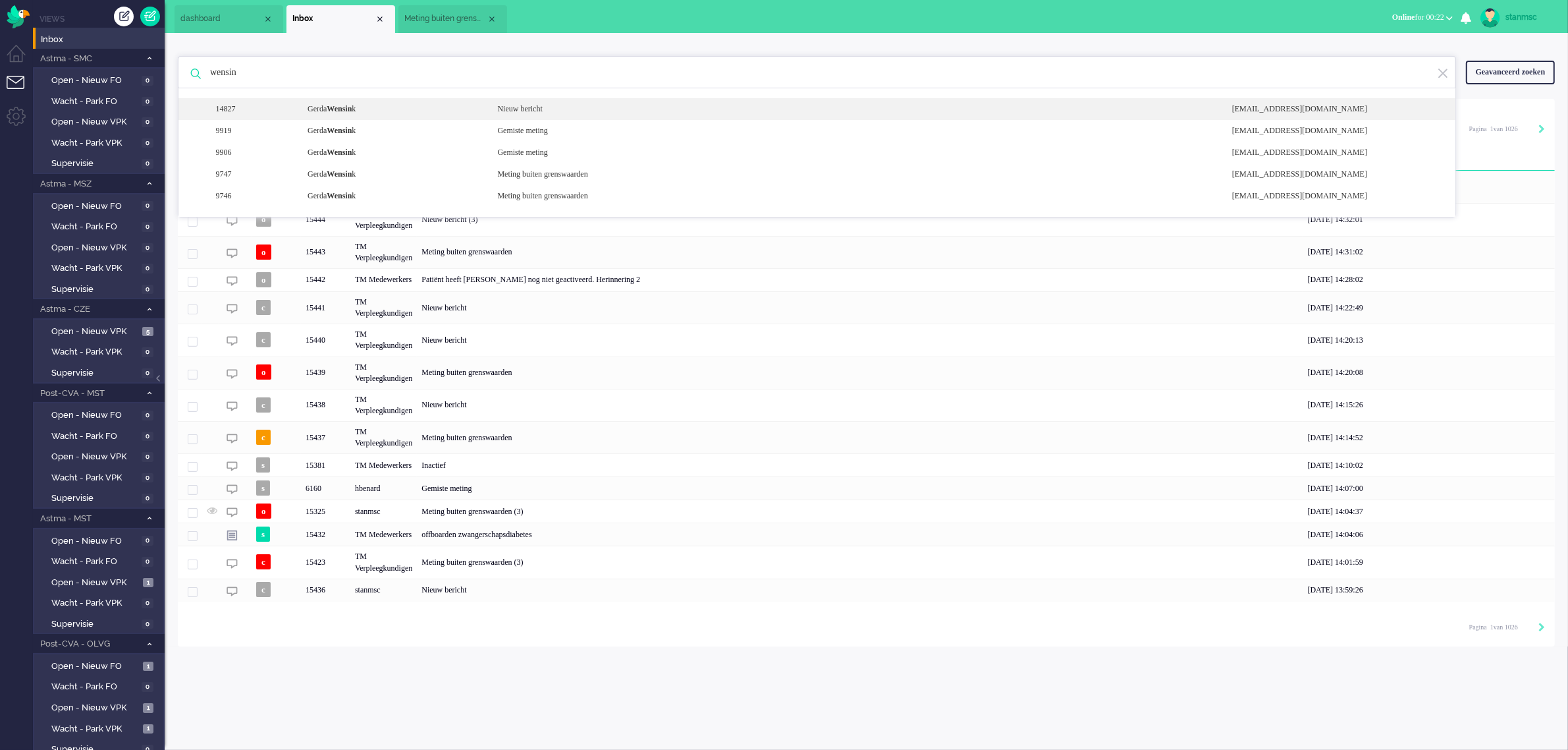
click at [367, 108] on div "[PERSON_NAME] k" at bounding box center [392, 109] width 189 height 11
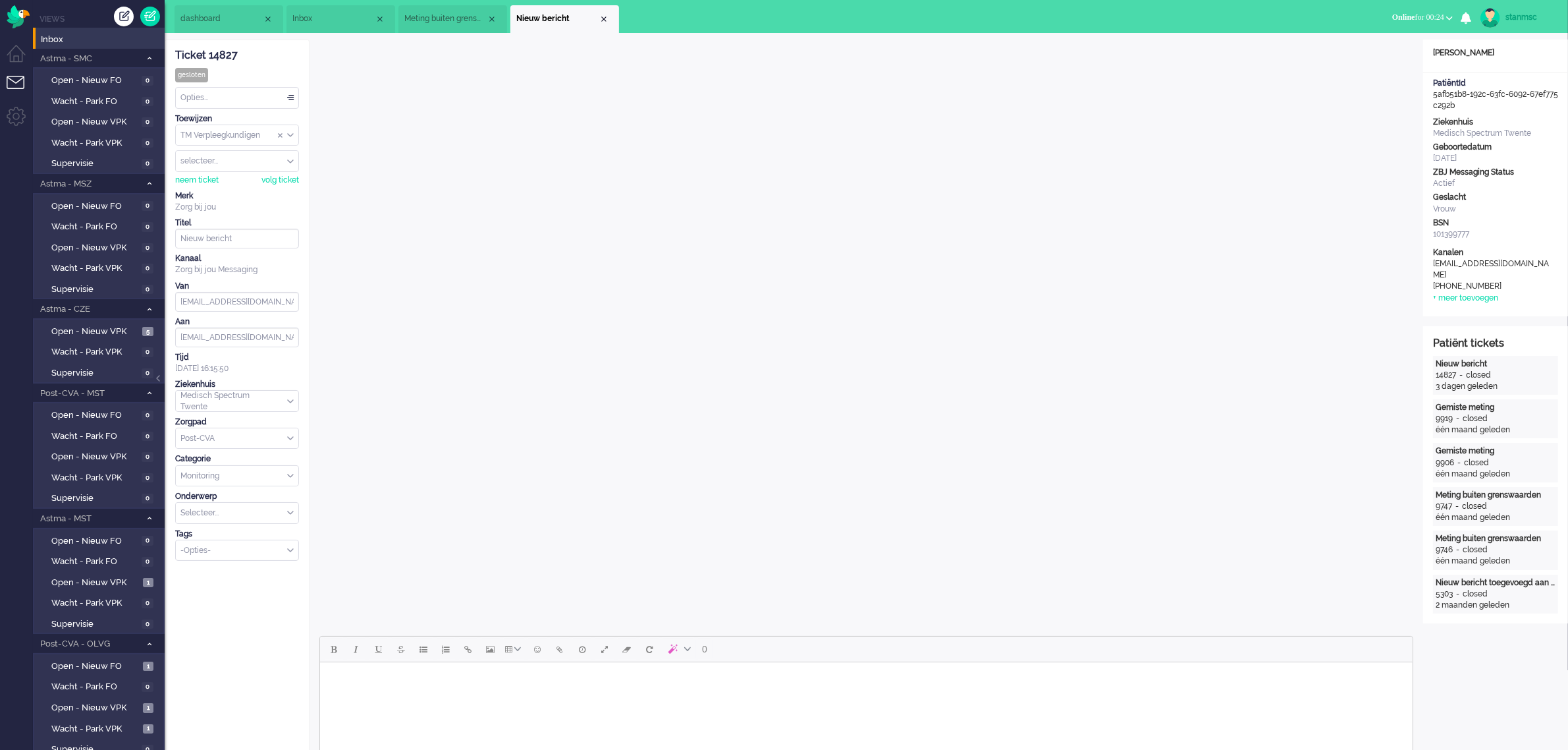
click at [603, 15] on div "Close tab" at bounding box center [603, 19] width 11 height 11
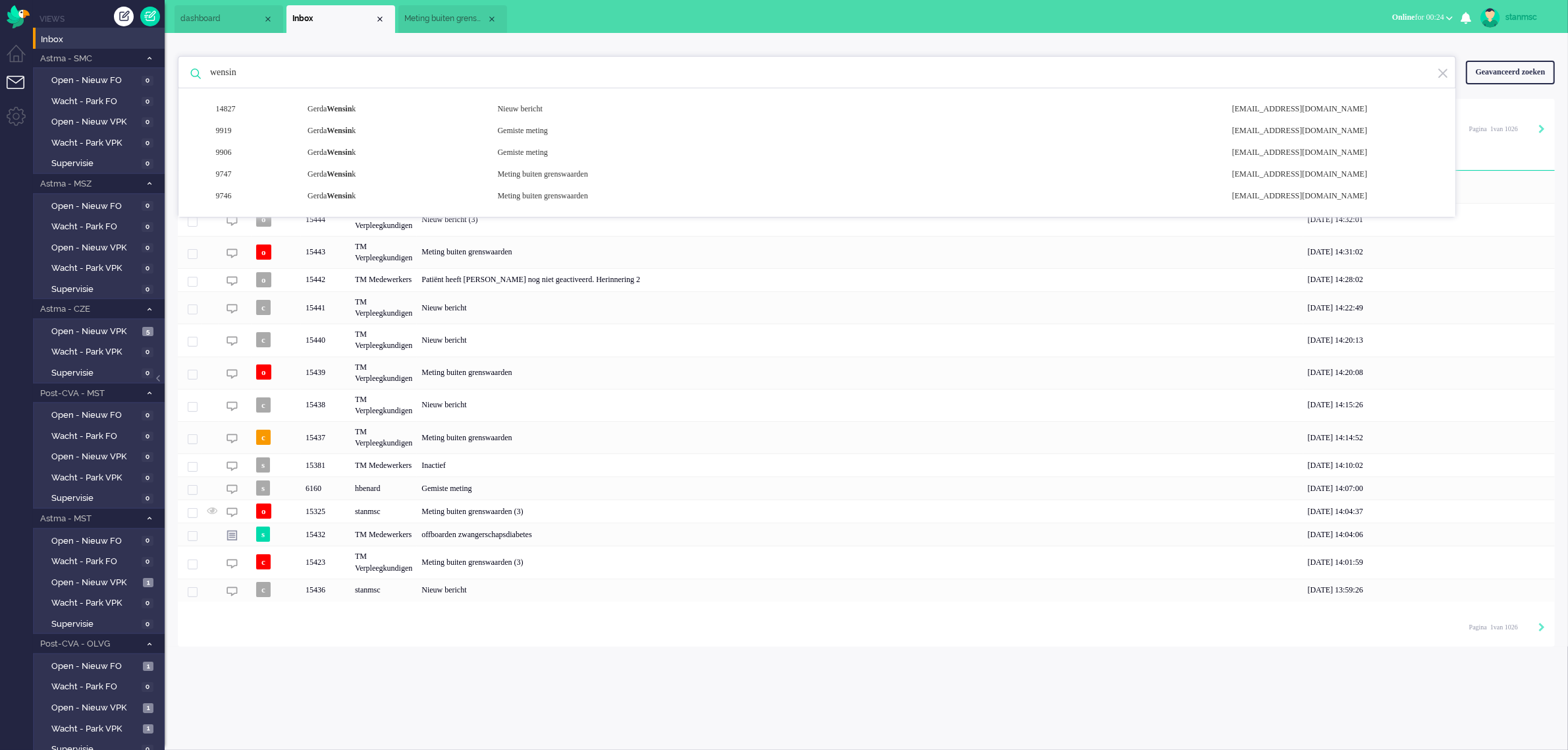
drag, startPoint x: 298, startPoint y: 68, endPoint x: 215, endPoint y: 68, distance: 83.0
click at [215, 68] on input "wensin" at bounding box center [818, 72] width 1237 height 32
type input "w"
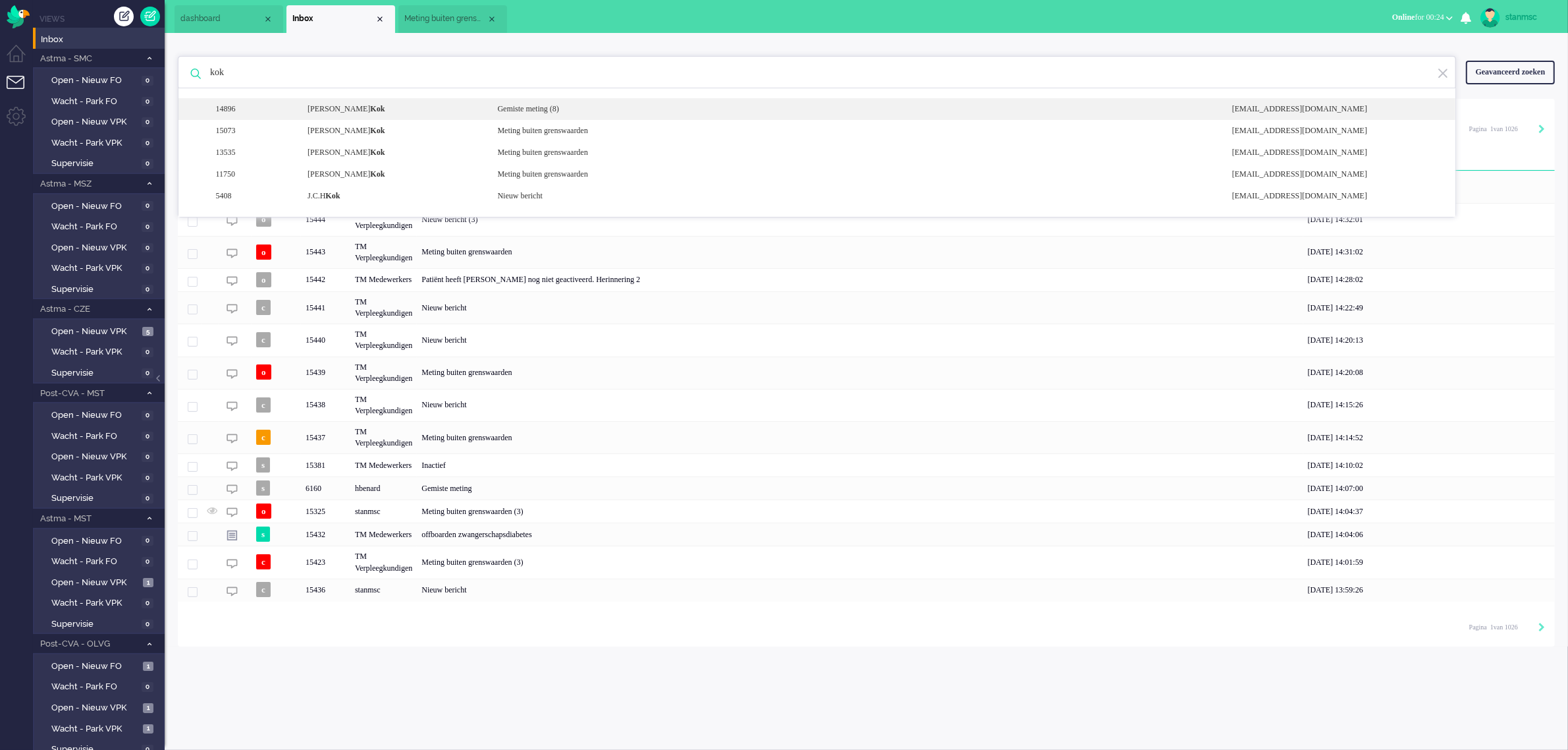
click at [369, 108] on div "[PERSON_NAME]" at bounding box center [392, 109] width 189 height 11
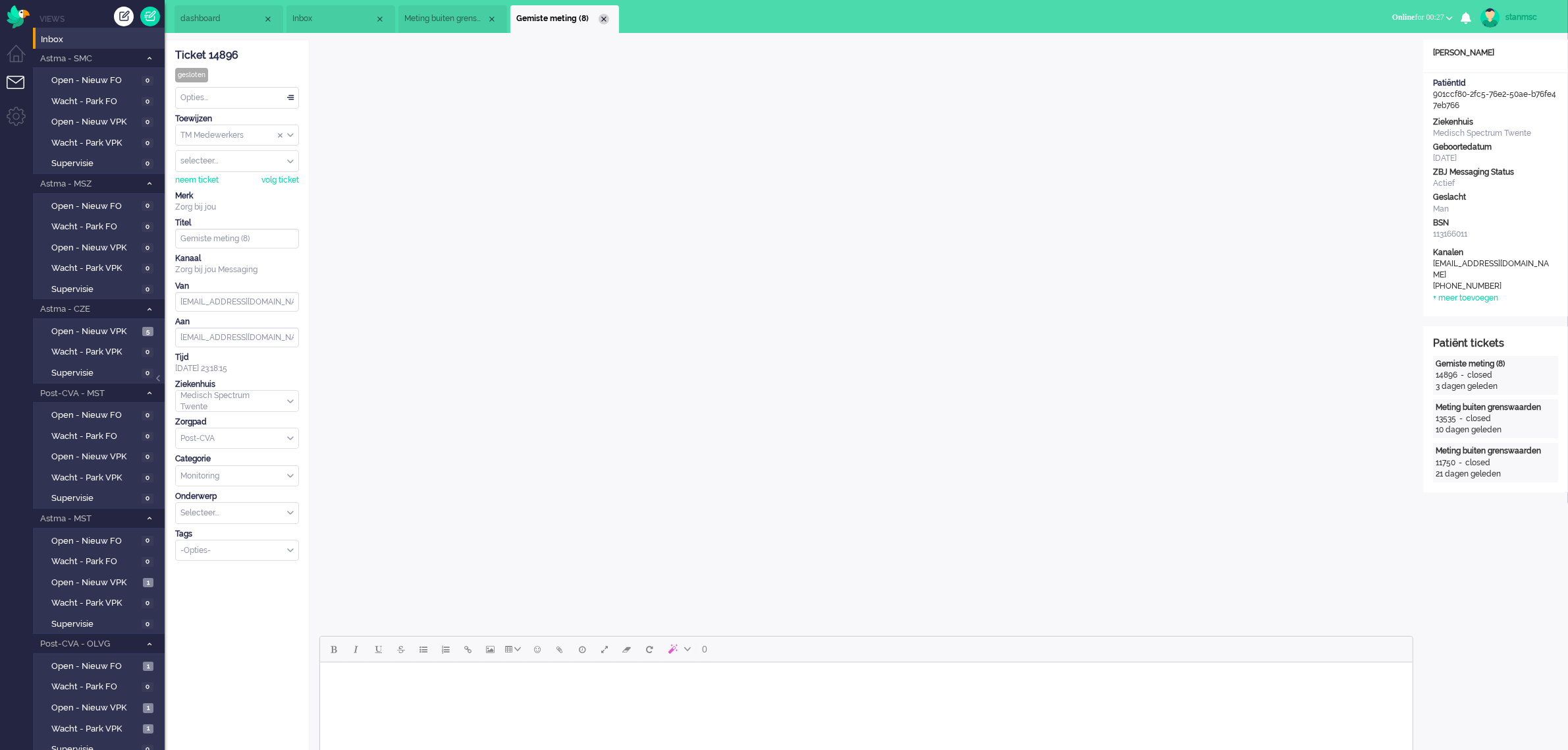
click at [602, 17] on div "Close tab" at bounding box center [603, 19] width 11 height 11
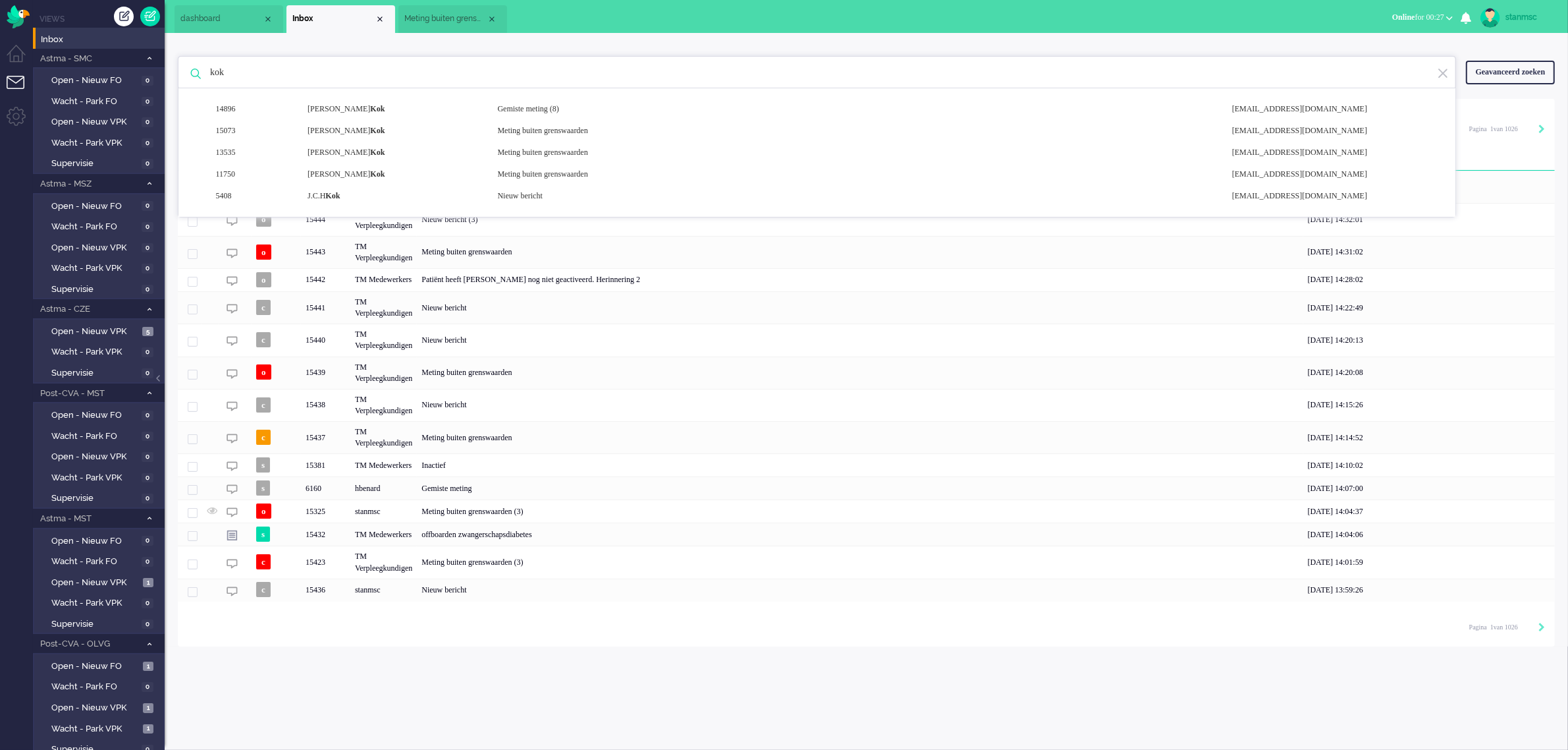
drag, startPoint x: 331, startPoint y: 73, endPoint x: 167, endPoint y: 76, distance: 164.0
click at [167, 76] on div "kok 14896 [PERSON_NAME] meting (8) [EMAIL_ADDRESS][DOMAIN_NAME] 15073 [PERSON_N…" at bounding box center [866, 339] width 1403 height 613
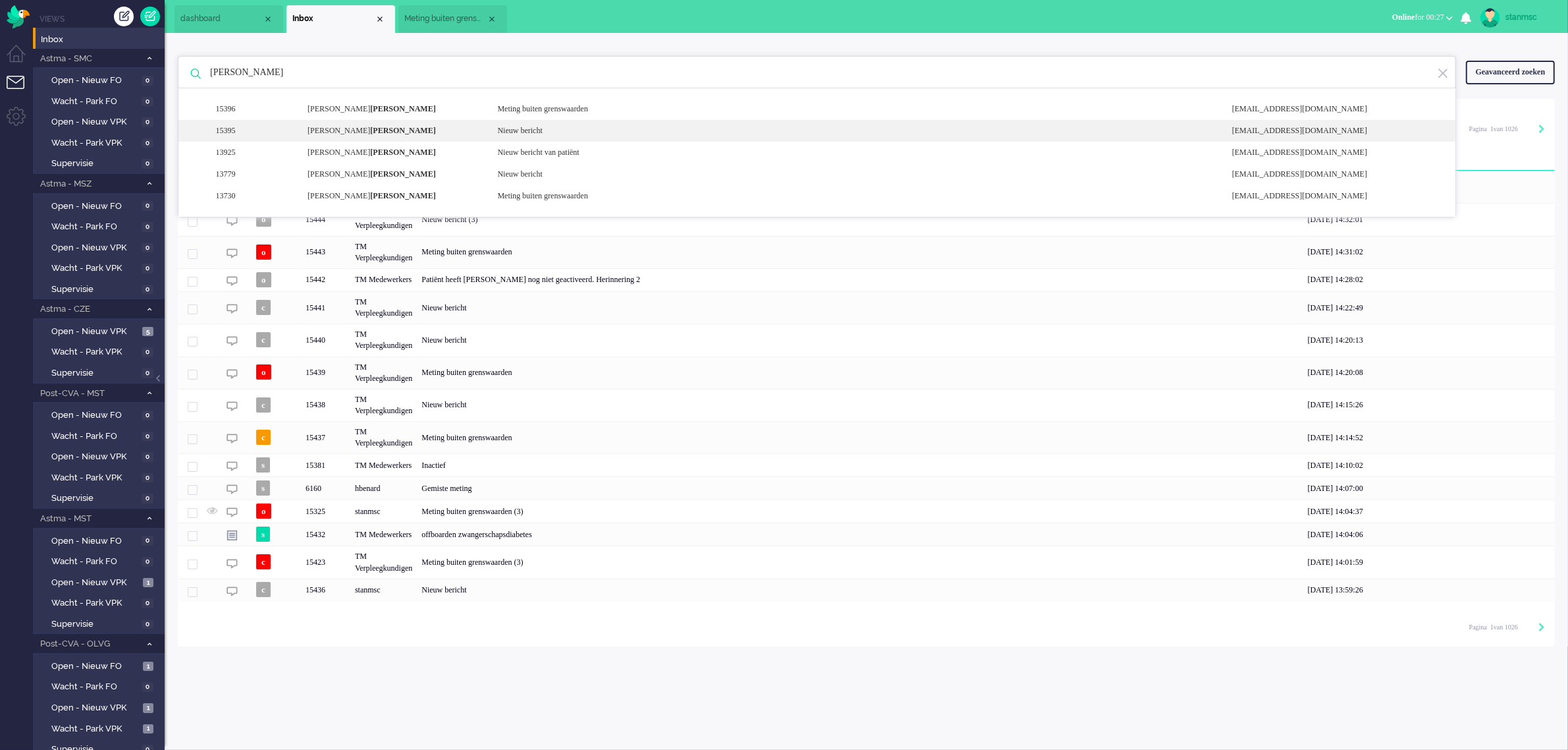
type input "[PERSON_NAME]"
click at [389, 130] on div "[PERSON_NAME]" at bounding box center [392, 131] width 189 height 11
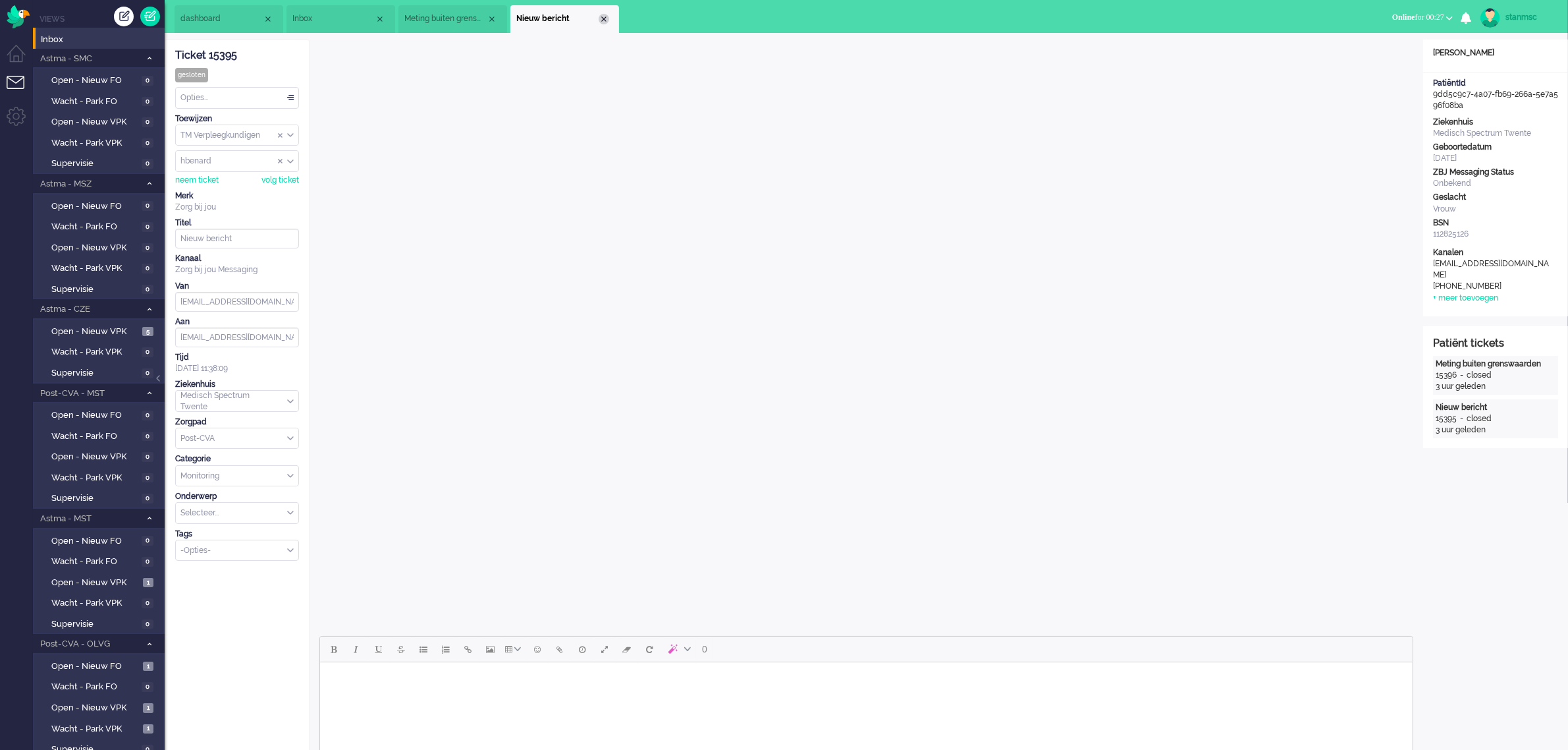
click at [603, 16] on div "Close tab" at bounding box center [603, 19] width 11 height 11
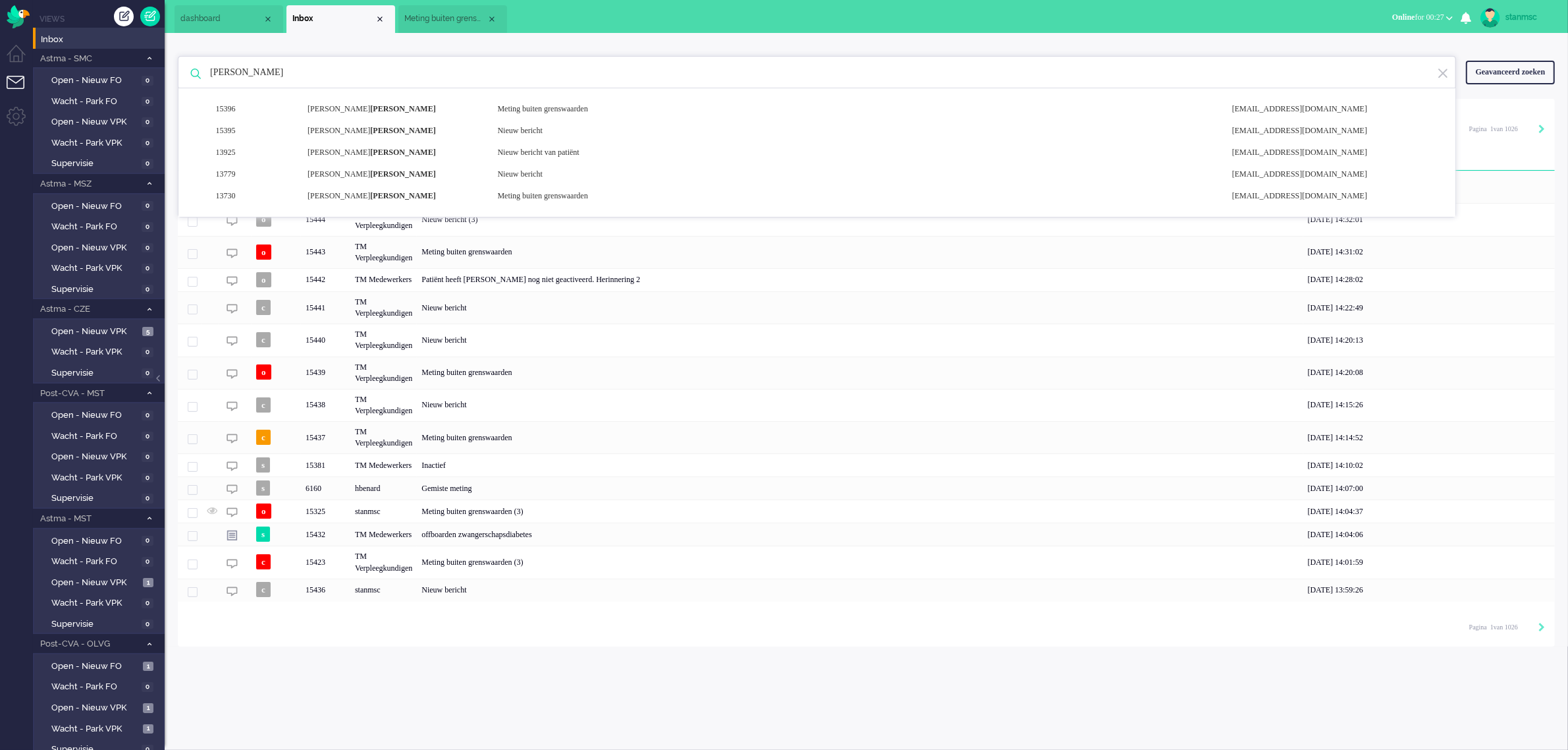
click at [453, 20] on span "Meting buiten grenswaarden (3)" at bounding box center [445, 19] width 82 height 11
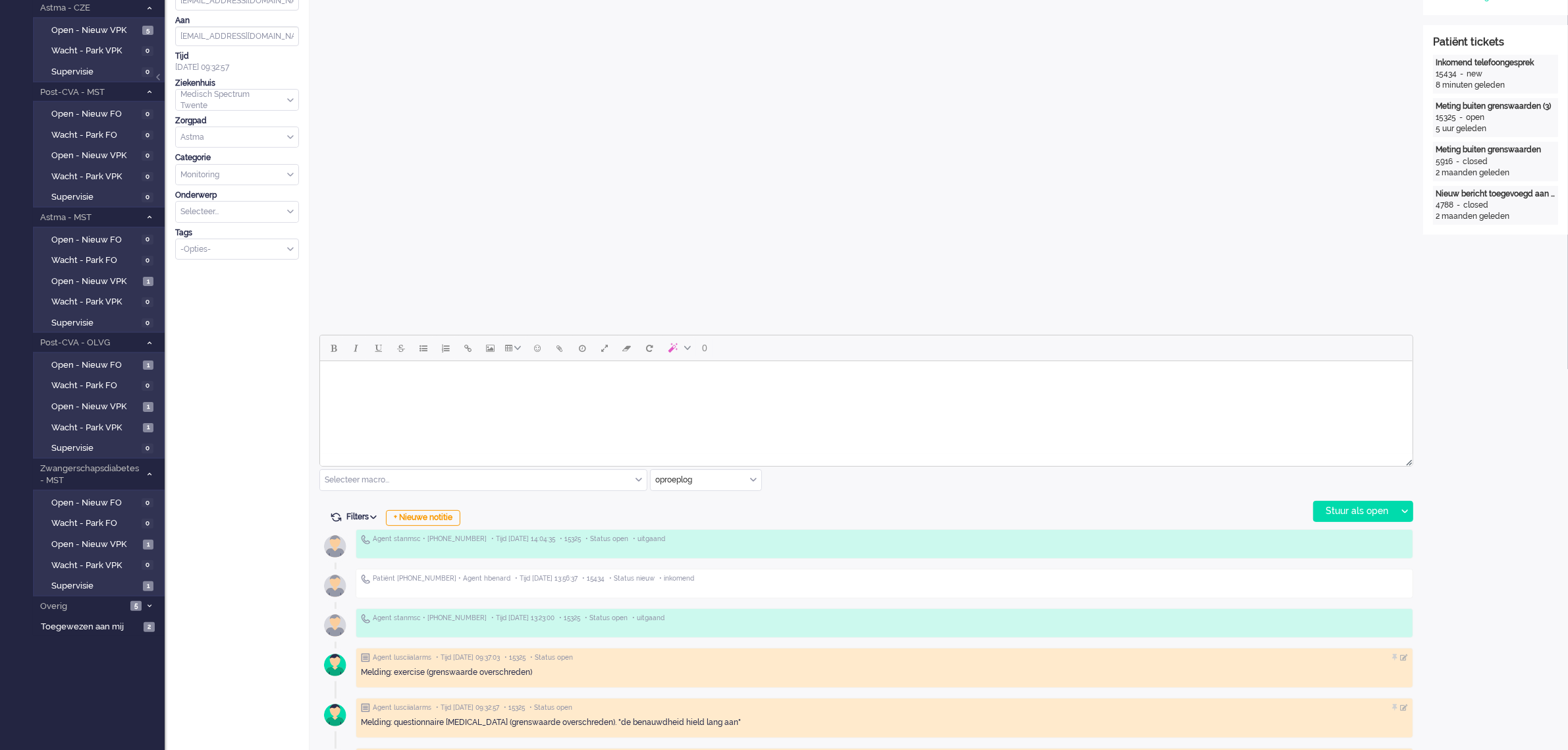
scroll to position [247, 0]
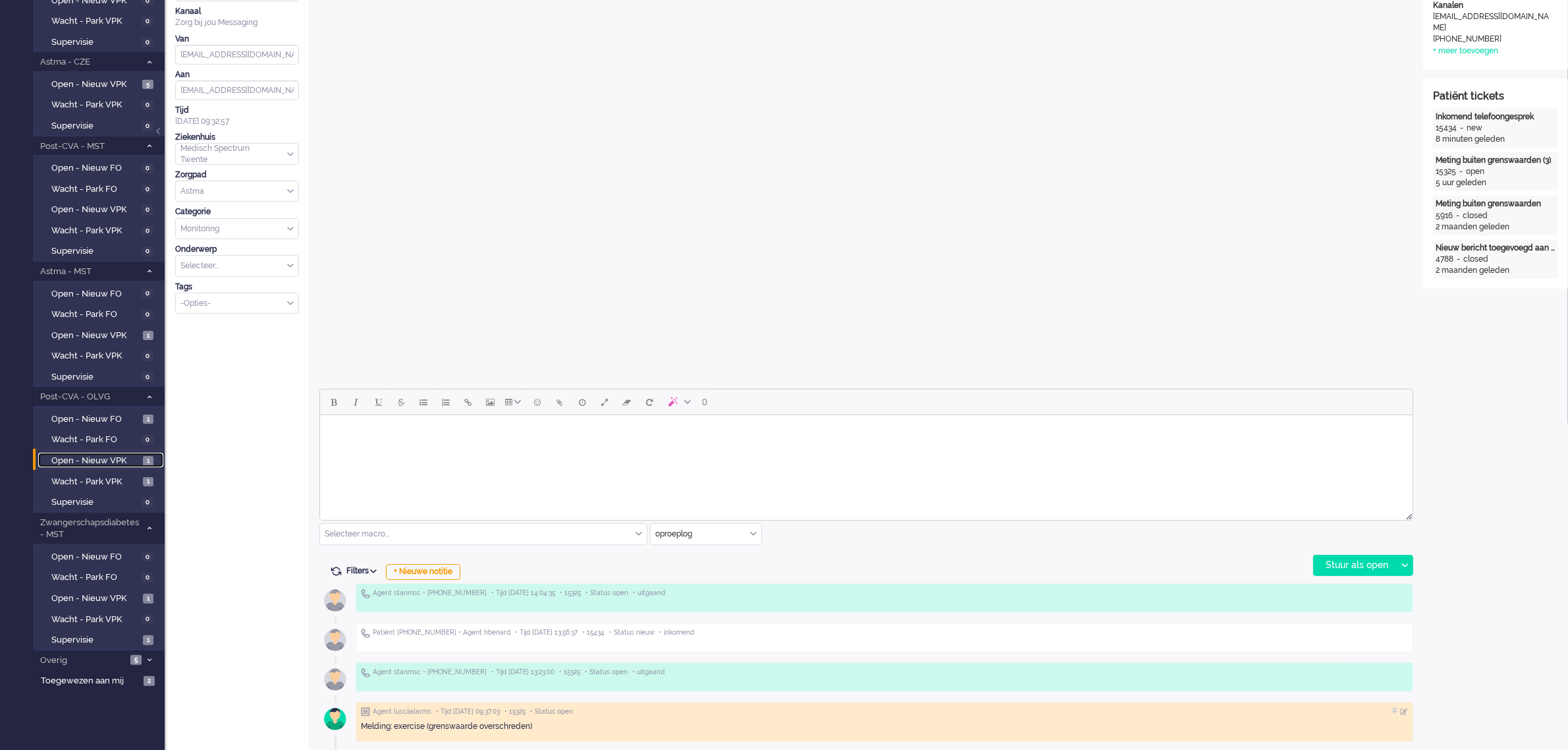
click at [83, 455] on span "Open - Nieuw VPK" at bounding box center [95, 461] width 88 height 13
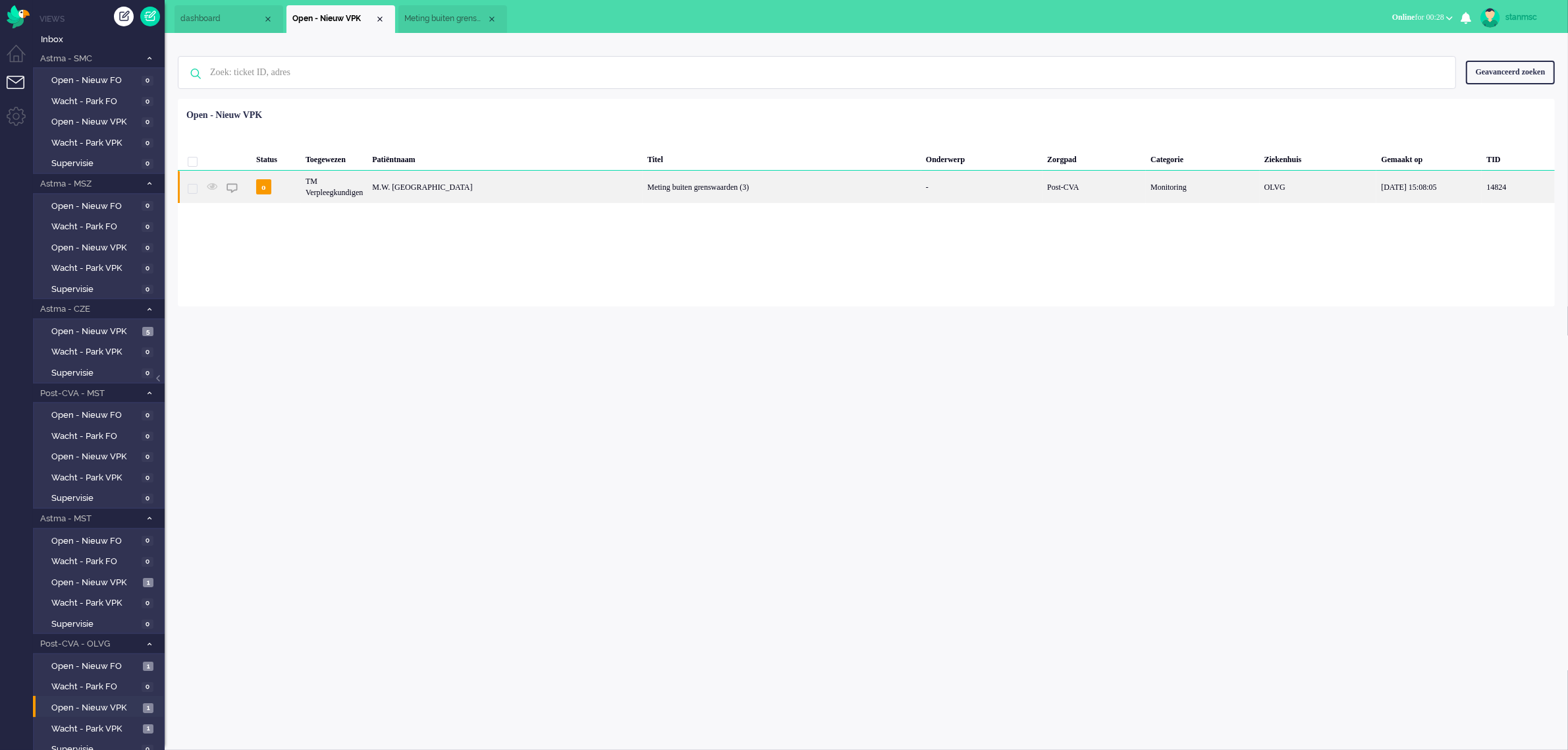
click at [439, 186] on div "M.W. [GEOGRAPHIC_DATA]" at bounding box center [505, 187] width 275 height 32
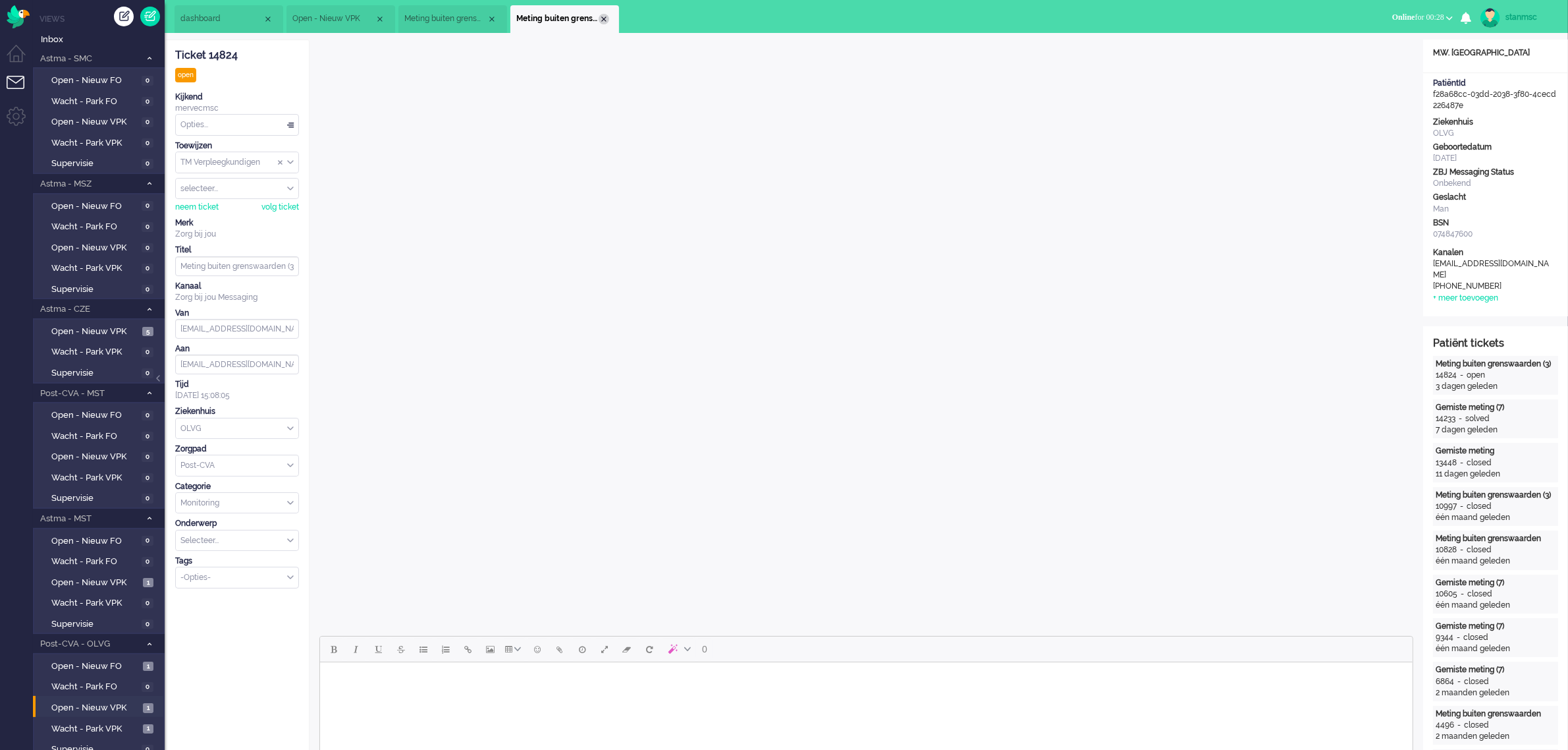
click at [602, 17] on div "Close tab" at bounding box center [603, 19] width 11 height 11
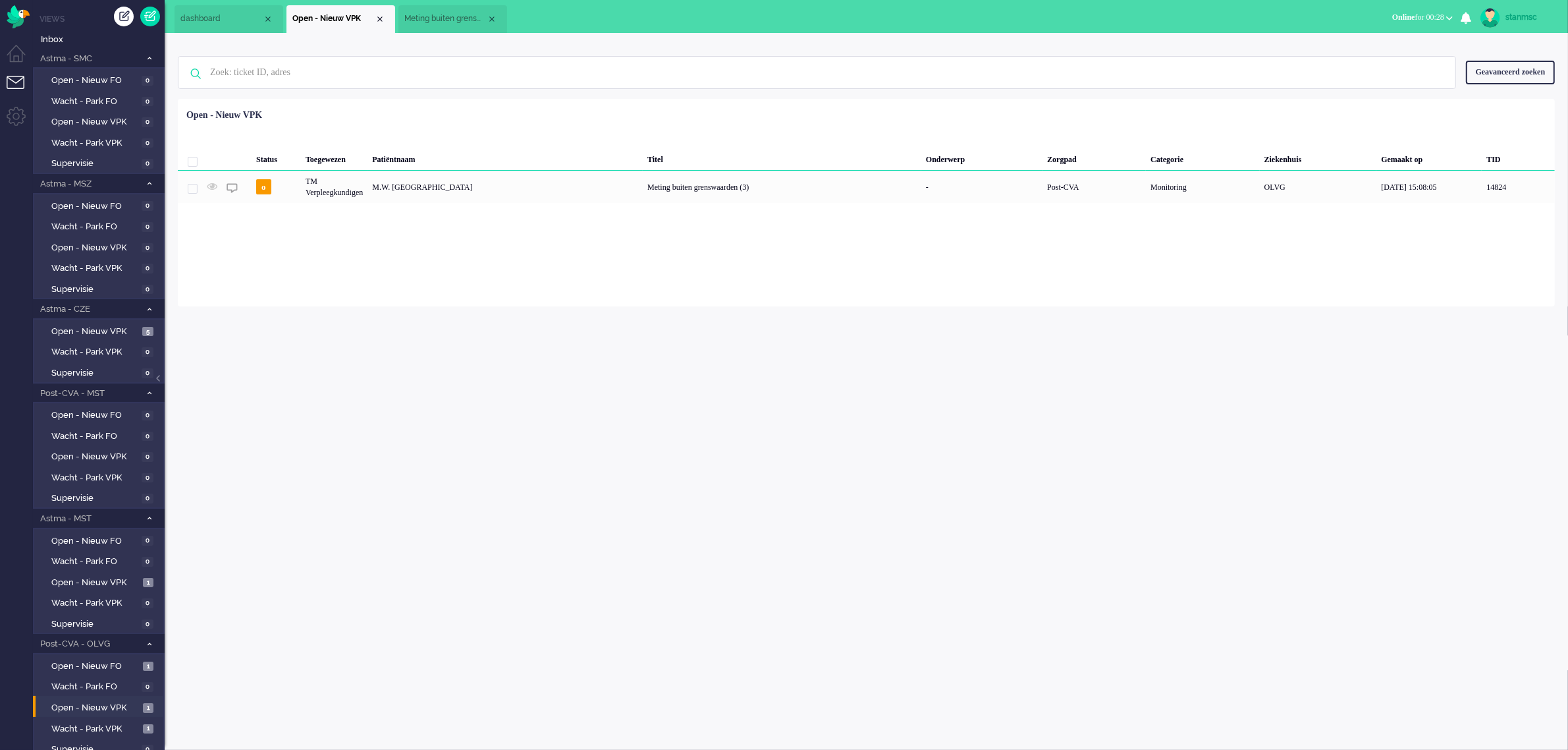
click at [446, 20] on span "Meting buiten grenswaarden (3)" at bounding box center [445, 19] width 82 height 11
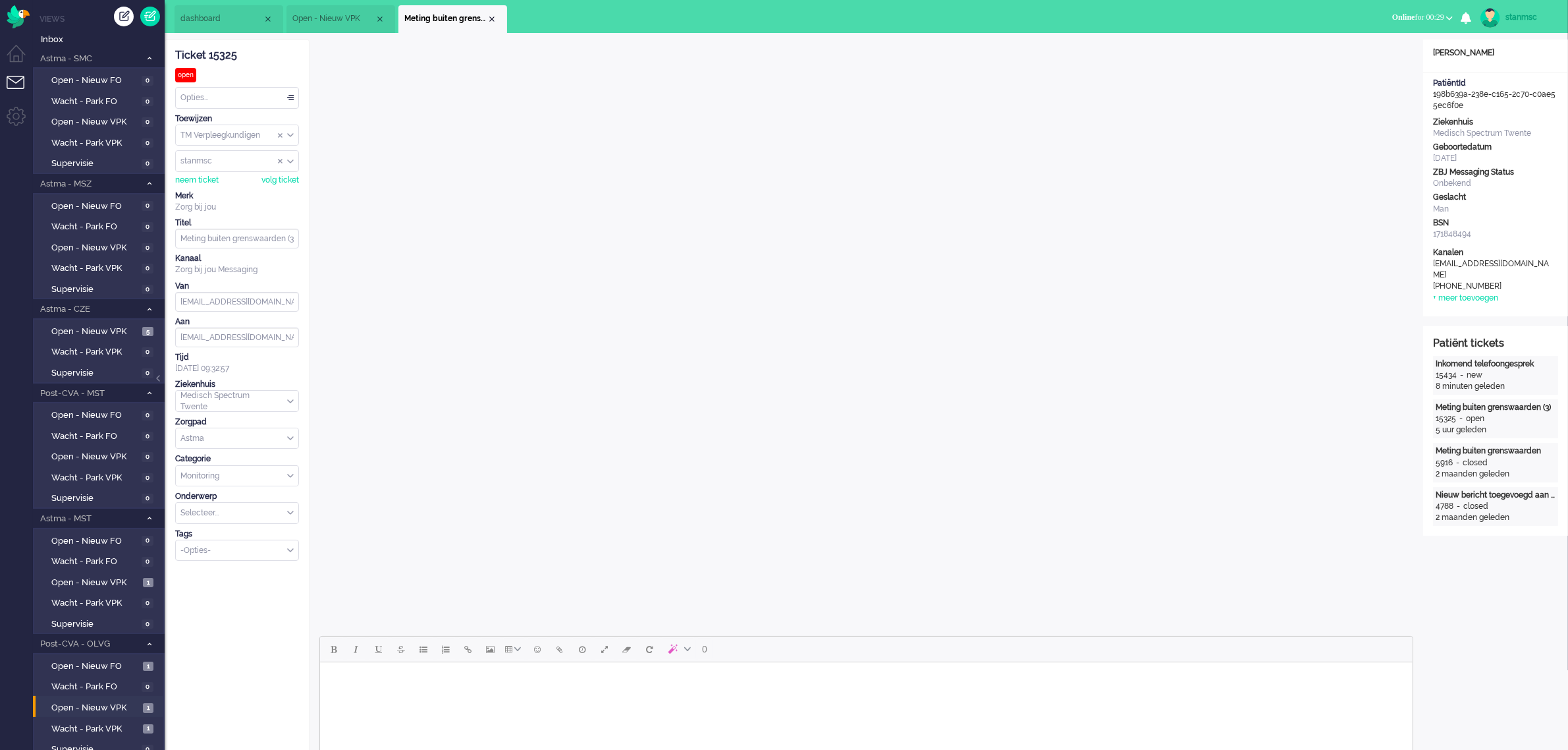
click at [286, 551] on div "-Opties-" at bounding box center [237, 550] width 122 height 20
click at [228, 572] on li "supervisie" at bounding box center [237, 570] width 122 height 19
click at [491, 18] on div "Close tab" at bounding box center [491, 19] width 11 height 11
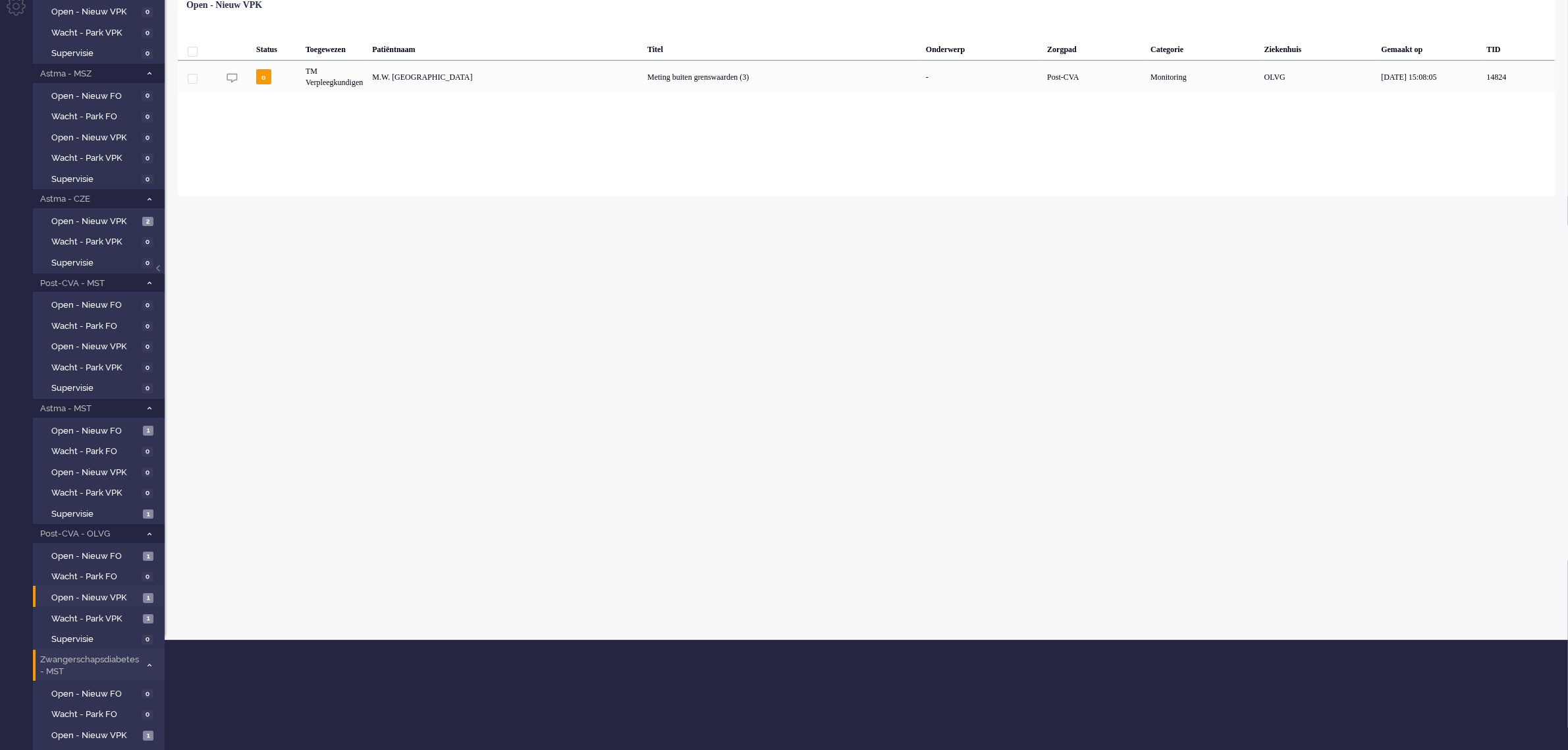
scroll to position [179, 0]
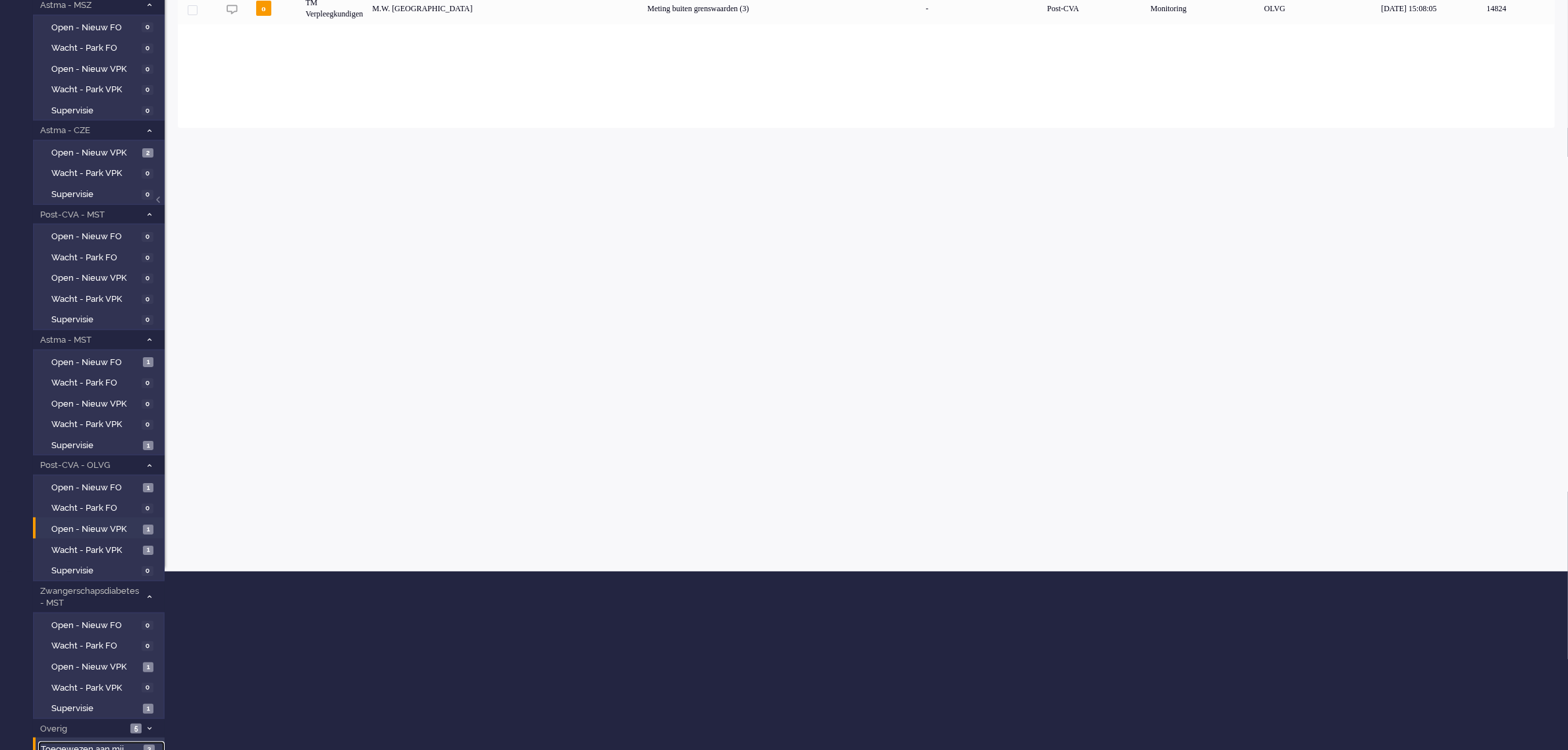
click at [106, 743] on span "Toegewezen aan mij" at bounding box center [90, 749] width 99 height 13
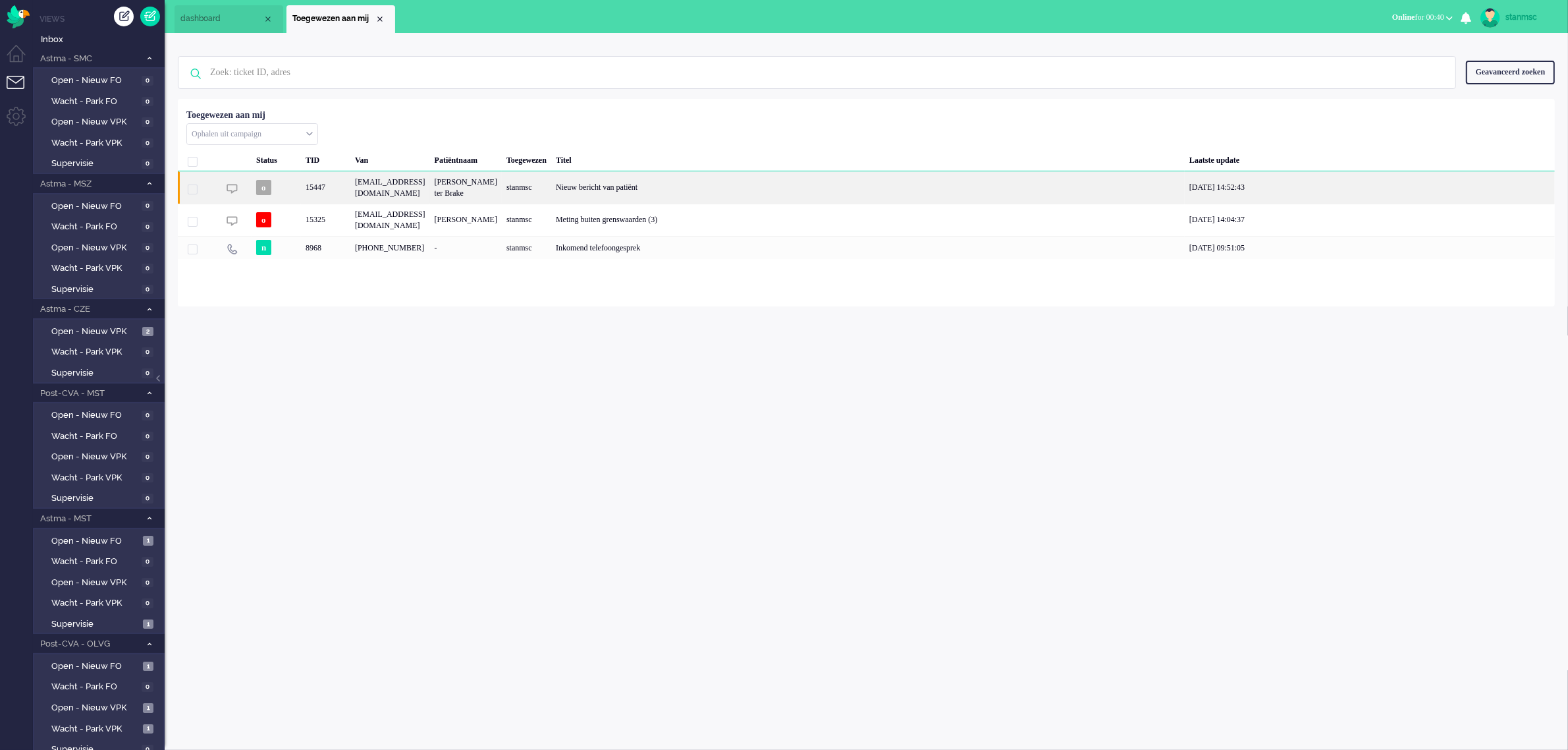
click at [343, 195] on div "15447" at bounding box center [326, 187] width 49 height 32
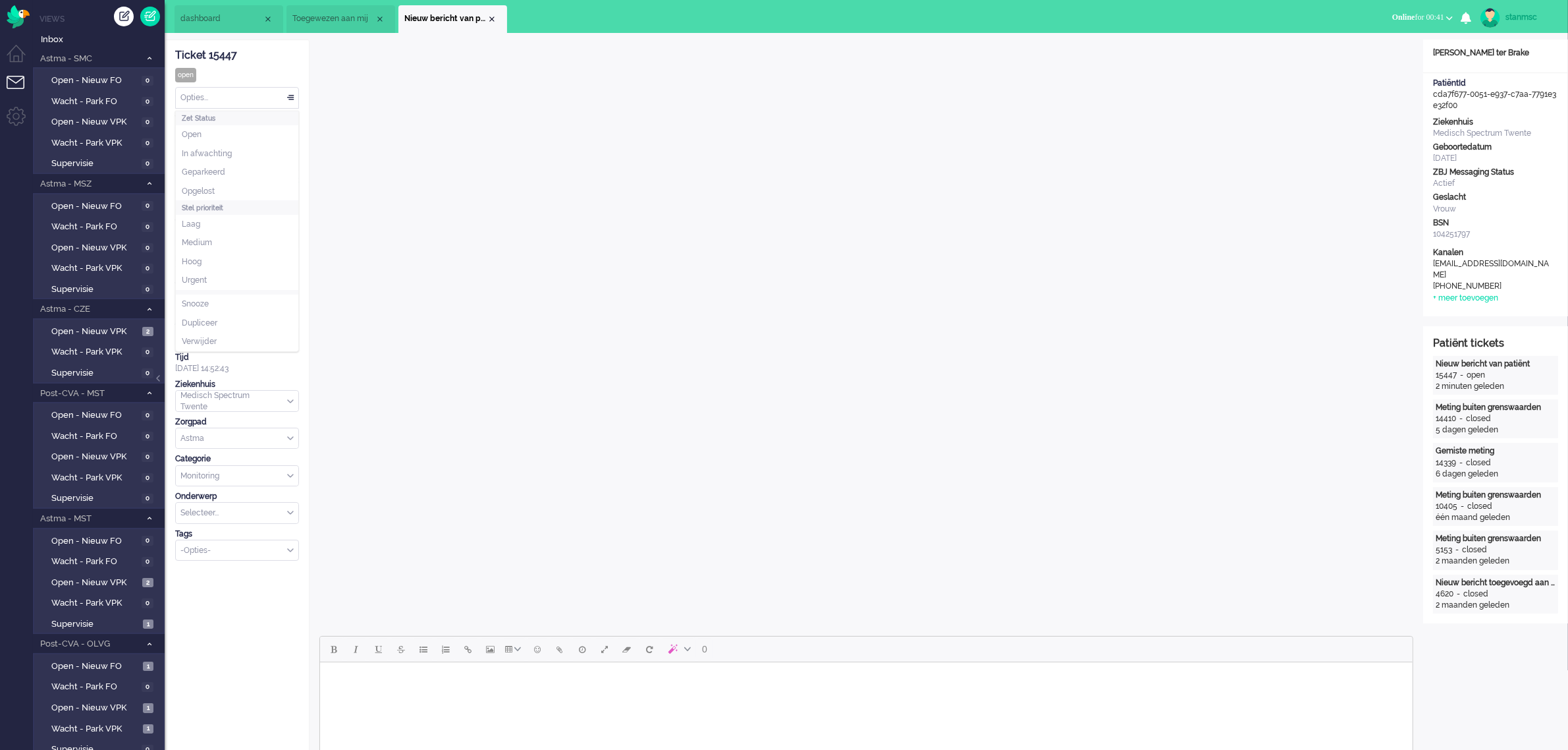
click at [234, 99] on div "Opties..." at bounding box center [237, 97] width 122 height 20
click at [214, 187] on span "Opgelost" at bounding box center [198, 192] width 33 height 11
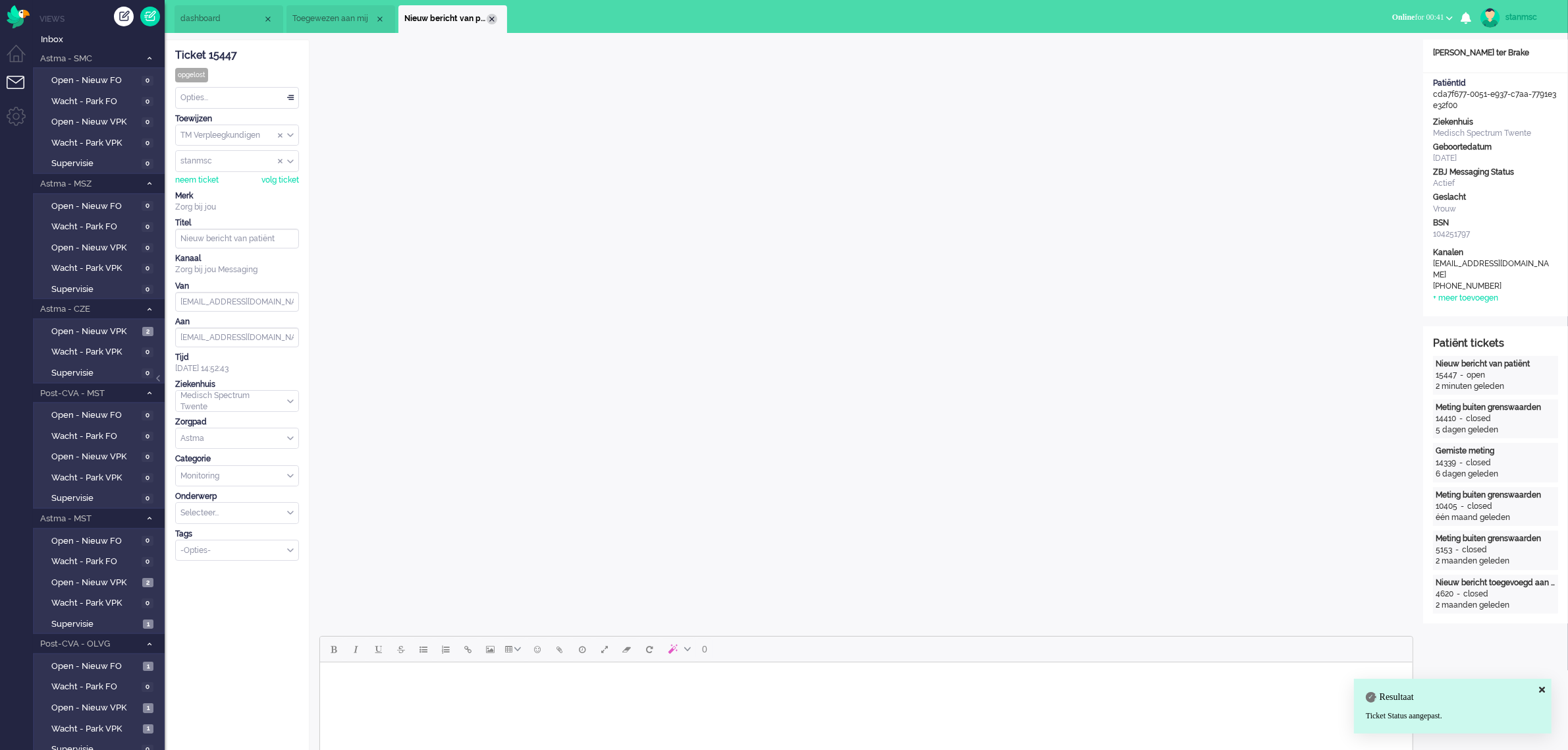
click at [494, 20] on div "Close tab" at bounding box center [491, 19] width 11 height 11
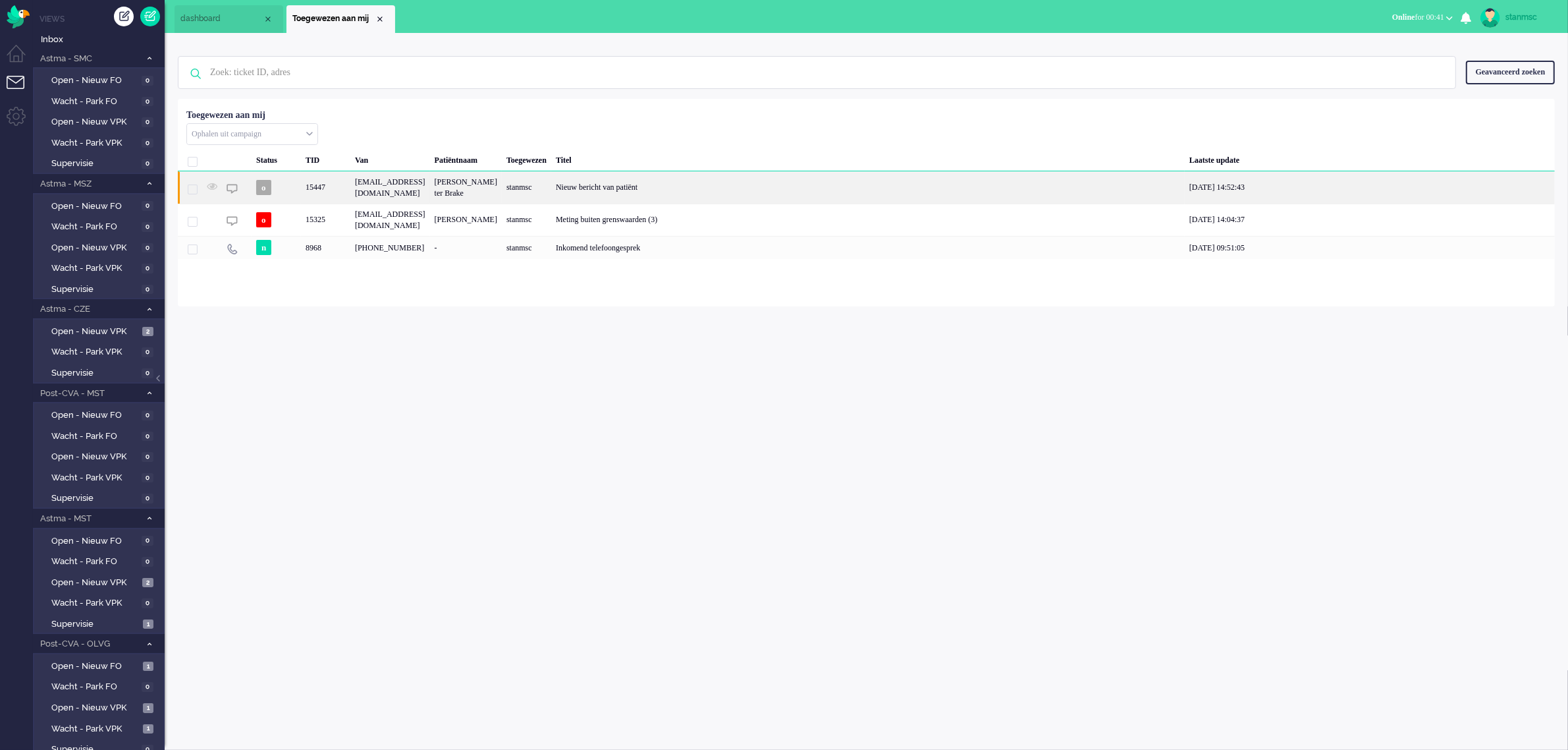
click at [324, 199] on div "15447" at bounding box center [326, 187] width 49 height 32
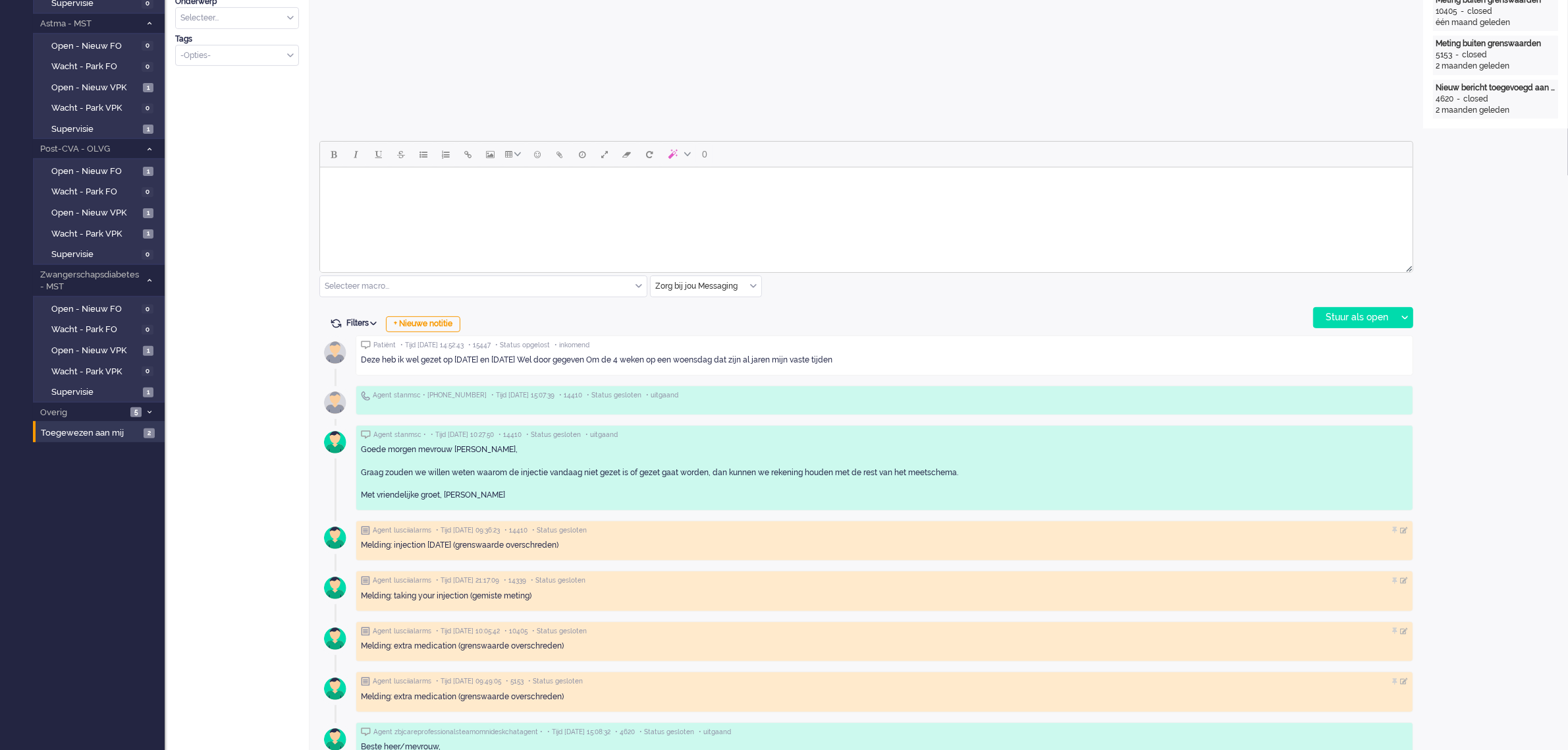
scroll to position [494, 0]
click at [354, 189] on body "Rich Text Area. Press ALT-0 for help." at bounding box center [865, 185] width 1082 height 23
click at [1363, 314] on div "Stuur als open" at bounding box center [1354, 318] width 82 height 20
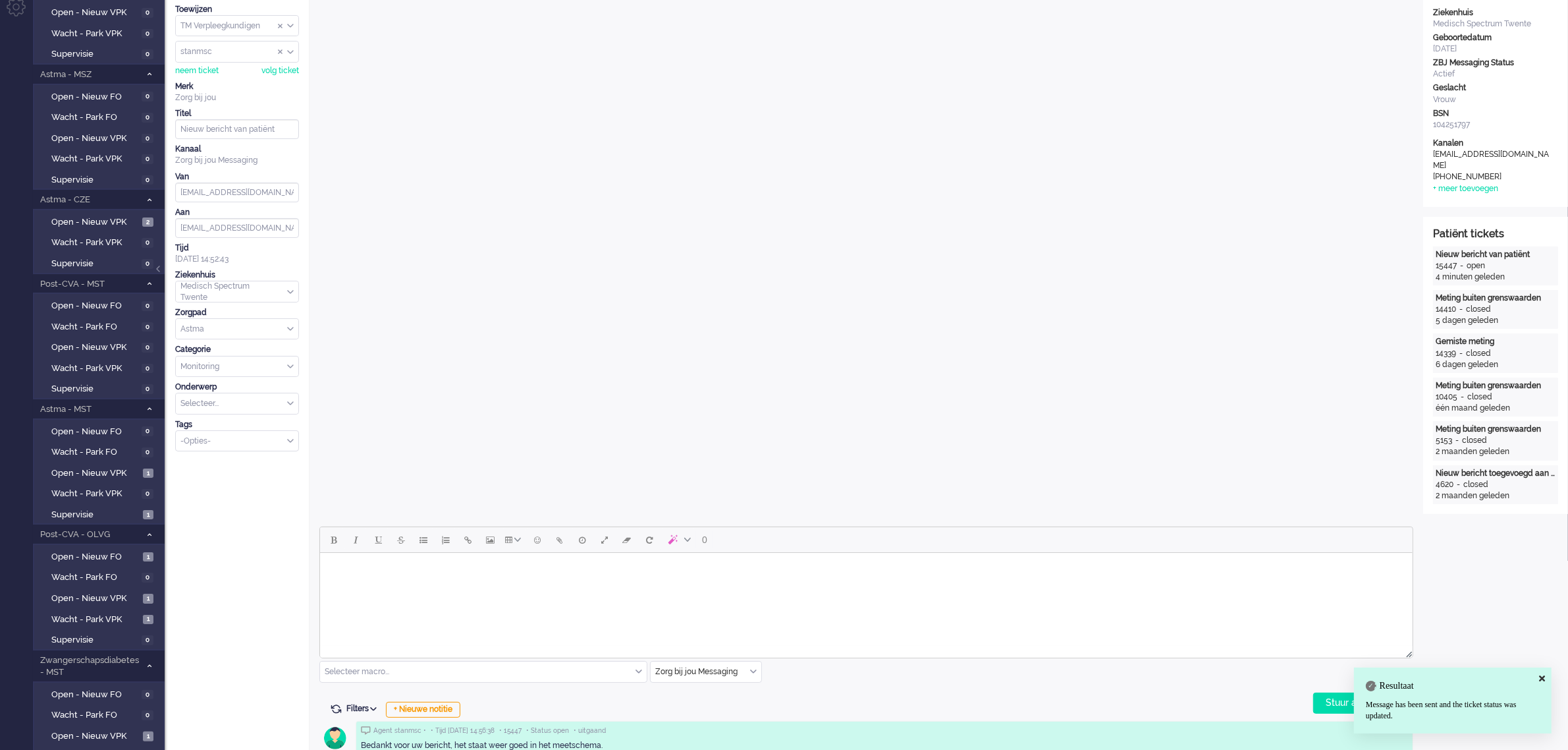
scroll to position [0, 0]
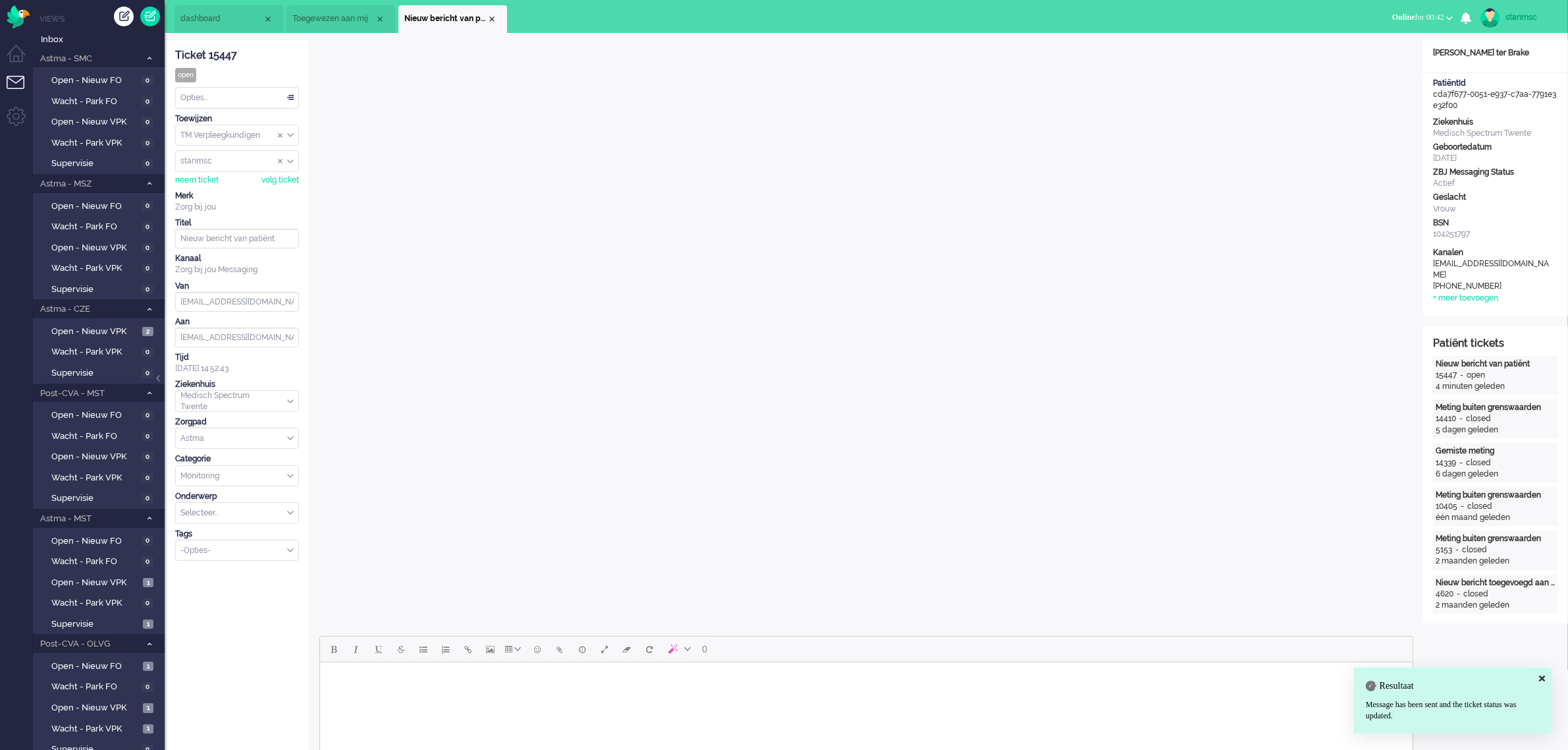
click at [237, 100] on div "Opties..." at bounding box center [237, 97] width 122 height 20
click at [219, 187] on li "Opgelost" at bounding box center [237, 191] width 122 height 19
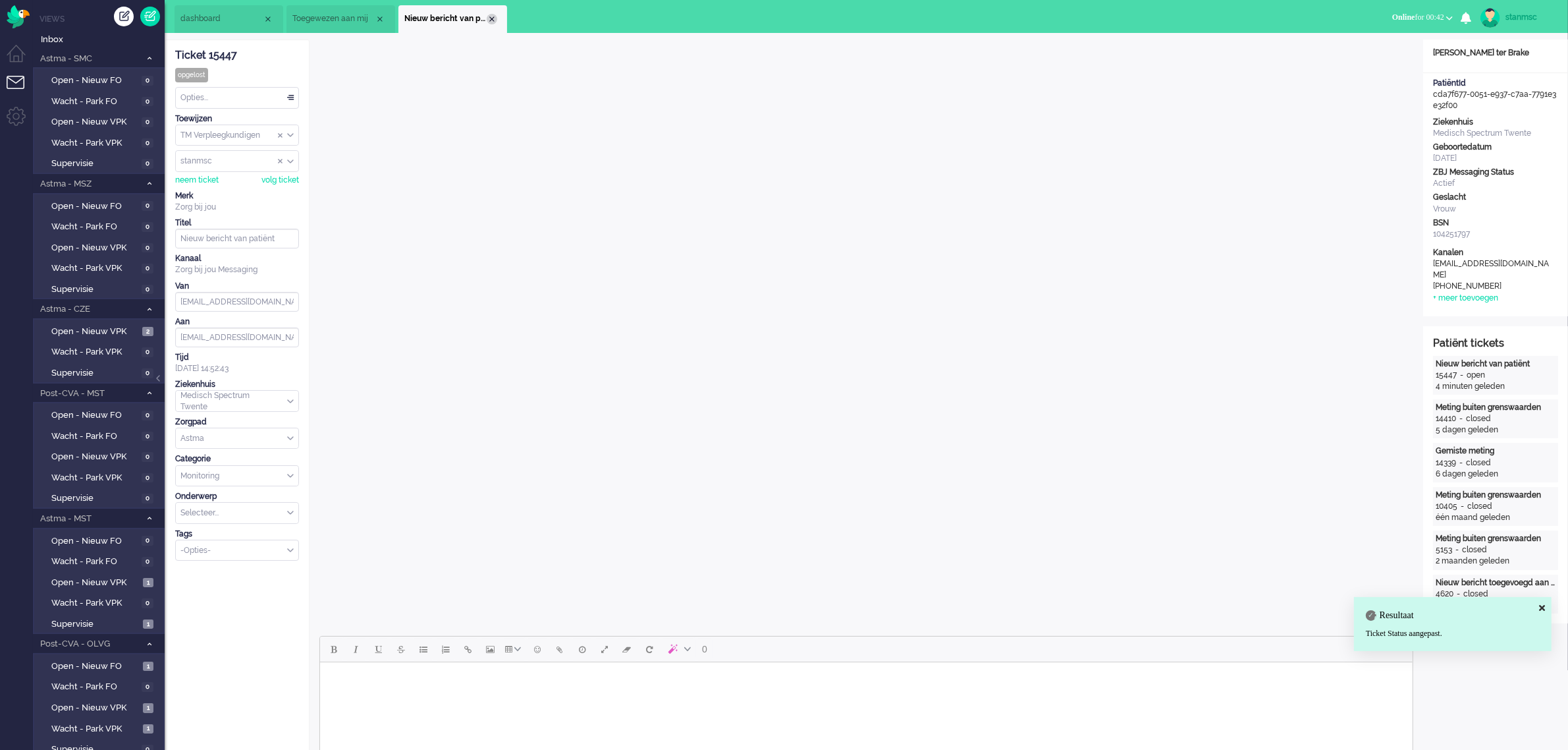
click at [491, 18] on div "Close tab" at bounding box center [491, 19] width 11 height 11
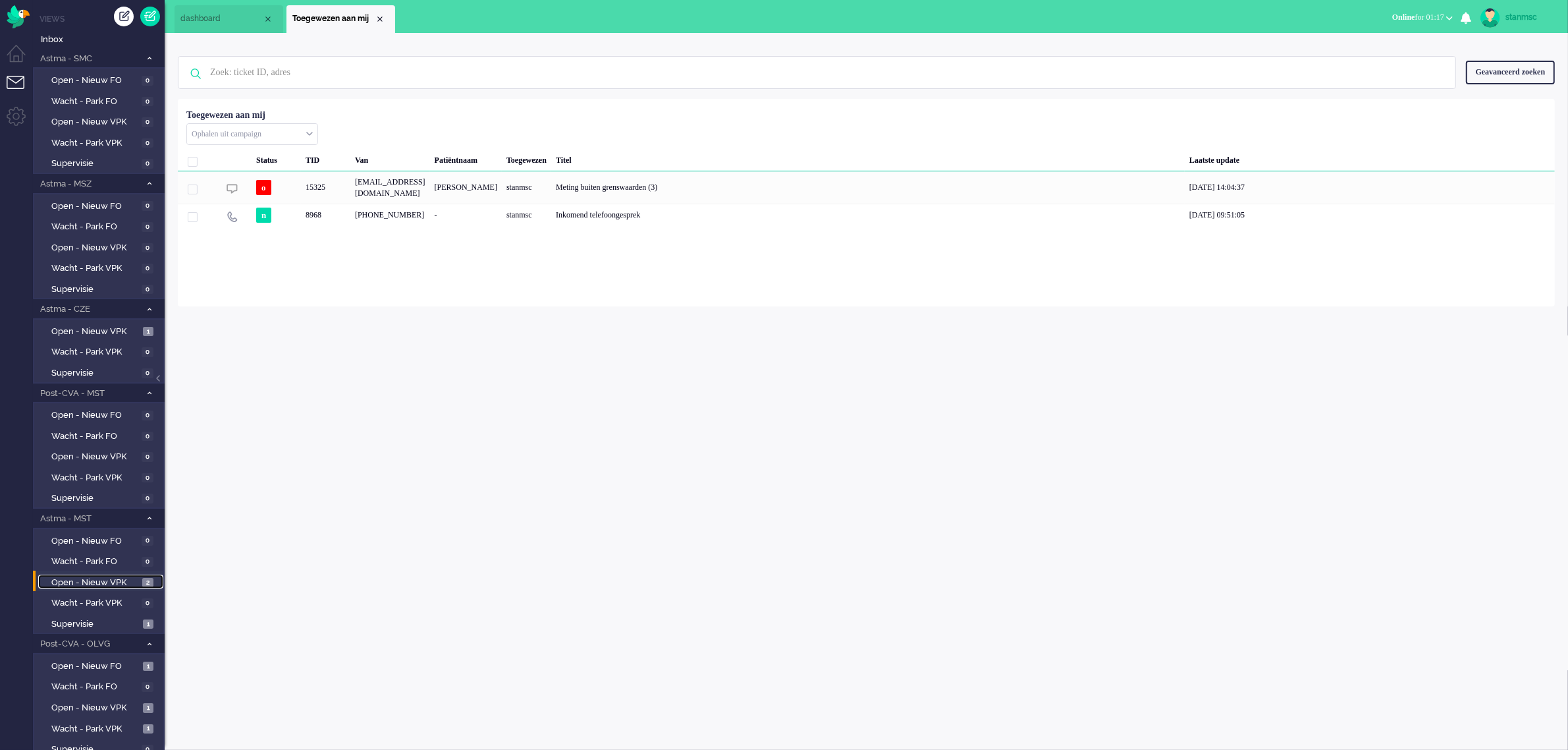
click at [89, 580] on span "Open - Nieuw VPK" at bounding box center [95, 583] width 87 height 13
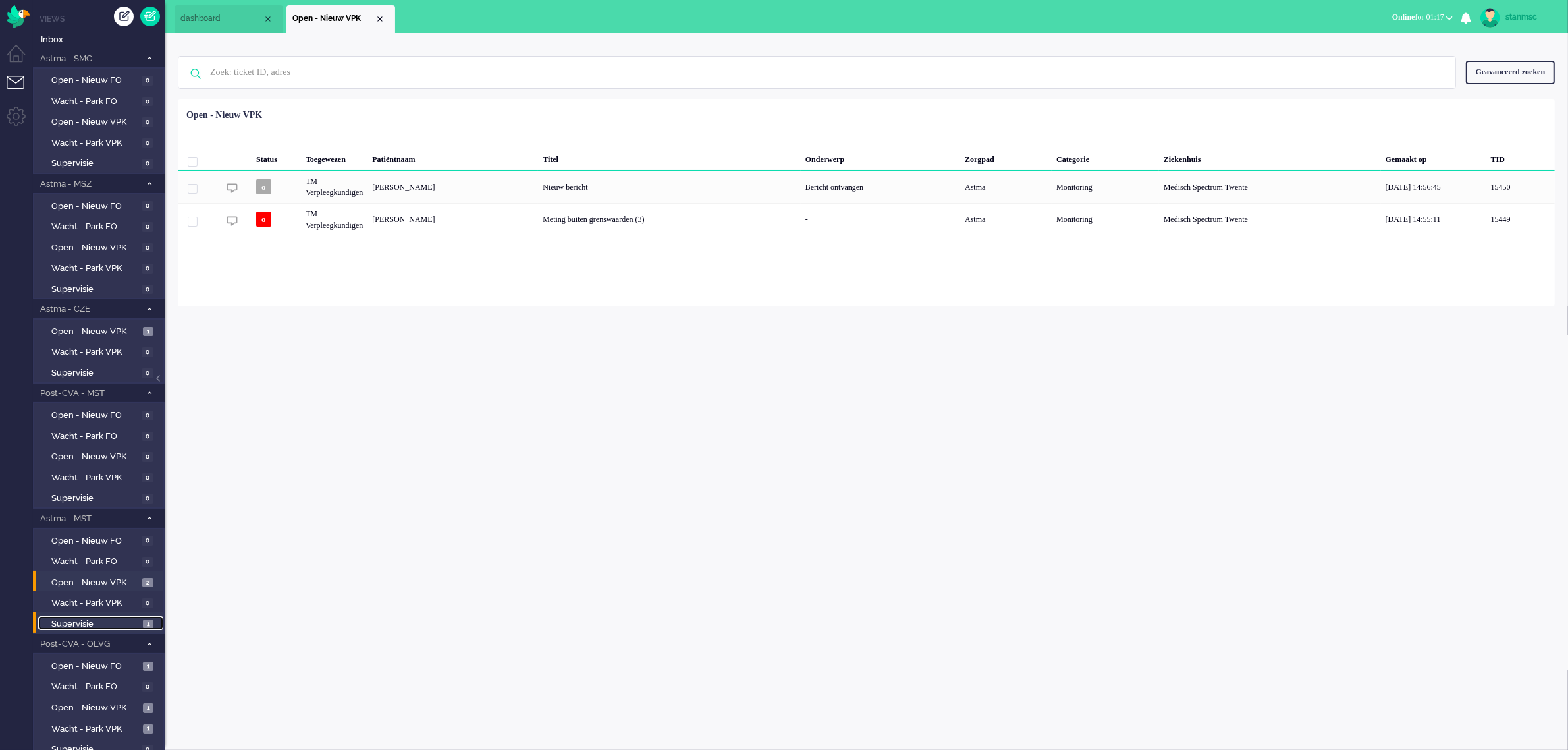
click at [92, 620] on span "Supervisie" at bounding box center [95, 625] width 88 height 13
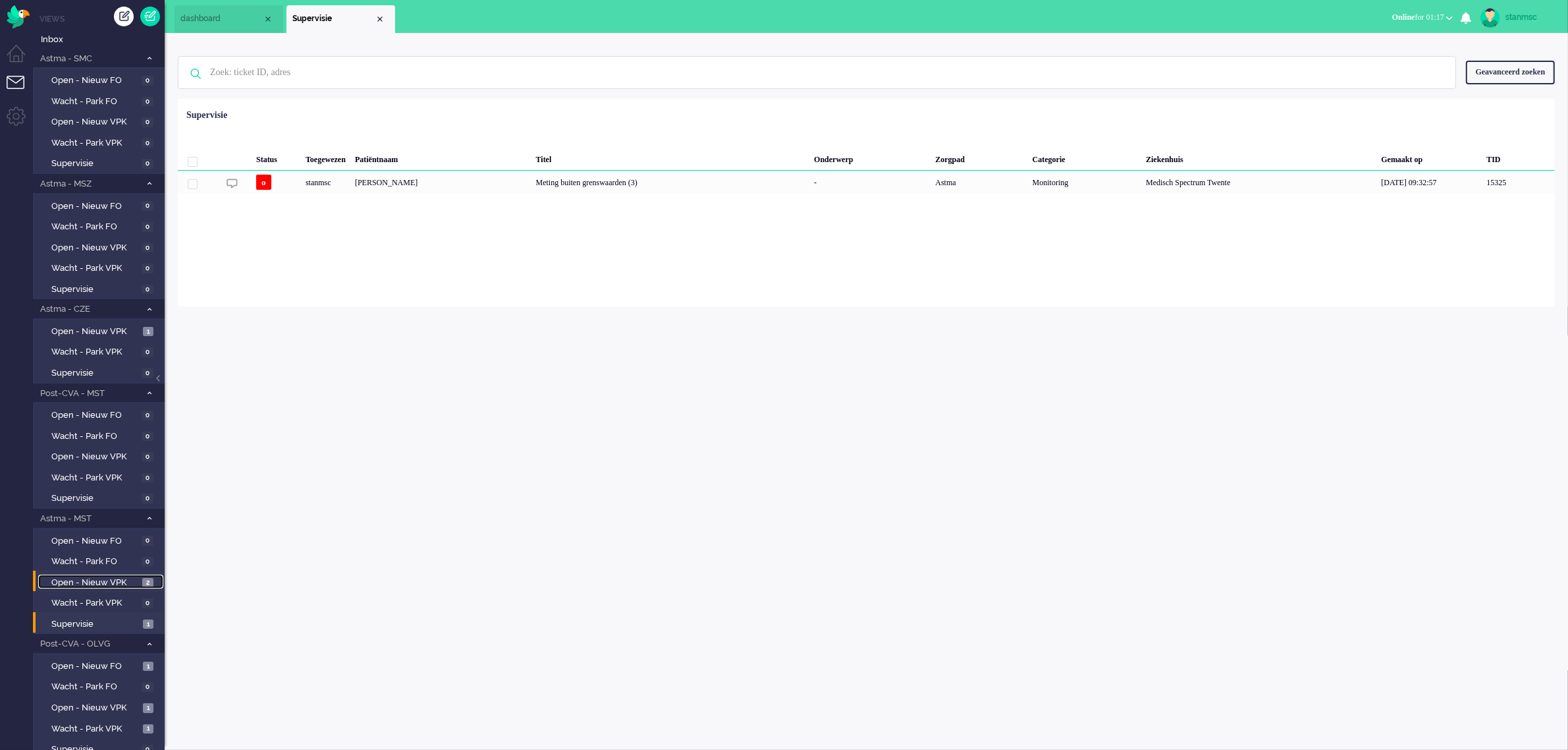
click at [100, 577] on span "Open - Nieuw VPK" at bounding box center [95, 583] width 87 height 13
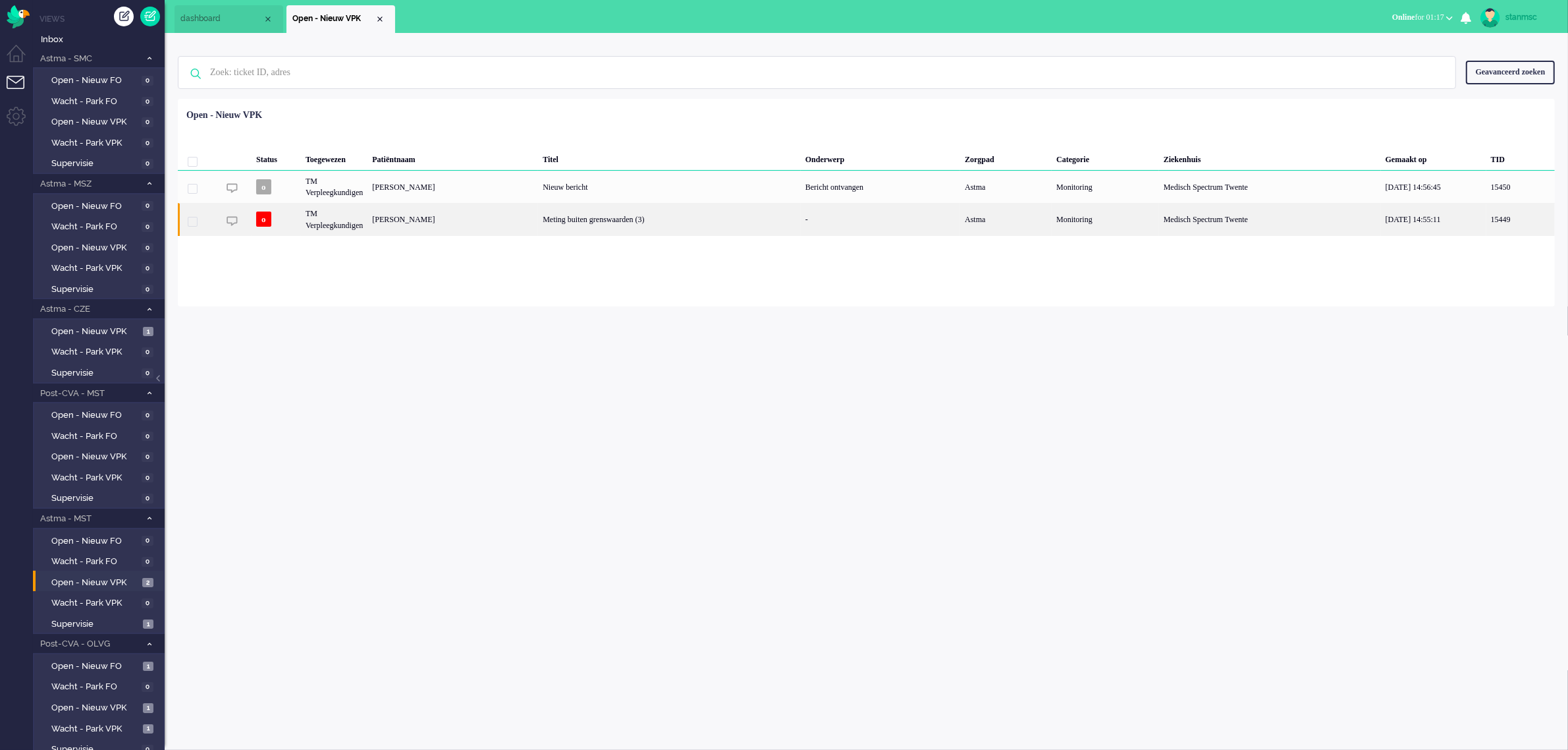
click at [358, 221] on div "TM Verpleegkundigen" at bounding box center [334, 219] width 66 height 32
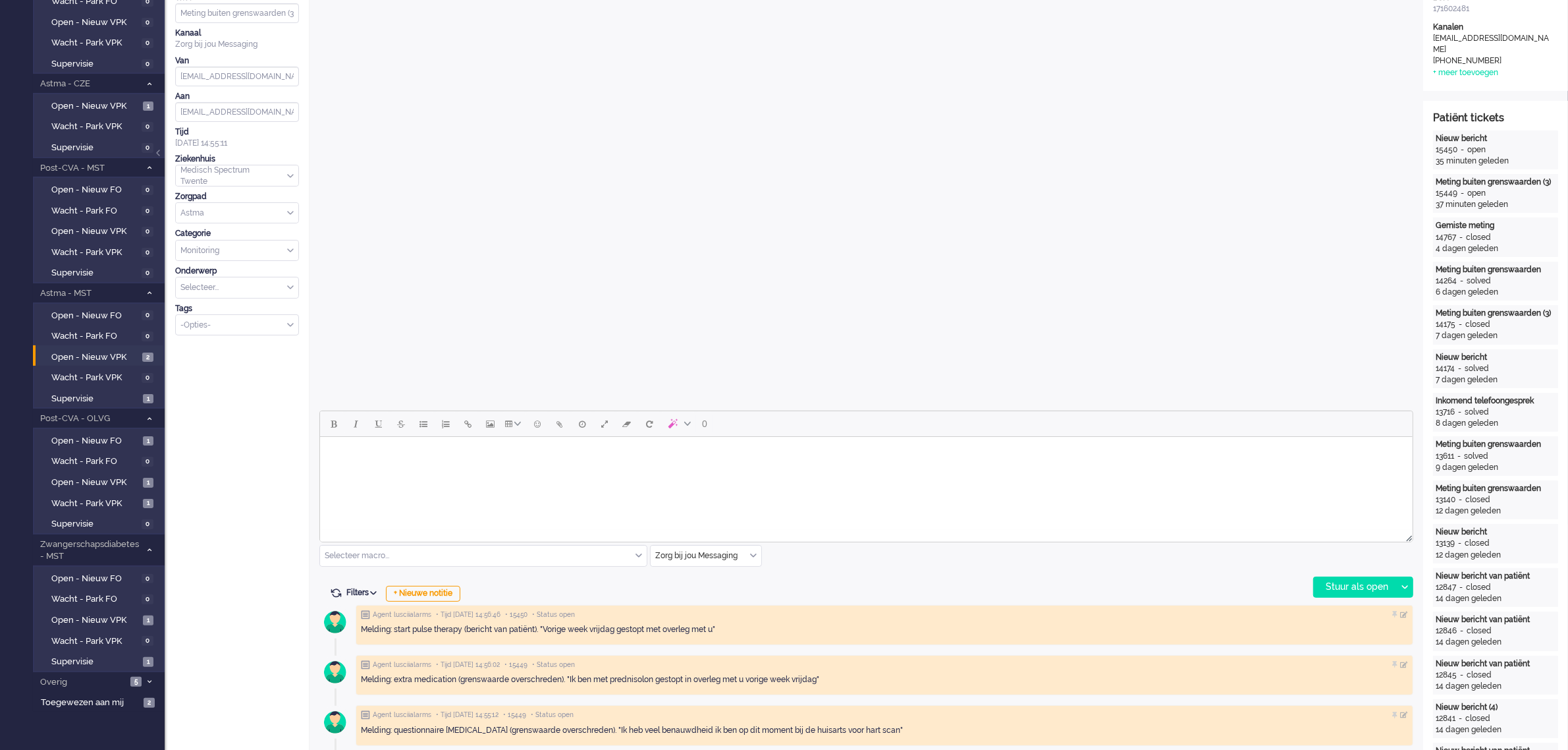
scroll to position [247, 0]
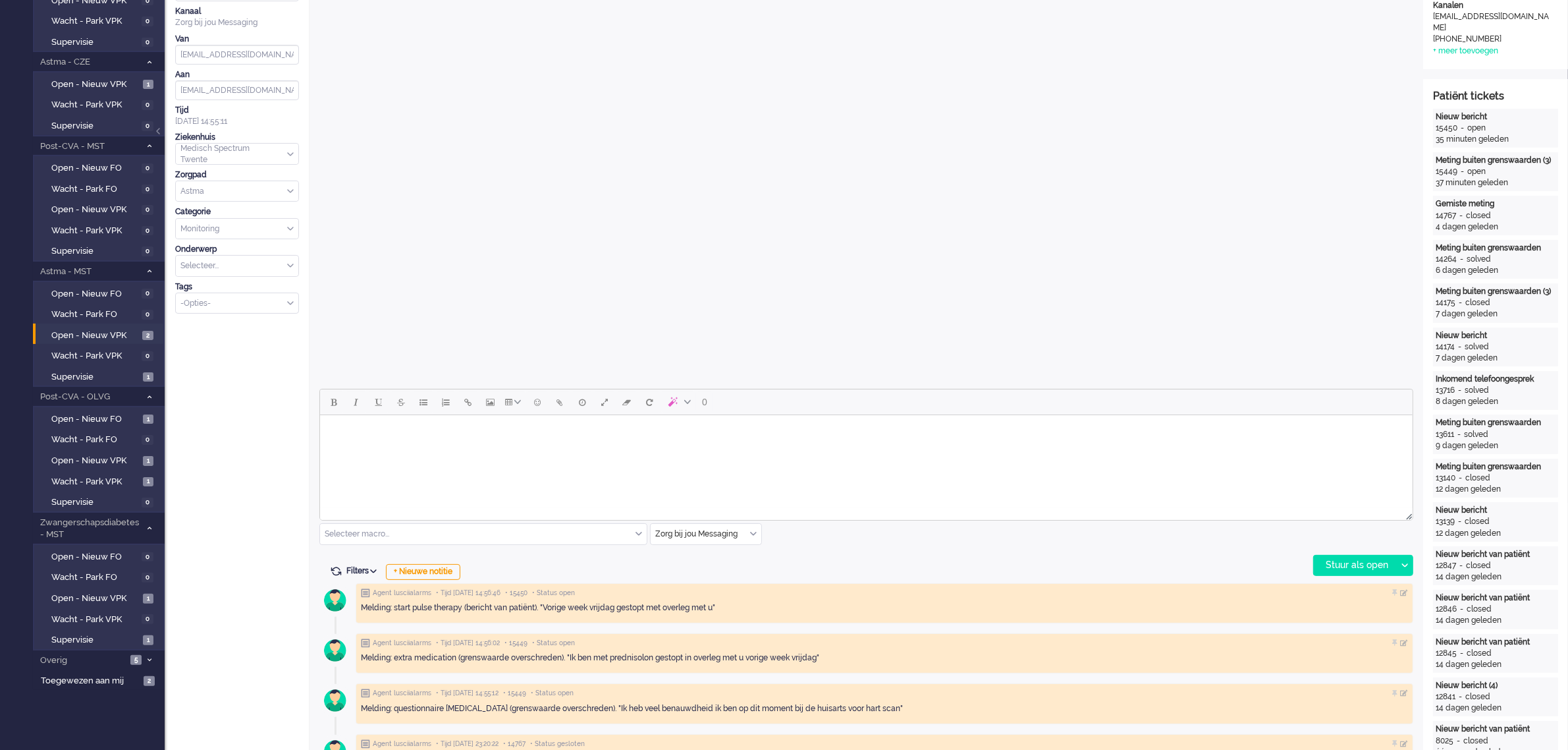
click at [392, 430] on body "Rich Text Area. Press ALT-0 for help." at bounding box center [865, 432] width 1082 height 23
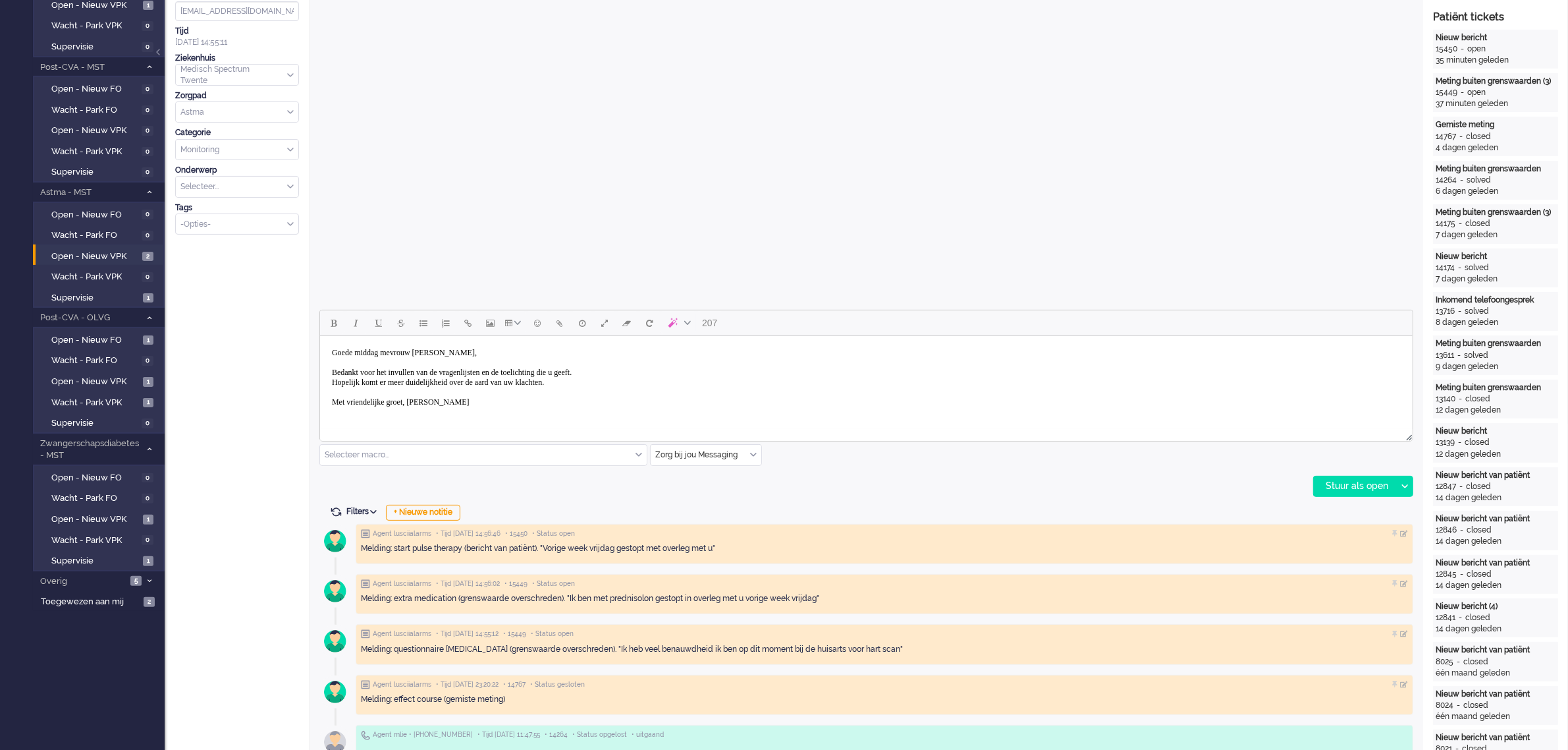
scroll to position [330, 0]
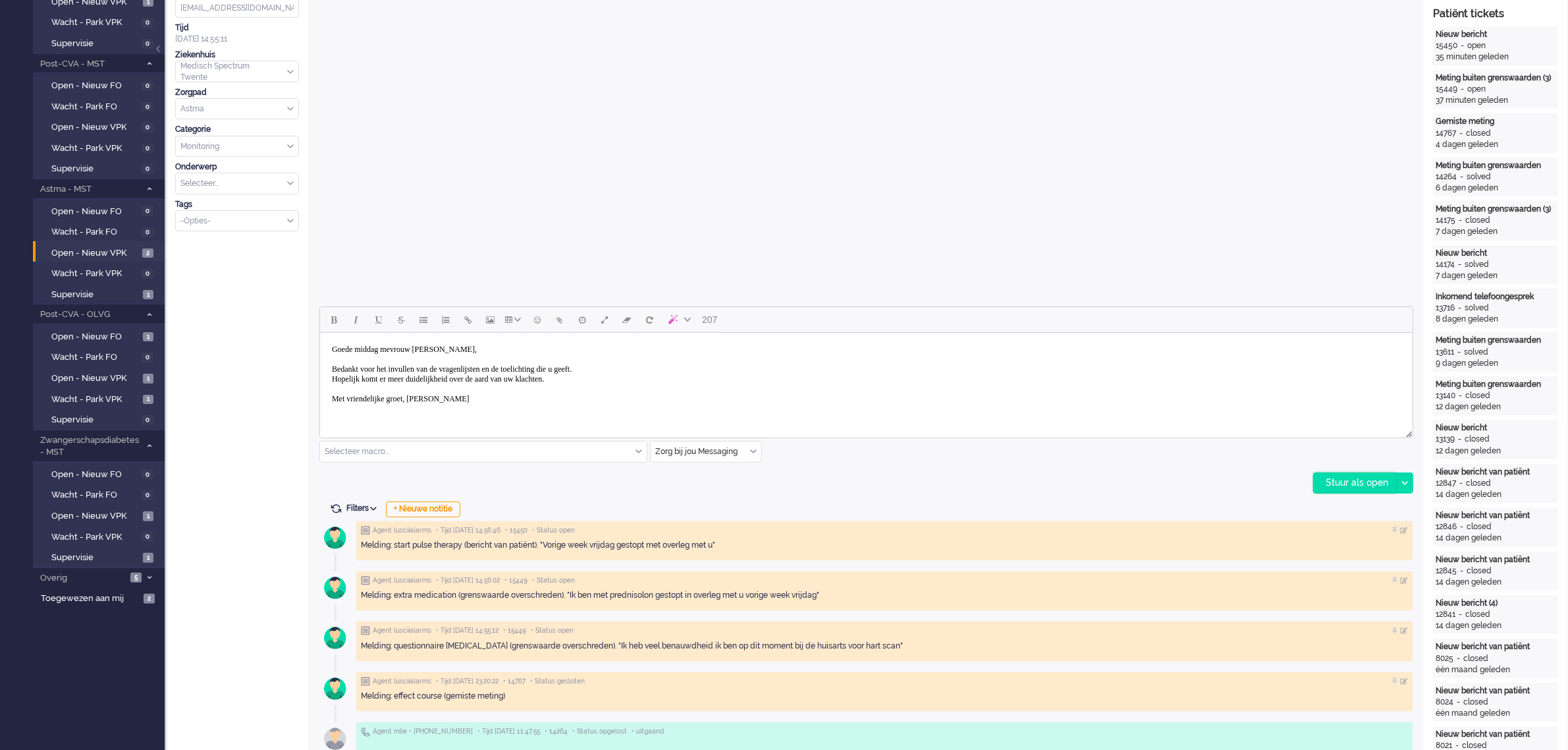
click at [1352, 485] on div "Stuur als open" at bounding box center [1354, 483] width 82 height 20
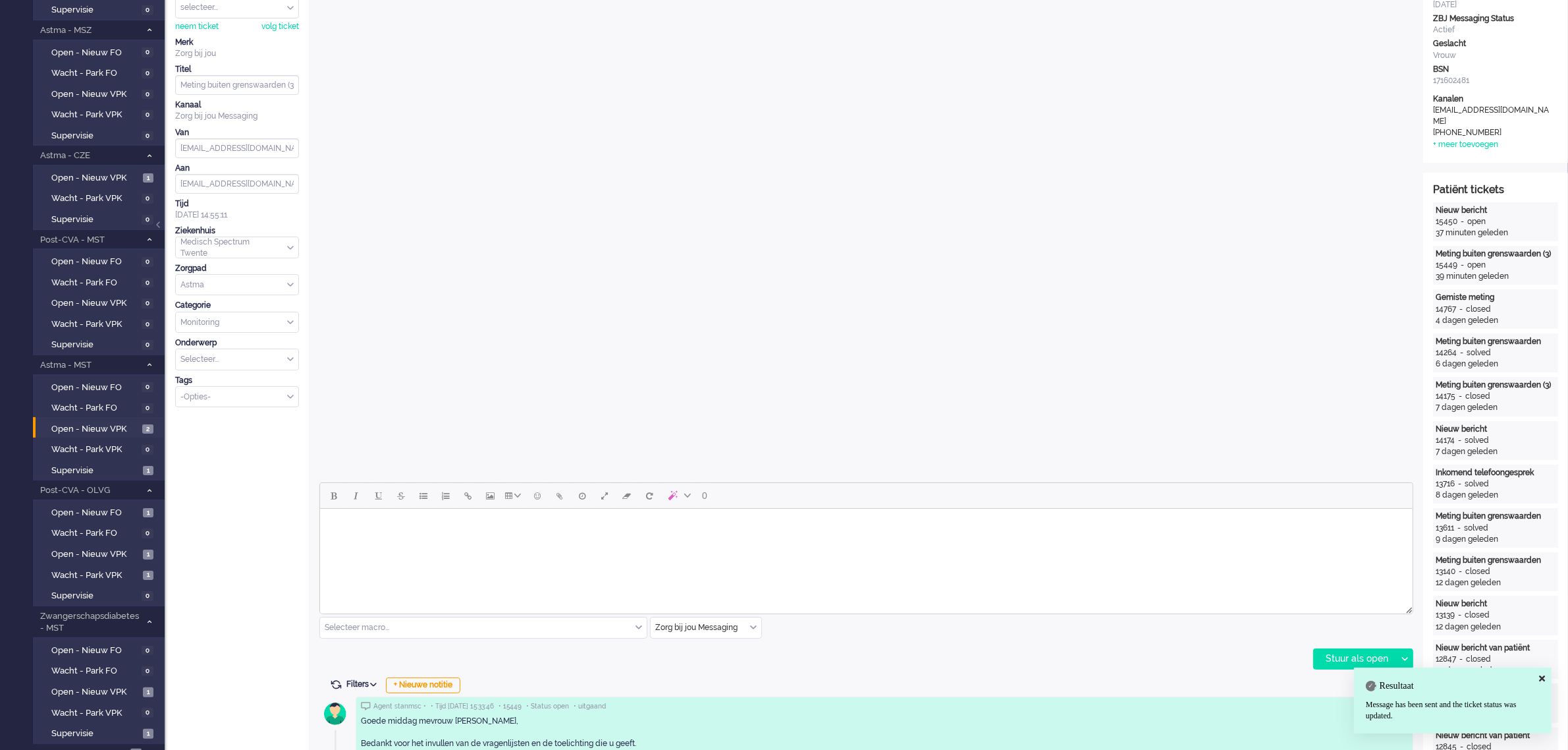
scroll to position [0, 0]
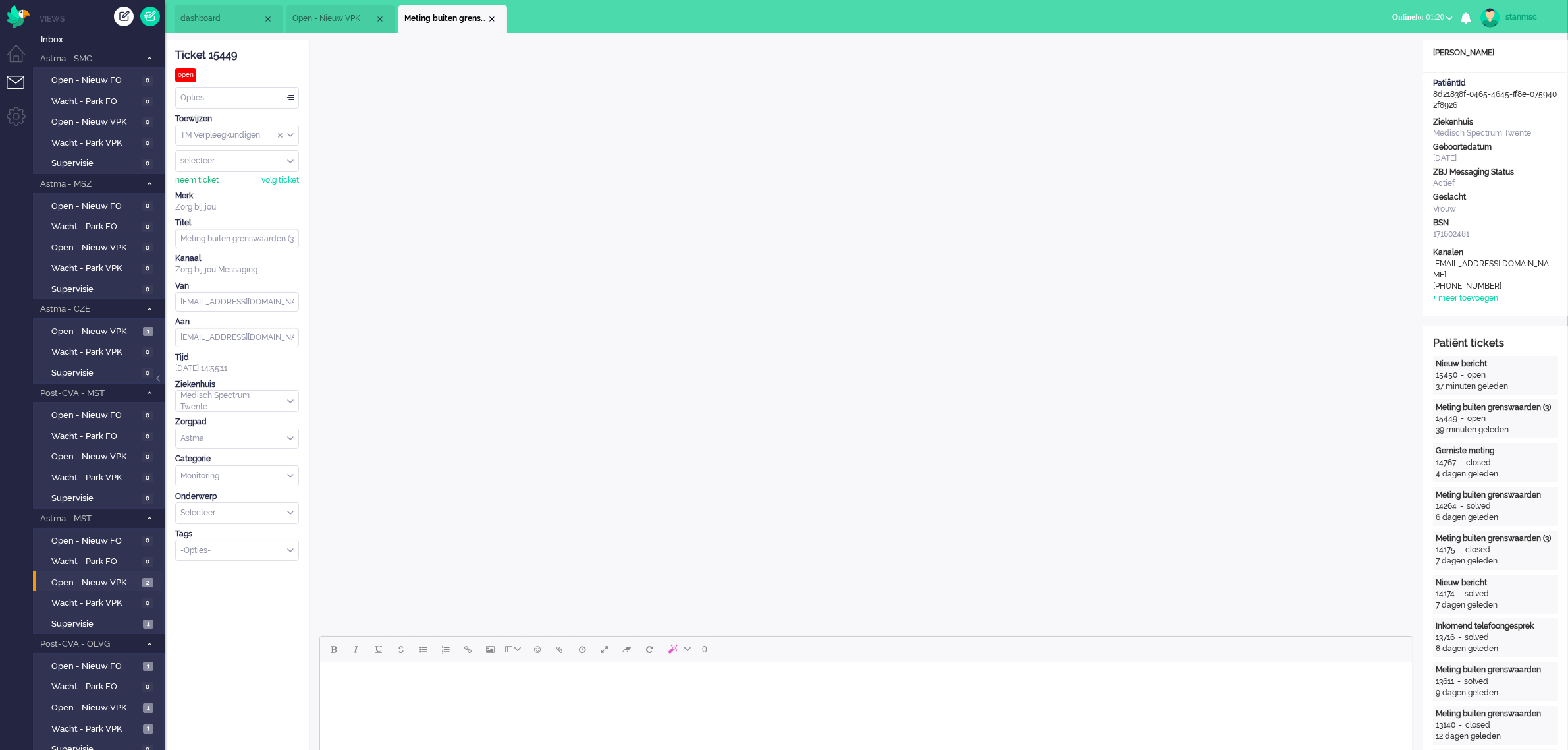
click at [196, 179] on div "neem ticket" at bounding box center [197, 180] width 44 height 11
click at [230, 97] on div "Opties..." at bounding box center [237, 97] width 122 height 20
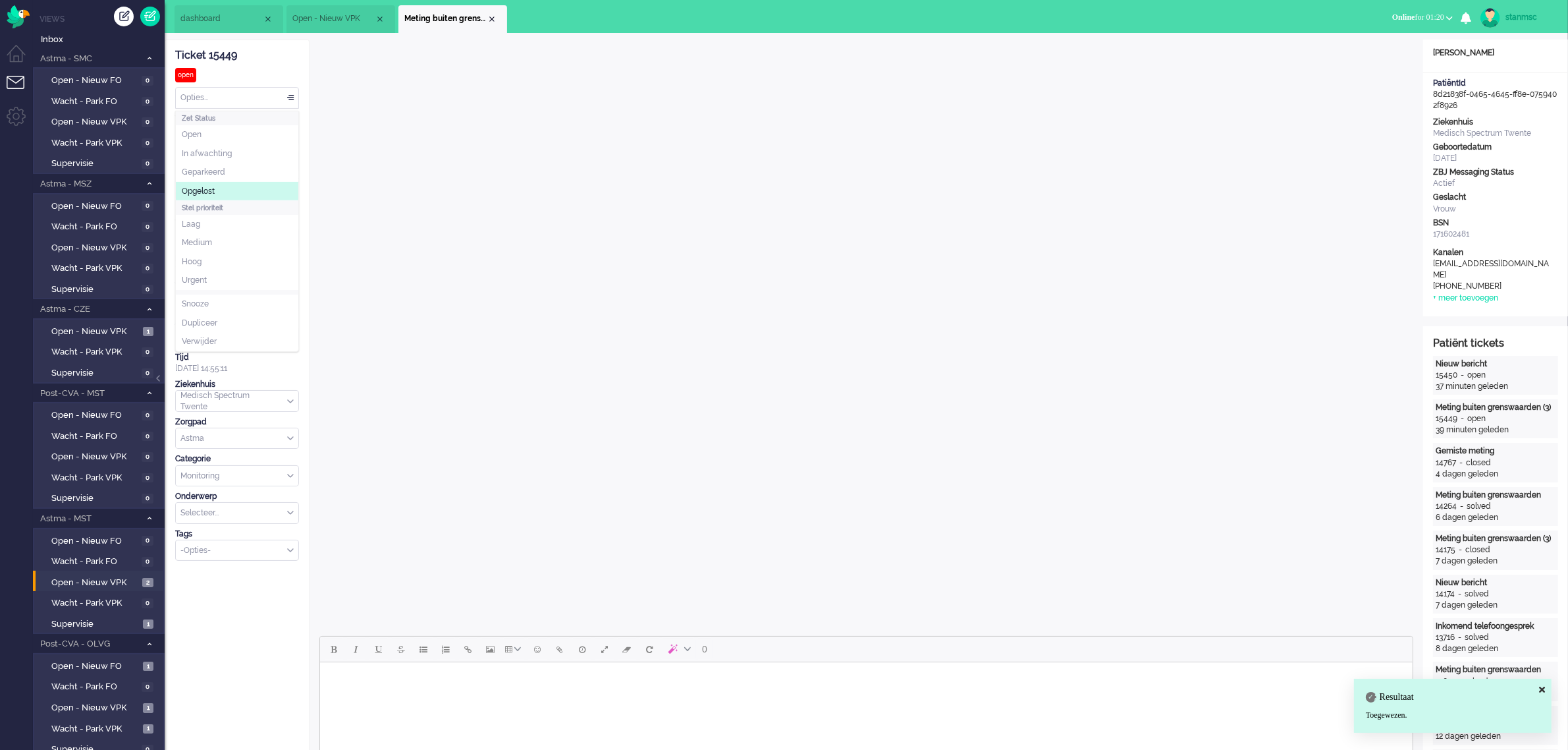
click at [232, 185] on li "Opgelost" at bounding box center [237, 191] width 122 height 19
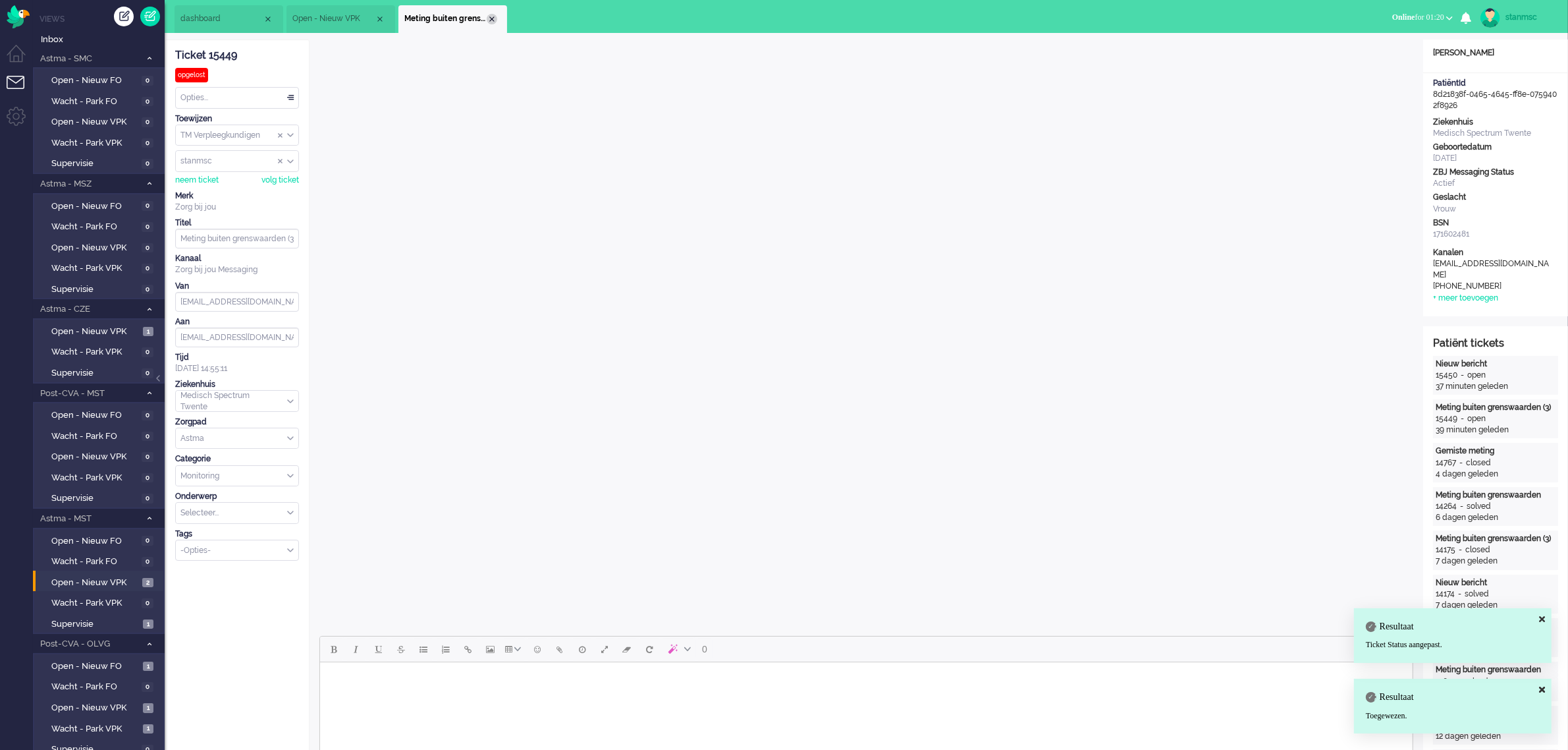
click at [491, 18] on div "Close tab" at bounding box center [491, 19] width 11 height 11
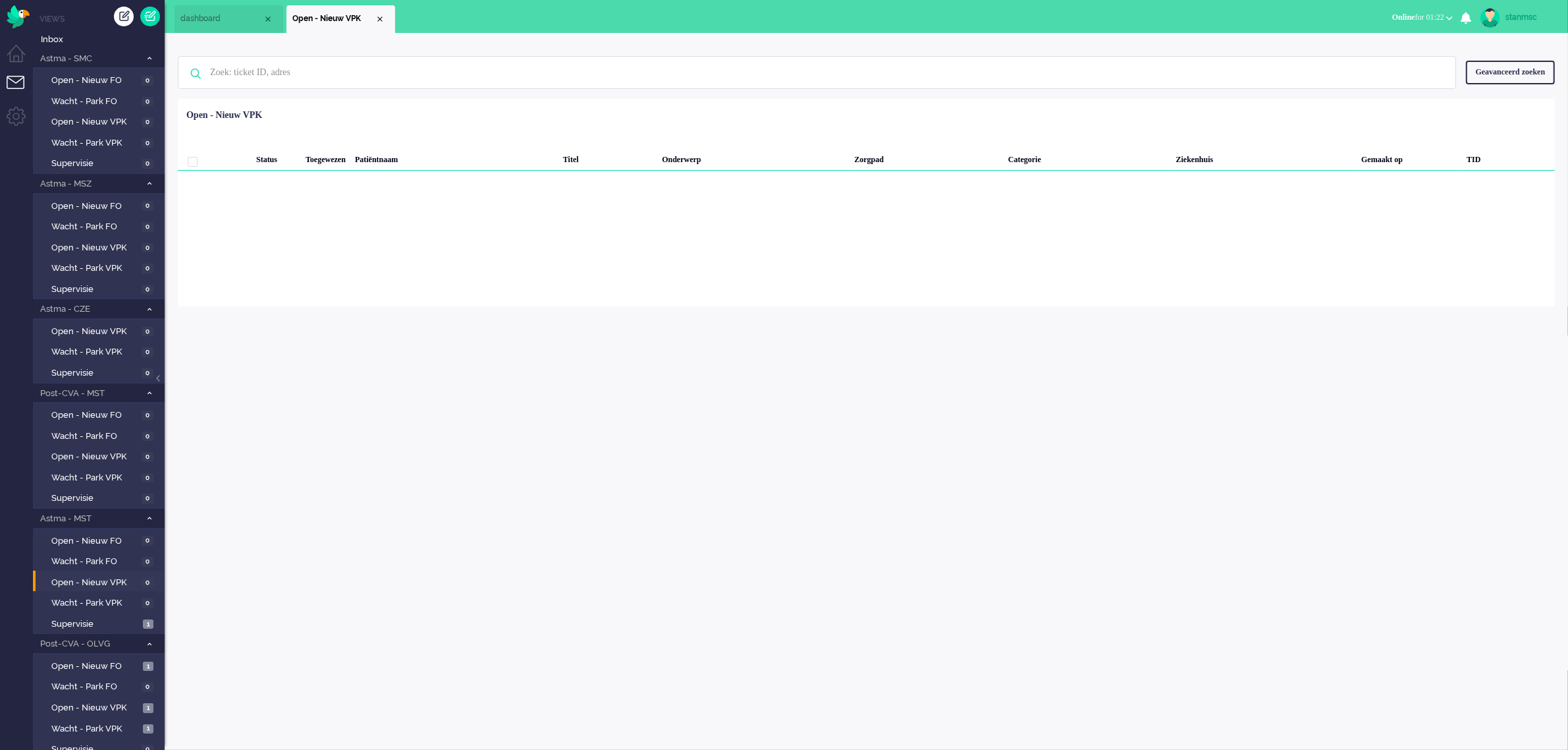
click at [222, 17] on span "dashboard" at bounding box center [221, 19] width 82 height 11
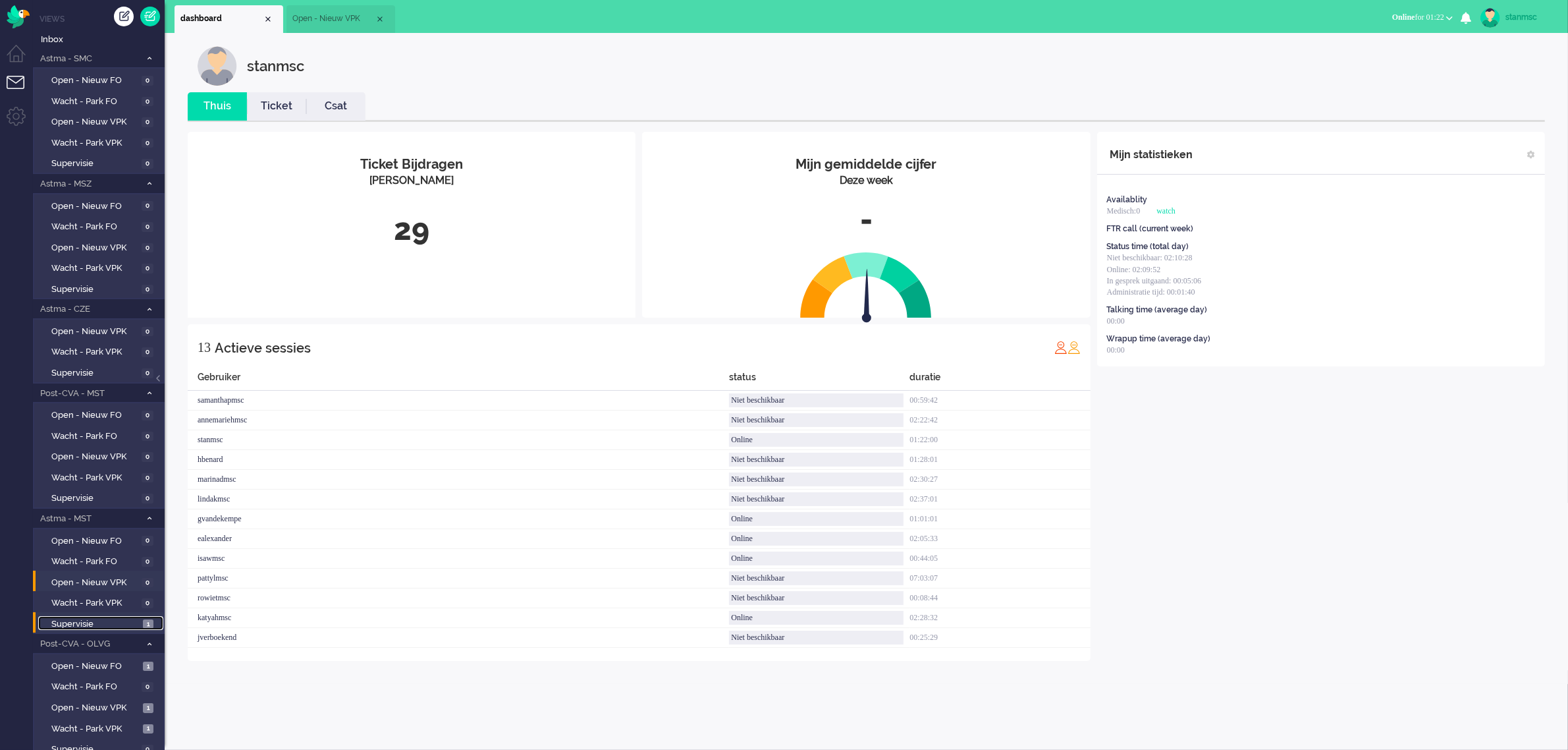
click at [91, 618] on span "Supervisie" at bounding box center [95, 625] width 88 height 13
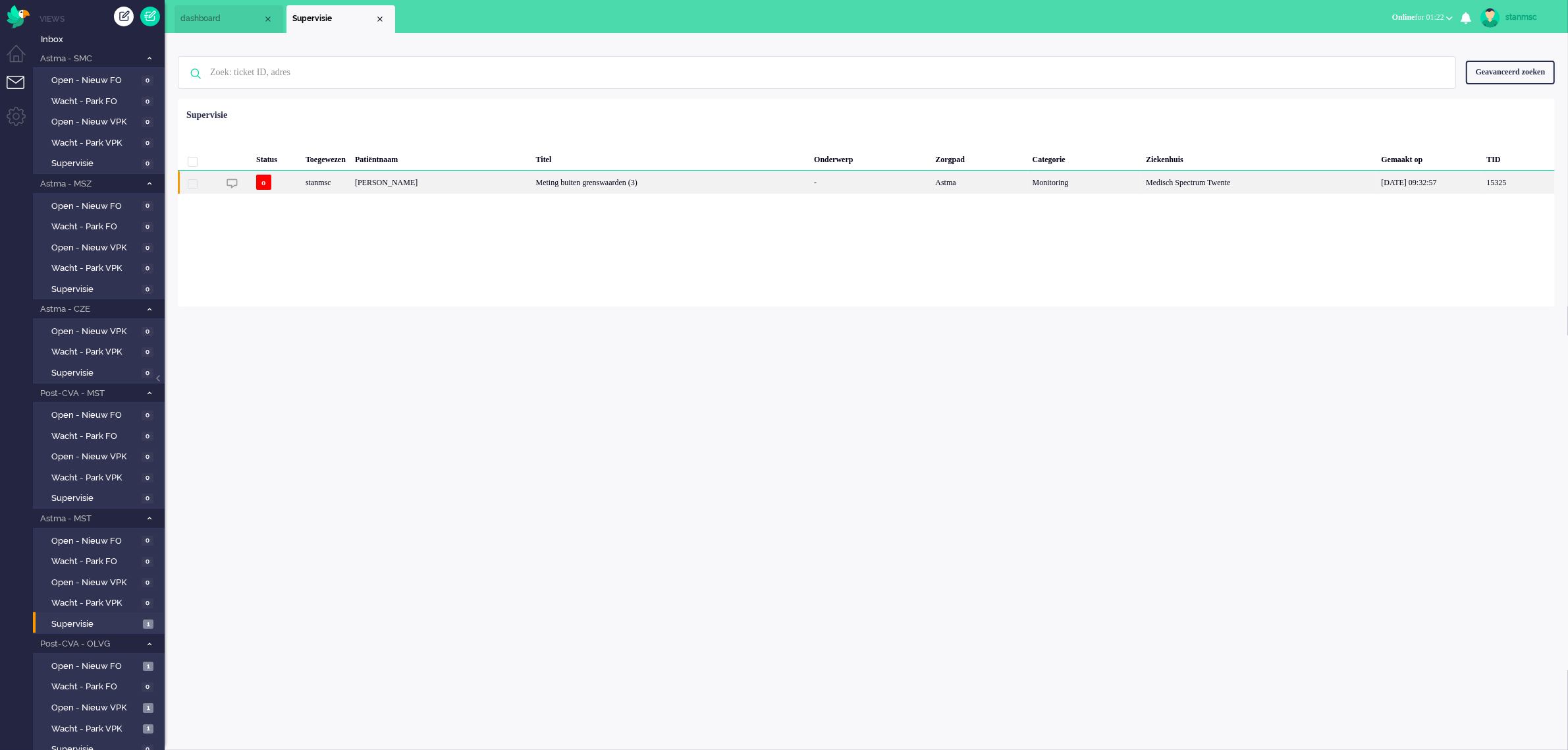
click at [350, 186] on div "stanmsc" at bounding box center [326, 182] width 49 height 23
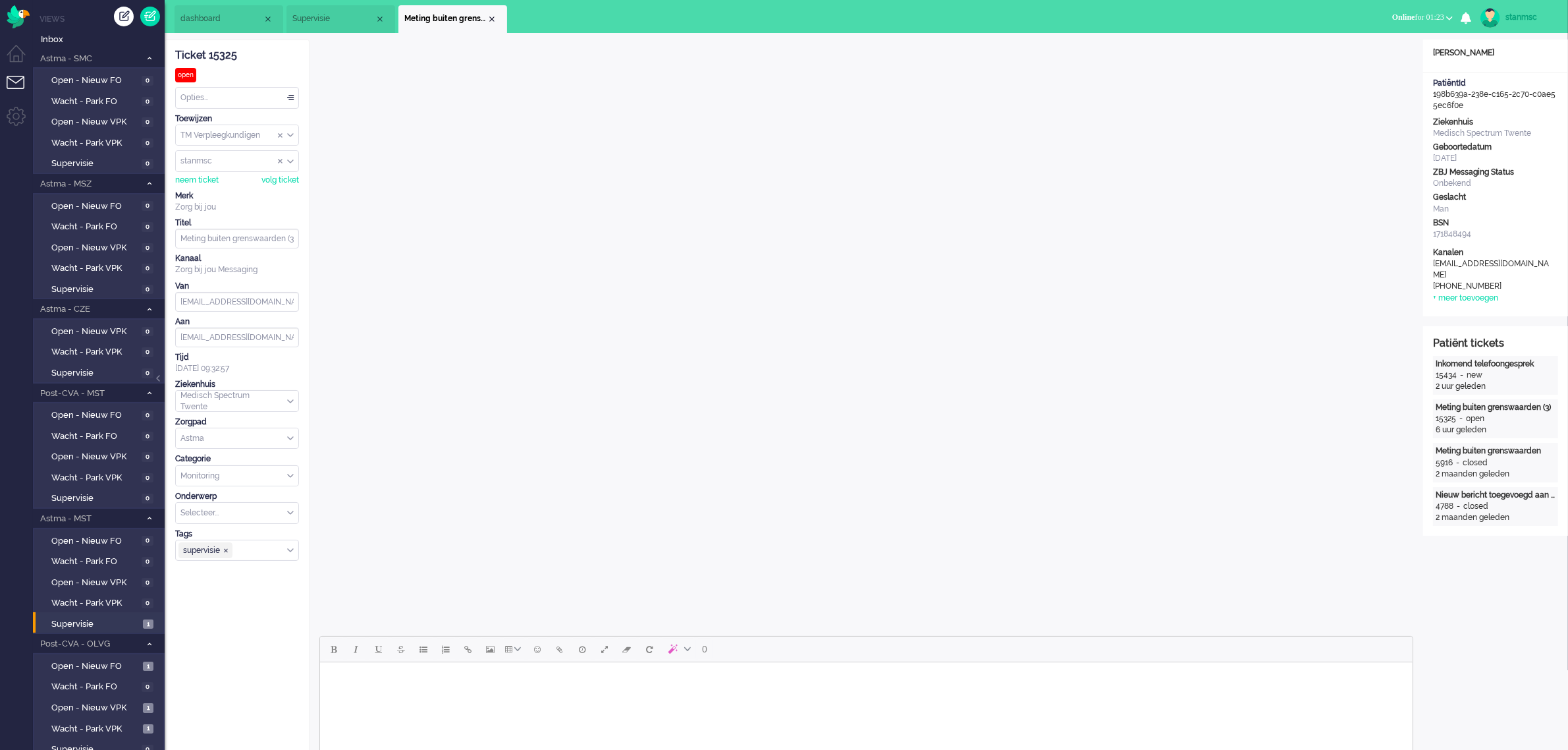
click at [336, 18] on span "Supervisie" at bounding box center [333, 19] width 82 height 11
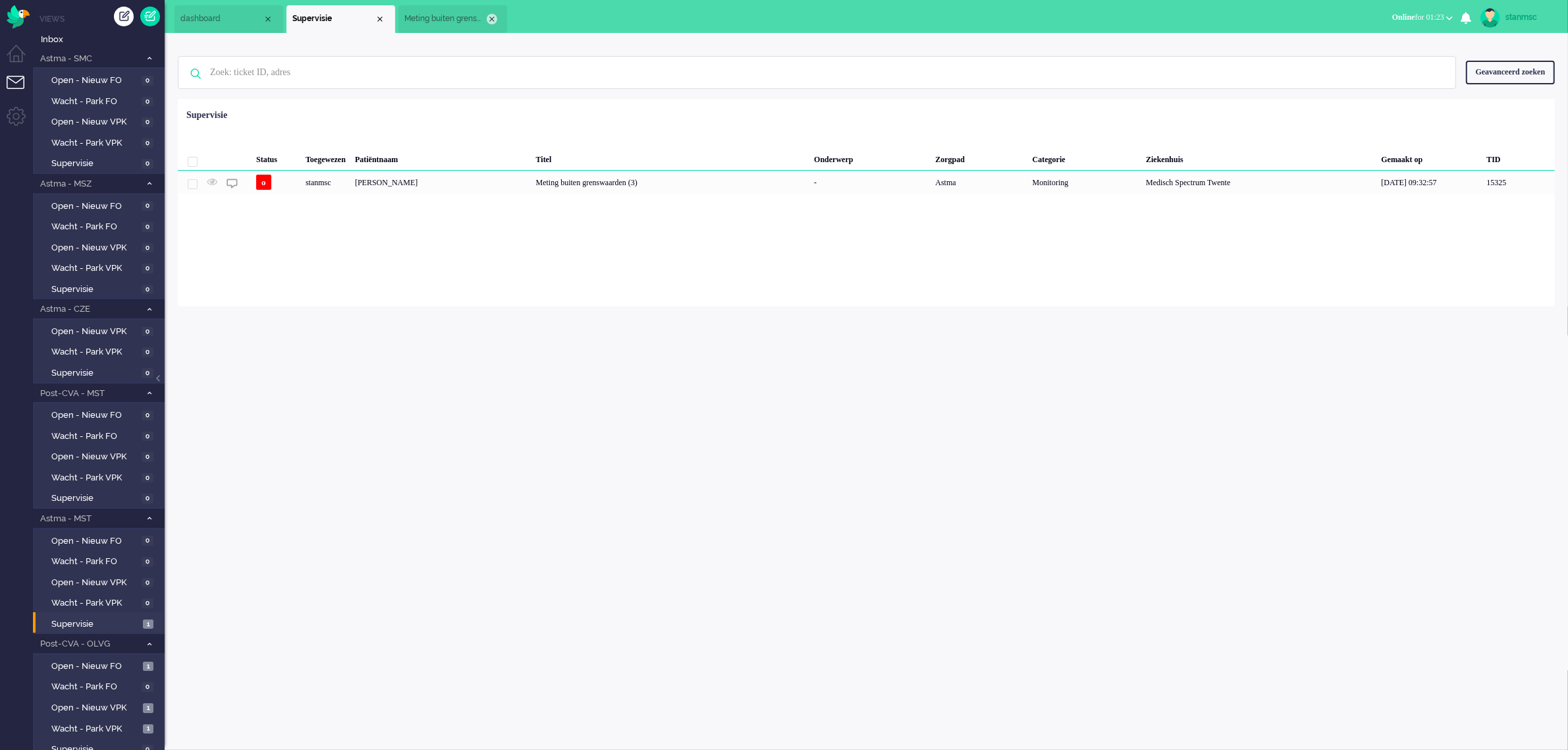
click at [493, 15] on div "Close tab" at bounding box center [491, 19] width 11 height 11
click at [225, 17] on span "dashboard" at bounding box center [221, 19] width 82 height 11
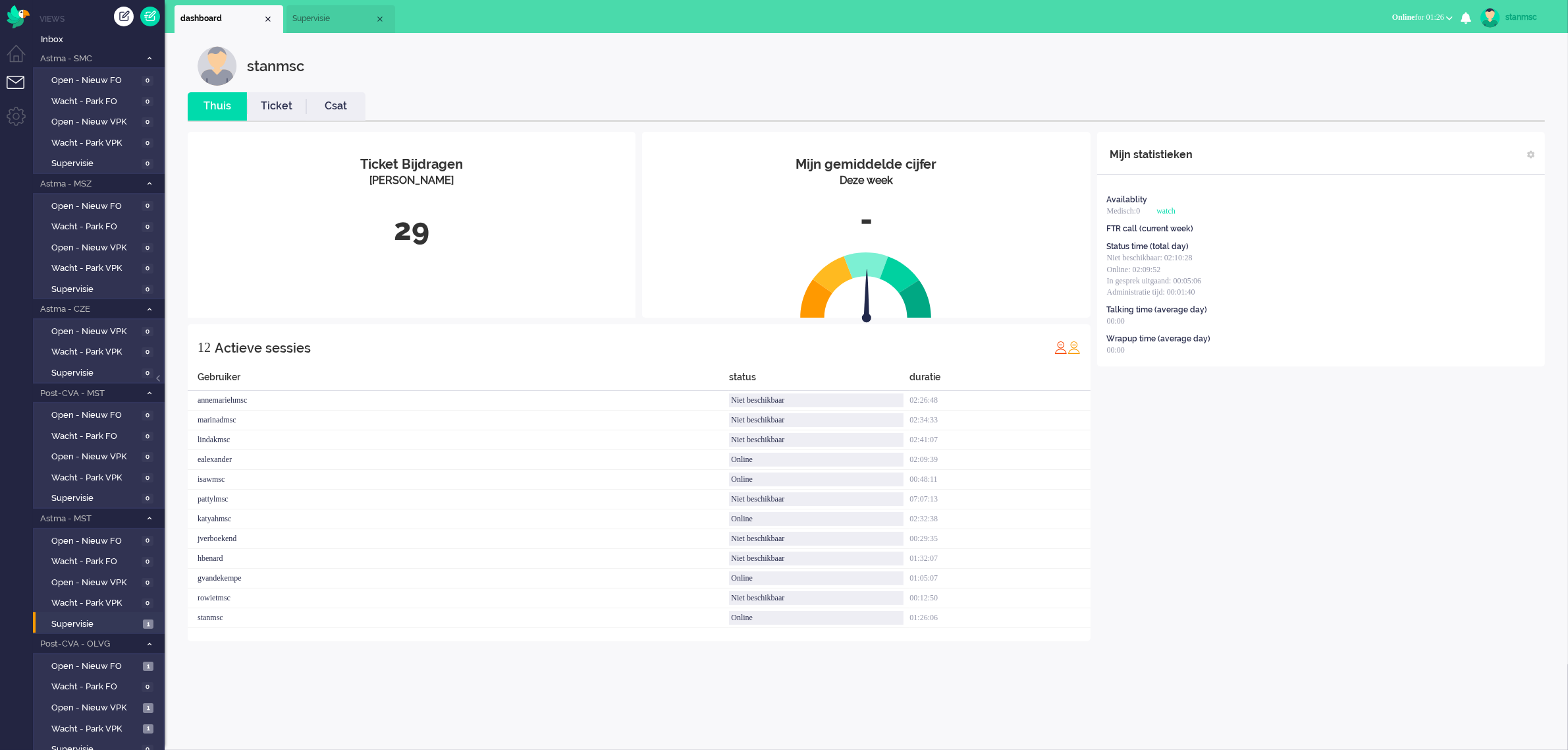
click at [332, 18] on span "Supervisie" at bounding box center [333, 19] width 82 height 11
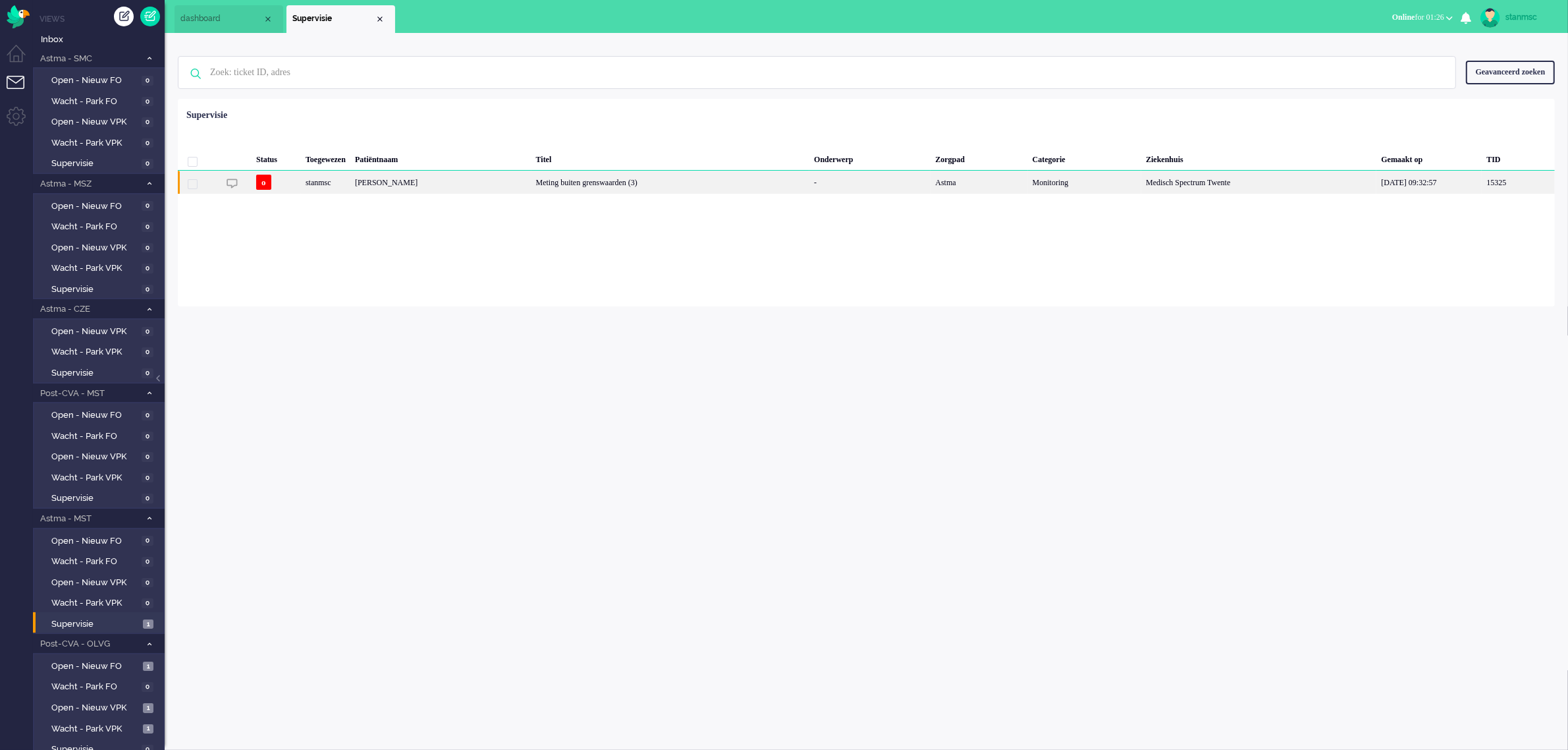
click at [343, 187] on div "stanmsc" at bounding box center [326, 182] width 49 height 23
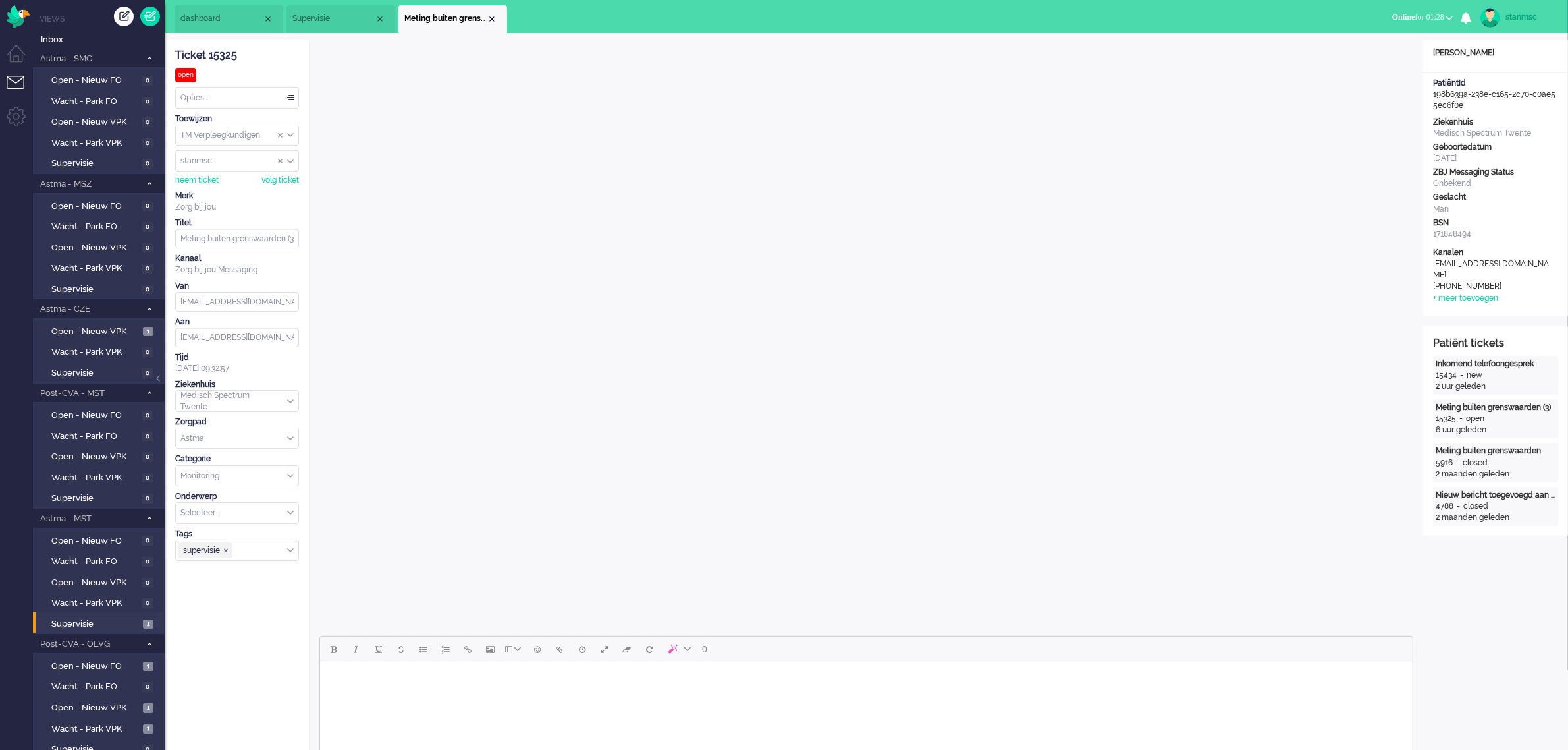
click at [1441, 15] on span "Online for 01:28" at bounding box center [1418, 17] width 52 height 9
click at [1382, 43] on label "Niet beschikbaar" at bounding box center [1398, 44] width 104 height 11
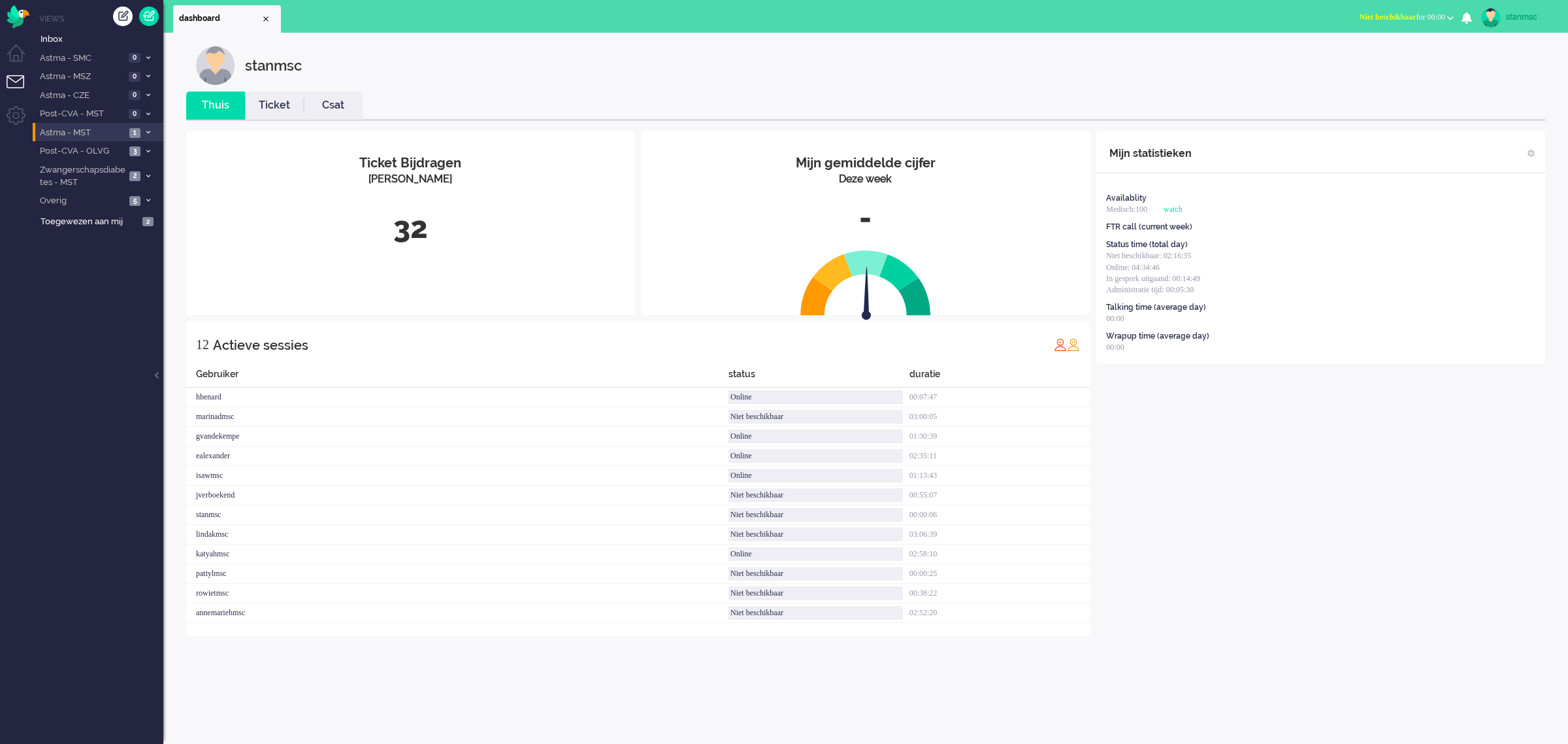
click at [83, 131] on span "Astma - MST" at bounding box center [81, 133] width 87 height 13
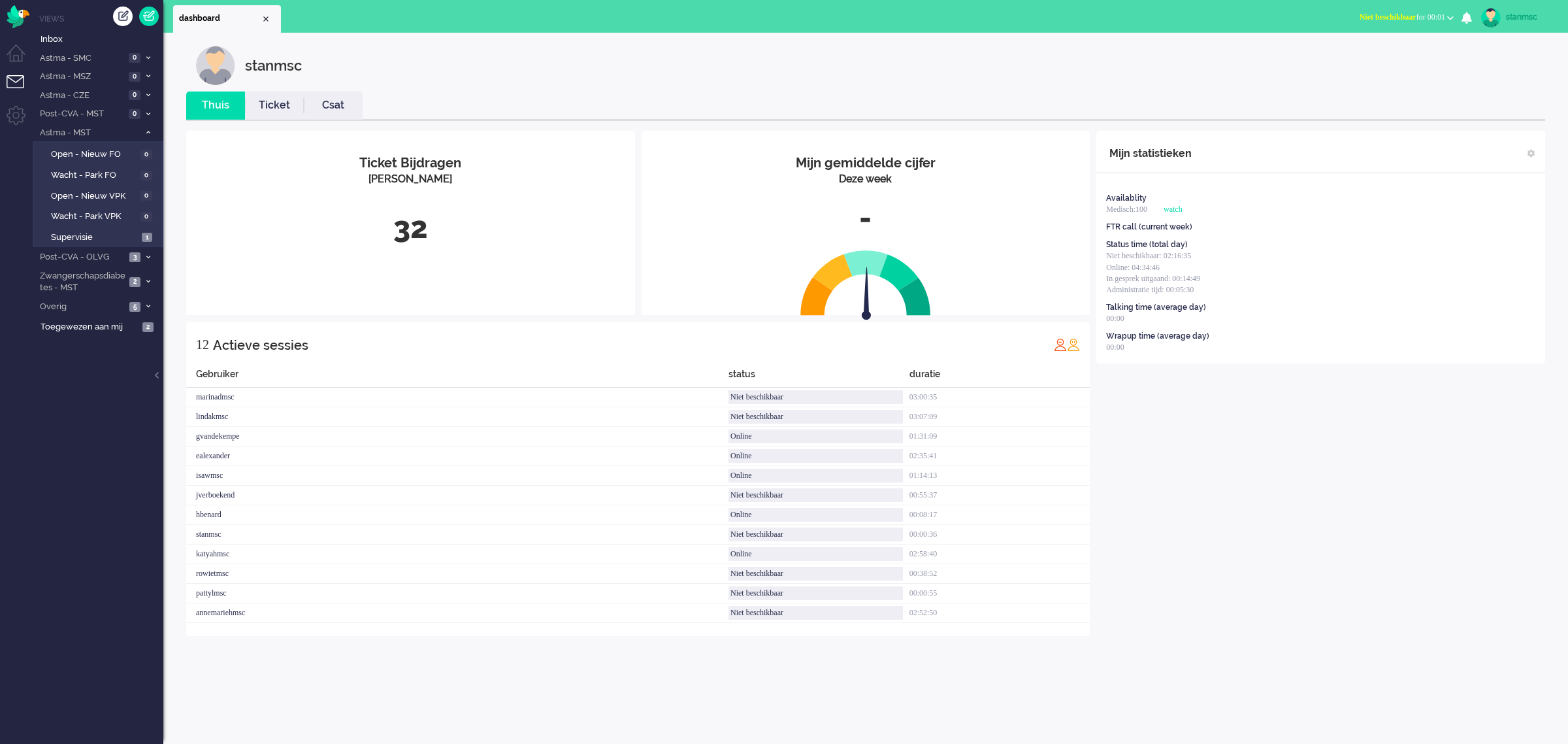
click at [1400, 16] on span "Niet beschikbaar" at bounding box center [1388, 17] width 57 height 9
click at [1370, 57] on label "Online" at bounding box center [1400, 59] width 103 height 11
click at [108, 195] on span "Open - Nieuw VPK" at bounding box center [94, 196] width 87 height 13
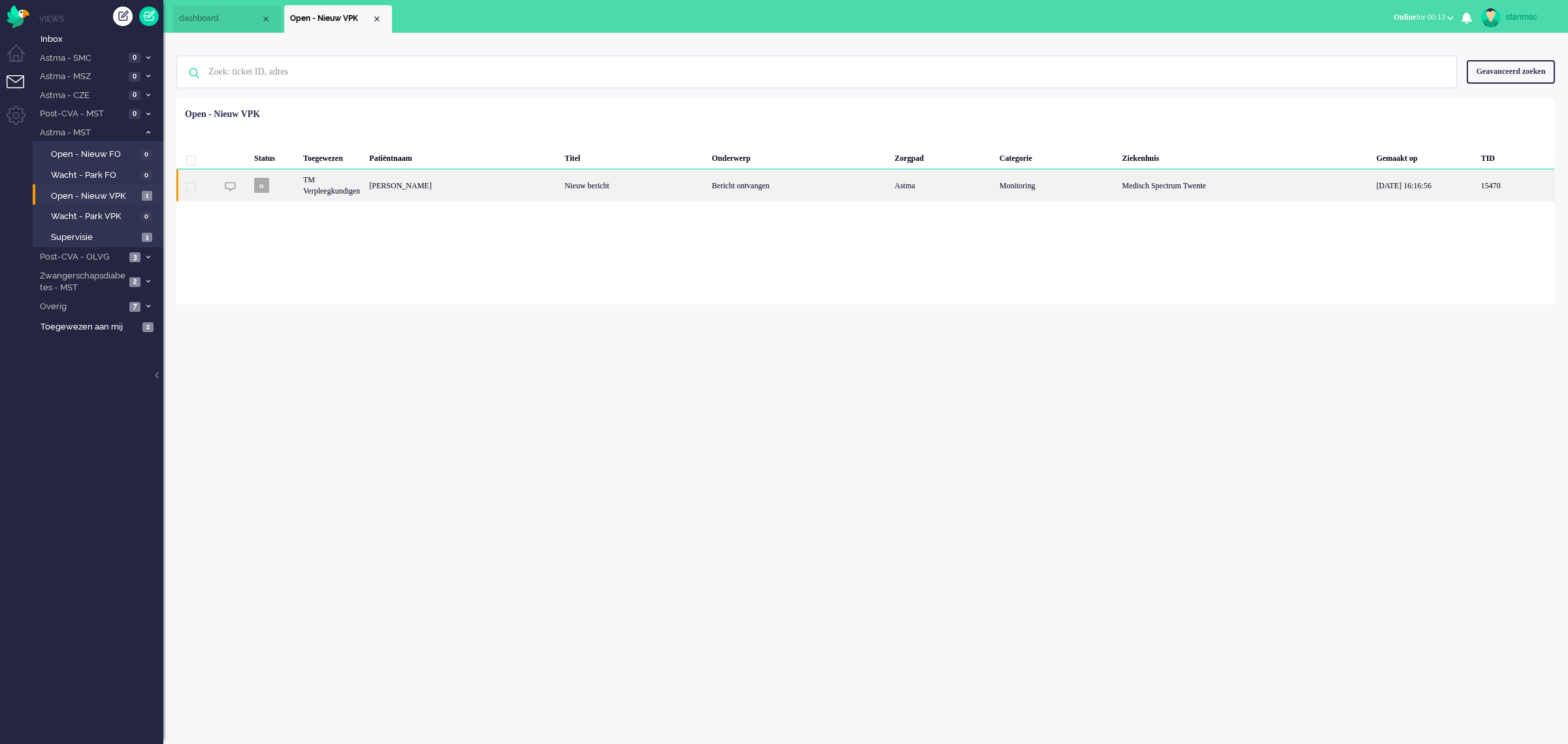
click at [293, 191] on div "o" at bounding box center [274, 185] width 49 height 32
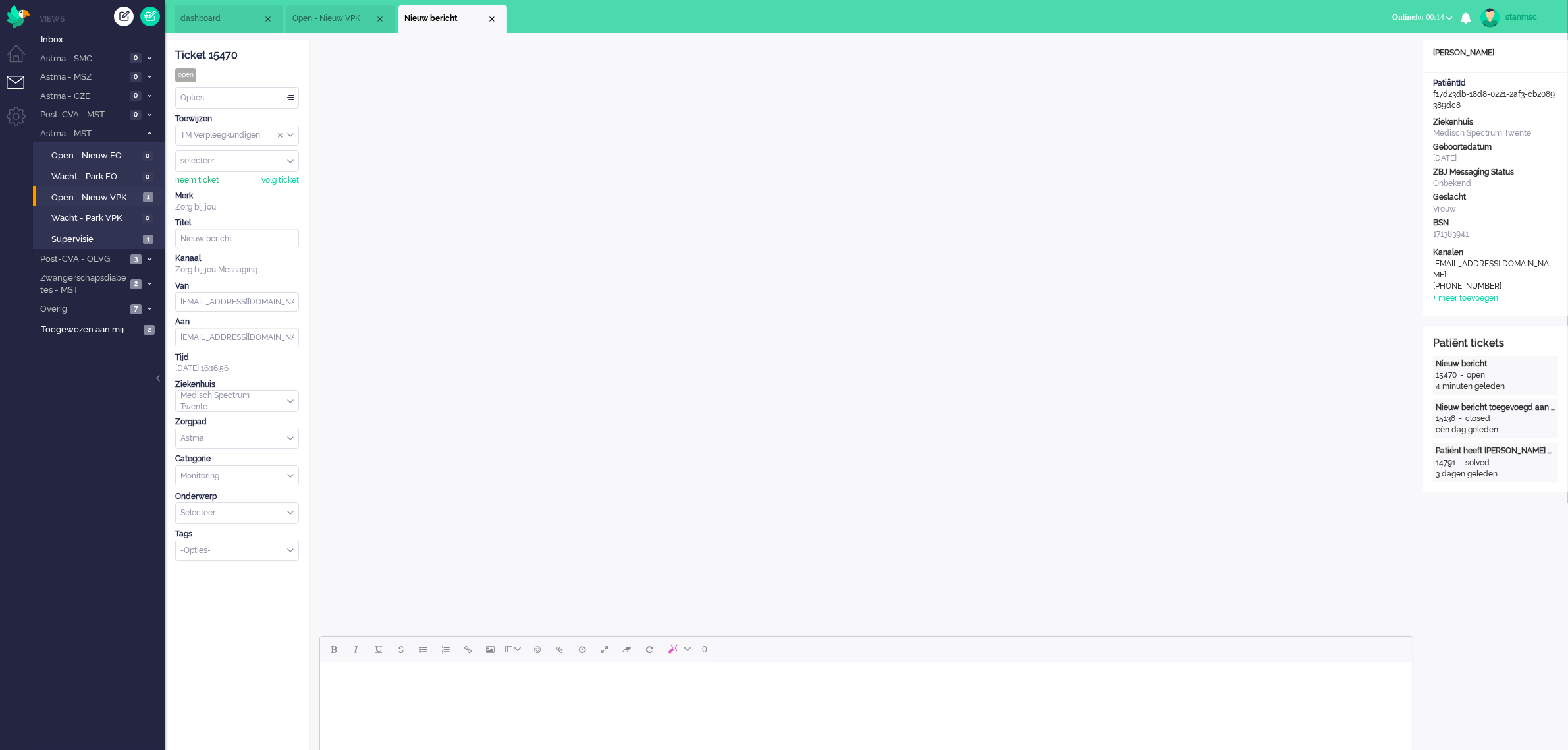
click at [196, 178] on div "neem ticket" at bounding box center [197, 180] width 44 height 11
click at [220, 97] on div "Opties..." at bounding box center [237, 97] width 122 height 20
click at [232, 185] on li "Opgelost" at bounding box center [237, 191] width 122 height 19
click at [492, 18] on div "Close tab" at bounding box center [491, 19] width 11 height 11
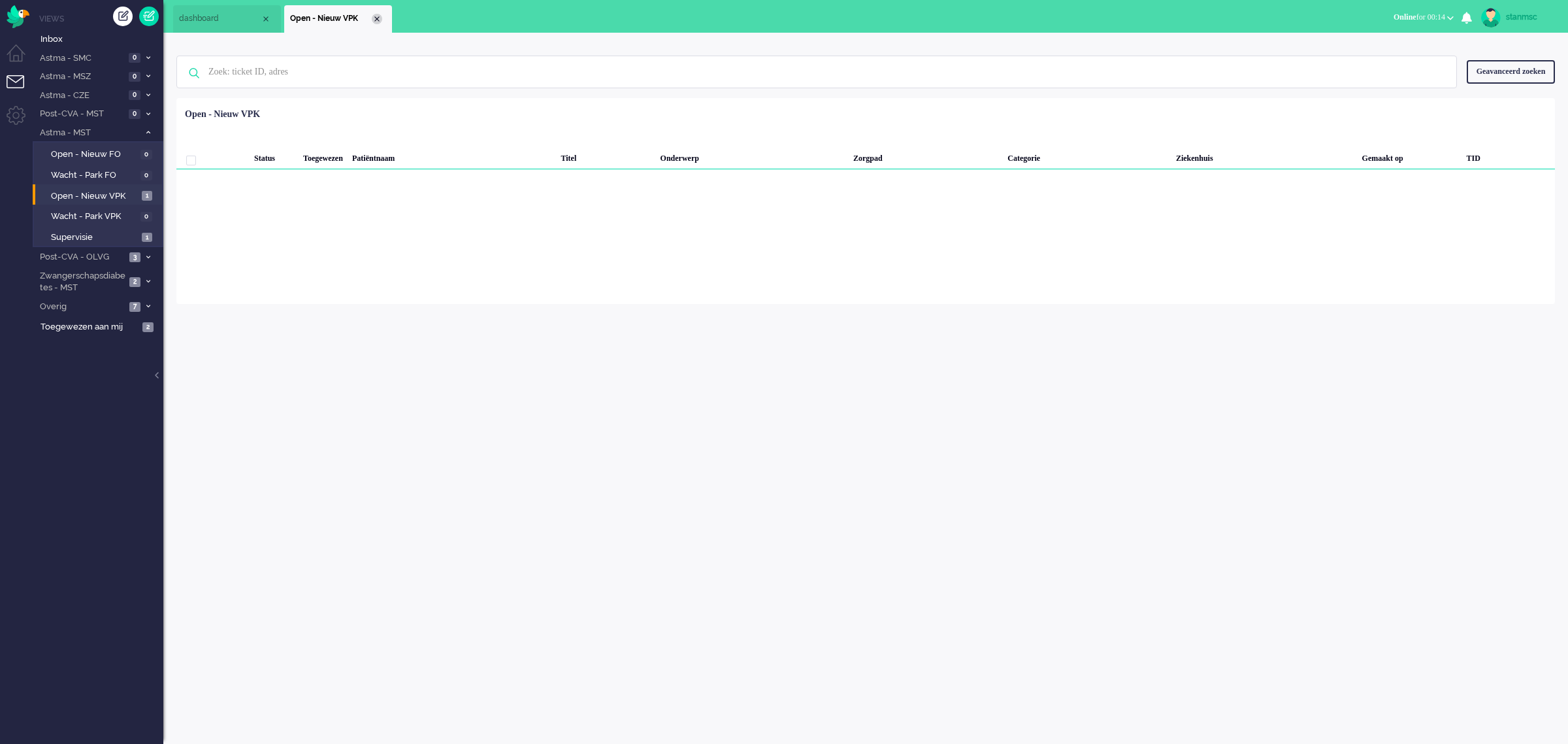
click at [376, 16] on div "Close tab" at bounding box center [376, 19] width 10 height 10
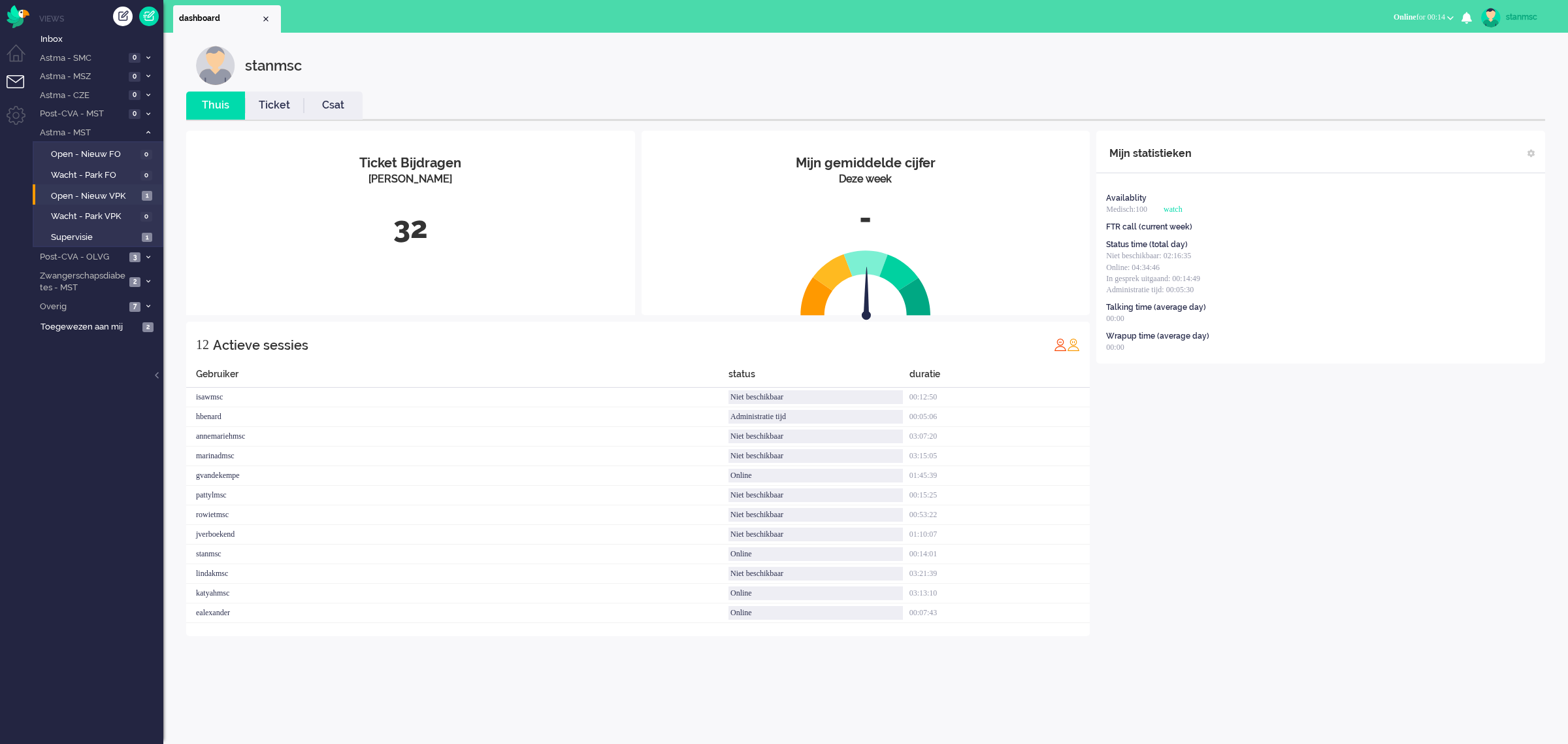
click at [1511, 17] on div "stanmsc" at bounding box center [1530, 17] width 49 height 13
click at [1495, 88] on link "Instellingen" at bounding box center [1516, 88] width 90 height 13
select select "nl"
select select "nl_NL"
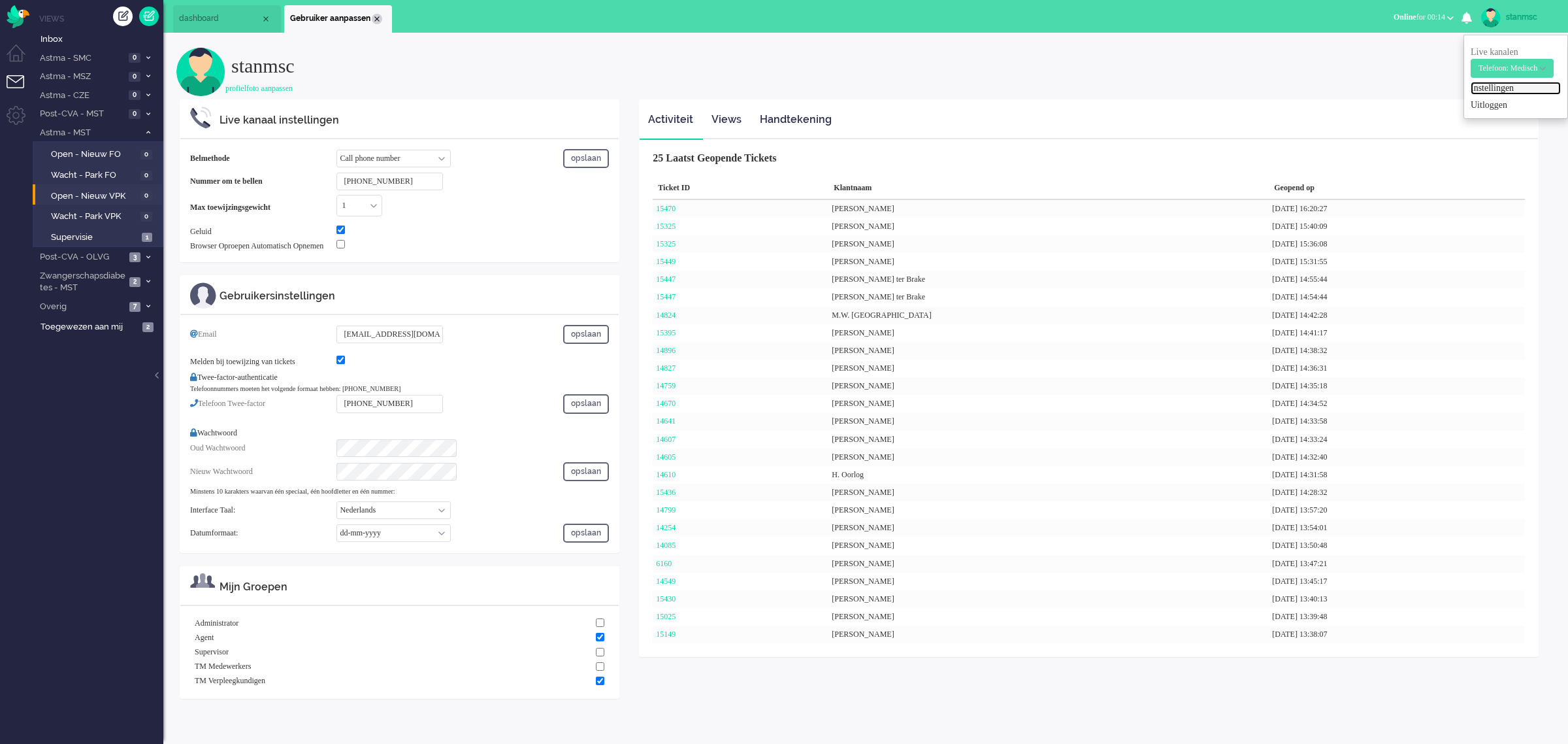
click at [376, 18] on div "Close tab" at bounding box center [376, 19] width 10 height 10
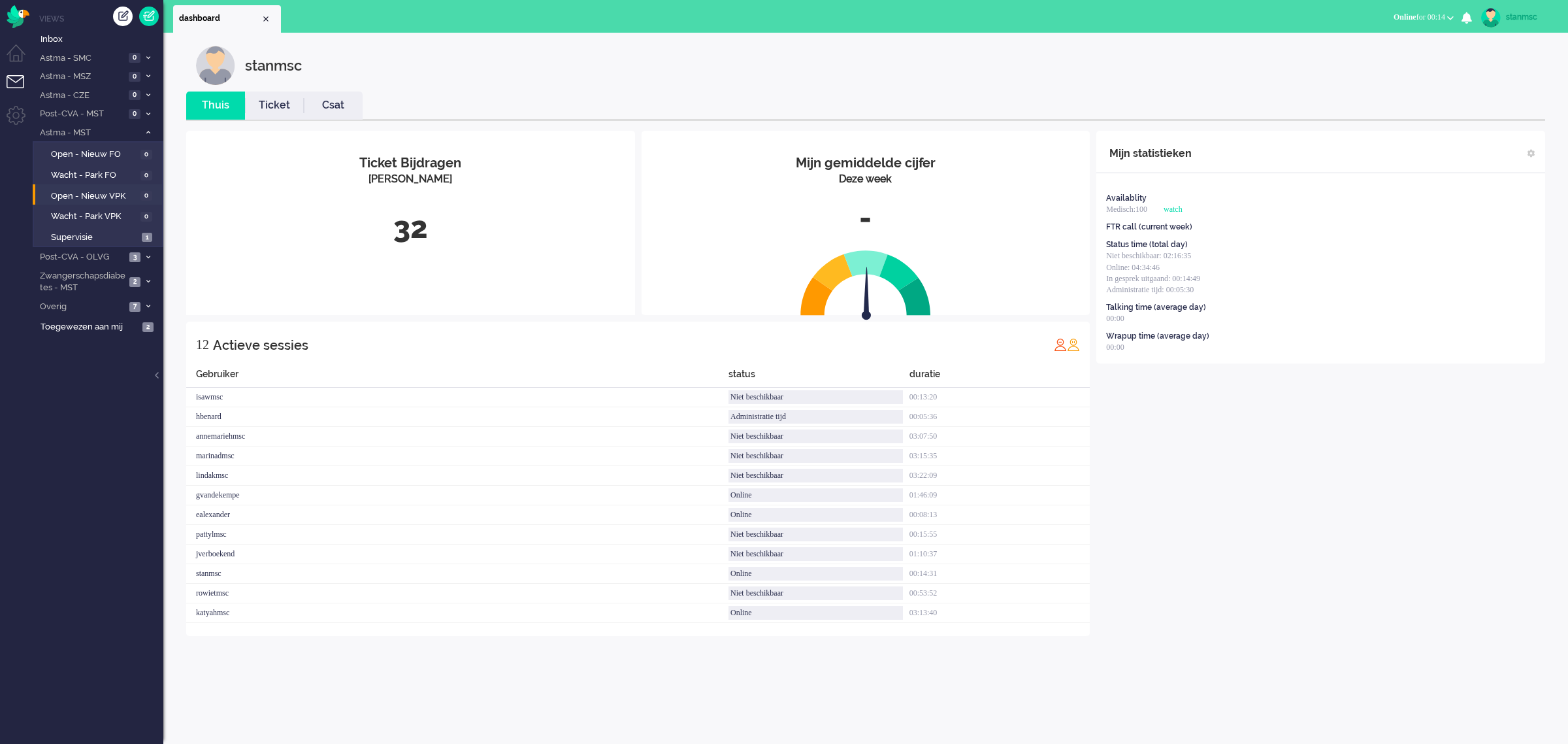
click at [272, 96] on li "Ticket" at bounding box center [274, 105] width 59 height 28
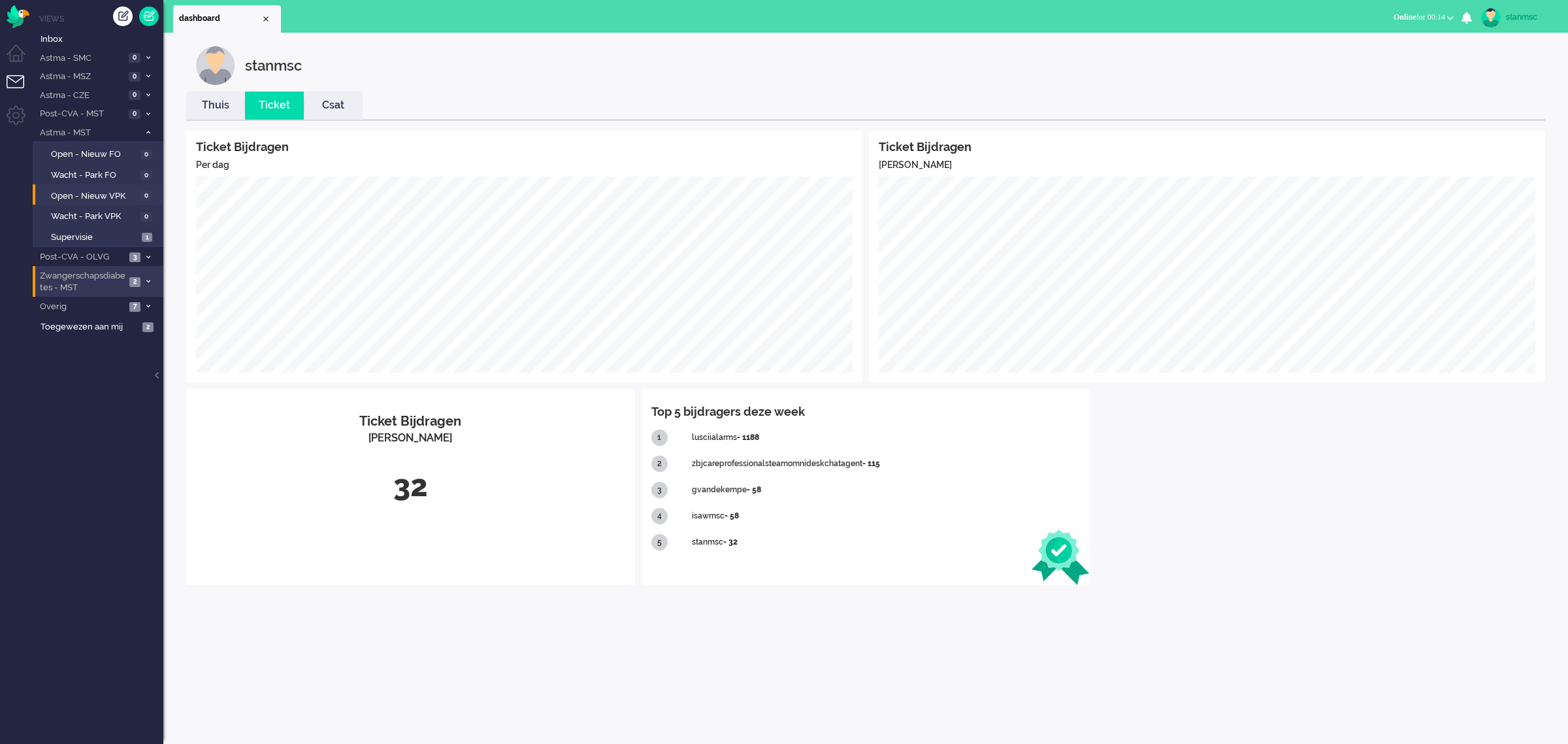
click at [82, 284] on span "Zwangerschapsdiabetes - MST" at bounding box center [81, 282] width 87 height 24
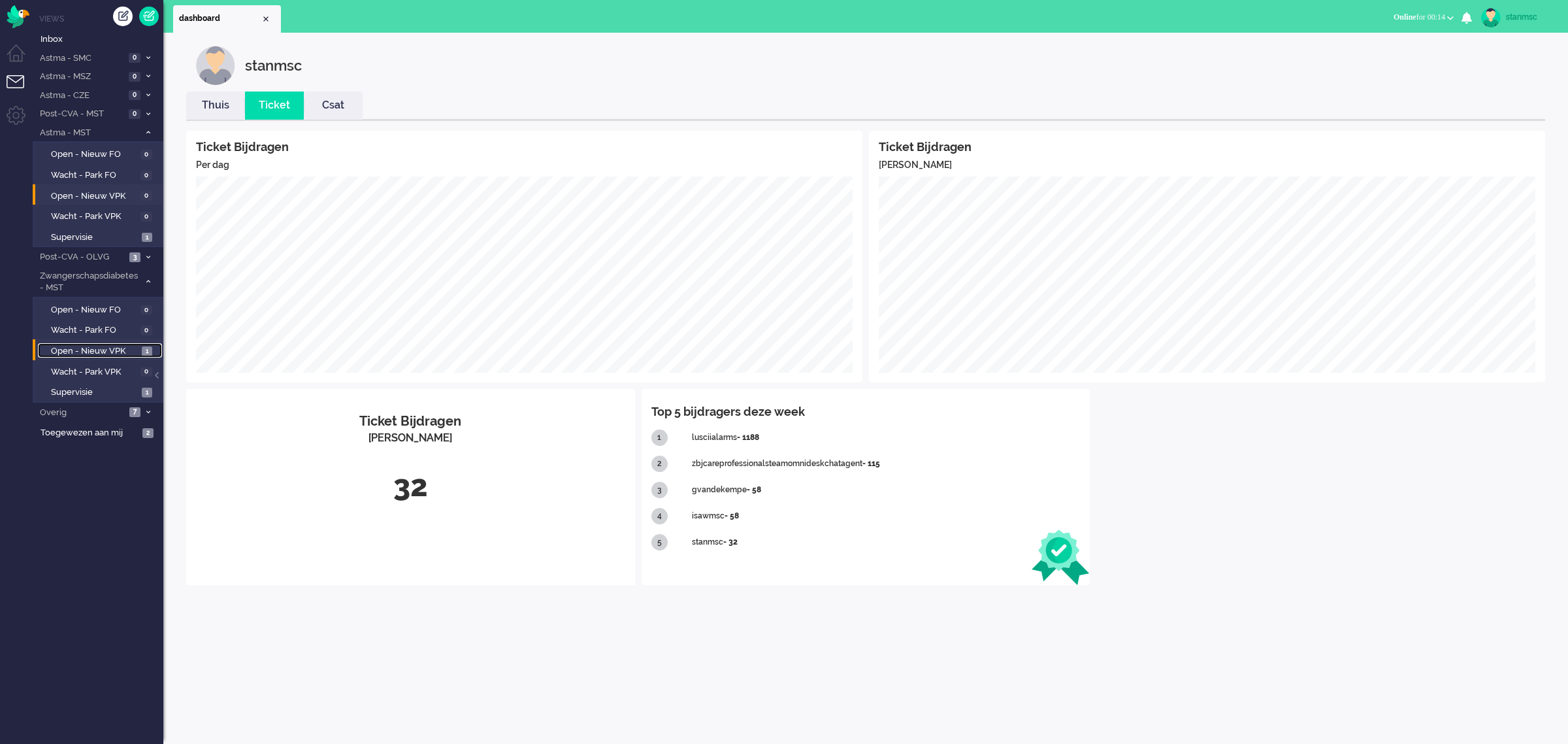
click at [85, 347] on span "Open - Nieuw VPK" at bounding box center [94, 351] width 87 height 13
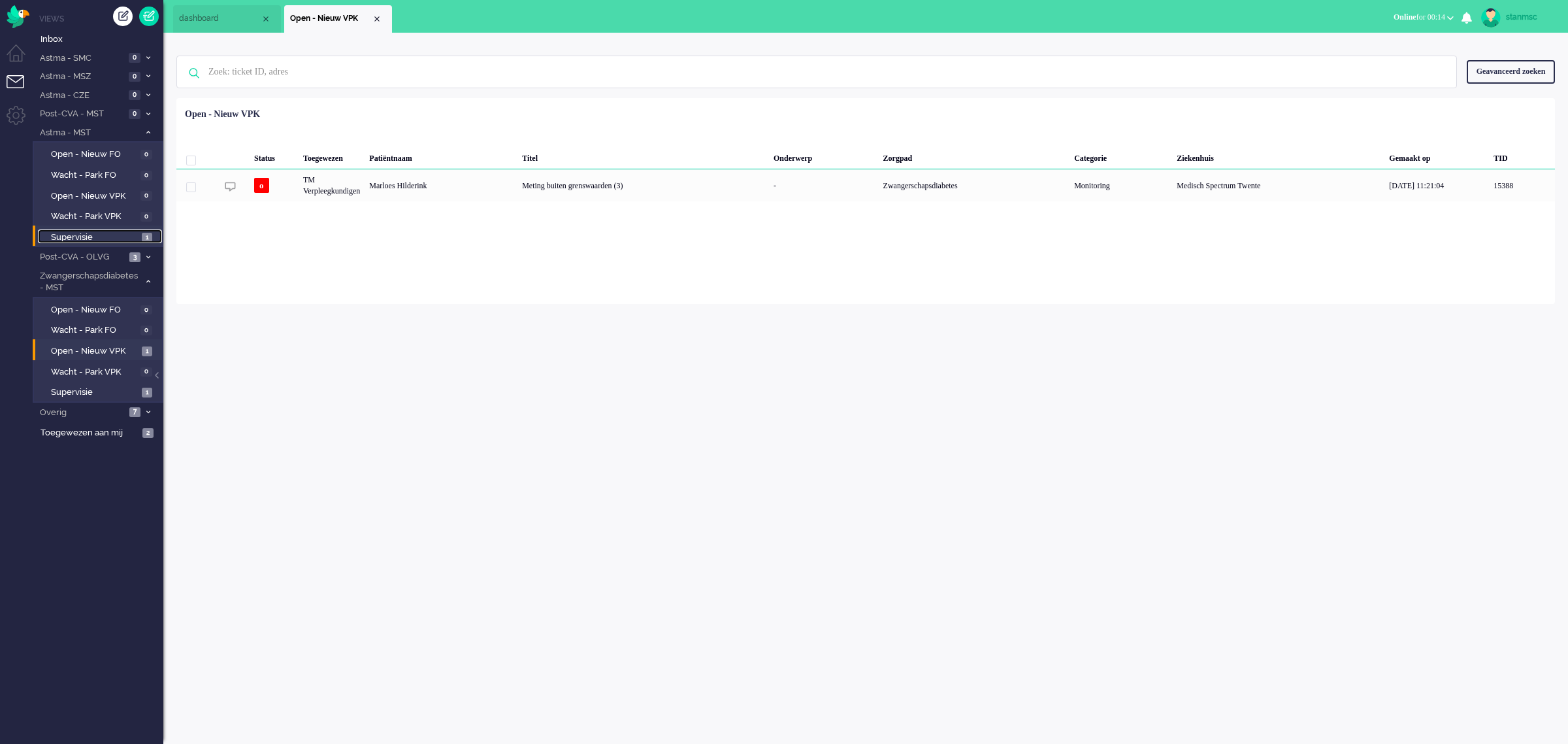
click at [79, 233] on span "Supervisie" at bounding box center [94, 238] width 87 height 13
